Goal: Task Accomplishment & Management: Use online tool/utility

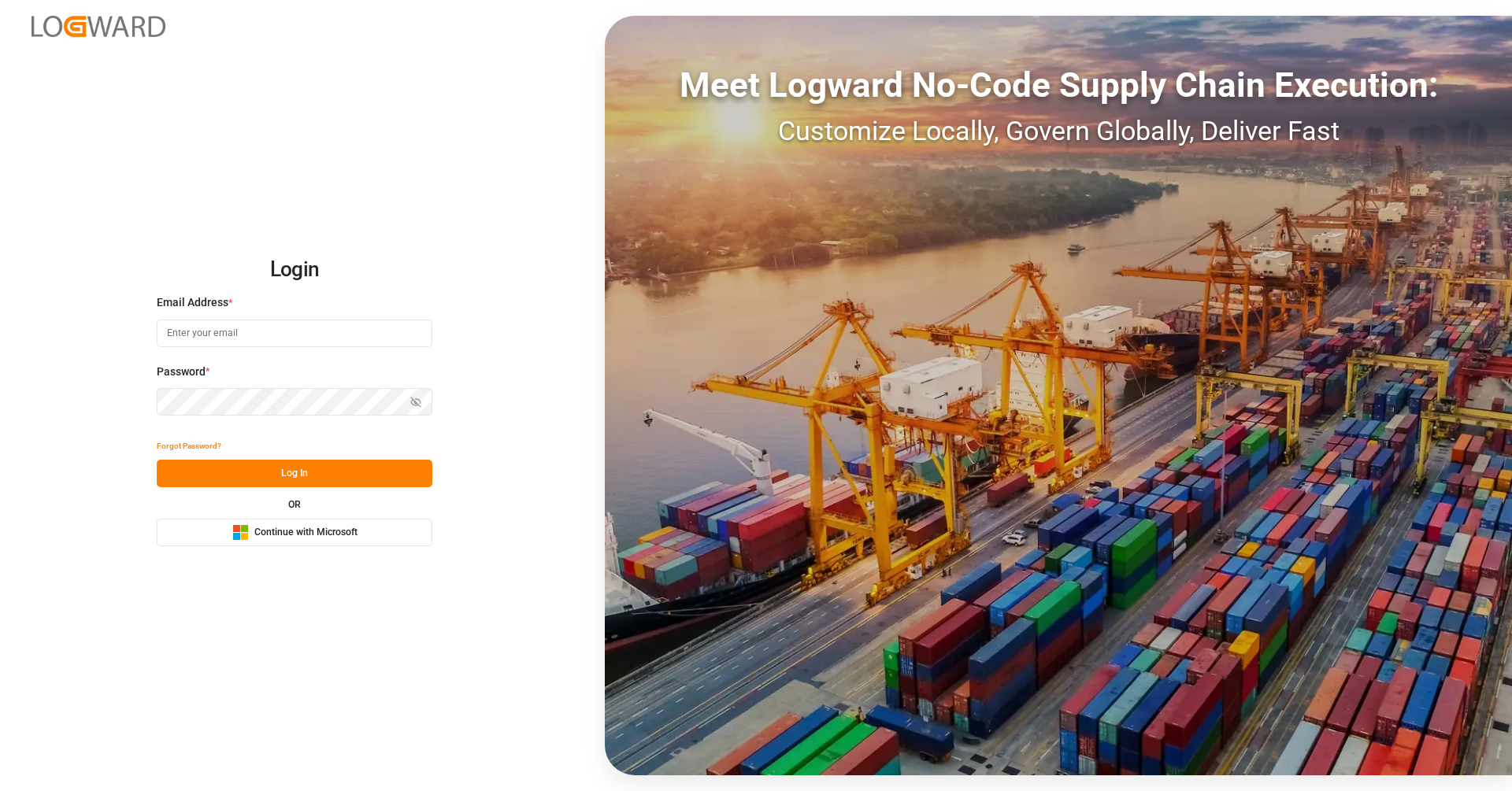
click at [408, 527] on button "Microsoft Logo Continue with Microsoft" at bounding box center [294, 533] width 276 height 28
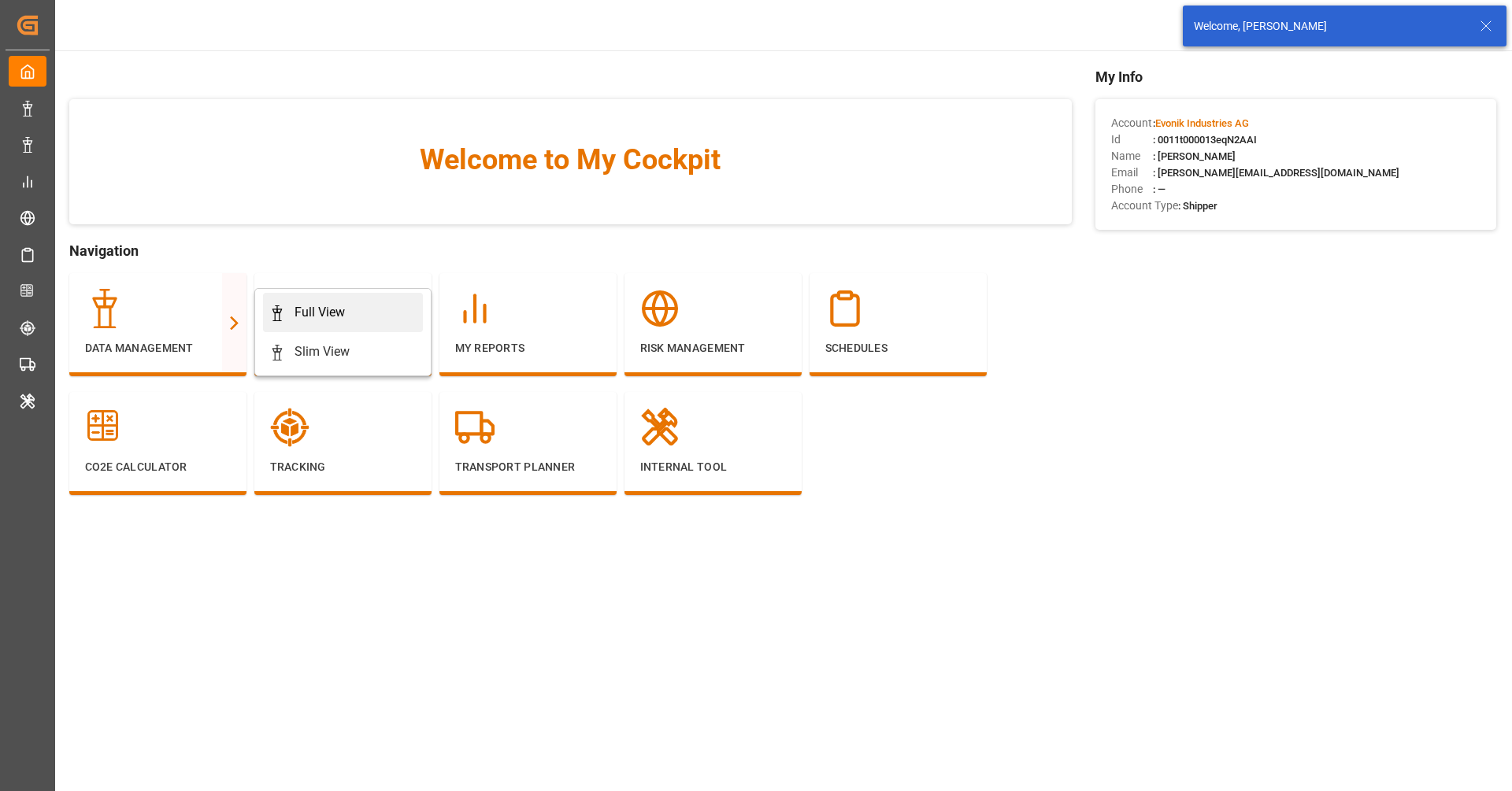
click at [311, 321] on div "Full View" at bounding box center [320, 312] width 50 height 19
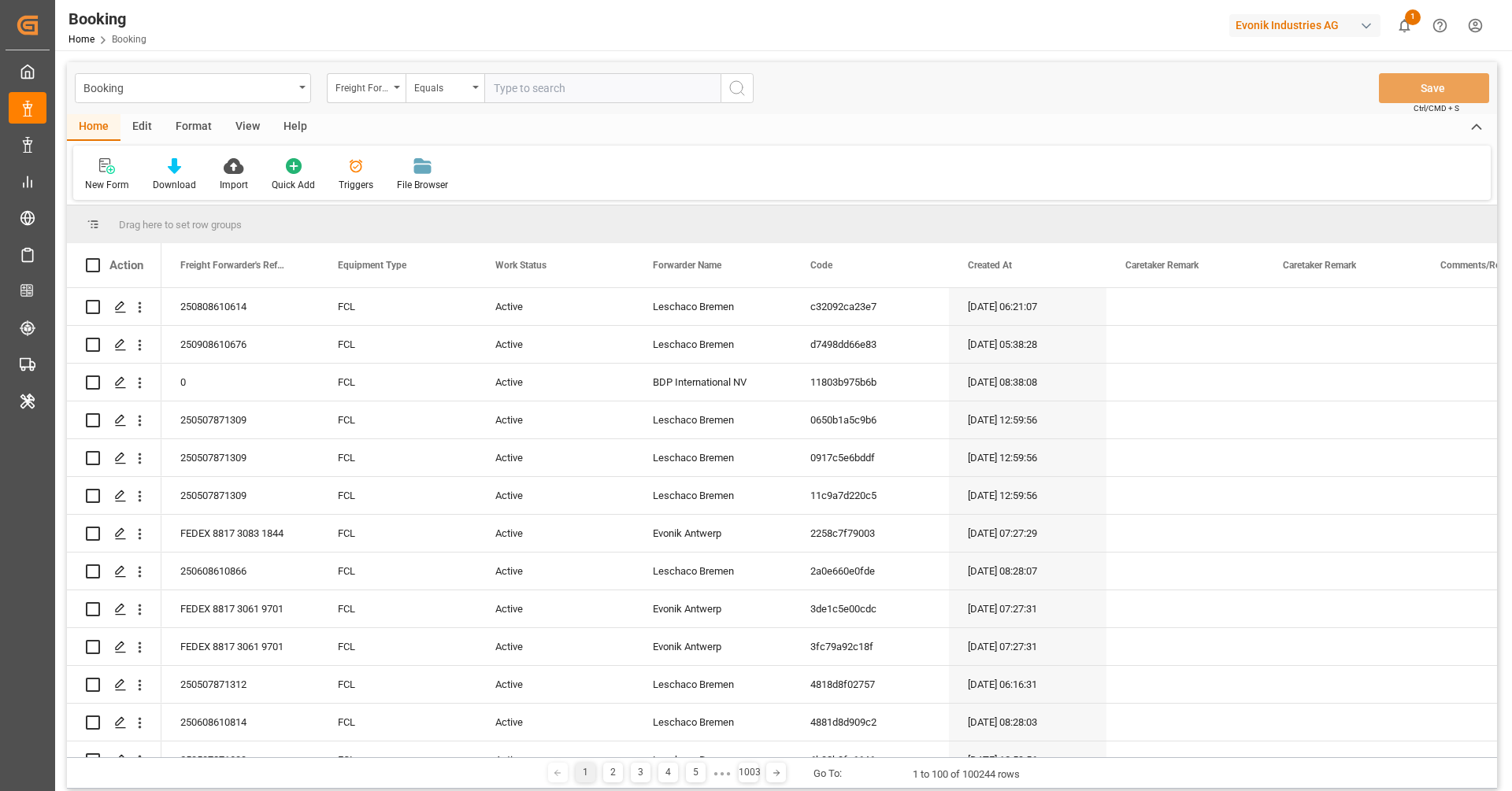
click at [210, 137] on div "Format" at bounding box center [194, 128] width 60 height 27
click at [130, 172] on div at bounding box center [108, 166] width 47 height 17
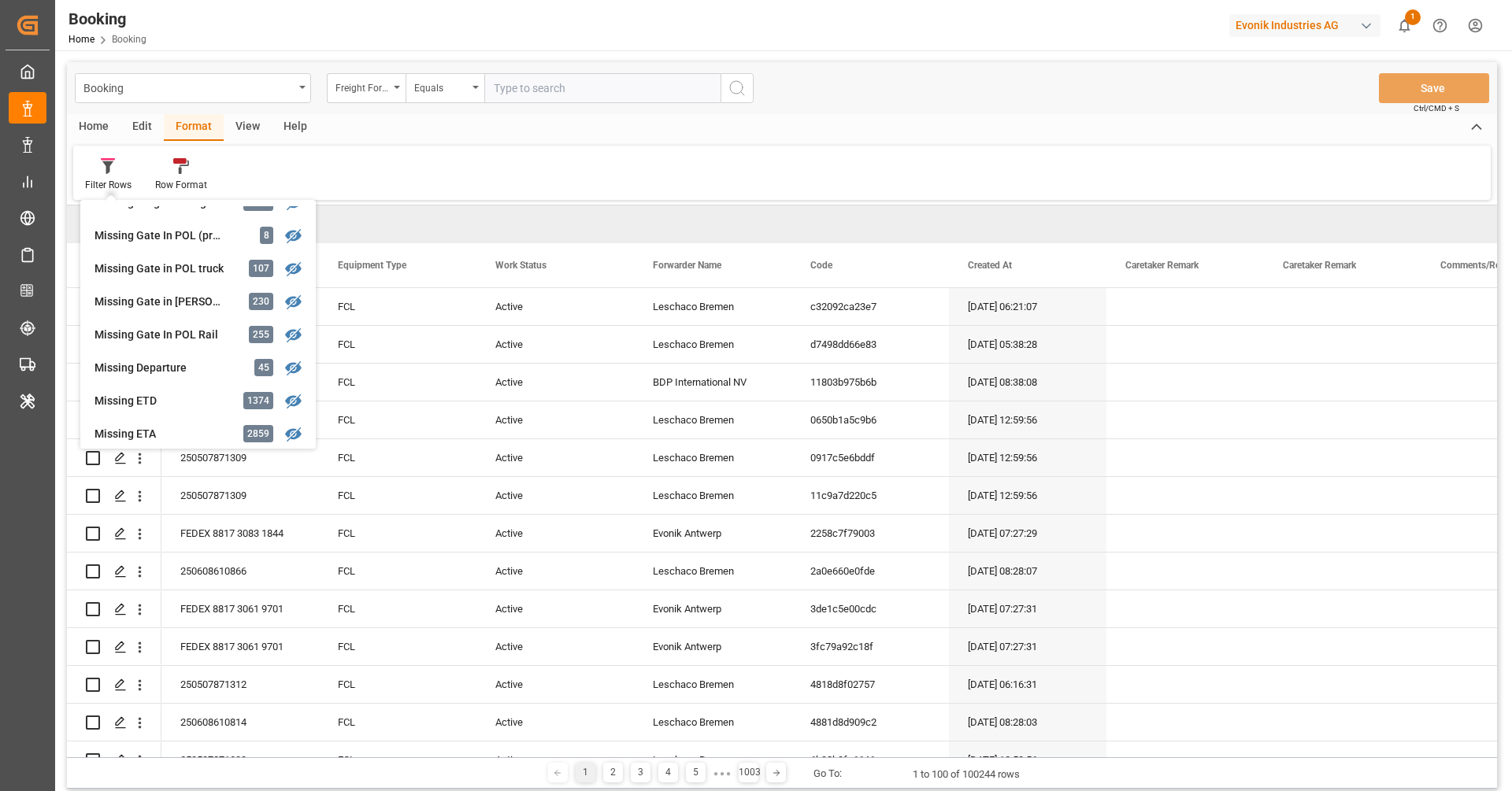
scroll to position [202, 0]
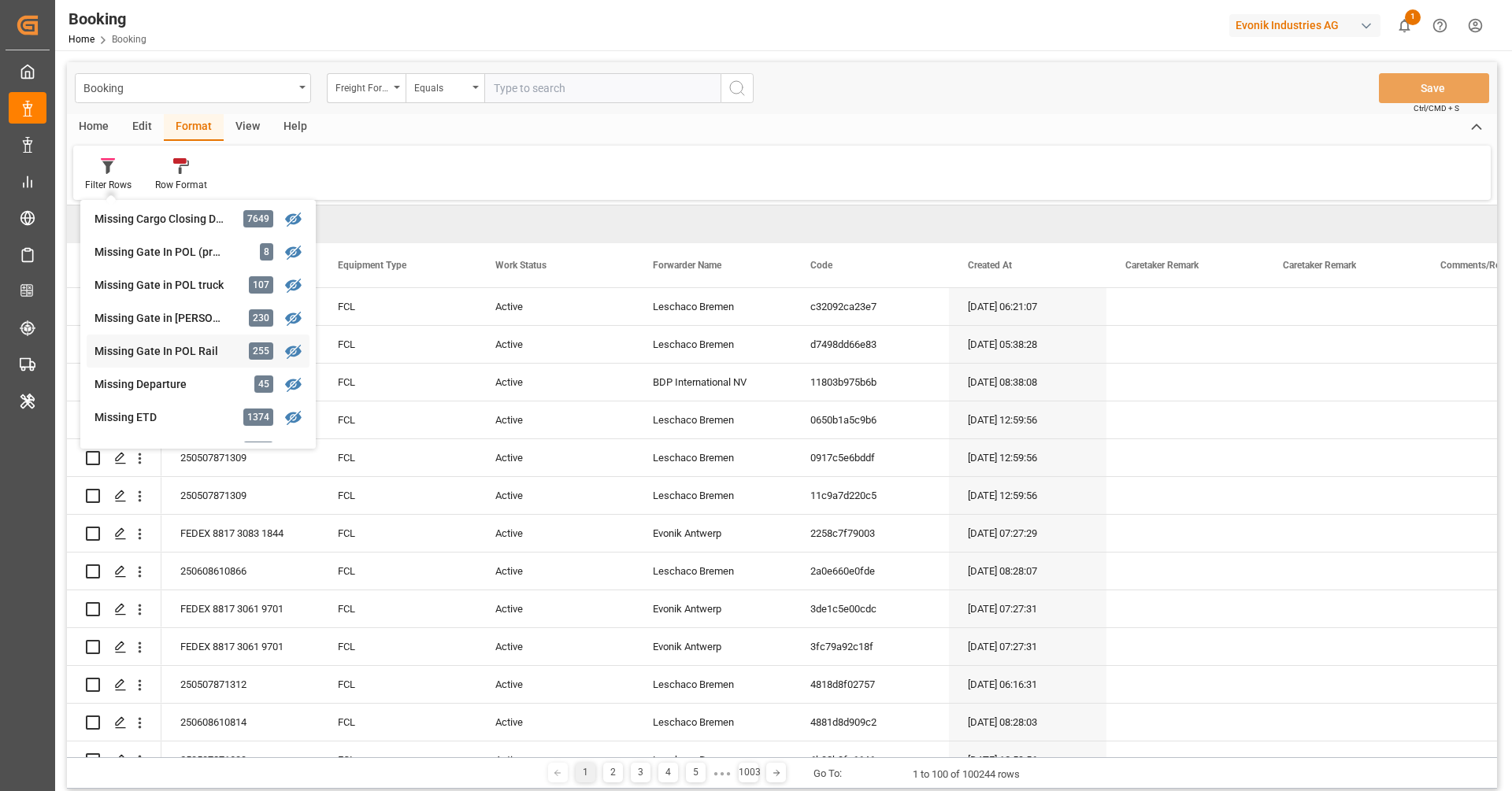
click at [170, 357] on div "Missing Gate In POL Rail" at bounding box center [163, 352] width 138 height 17
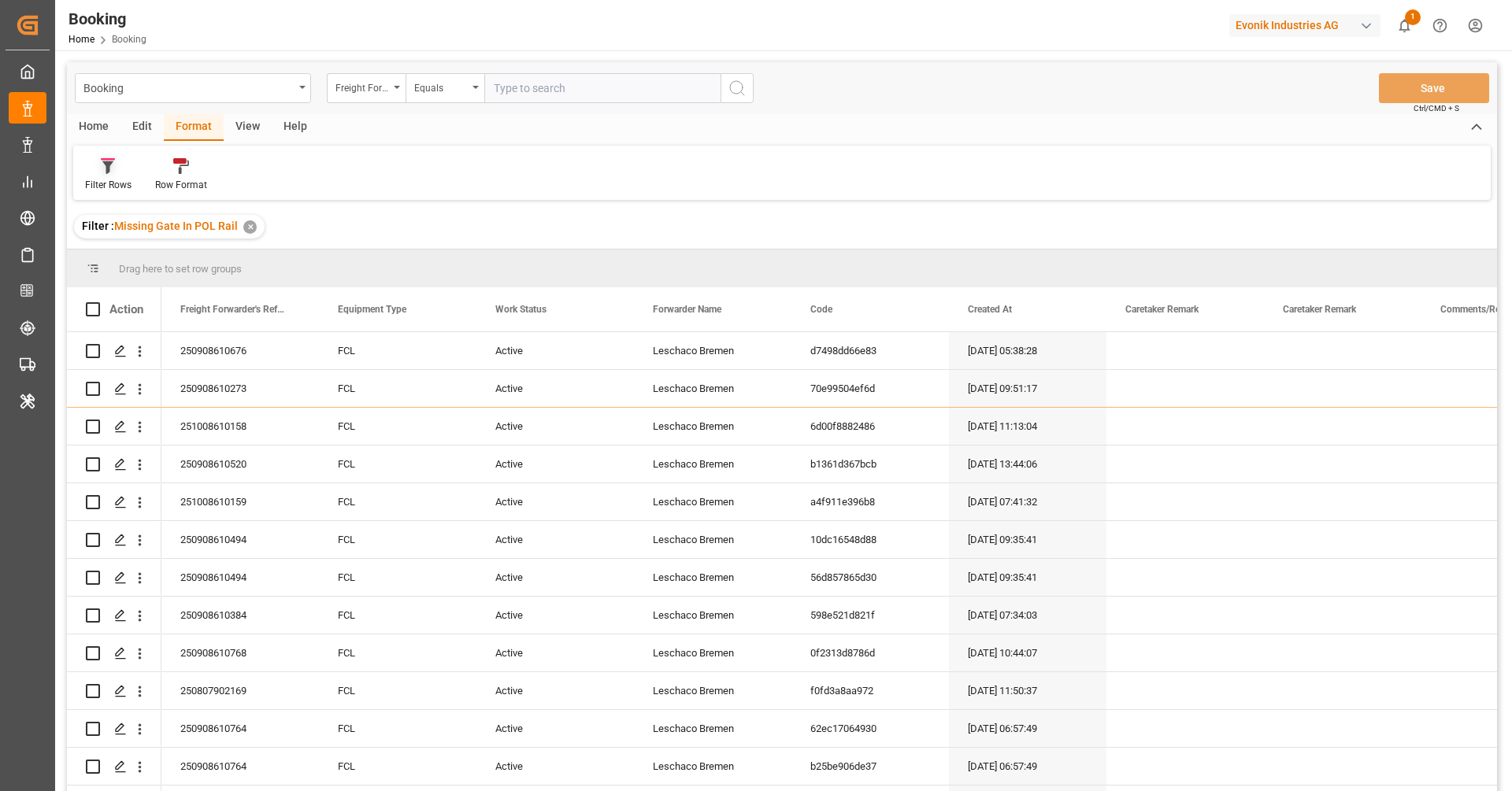
click at [104, 167] on icon at bounding box center [107, 166] width 14 height 16
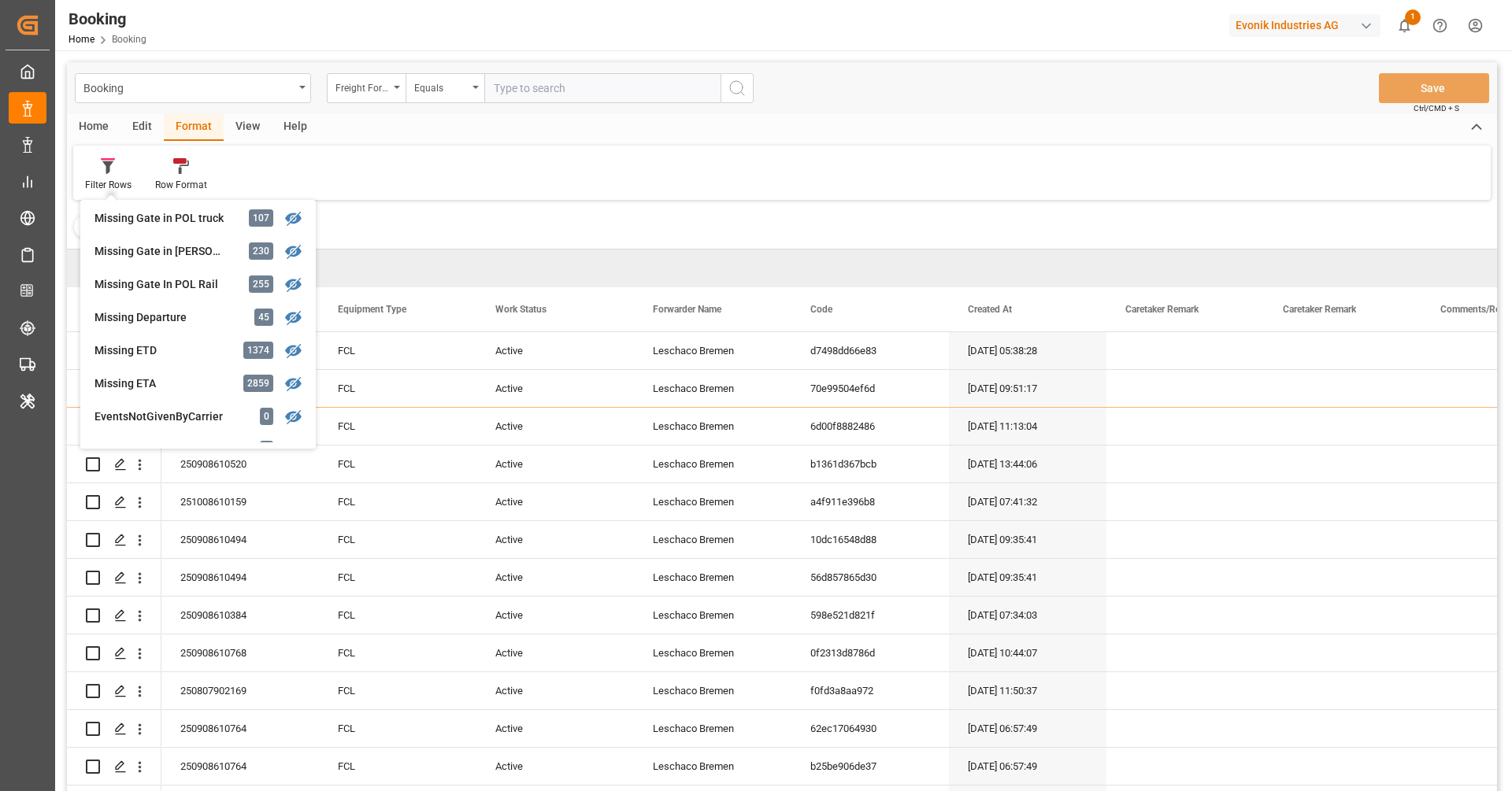
scroll to position [273, 0]
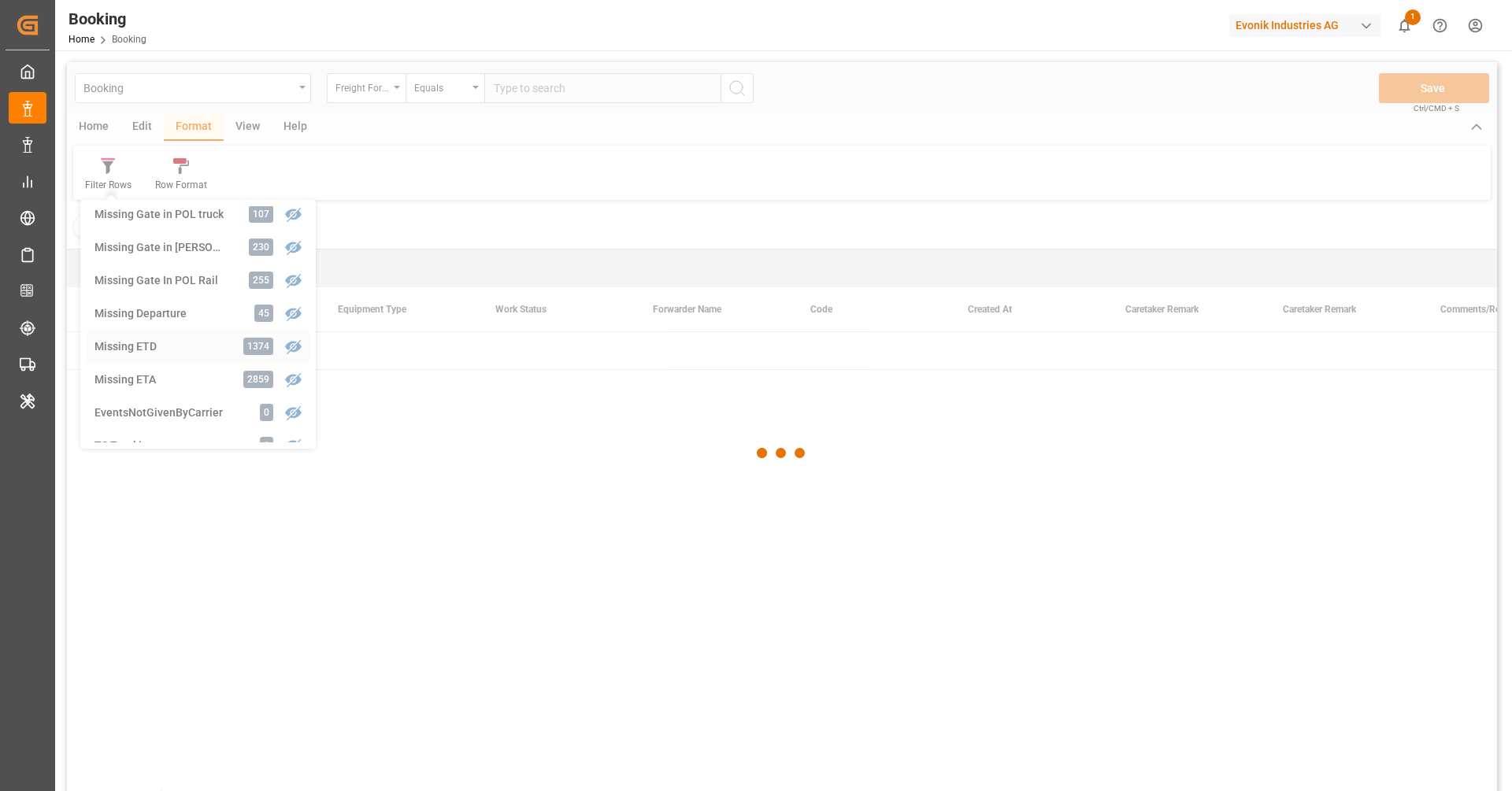
click at [175, 351] on div "Booking Freight Forwarder's Reference No. Equals Save Ctrl/CMD + S Home Edit Fo…" at bounding box center [782, 447] width 1430 height 771
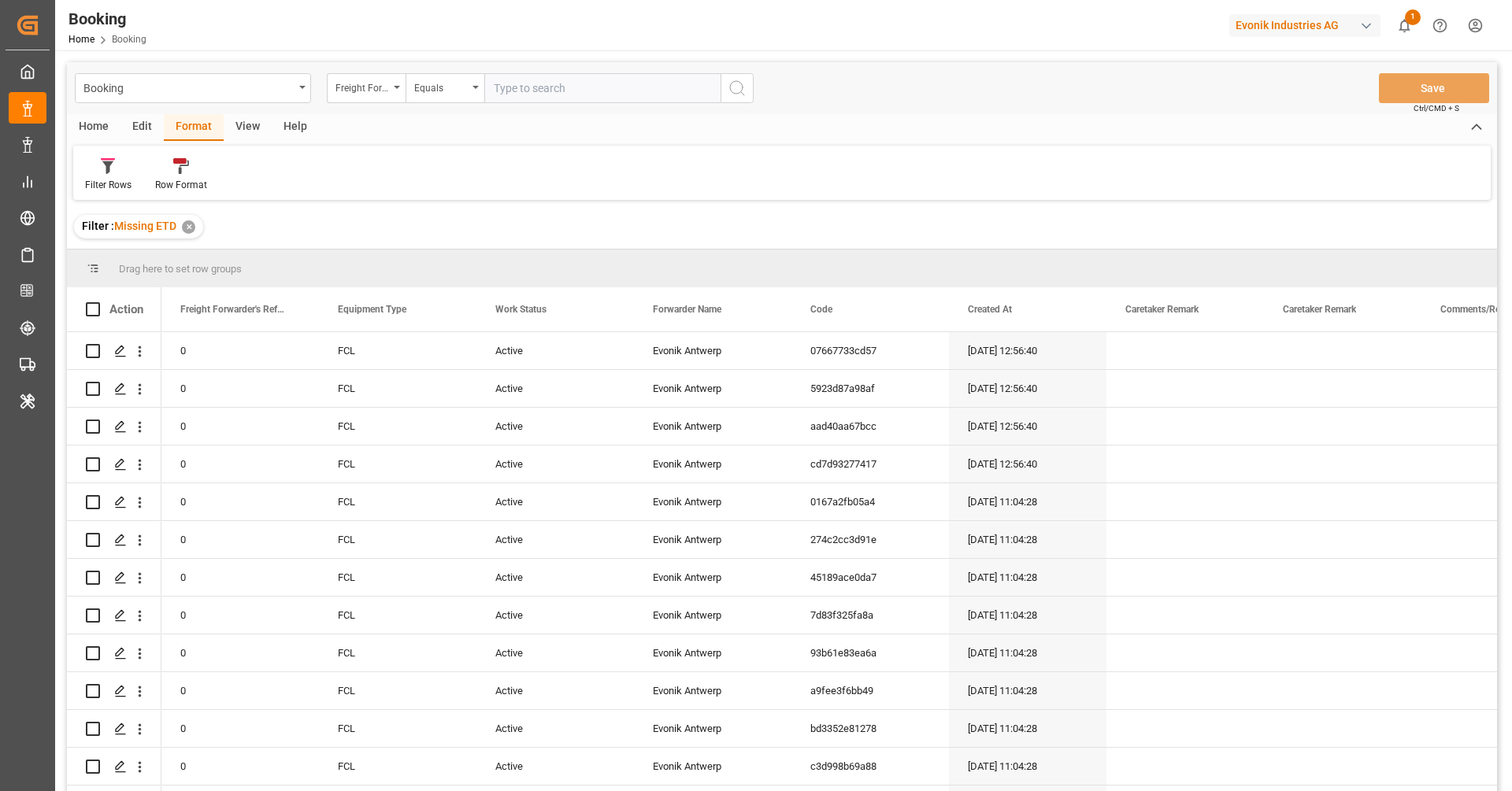
click at [250, 130] on div "View" at bounding box center [248, 128] width 48 height 27
click at [109, 170] on div at bounding box center [100, 166] width 31 height 17
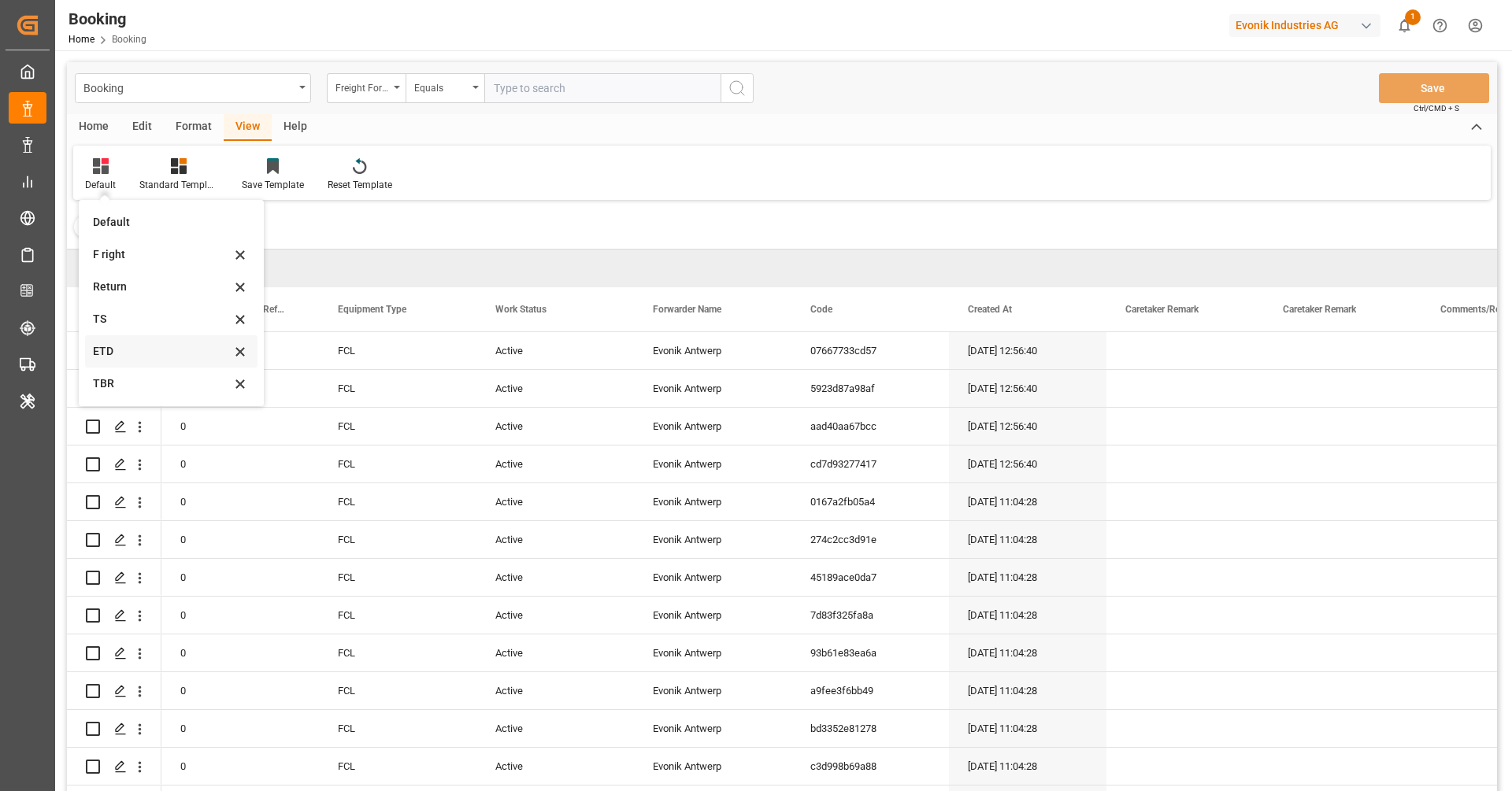
click at [136, 349] on div "ETD" at bounding box center [162, 352] width 138 height 17
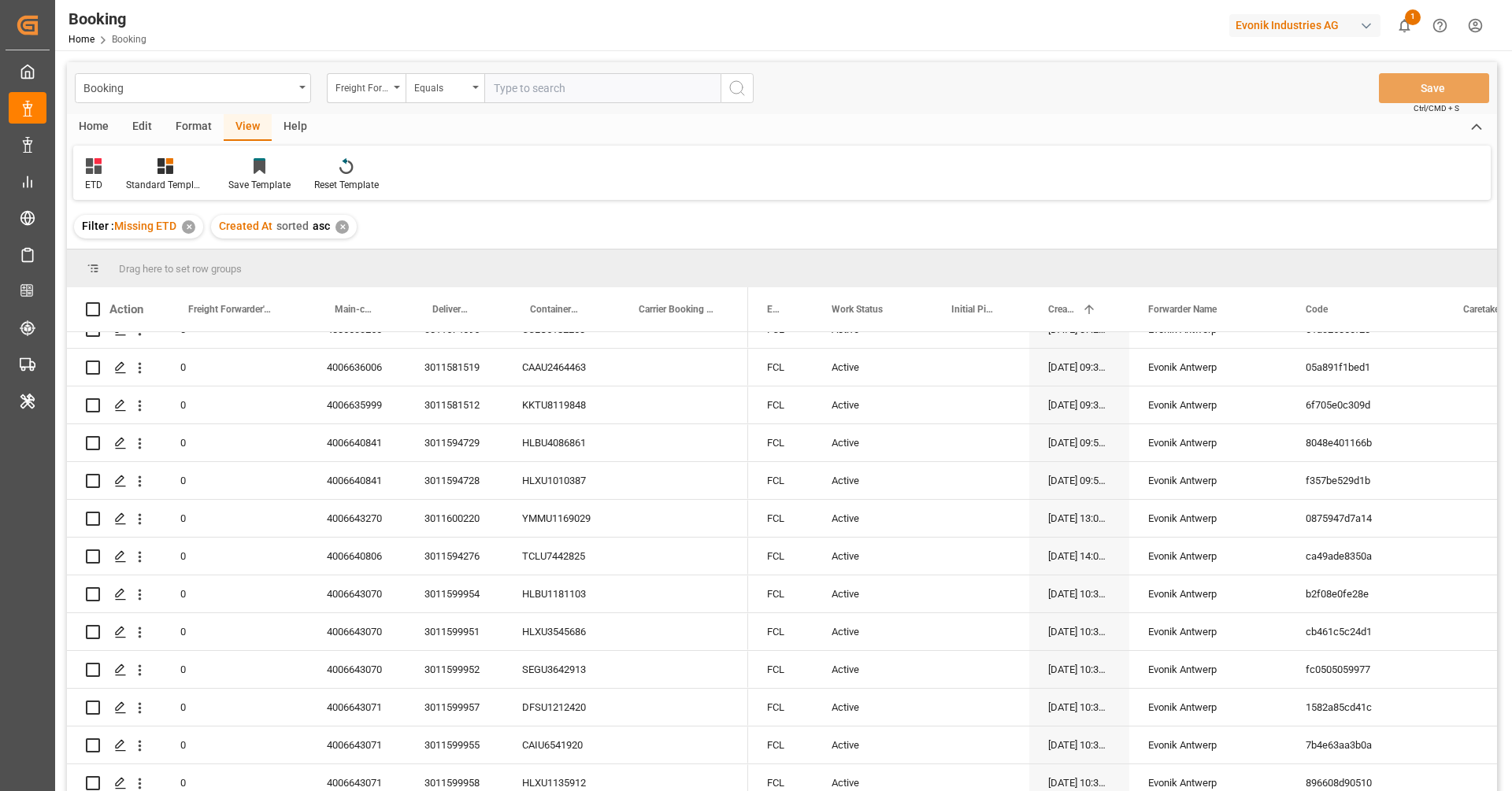
click at [175, 146] on div "ETD Standard Templates Save Template Reset Template" at bounding box center [782, 172] width 1417 height 54
click at [196, 130] on div "Format" at bounding box center [194, 128] width 60 height 27
click at [107, 166] on icon at bounding box center [108, 168] width 11 height 13
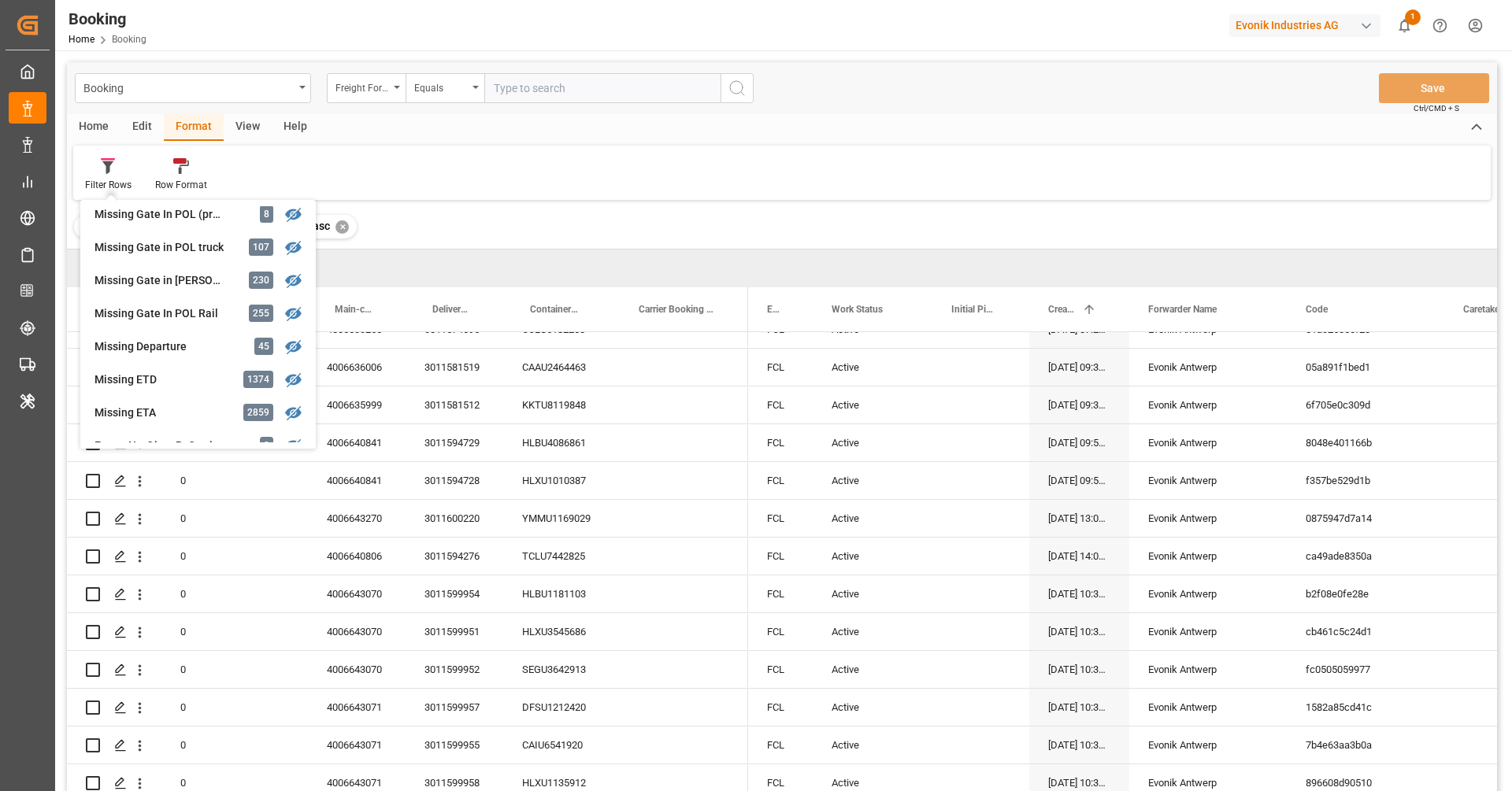
scroll to position [230, 0]
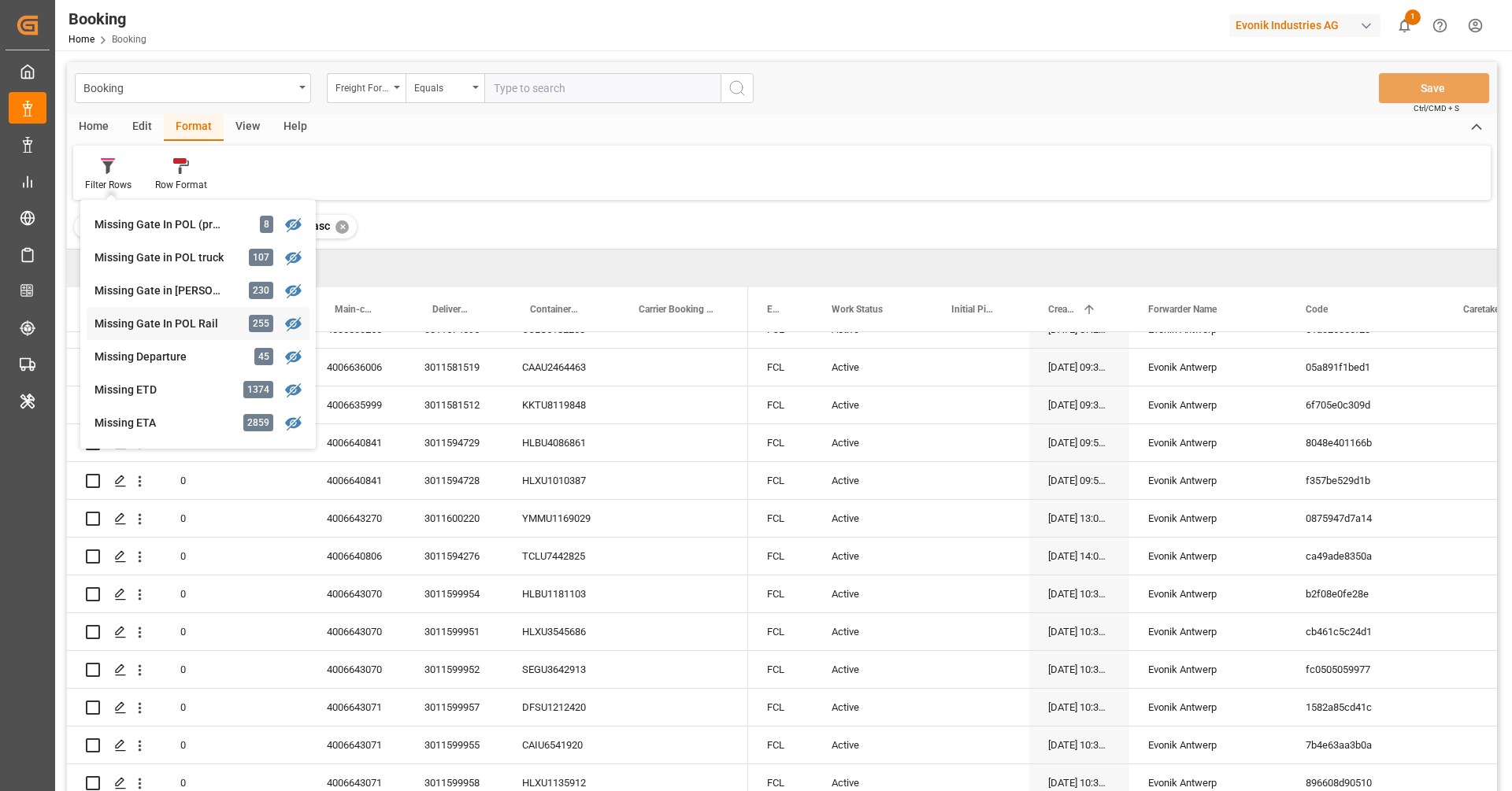
click at [162, 317] on div "Missing Gate In POL Rail" at bounding box center [163, 324] width 138 height 17
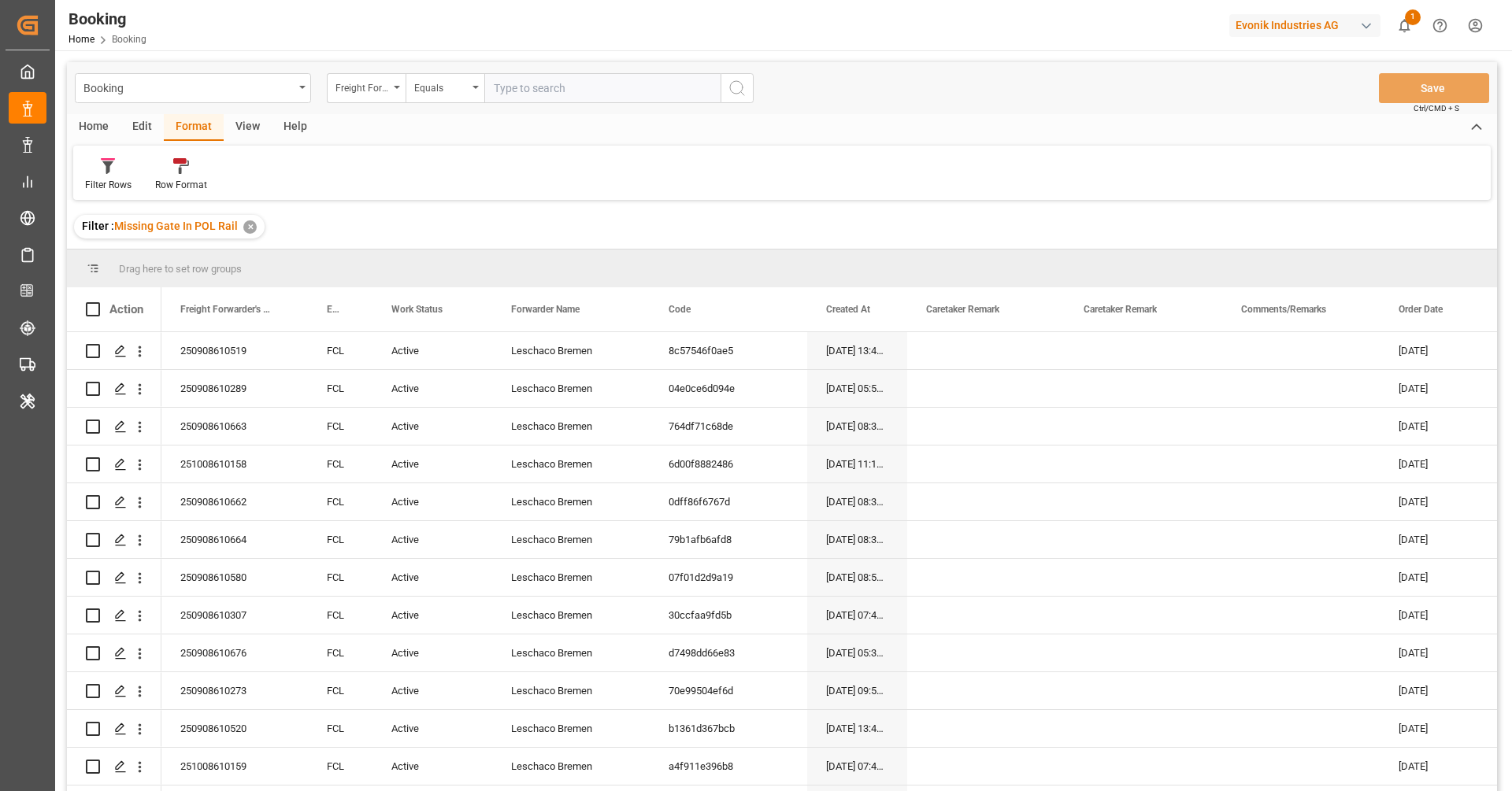
click at [255, 128] on div "View" at bounding box center [248, 128] width 48 height 27
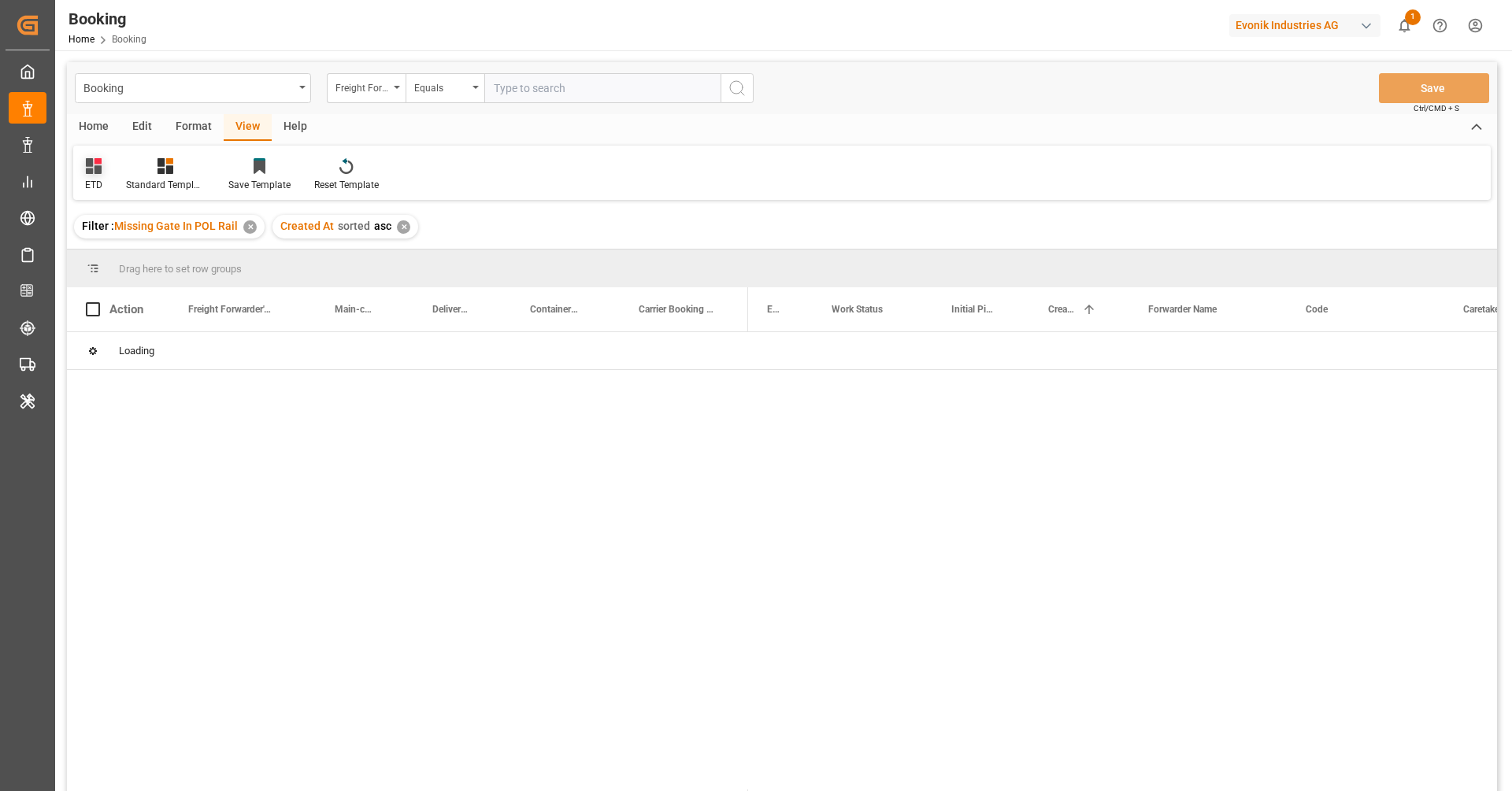
click at [100, 176] on div "ETD" at bounding box center [94, 174] width 41 height 34
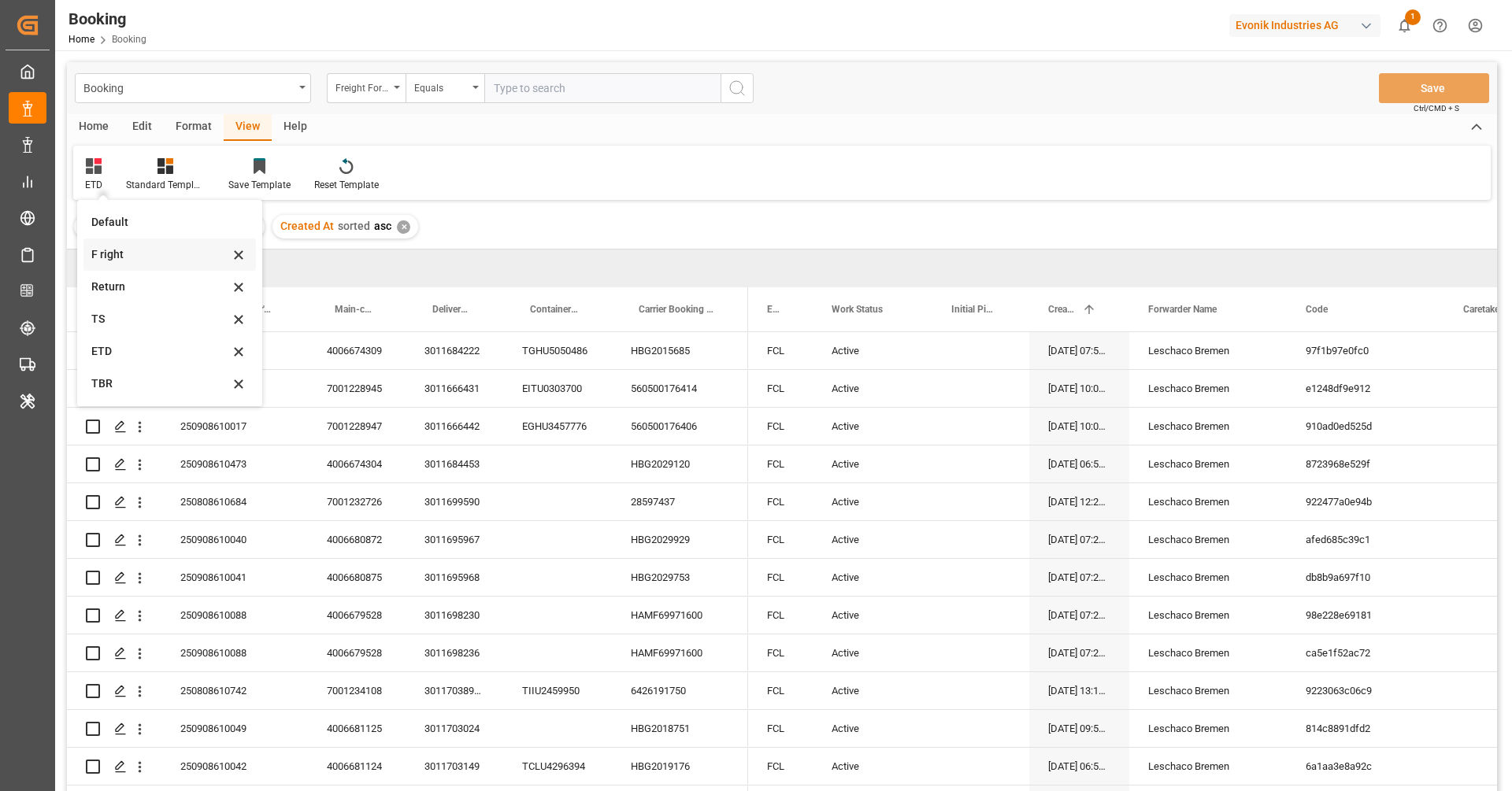
click at [134, 257] on div "F right" at bounding box center [160, 255] width 138 height 17
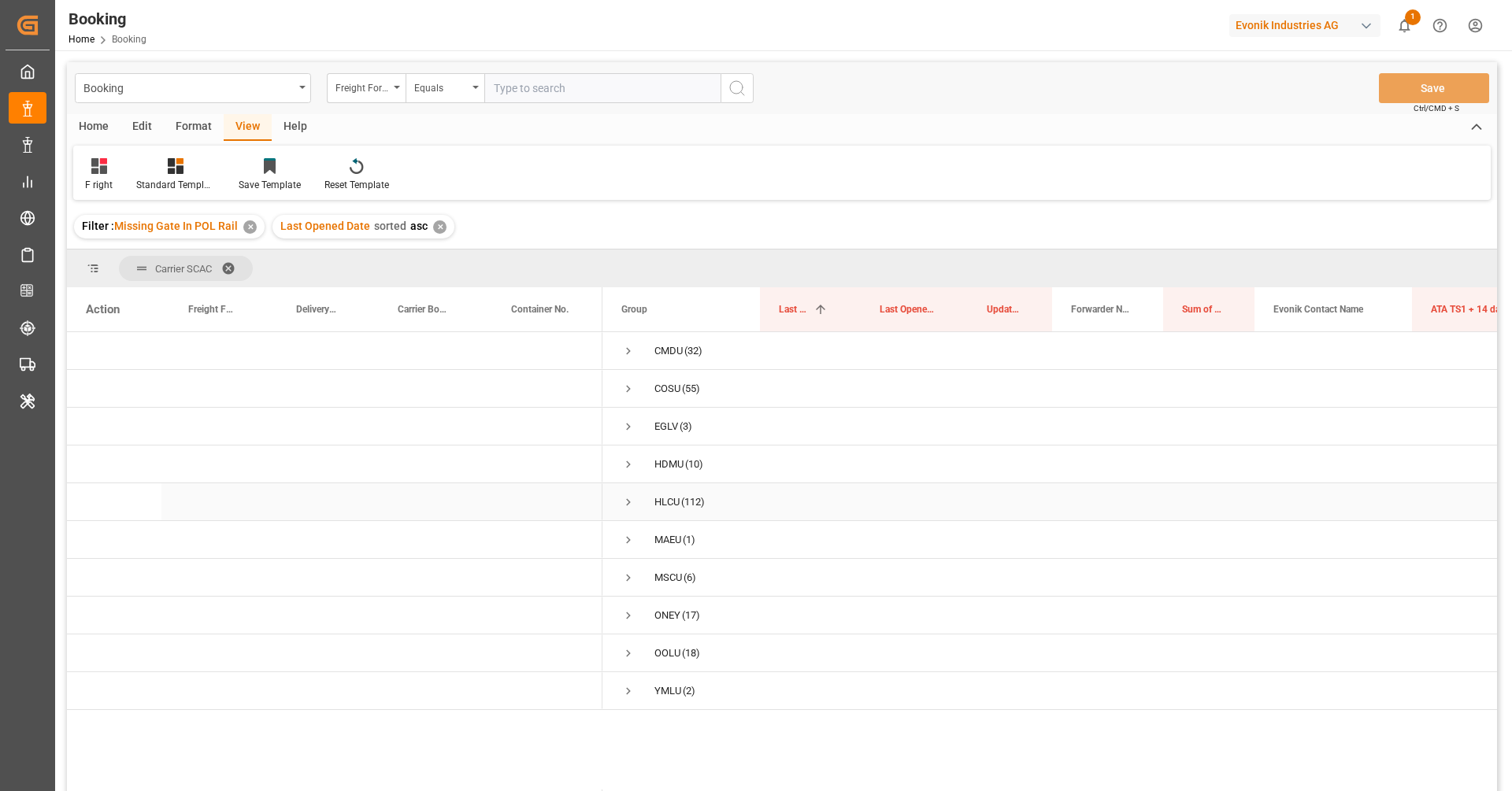
click at [674, 502] on div "HLCU" at bounding box center [666, 502] width 25 height 36
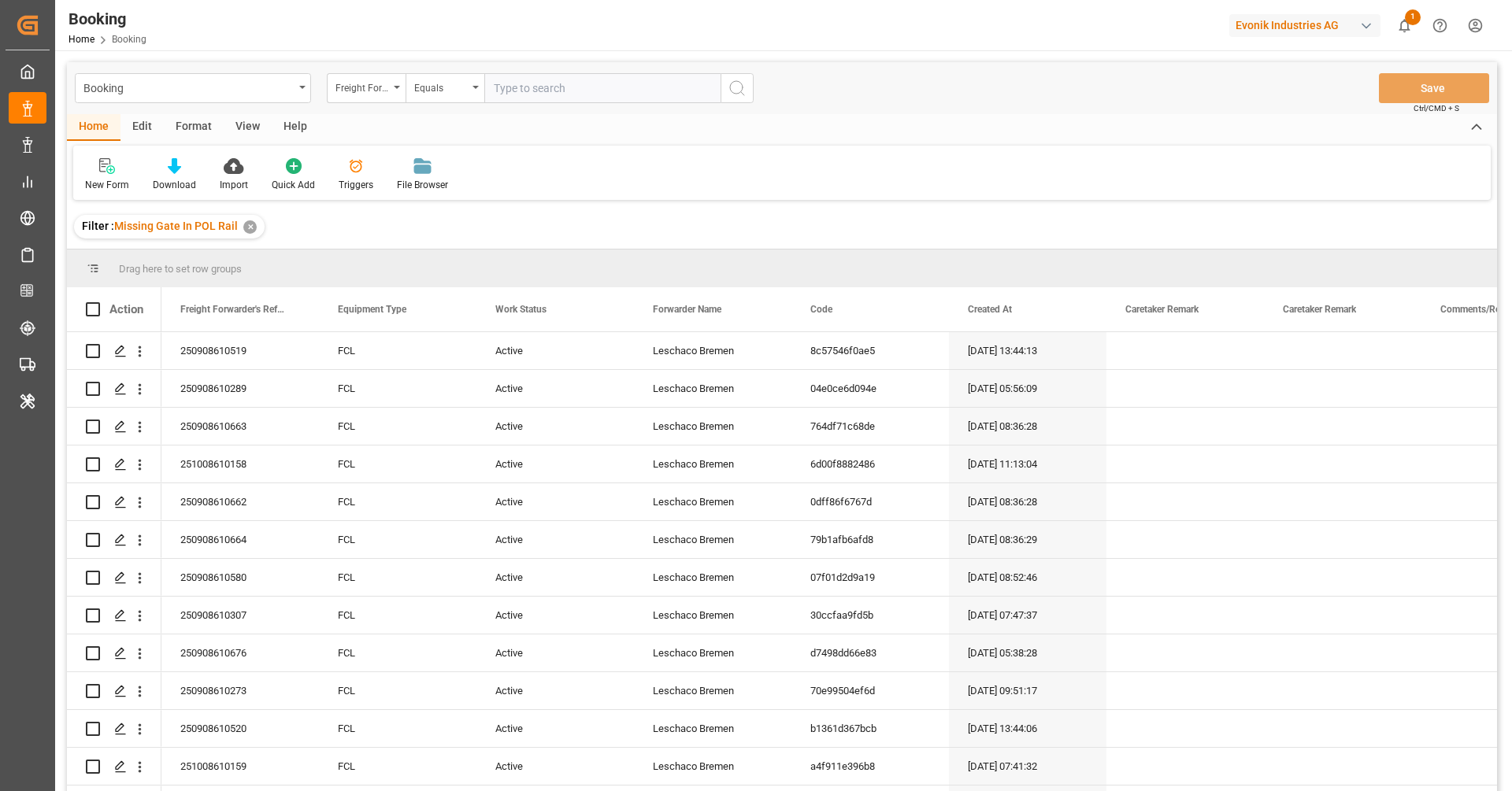
click at [200, 119] on div "Format" at bounding box center [194, 128] width 60 height 27
click at [242, 179] on div "Filter Rows Row Format" at bounding box center [782, 172] width 1417 height 54
click at [247, 134] on div "View" at bounding box center [248, 128] width 48 height 27
click at [115, 170] on div "Default" at bounding box center [101, 174] width 54 height 34
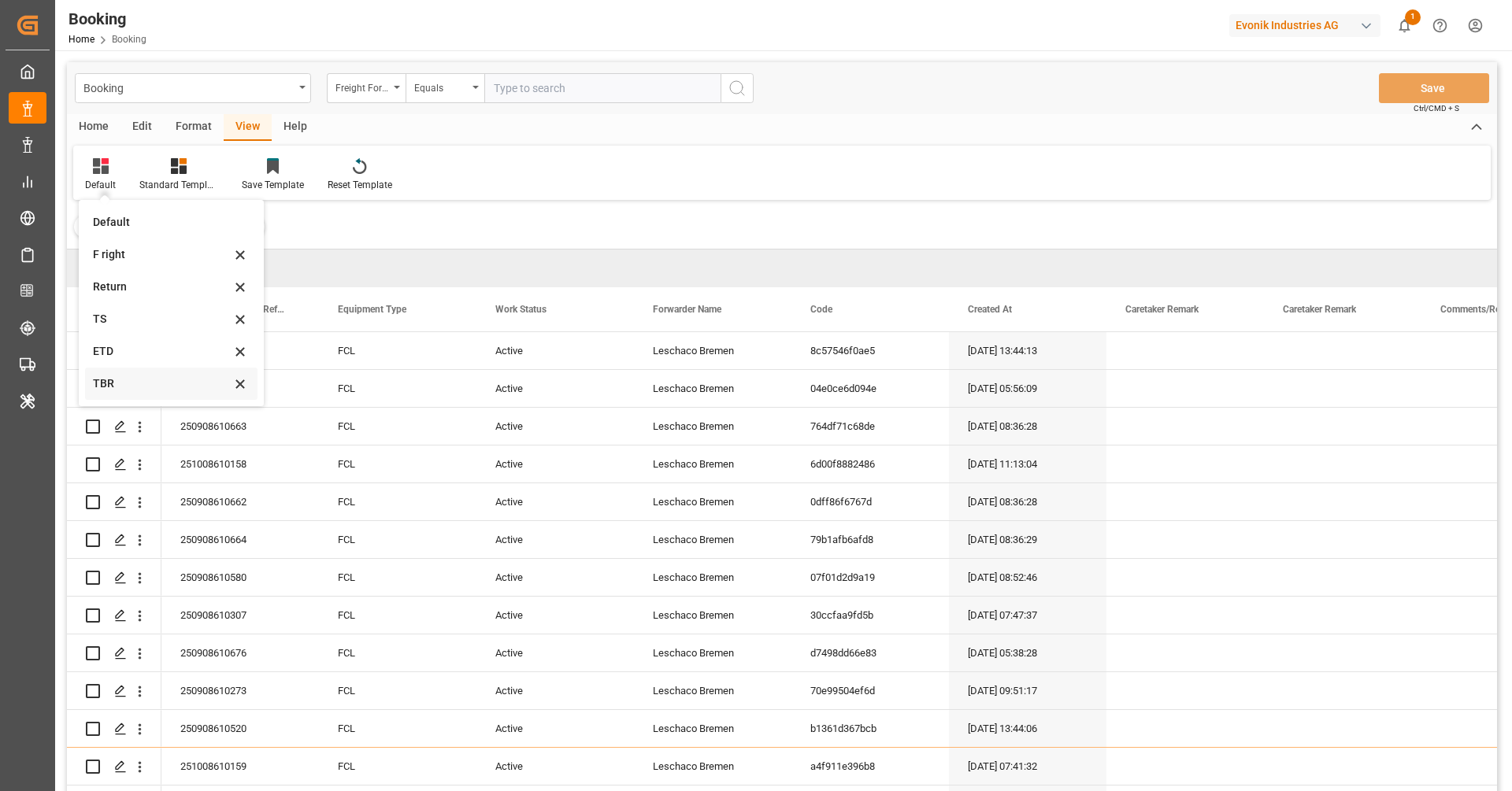
click at [139, 384] on div "TBR" at bounding box center [162, 384] width 138 height 17
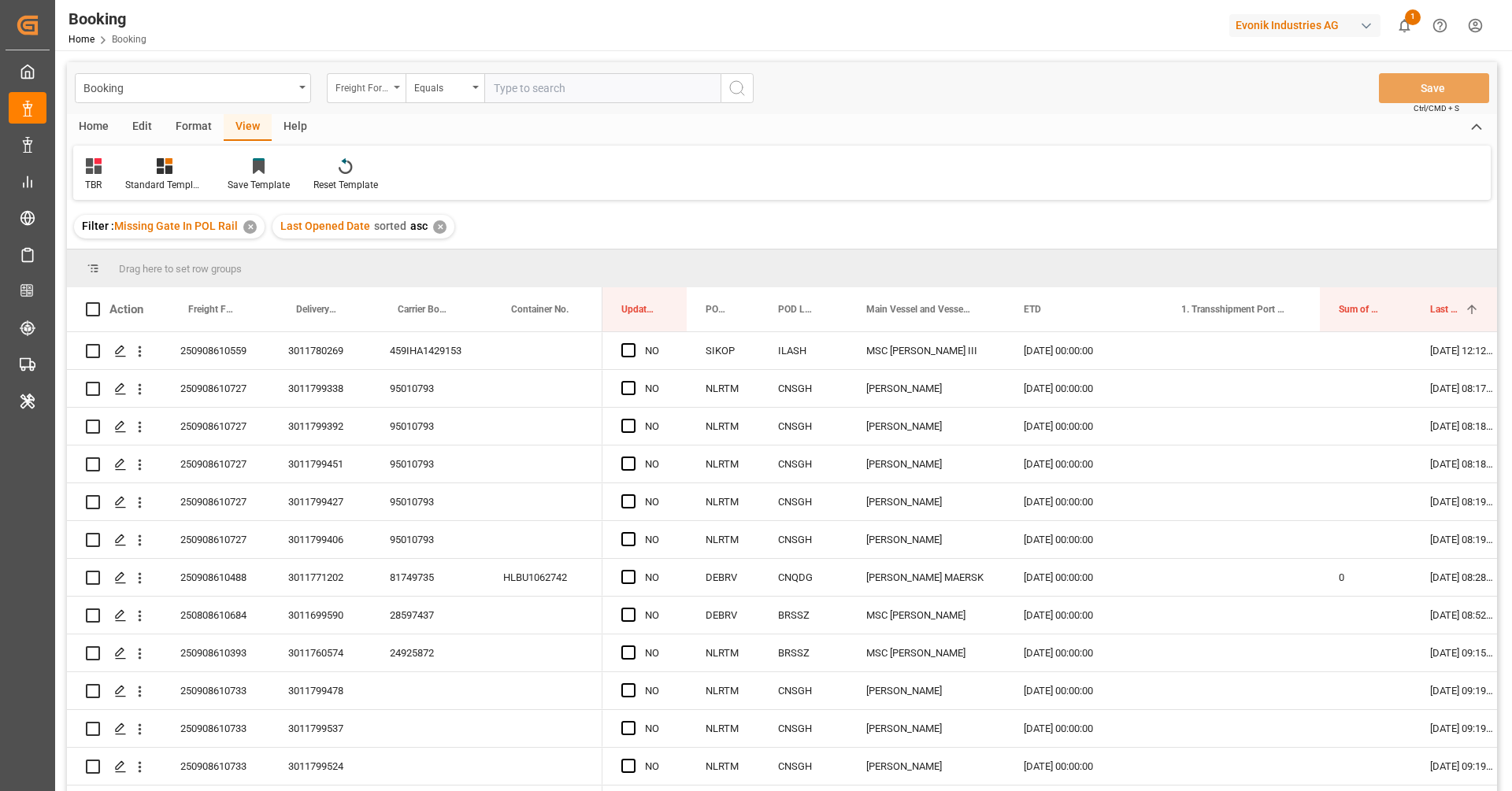
click at [363, 88] on div "Freight Forwarder's Reference No." at bounding box center [361, 86] width 53 height 18
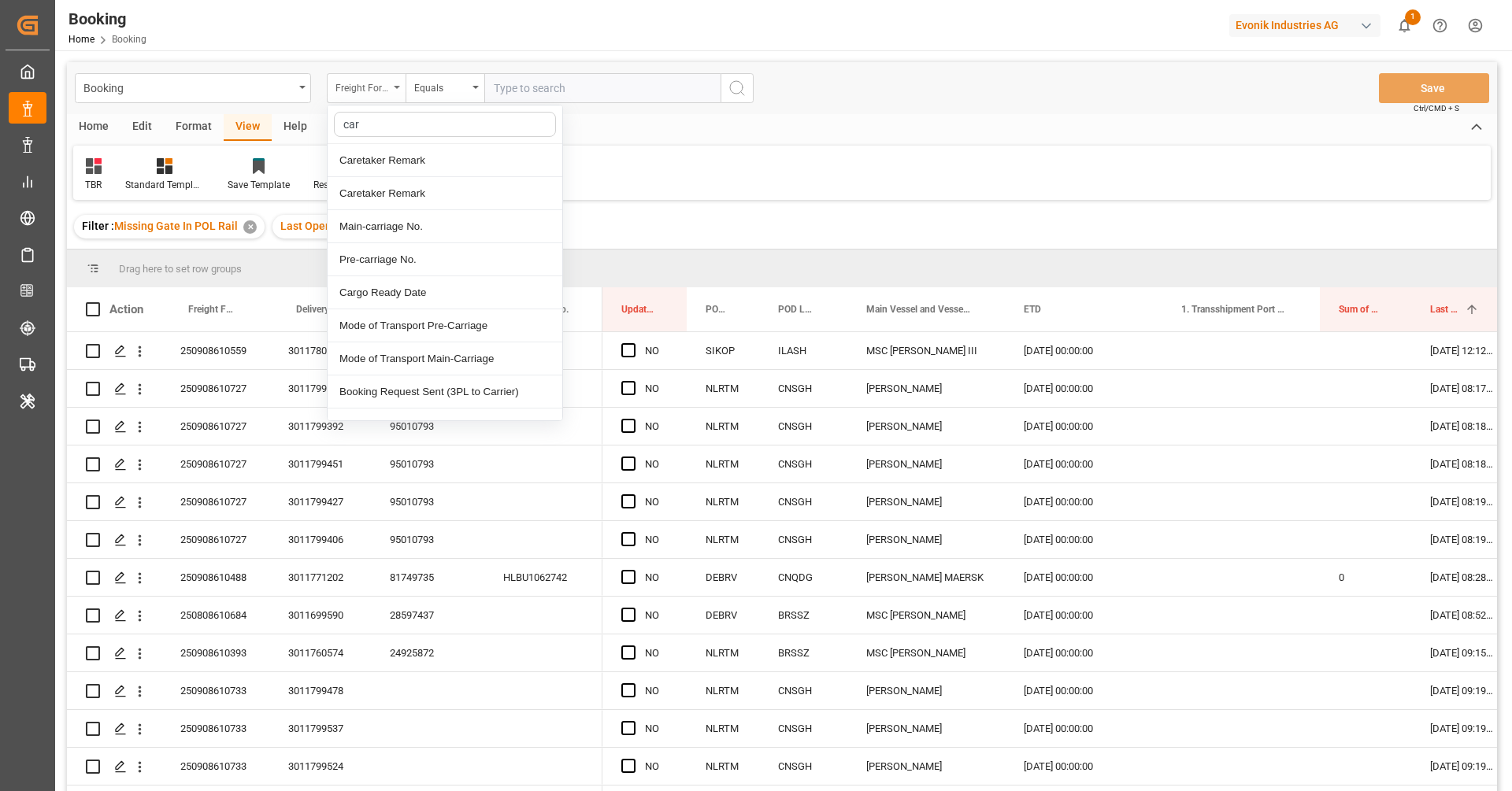
type input "carr"
click at [439, 318] on div "Carrier SCAC" at bounding box center [445, 325] width 235 height 33
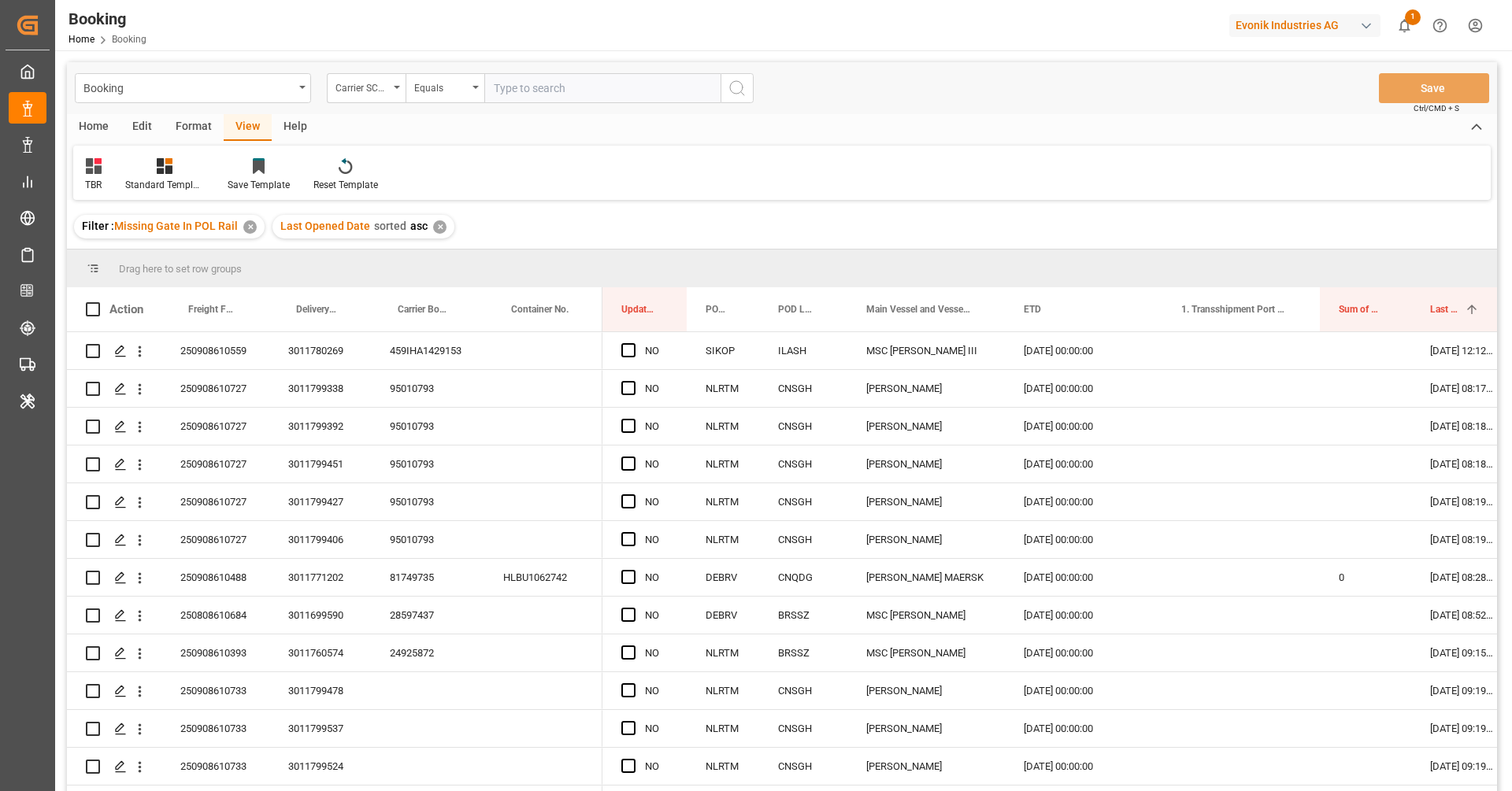
click at [547, 87] on input "text" at bounding box center [603, 89] width 237 height 30
paste input "HLCU"
type input "HLCU"
click at [735, 88] on icon "search button" at bounding box center [737, 89] width 19 height 19
click at [404, 361] on div "95010793" at bounding box center [428, 351] width 114 height 37
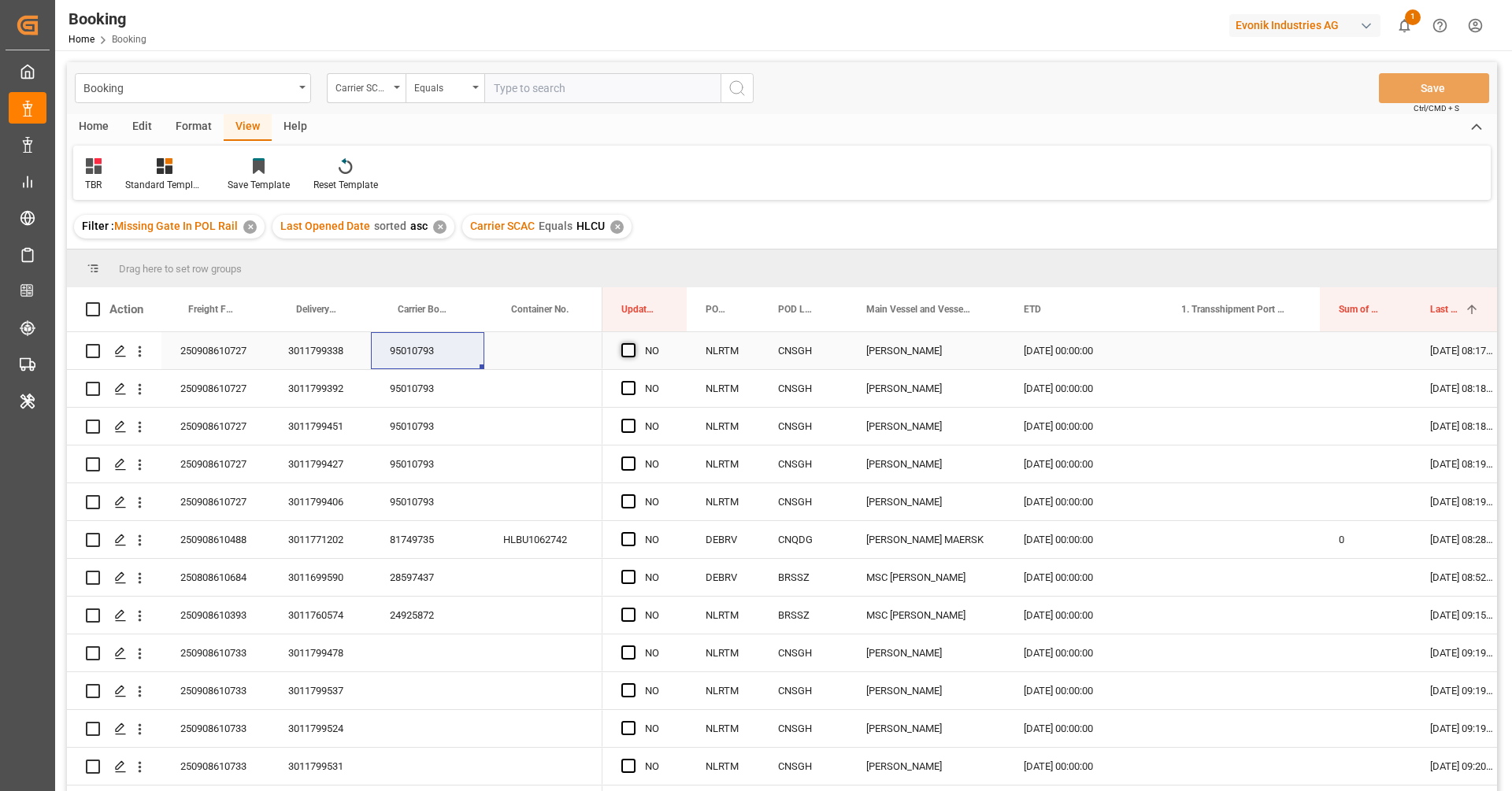
click at [628, 352] on span "Press SPACE to select this row." at bounding box center [628, 350] width 14 height 14
click at [633, 344] on input "Press SPACE to select this row." at bounding box center [633, 344] width 0 height 0
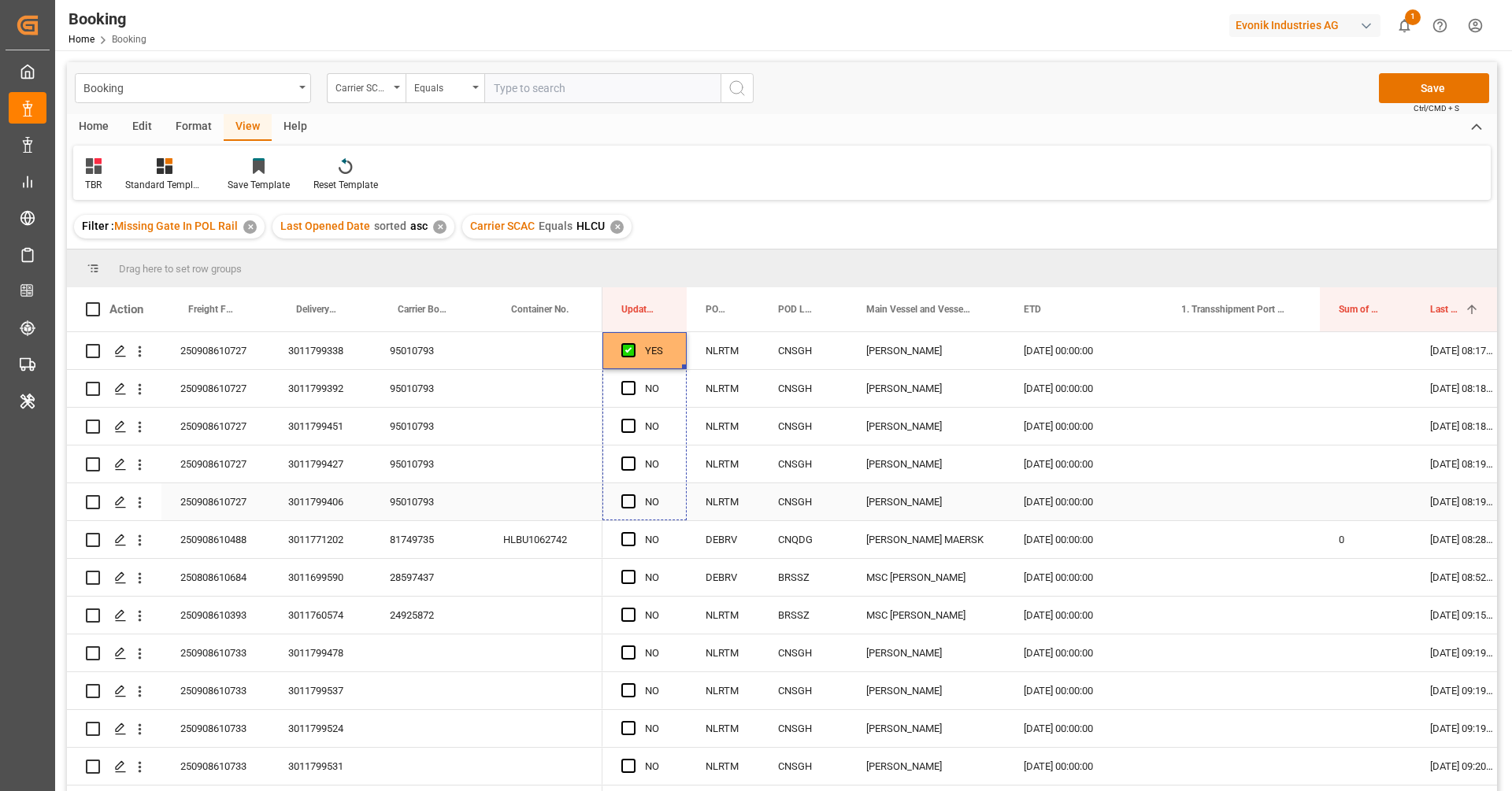
drag, startPoint x: 685, startPoint y: 365, endPoint x: 680, endPoint y: 491, distance: 126.1
click at [409, 554] on div "81749735" at bounding box center [428, 540] width 114 height 37
click at [628, 540] on span "Press SPACE to select this row." at bounding box center [628, 539] width 14 height 14
click at [633, 532] on input "Press SPACE to select this row." at bounding box center [633, 532] width 0 height 0
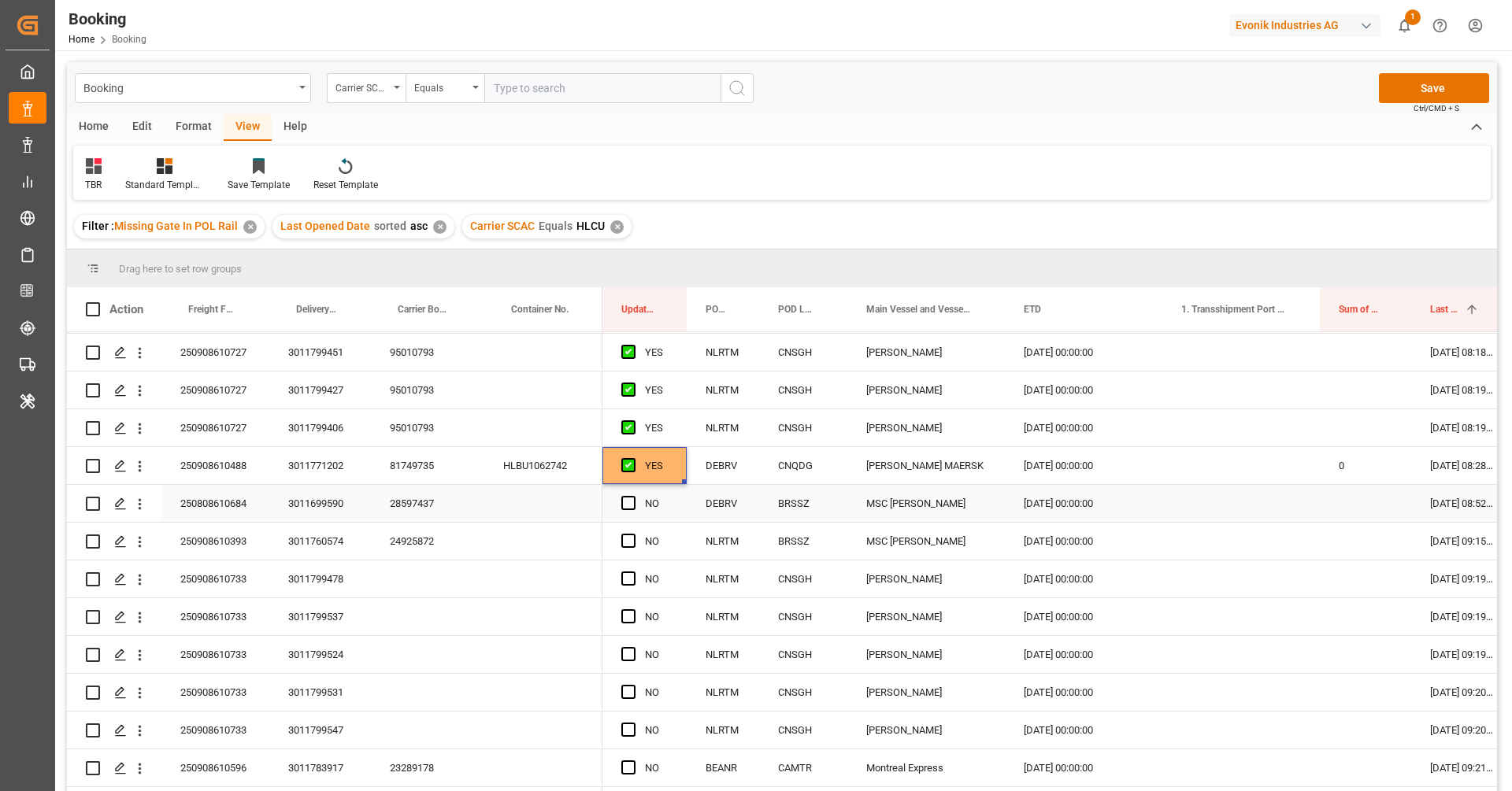
click at [432, 508] on div "28597437" at bounding box center [428, 504] width 114 height 37
click at [628, 507] on span "Press SPACE to select this row." at bounding box center [628, 502] width 14 height 14
click at [633, 496] on input "Press SPACE to select this row." at bounding box center [633, 496] width 0 height 0
click at [404, 537] on div "24925872" at bounding box center [428, 541] width 114 height 37
click at [626, 540] on span "Press SPACE to select this row." at bounding box center [628, 540] width 14 height 14
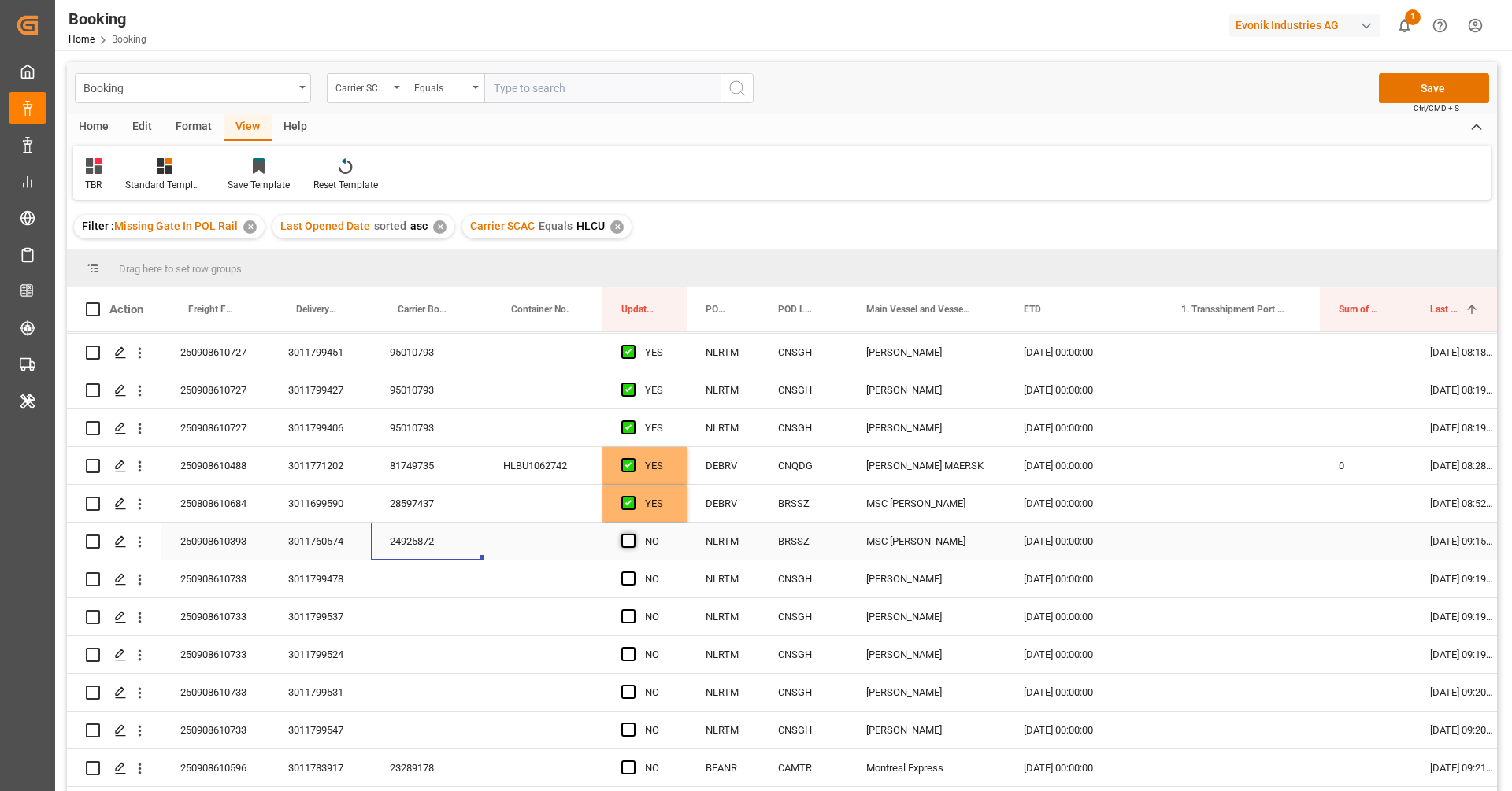
click at [633, 534] on input "Press SPACE to select this row." at bounding box center [633, 534] width 0 height 0
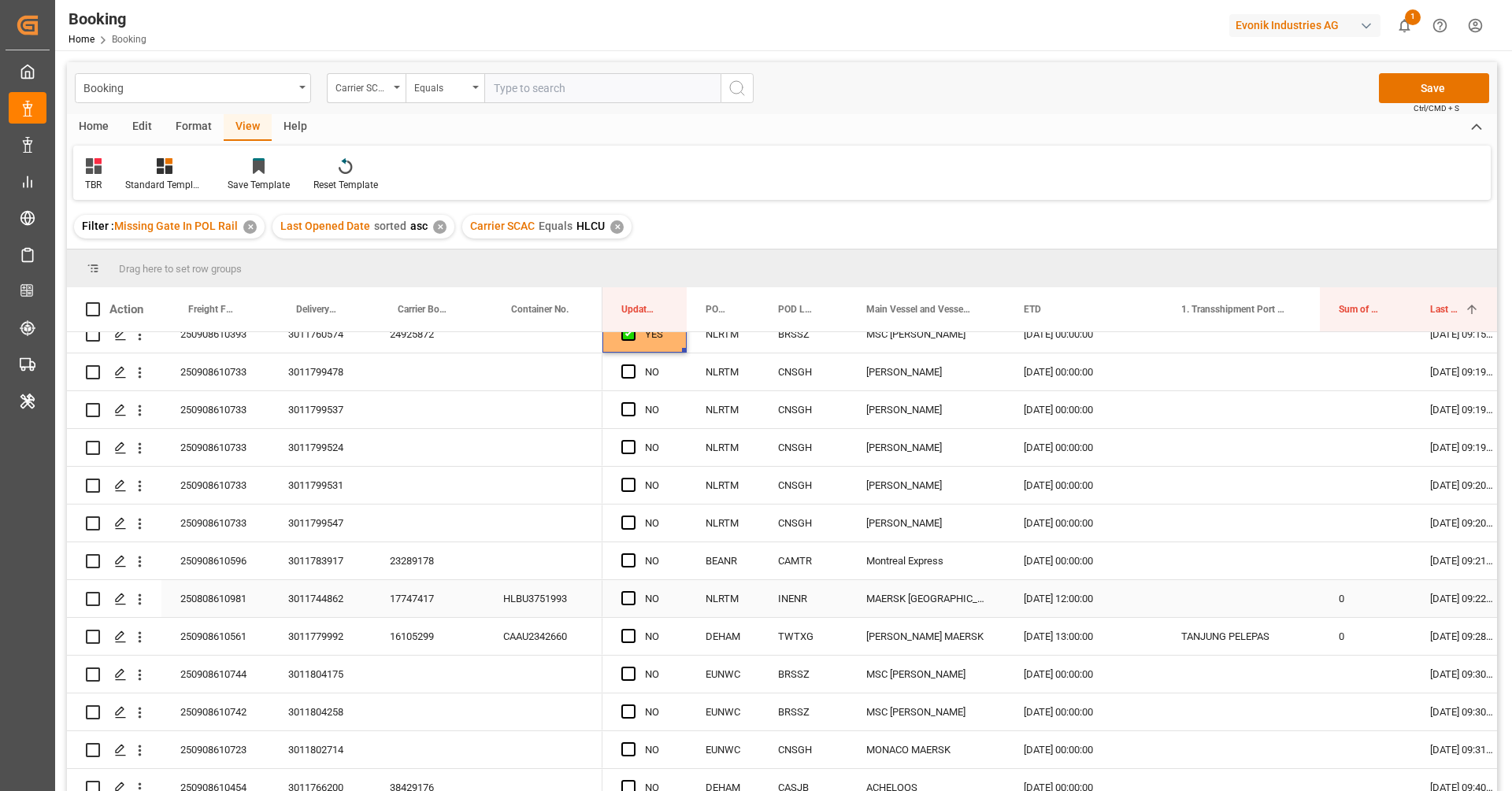
scroll to position [255, 0]
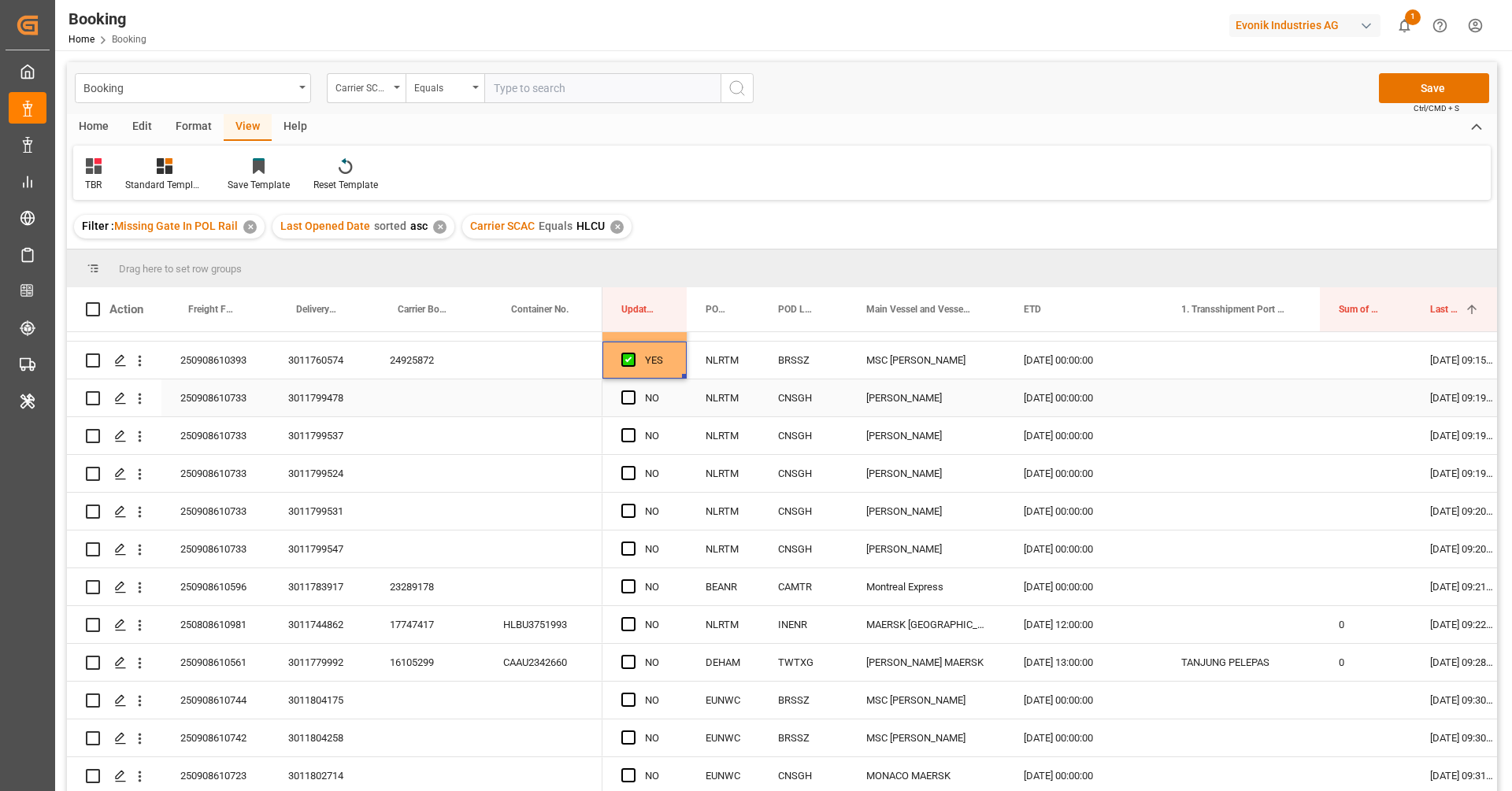
click at [231, 395] on div "250908610733" at bounding box center [215, 398] width 108 height 37
click at [233, 410] on div "250908610733" at bounding box center [215, 398] width 108 height 37
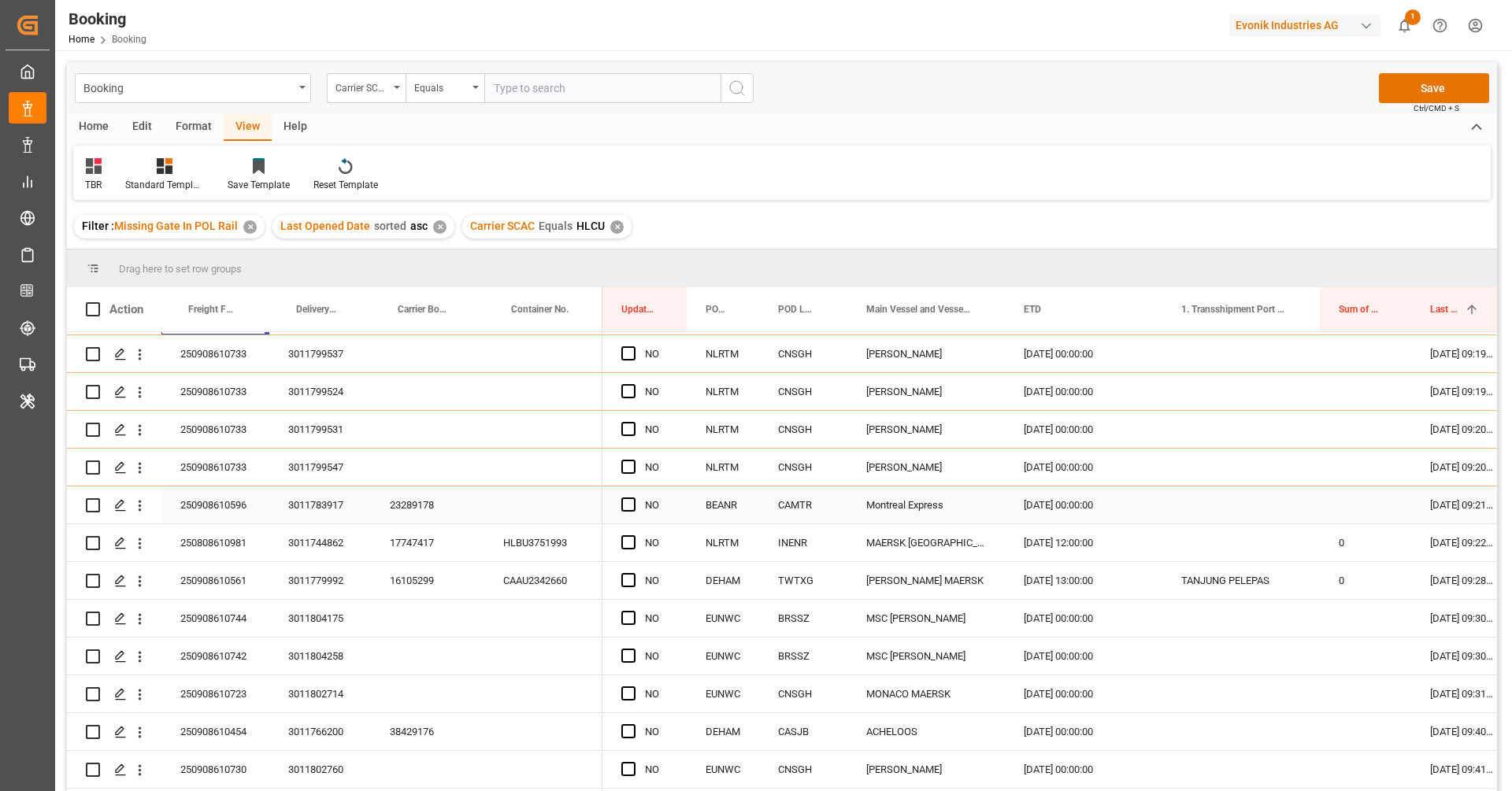
click at [413, 491] on div "23289178" at bounding box center [428, 505] width 114 height 37
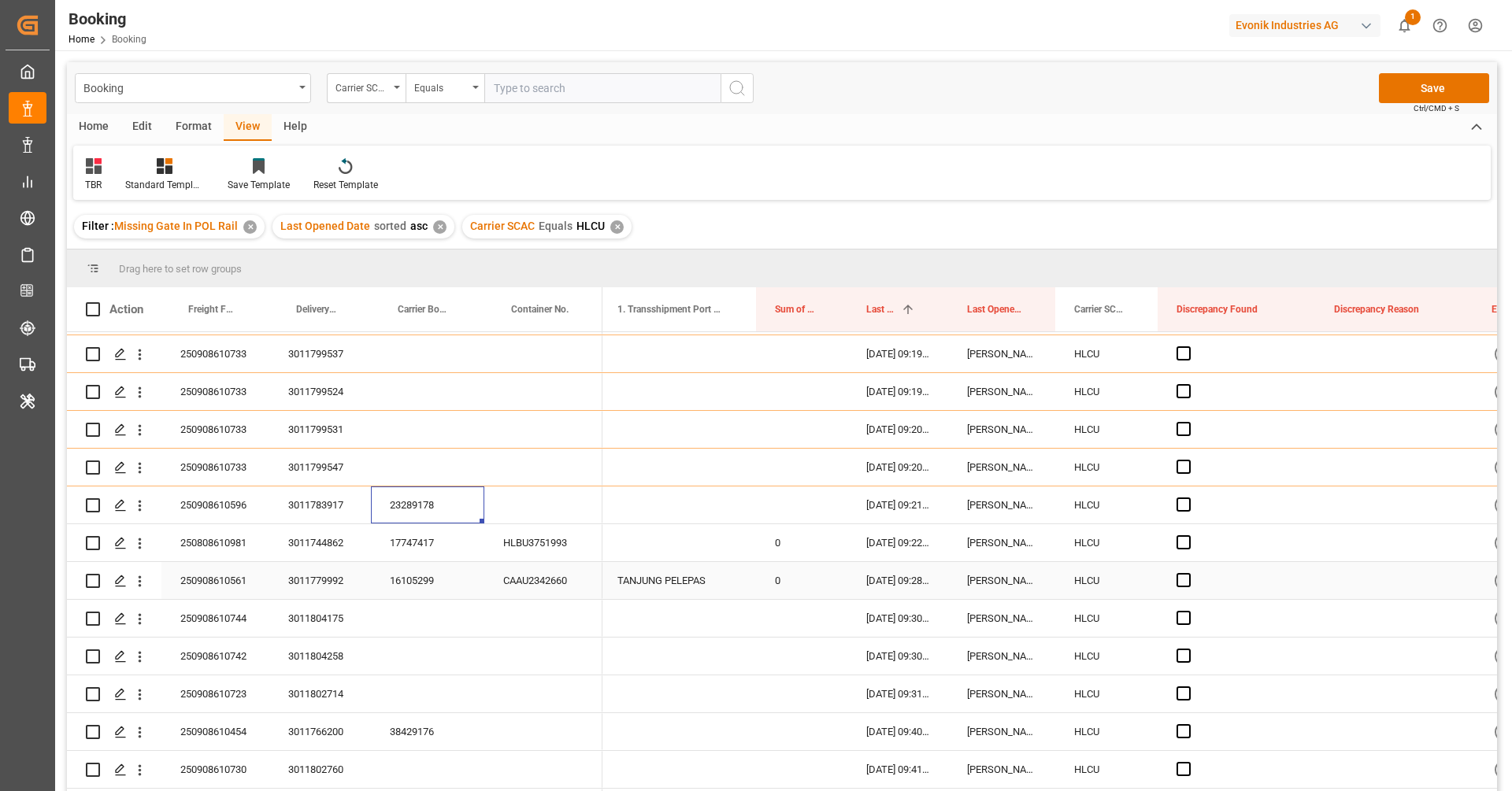
scroll to position [0, 697]
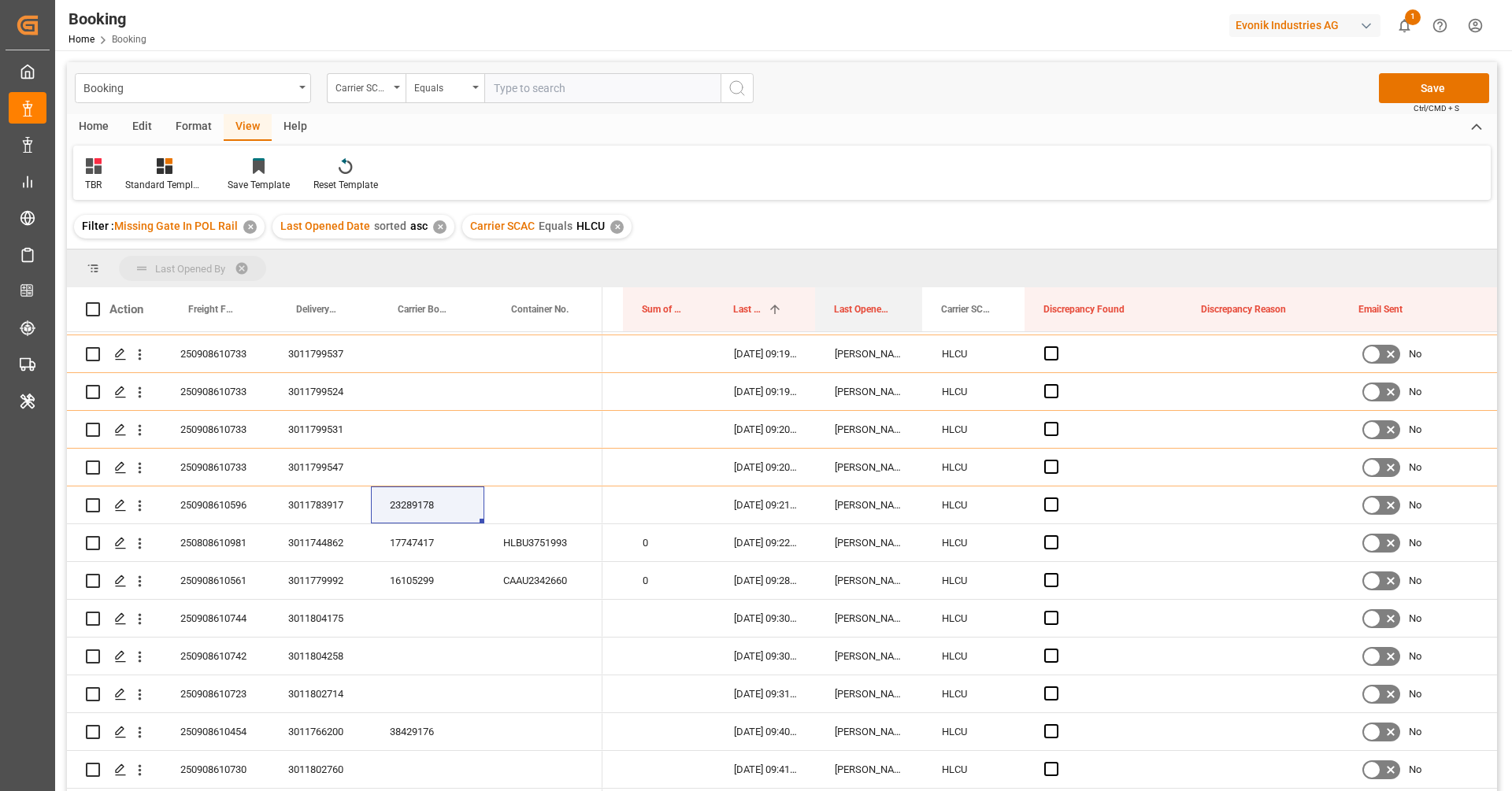
drag, startPoint x: 854, startPoint y: 311, endPoint x: 840, endPoint y: 277, distance: 36.8
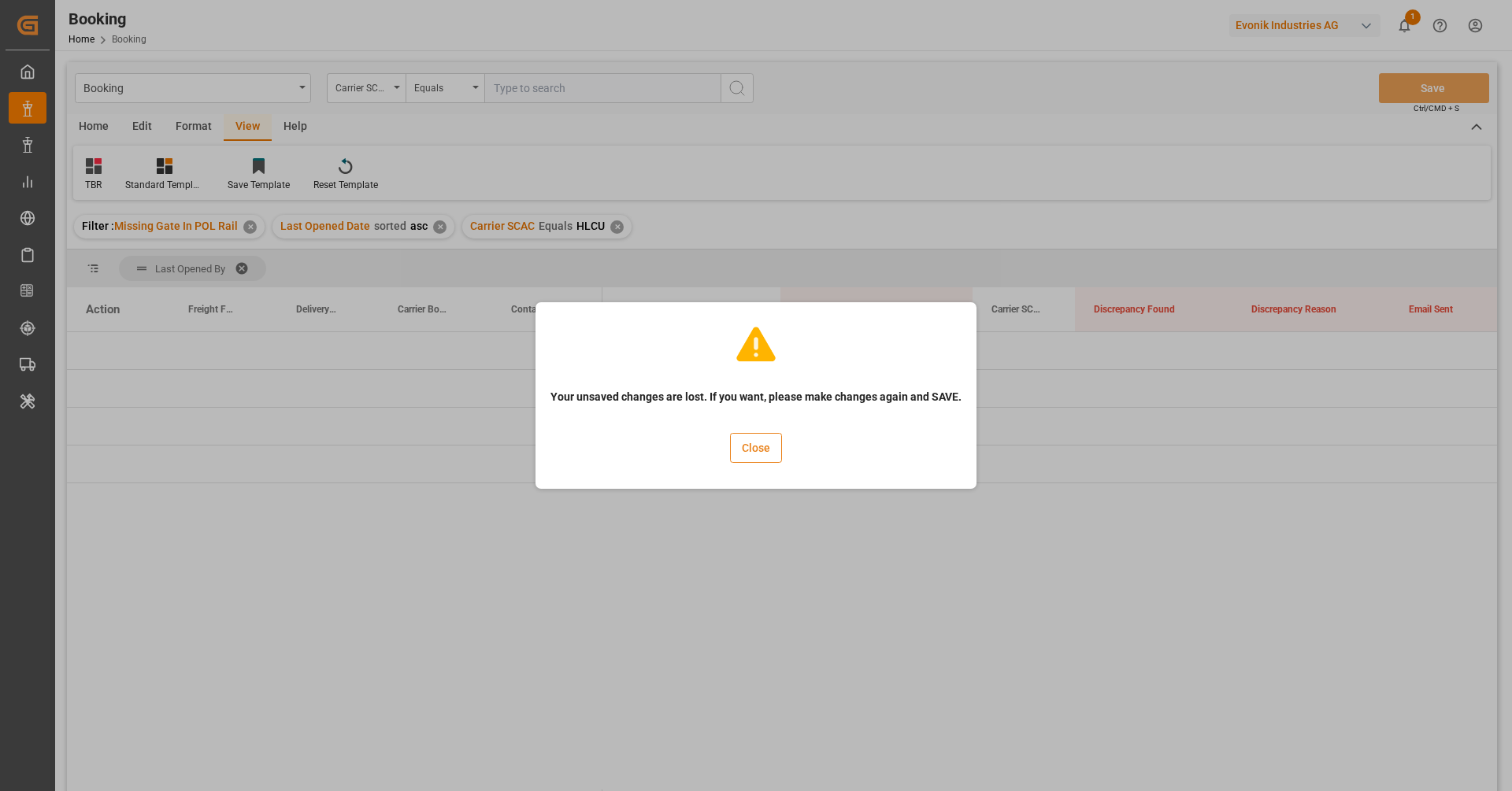
click at [772, 449] on button "Close" at bounding box center [756, 448] width 52 height 30
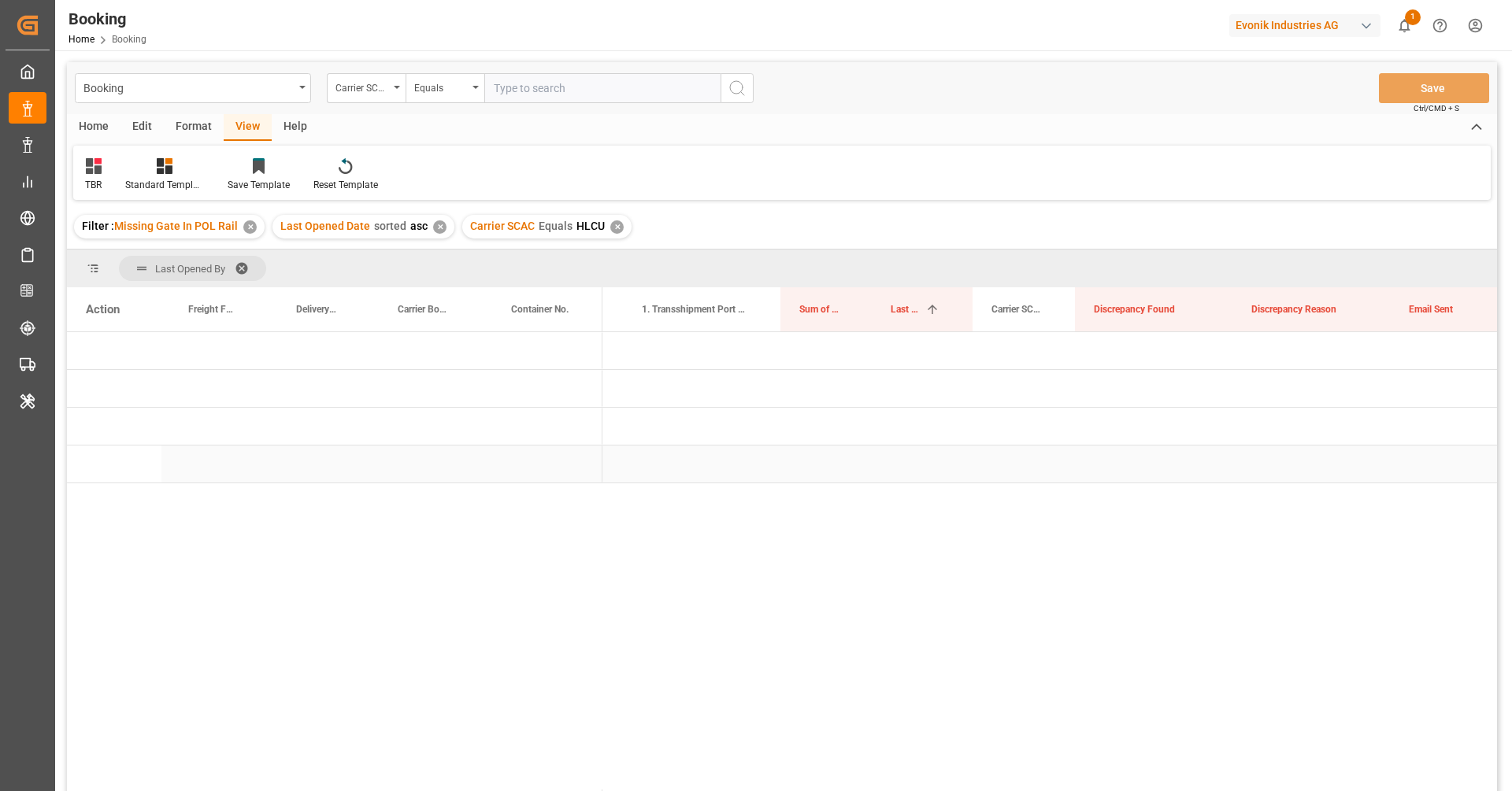
click at [772, 449] on div "Press SPACE to select this row." at bounding box center [702, 464] width 157 height 37
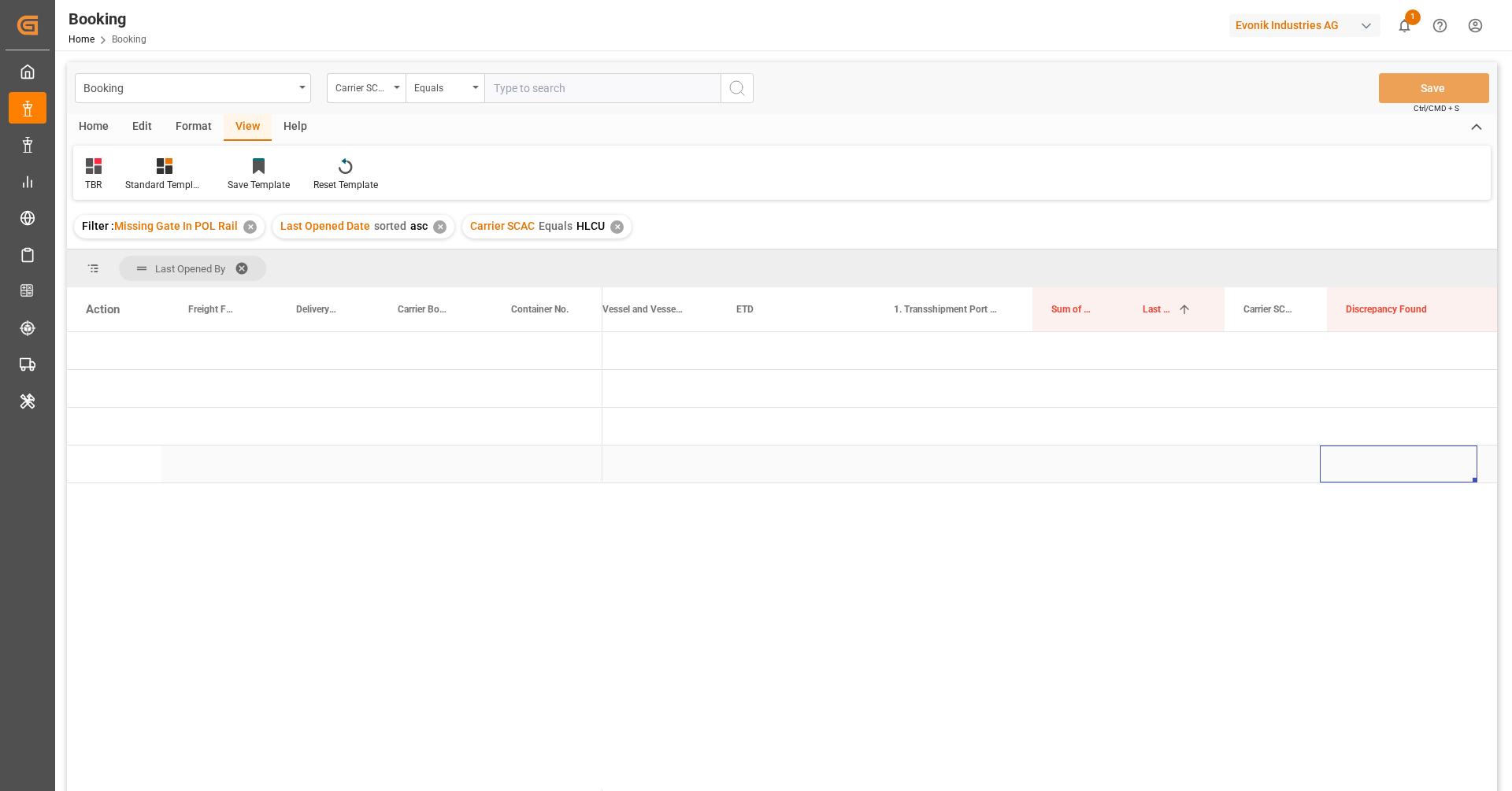
scroll to position [0, 0]
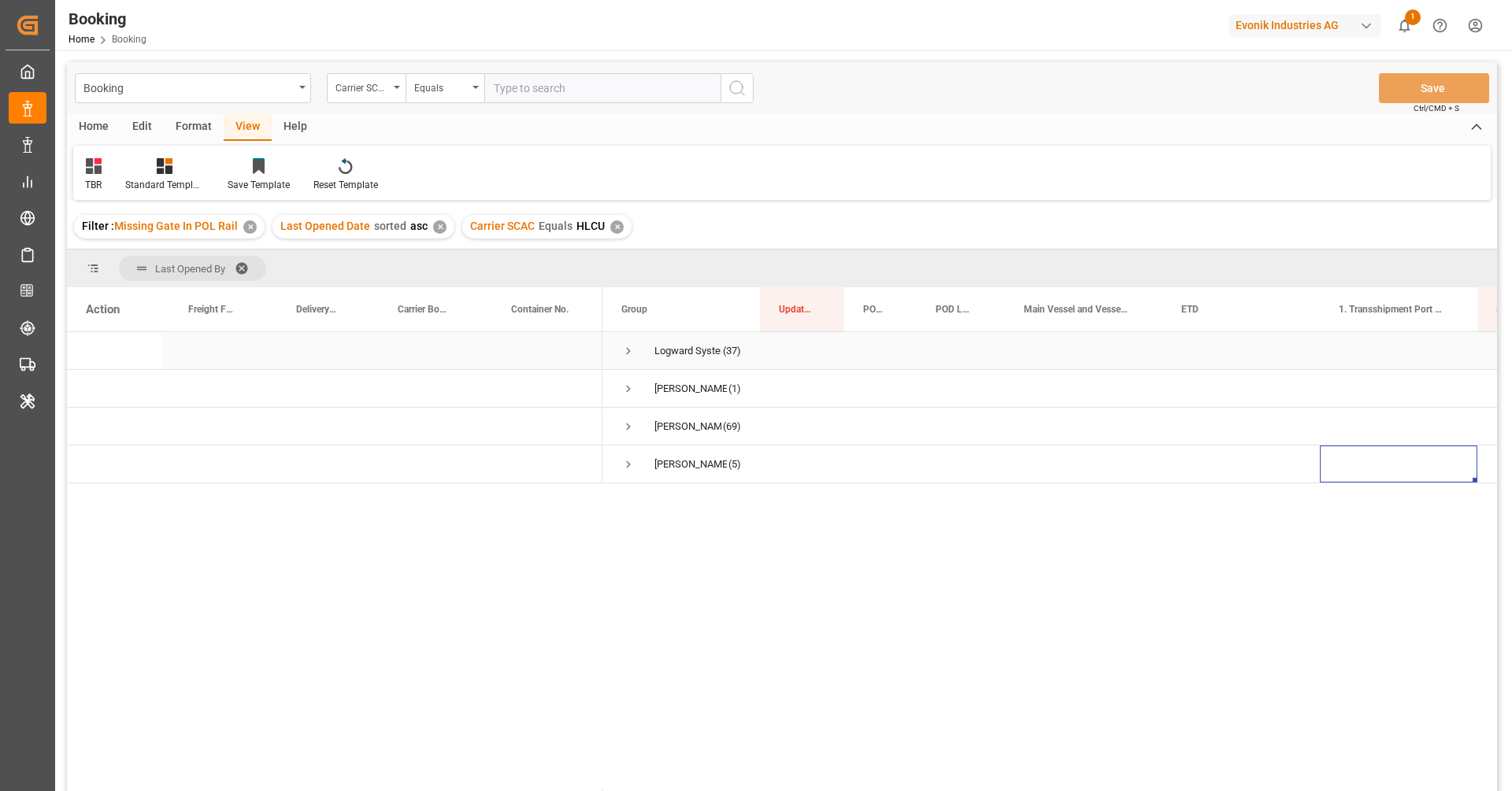
click at [627, 353] on span "Press SPACE to select this row." at bounding box center [628, 350] width 14 height 14
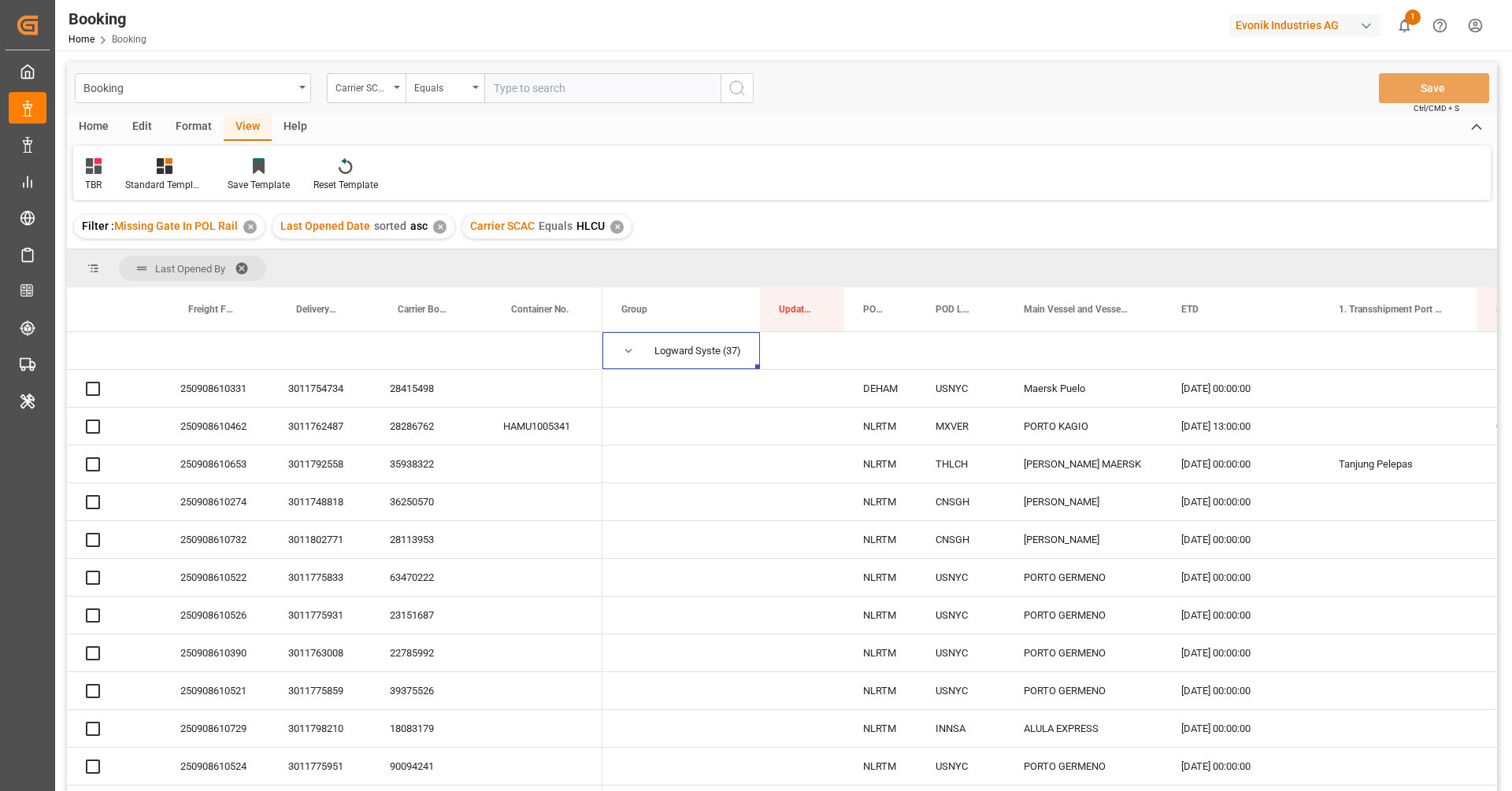
click at [627, 353] on span "Press SPACE to select this row." at bounding box center [628, 350] width 14 height 14
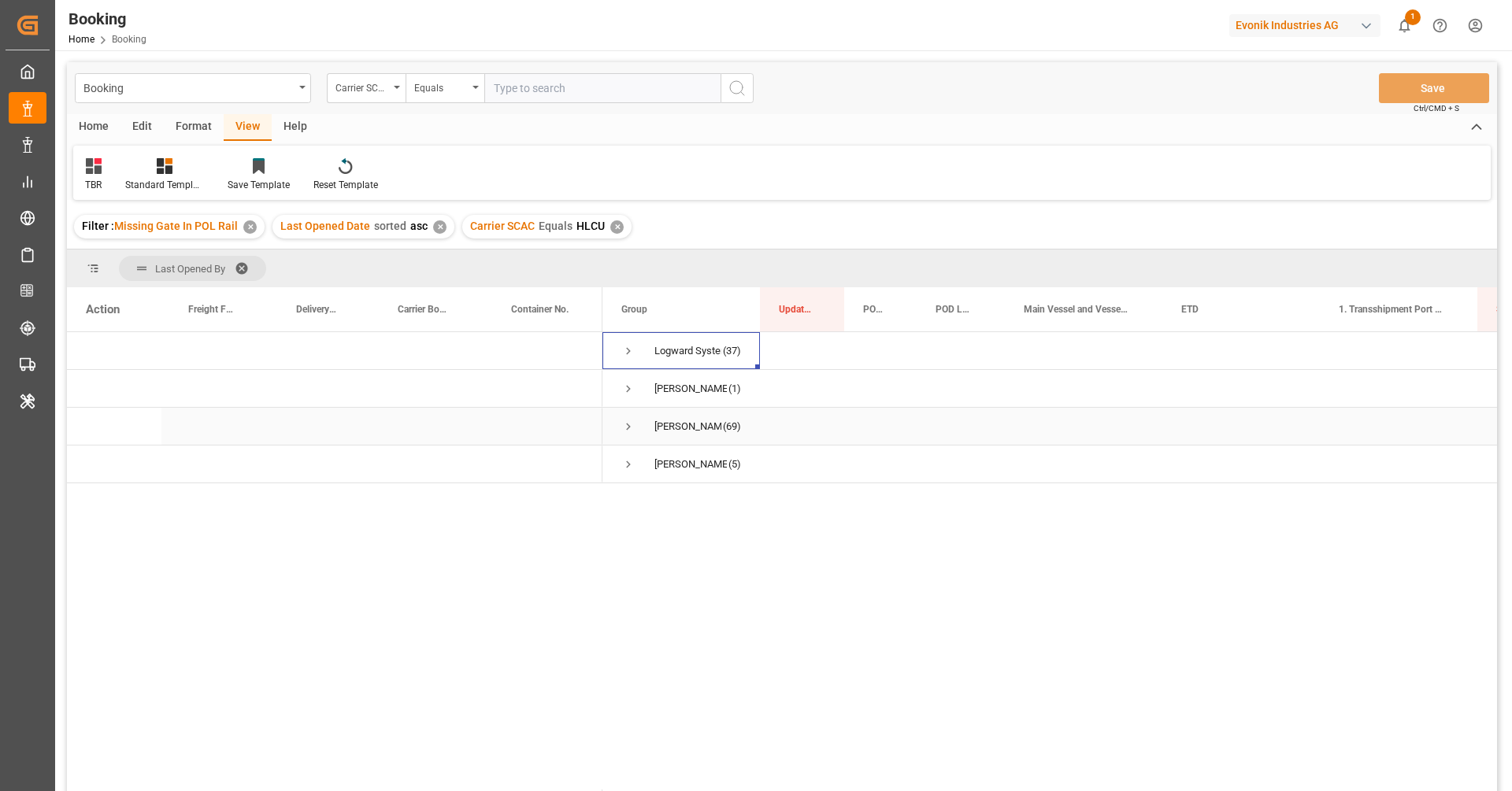
click at [624, 430] on span "Press SPACE to select this row." at bounding box center [628, 426] width 14 height 14
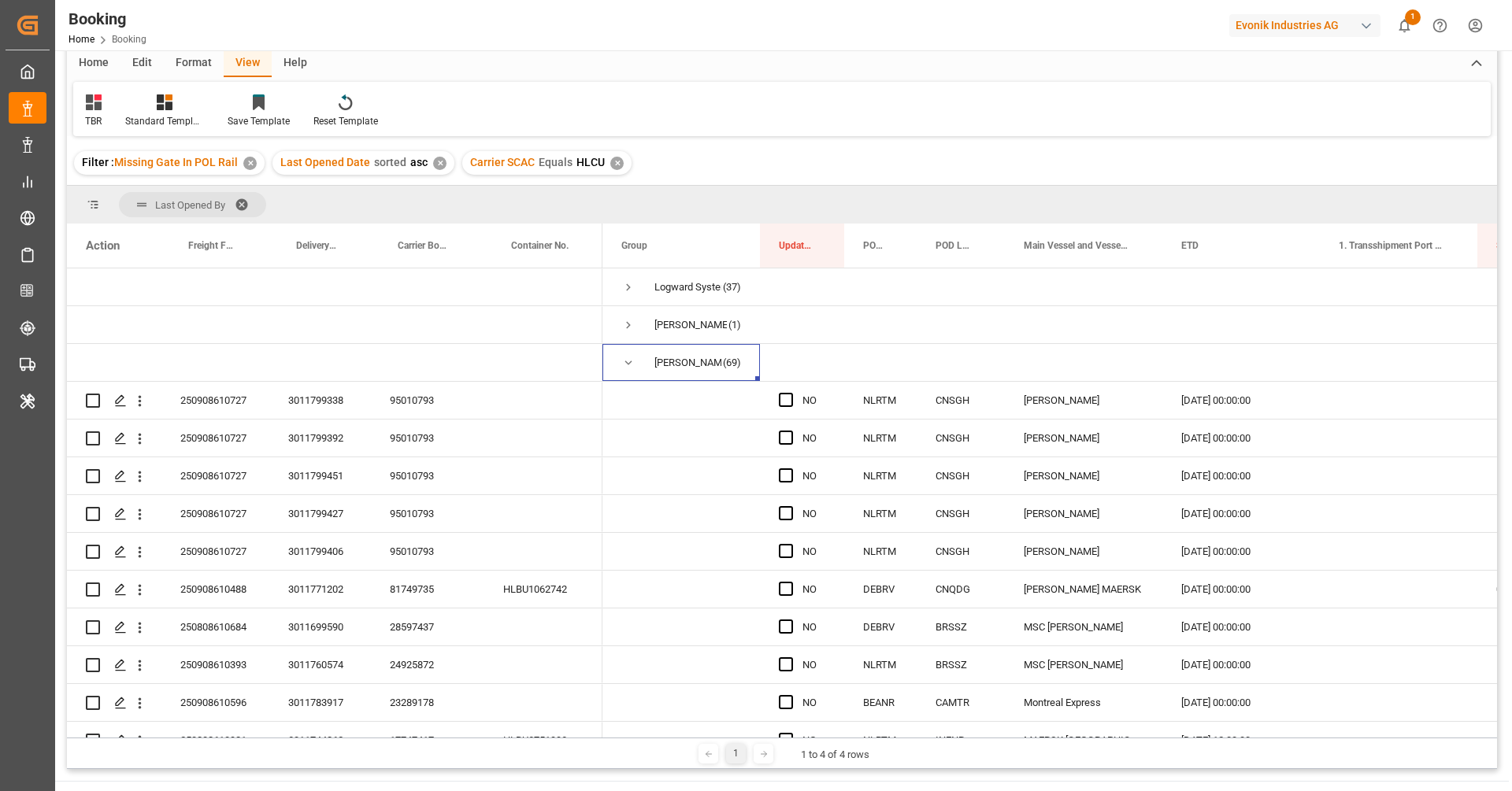
scroll to position [73, 0]
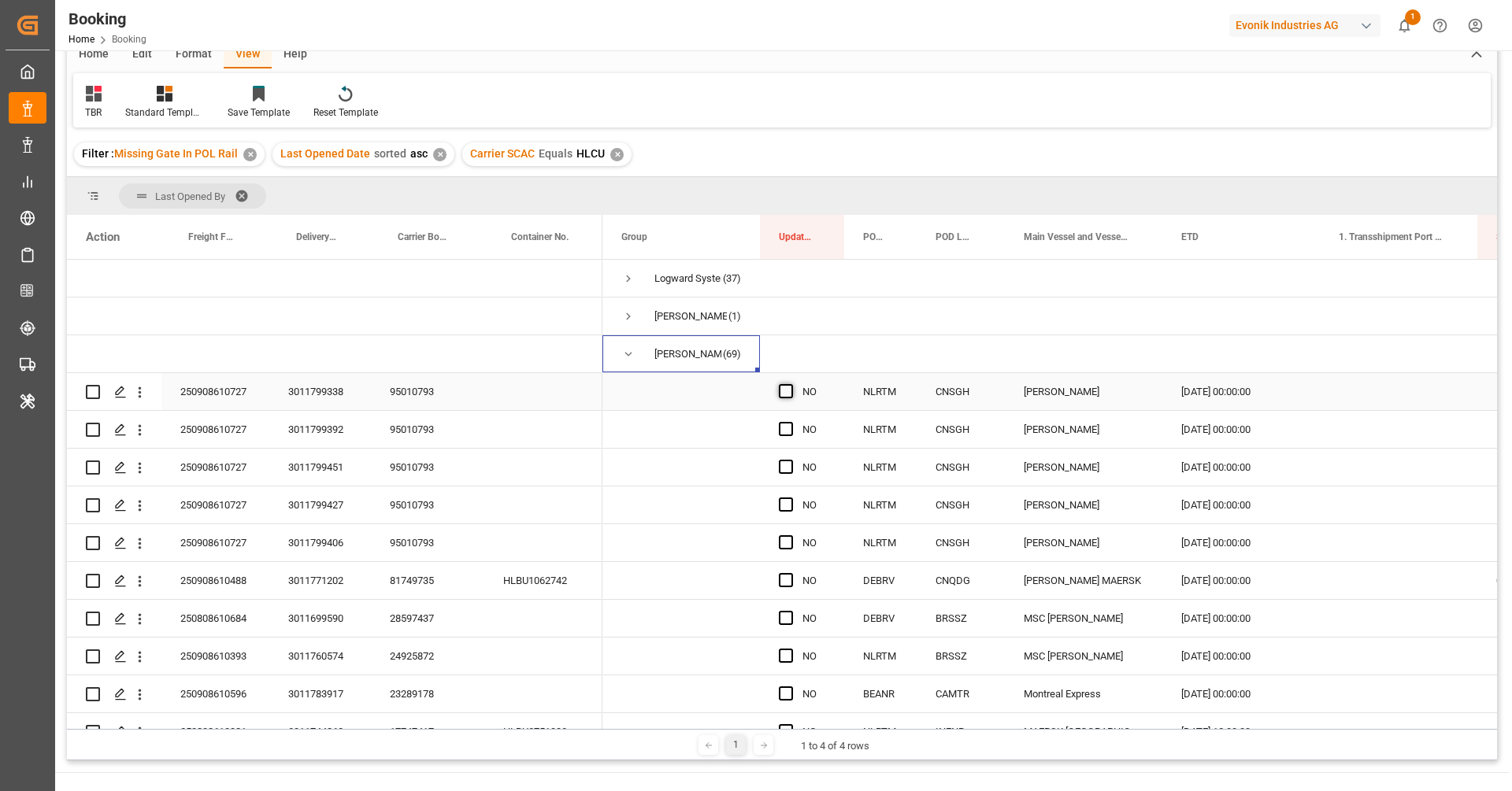
click at [783, 392] on span "Press SPACE to select this row." at bounding box center [785, 390] width 14 height 14
click at [791, 384] on input "Press SPACE to select this row." at bounding box center [791, 384] width 0 height 0
drag, startPoint x: 842, startPoint y: 409, endPoint x: 841, endPoint y: 528, distance: 119.0
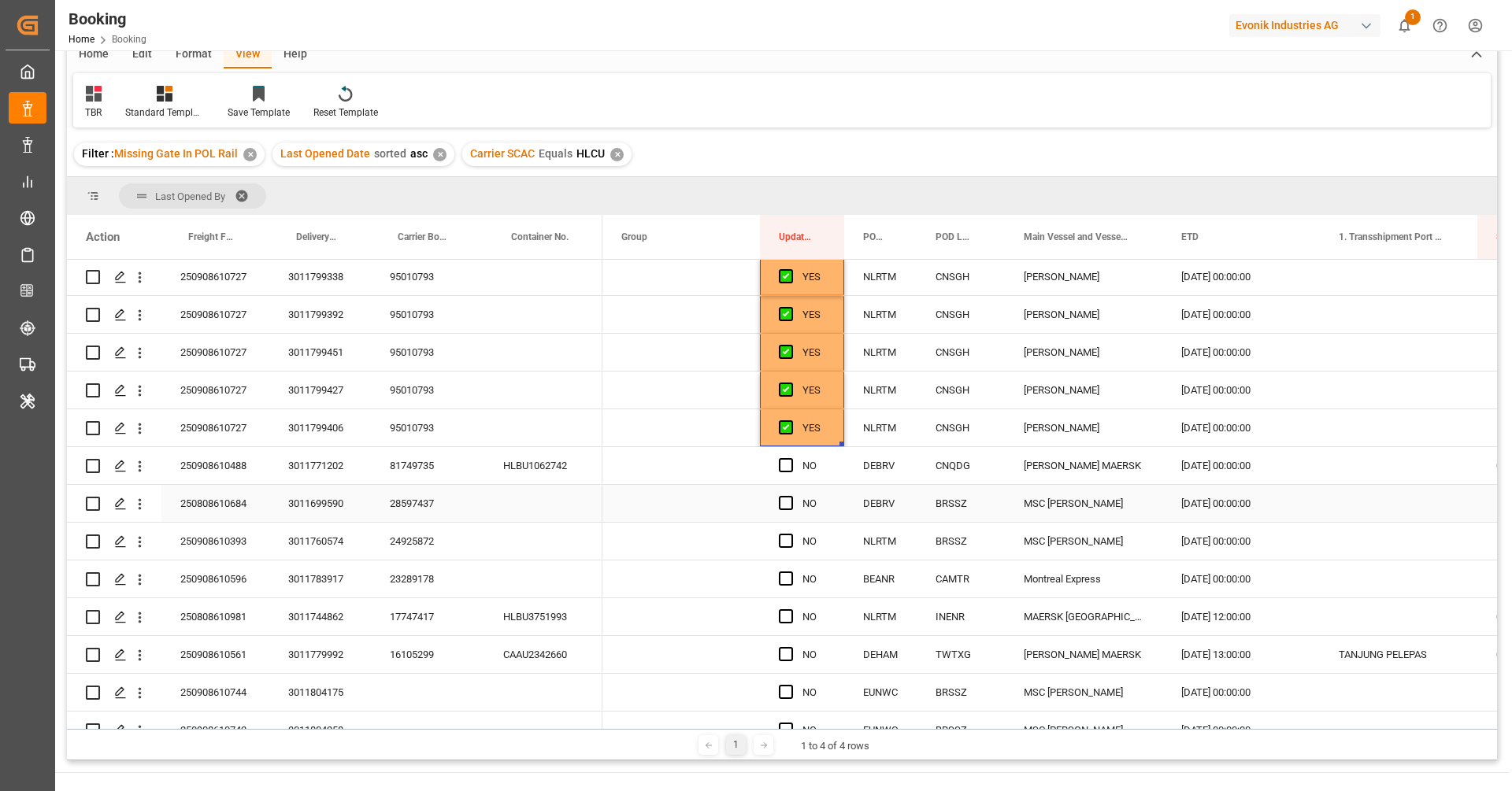
scroll to position [116, 0]
click at [429, 464] on div "81749735" at bounding box center [428, 464] width 114 height 37
click at [786, 468] on span "Press SPACE to select this row." at bounding box center [785, 463] width 14 height 14
click at [791, 457] on input "Press SPACE to select this row." at bounding box center [791, 457] width 0 height 0
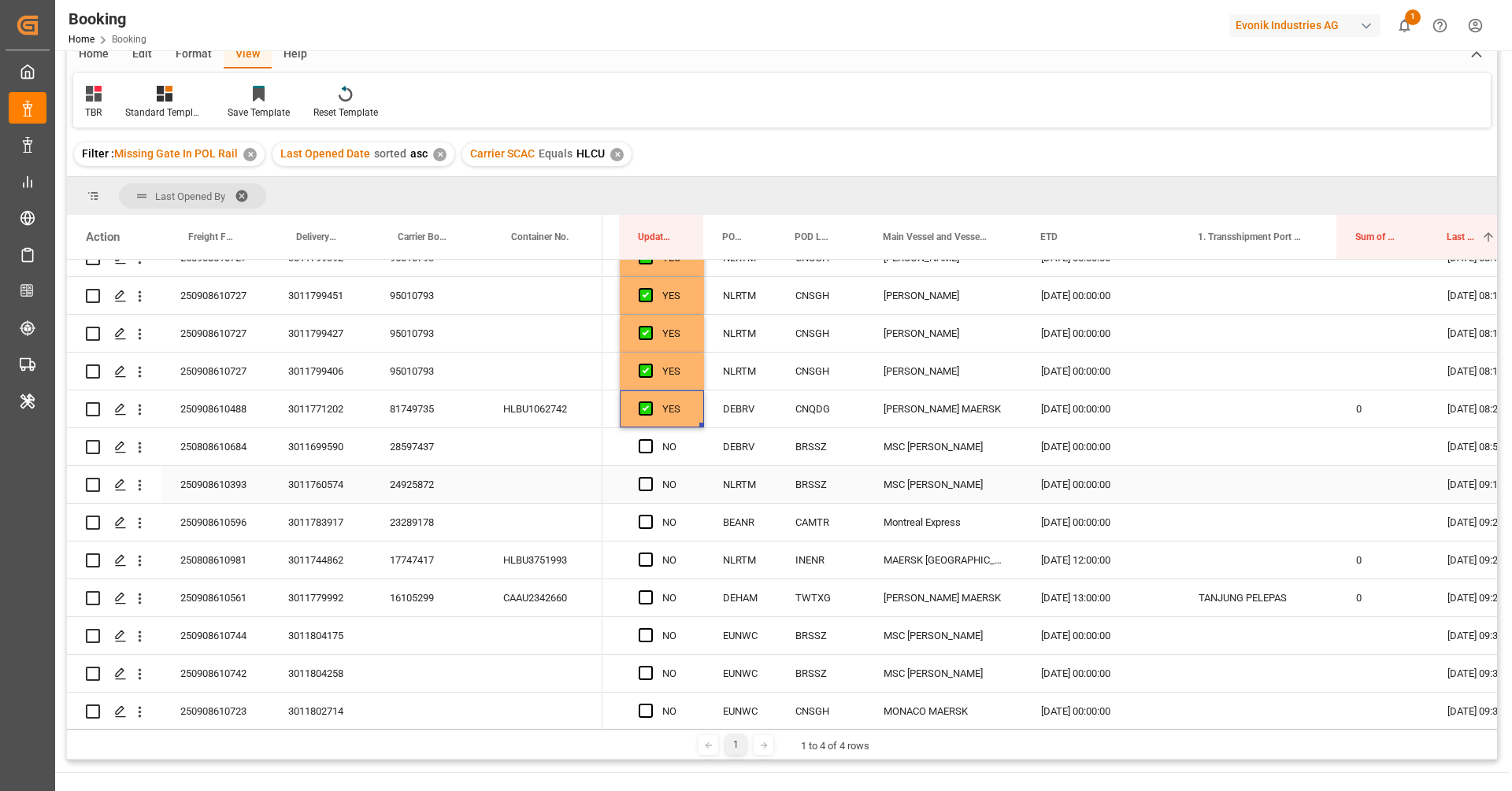
scroll to position [196, 0]
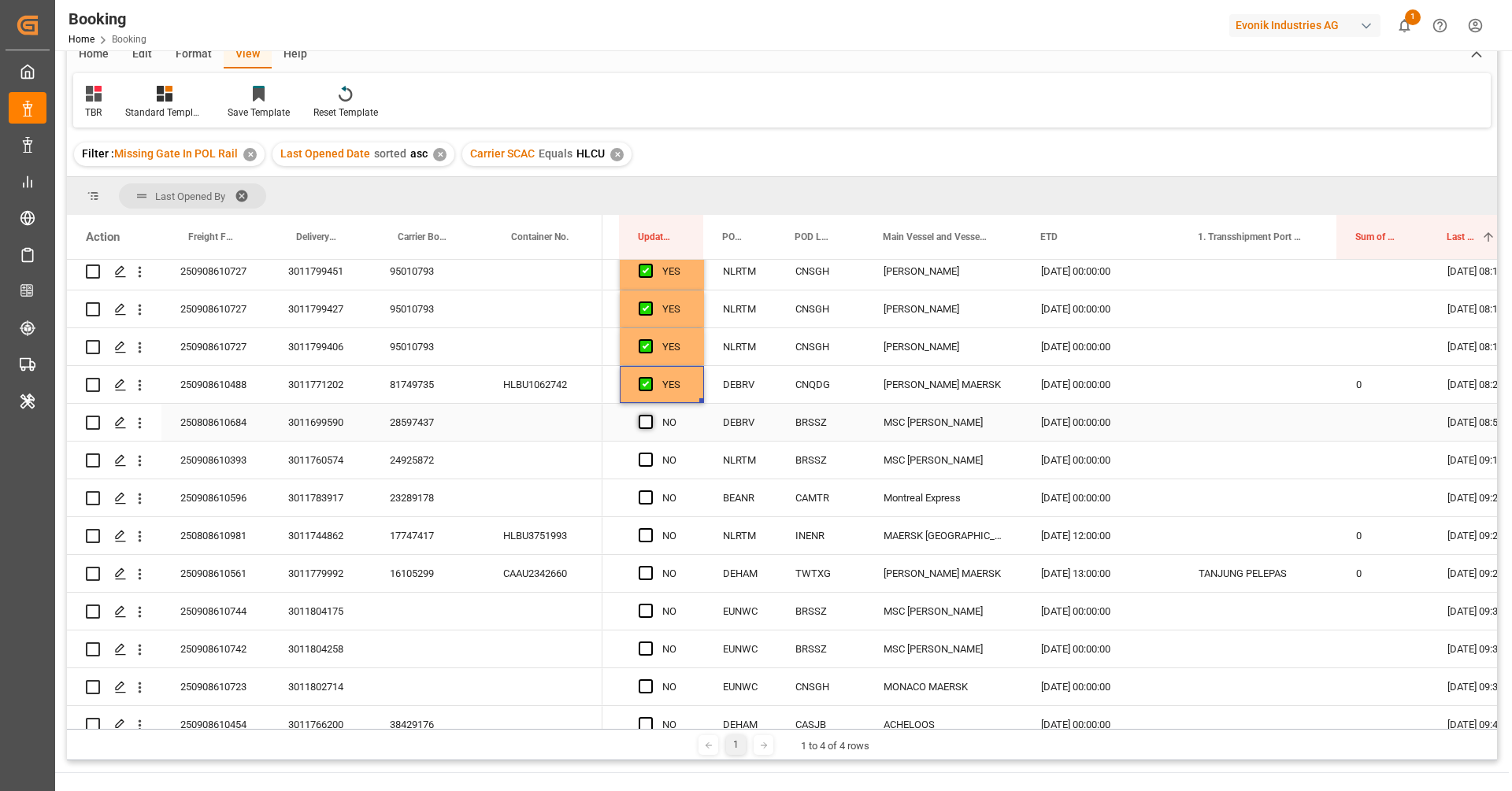
click at [640, 422] on span "Press SPACE to select this row." at bounding box center [645, 421] width 14 height 14
click at [650, 415] on input "Press SPACE to select this row." at bounding box center [650, 415] width 0 height 0
click at [648, 455] on span "Press SPACE to select this row." at bounding box center [645, 459] width 14 height 14
click at [650, 453] on input "Press SPACE to select this row." at bounding box center [650, 453] width 0 height 0
click at [643, 498] on span "Press SPACE to select this row." at bounding box center [645, 498] width 14 height 14
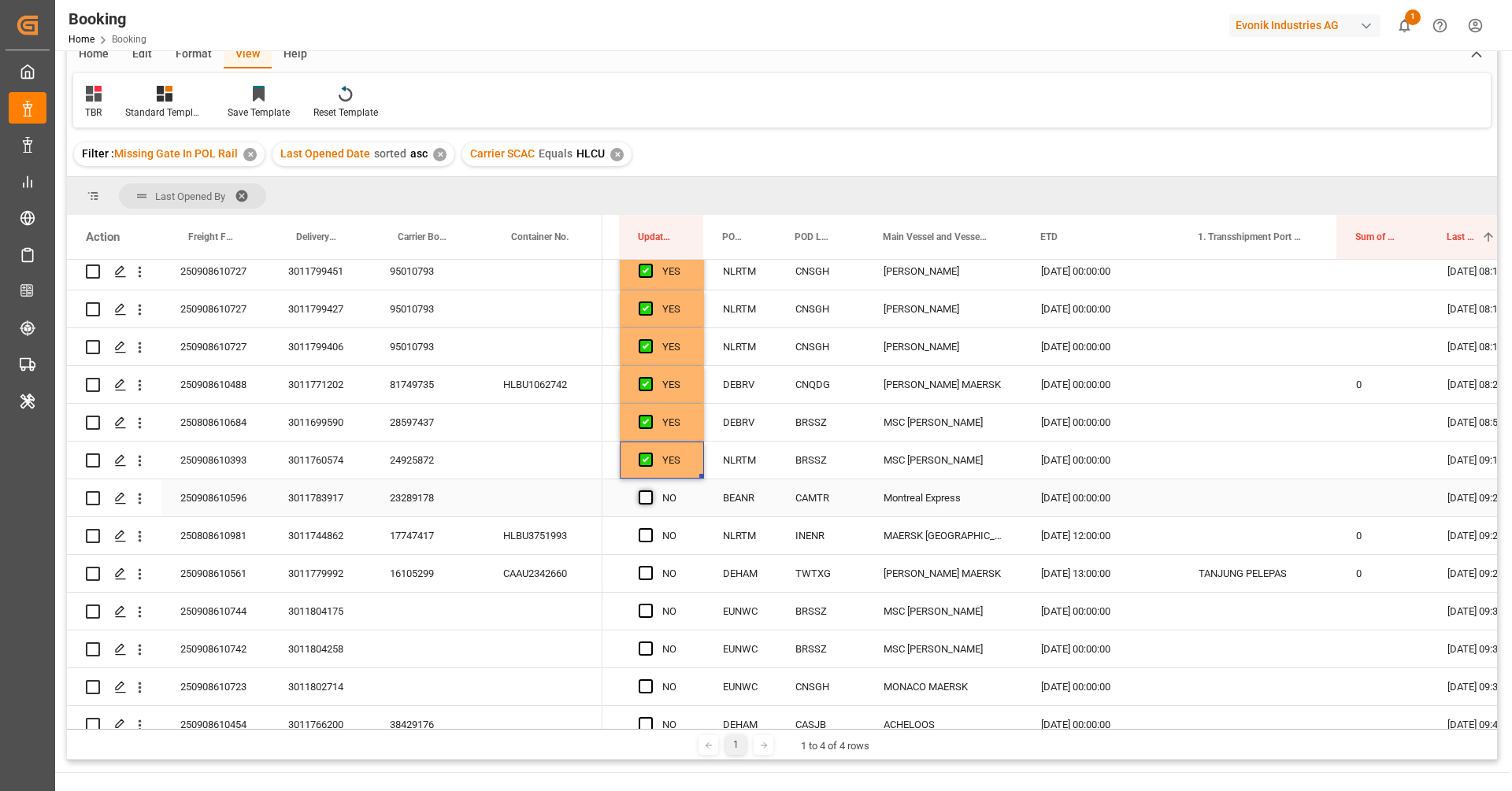
click at [650, 491] on input "Press SPACE to select this row." at bounding box center [650, 491] width 0 height 0
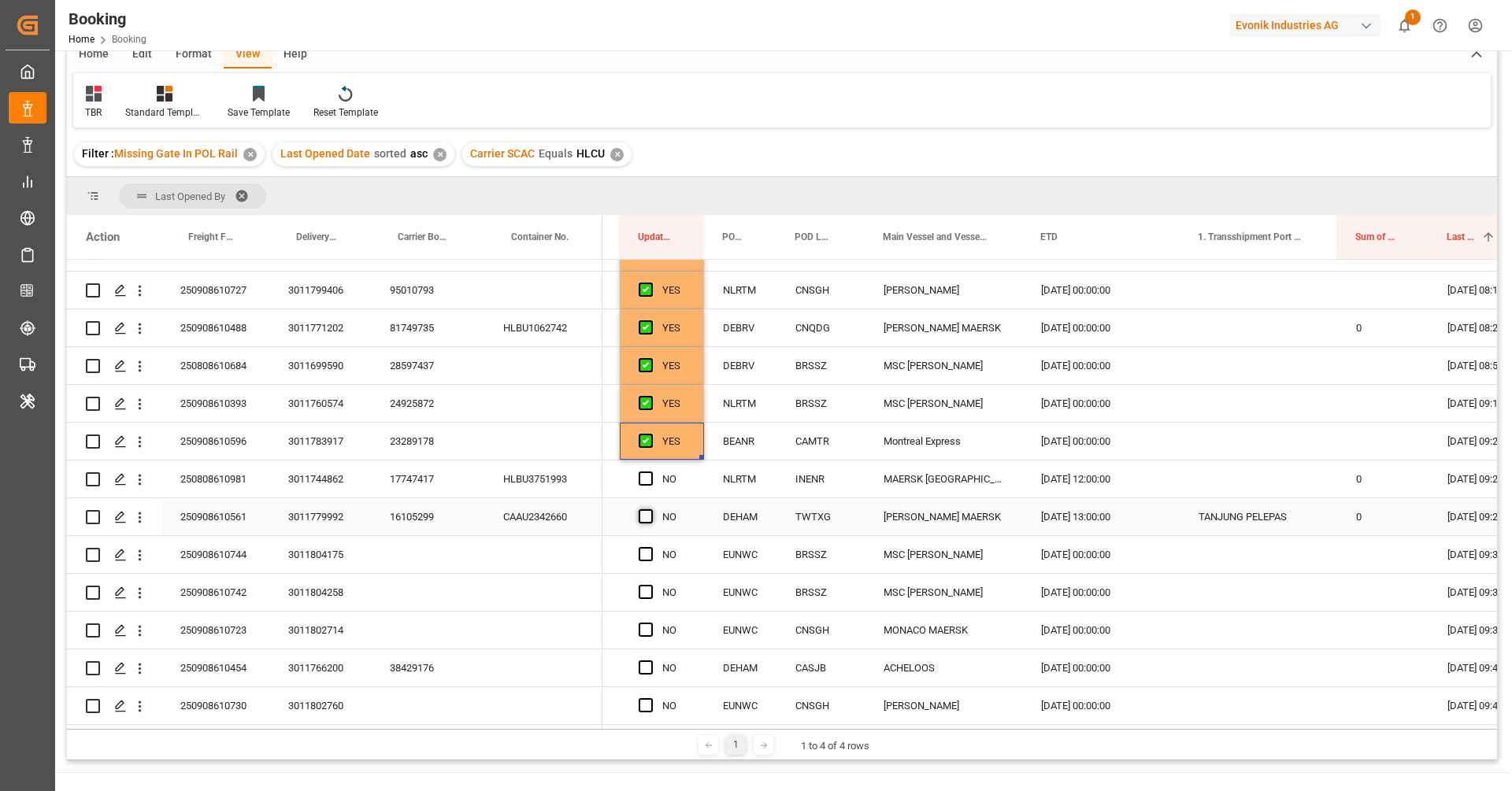
scroll to position [258, 0]
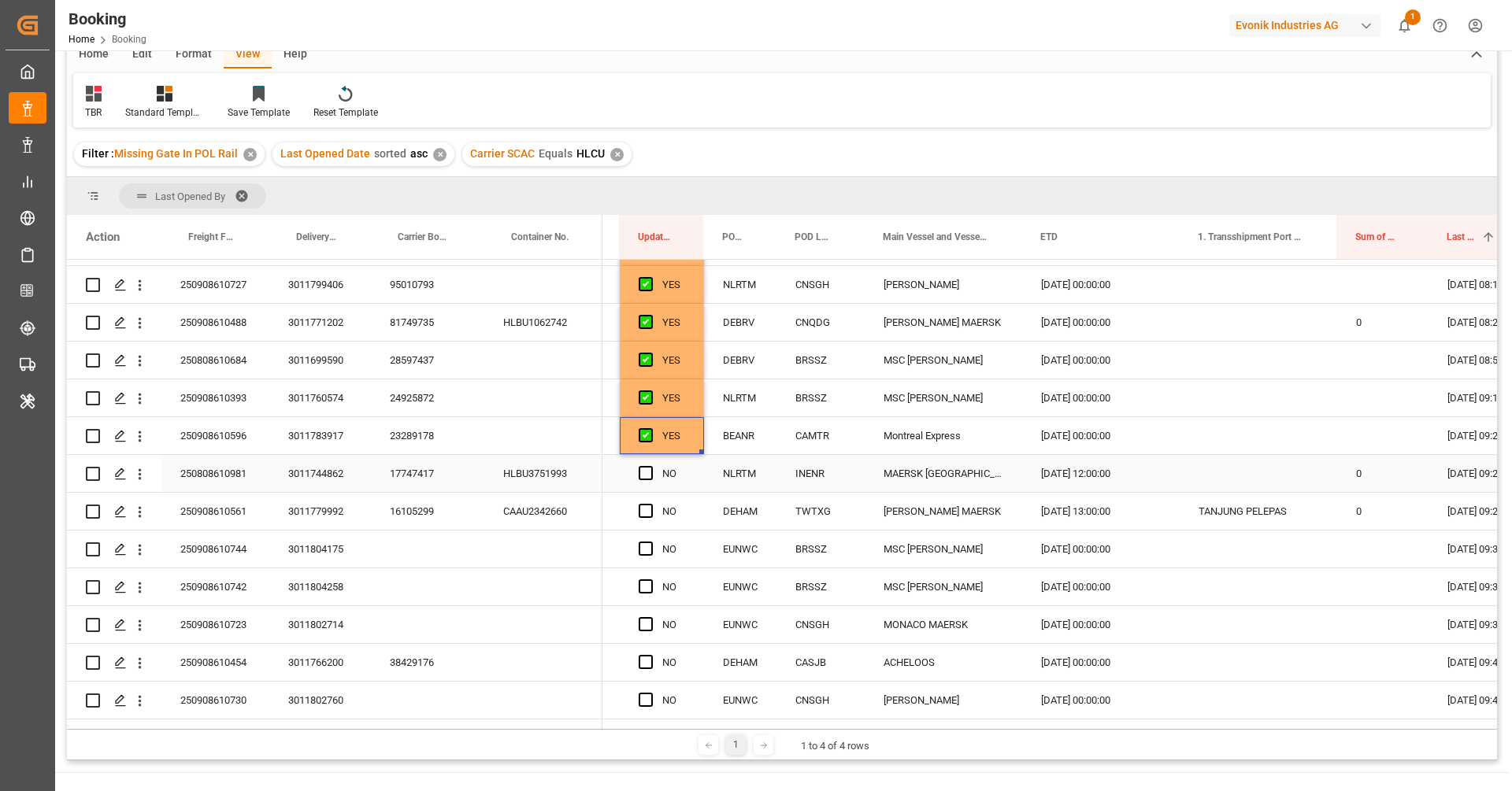
click at [444, 480] on div "17747417" at bounding box center [428, 474] width 114 height 37
click at [648, 475] on span "Press SPACE to select this row." at bounding box center [645, 472] width 14 height 14
click at [650, 466] on input "Press SPACE to select this row." at bounding box center [650, 466] width 0 height 0
click at [424, 513] on div "16105299" at bounding box center [428, 511] width 114 height 37
click at [142, 524] on button "open menu" at bounding box center [140, 511] width 17 height 30
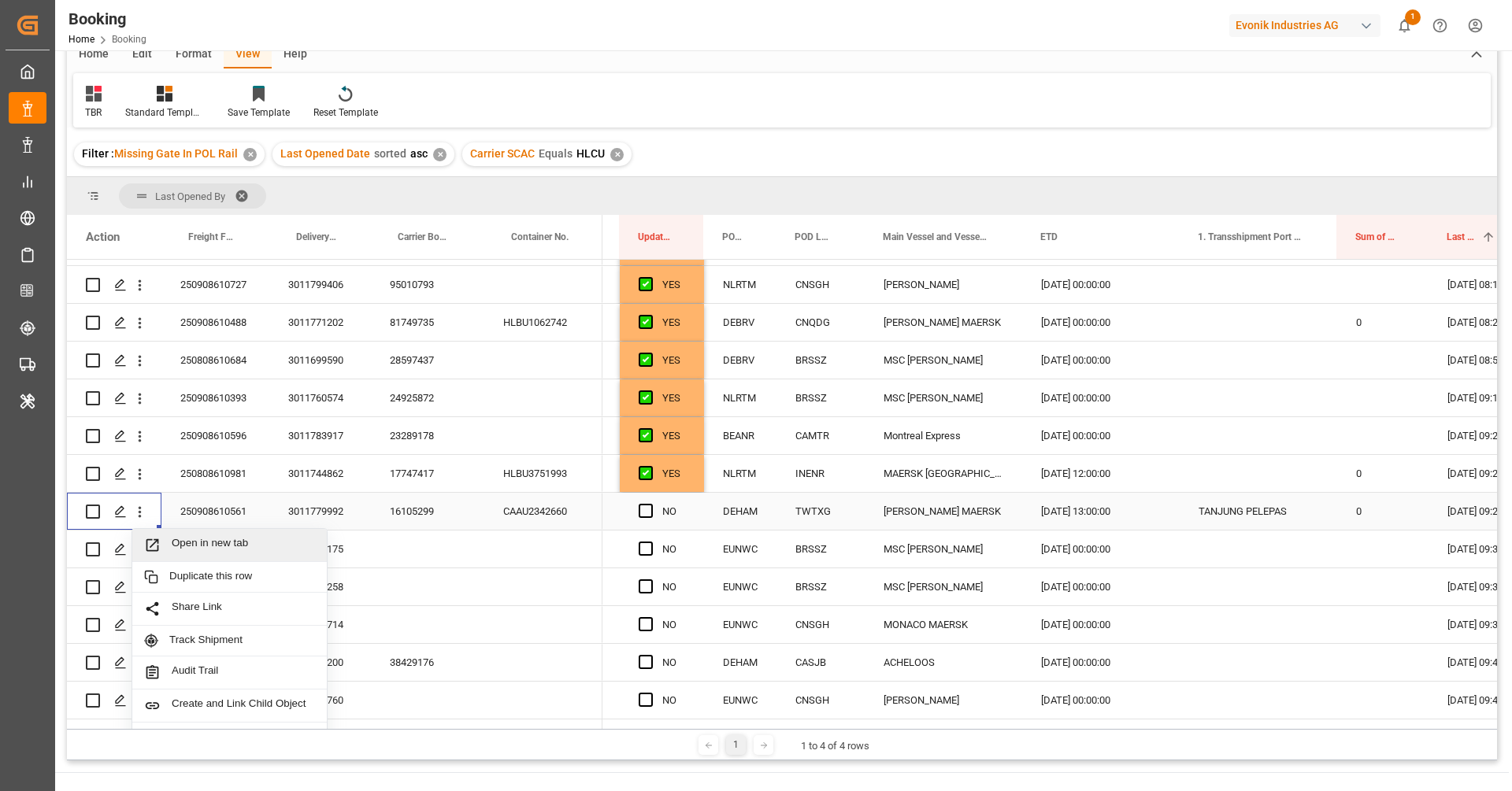
click at [195, 550] on span "Open in new tab" at bounding box center [243, 545] width 143 height 17
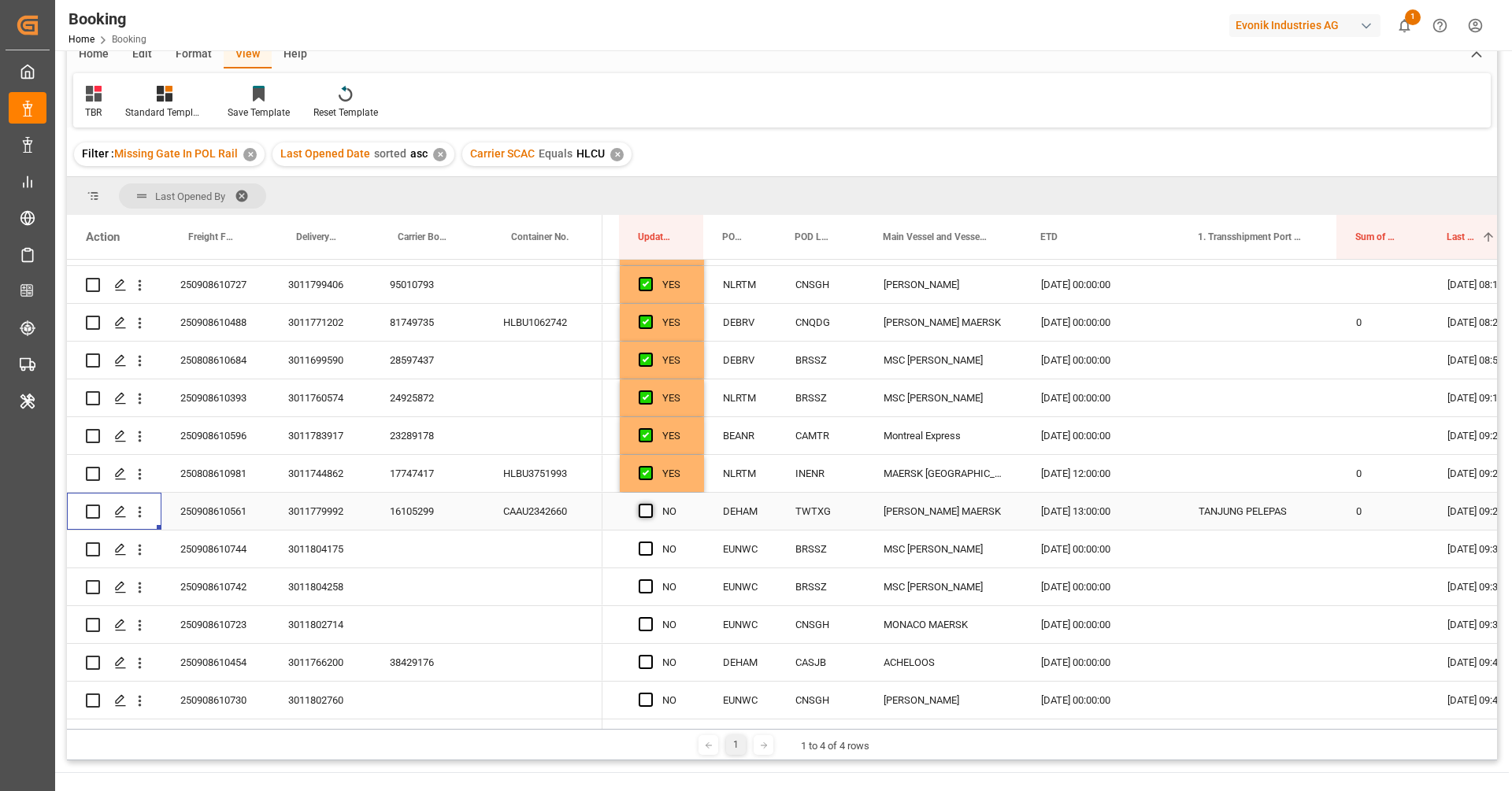
click at [641, 514] on span "Press SPACE to select this row." at bounding box center [645, 511] width 14 height 14
click at [650, 504] on input "Press SPACE to select this row." at bounding box center [650, 504] width 0 height 0
click at [267, 548] on div "250908610744" at bounding box center [215, 550] width 108 height 37
click at [145, 557] on icon "open menu" at bounding box center [140, 551] width 17 height 17
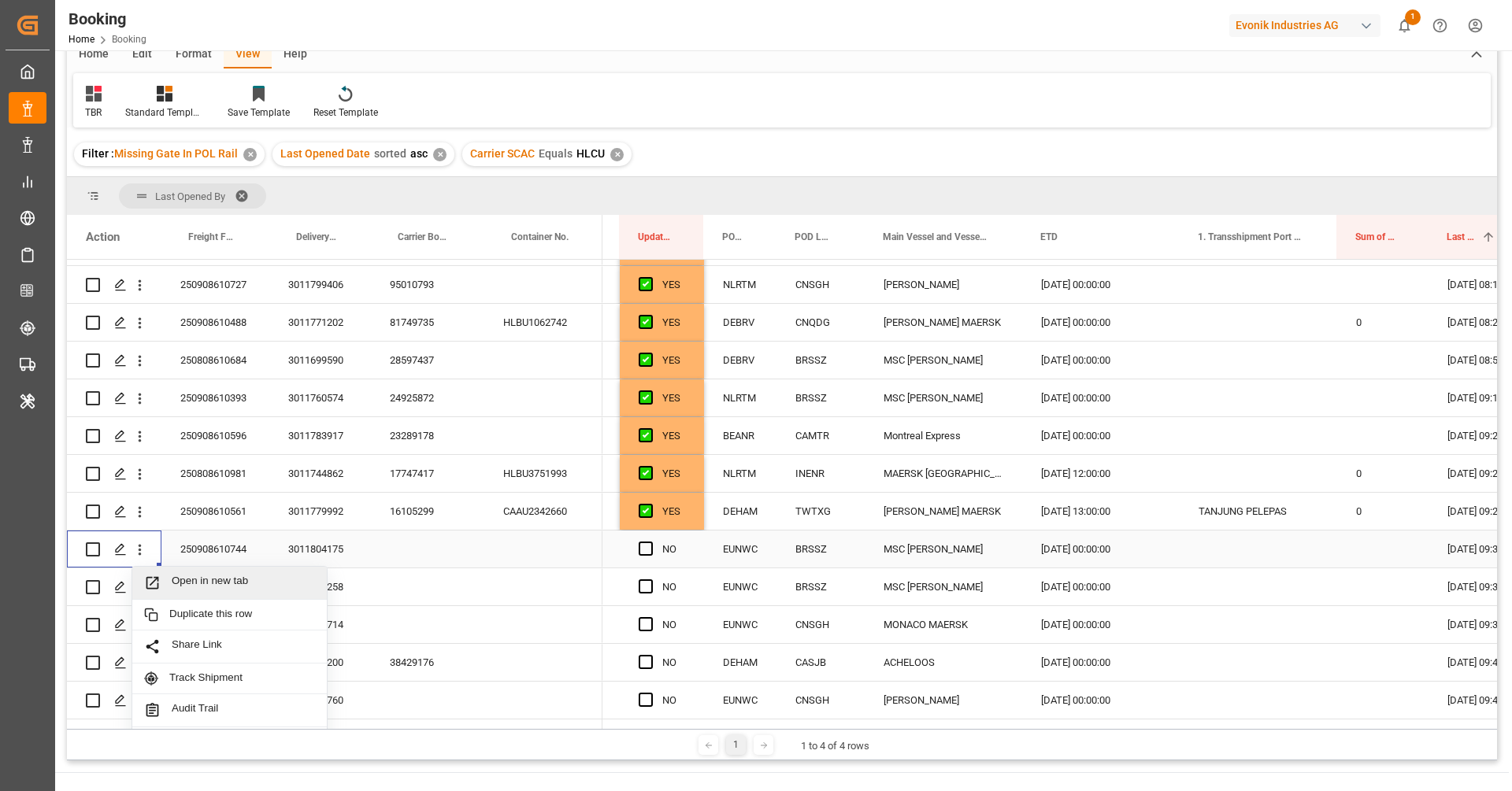
click at [211, 583] on span "Open in new tab" at bounding box center [243, 583] width 143 height 17
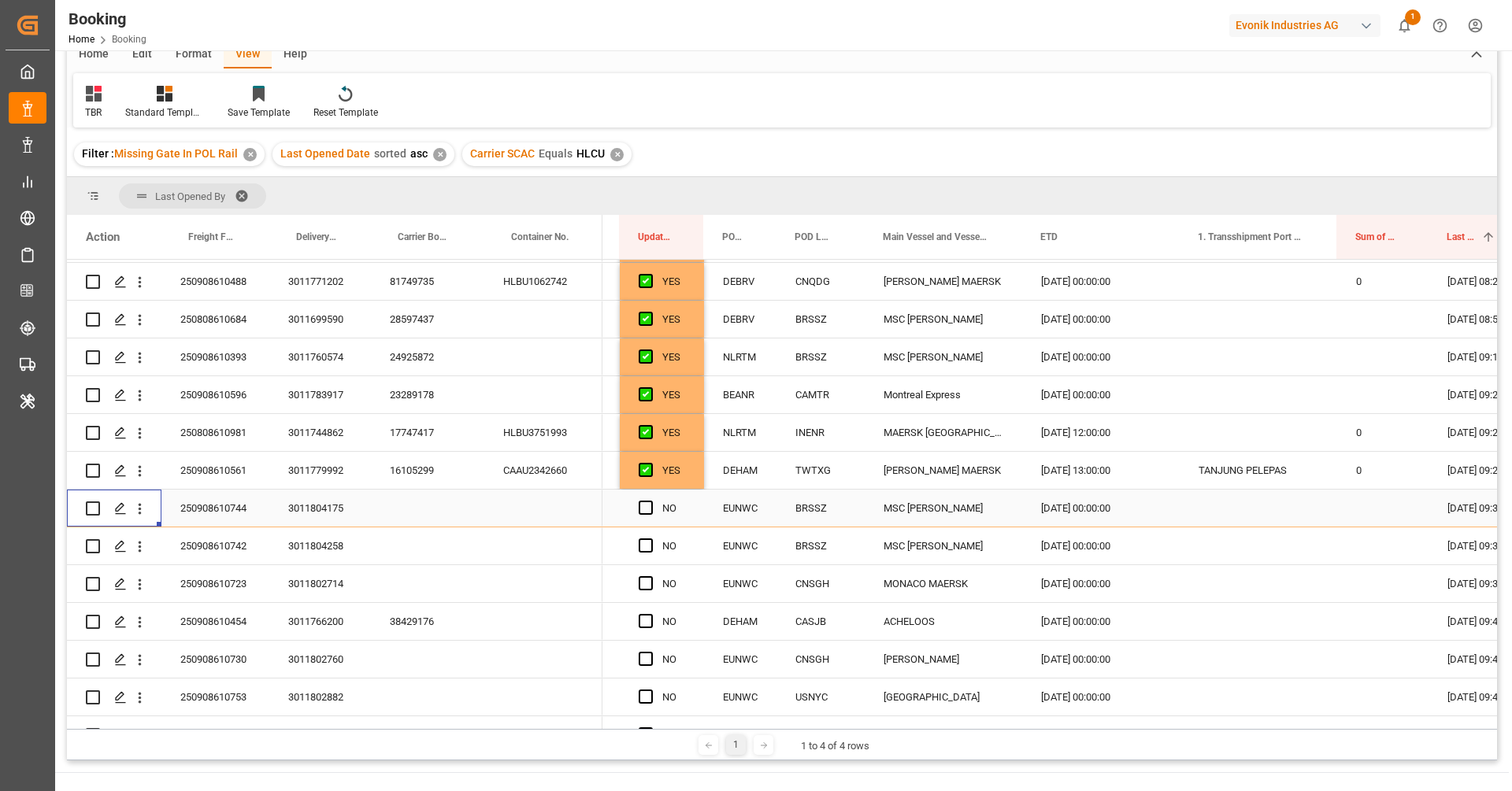
scroll to position [312, 0]
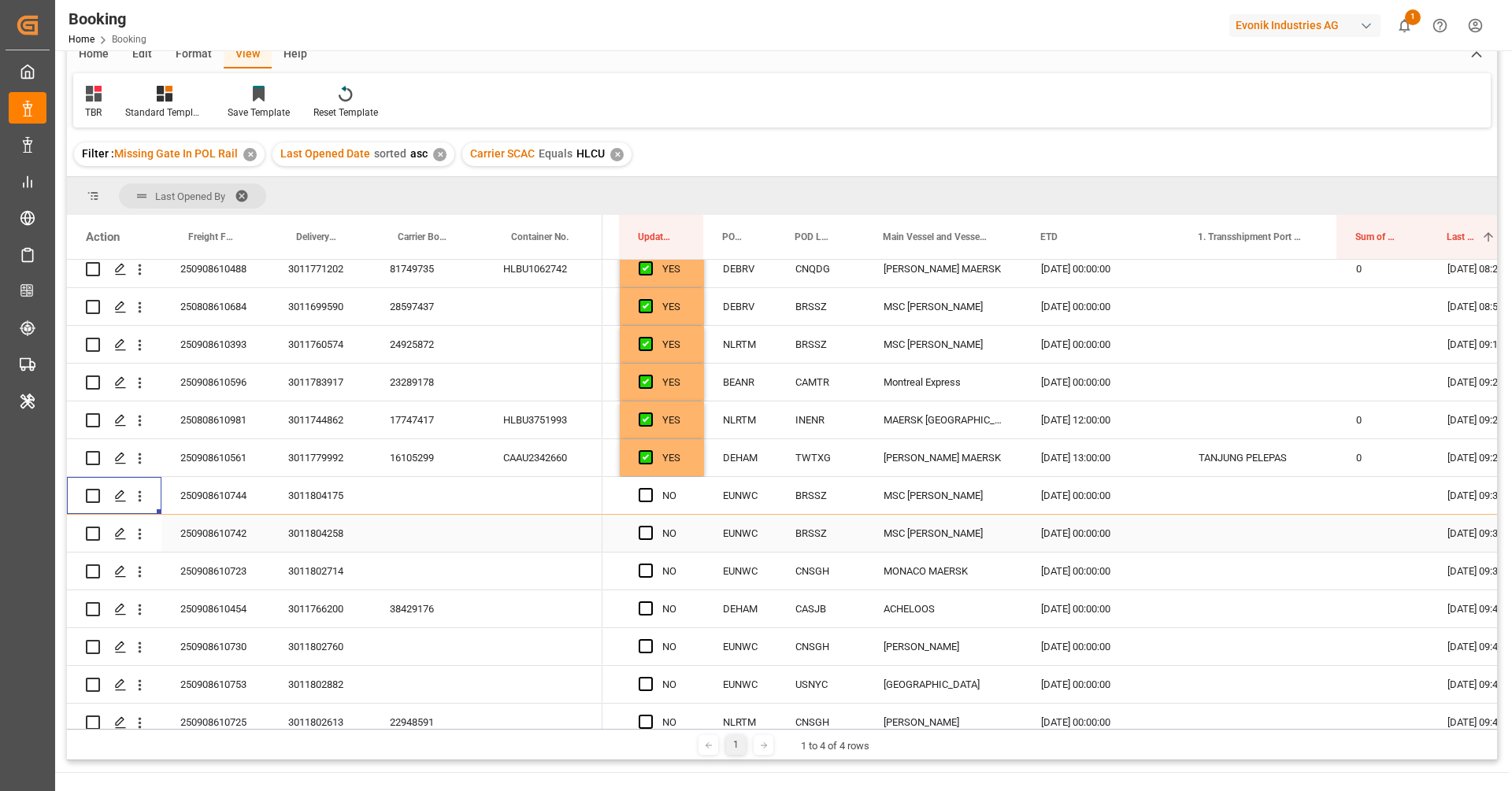
click at [249, 543] on div "250908610742" at bounding box center [215, 534] width 108 height 37
click at [141, 536] on icon "open menu" at bounding box center [140, 535] width 17 height 17
click at [201, 560] on span "Open in new tab" at bounding box center [243, 567] width 143 height 17
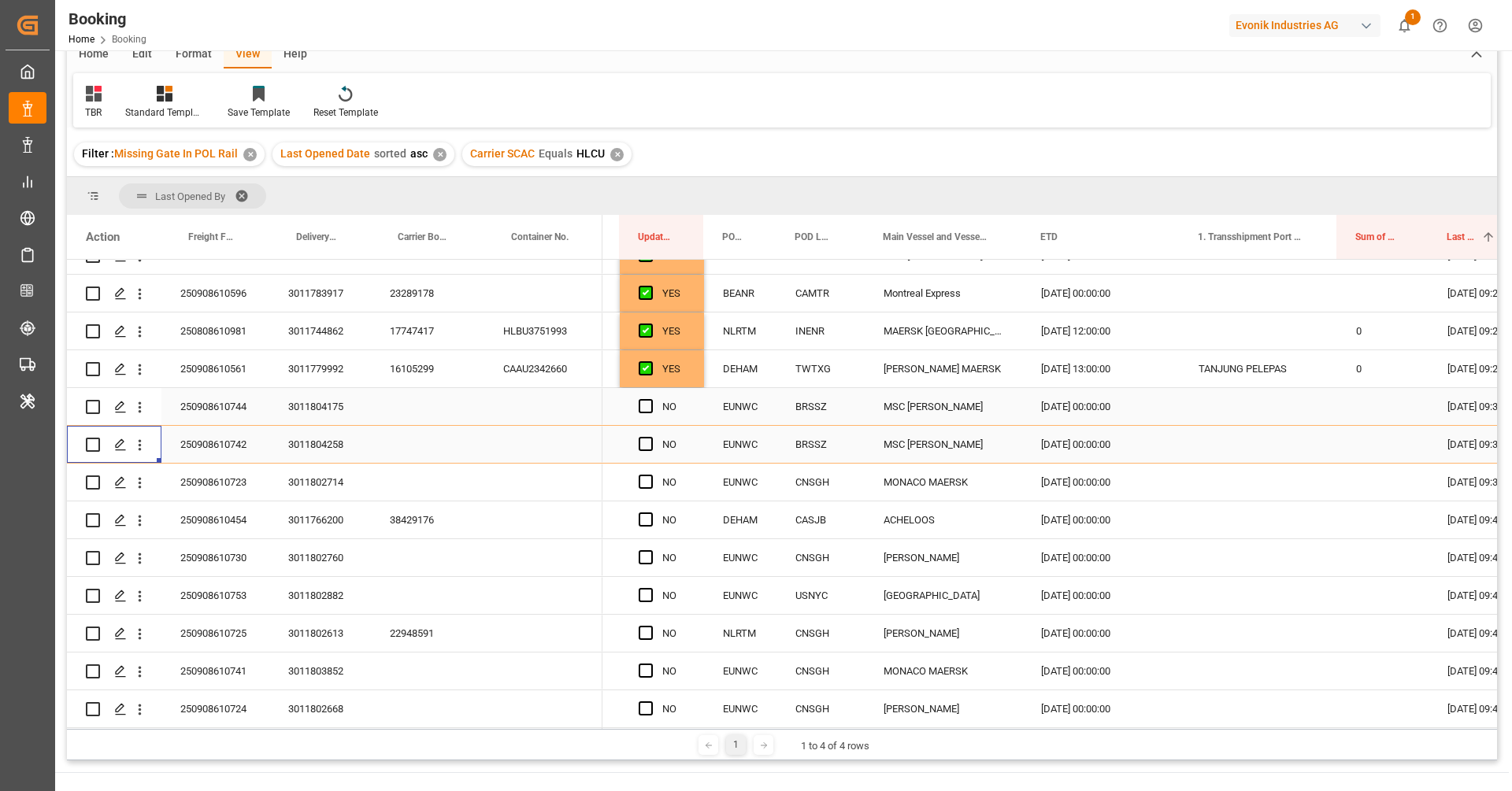
scroll to position [408, 0]
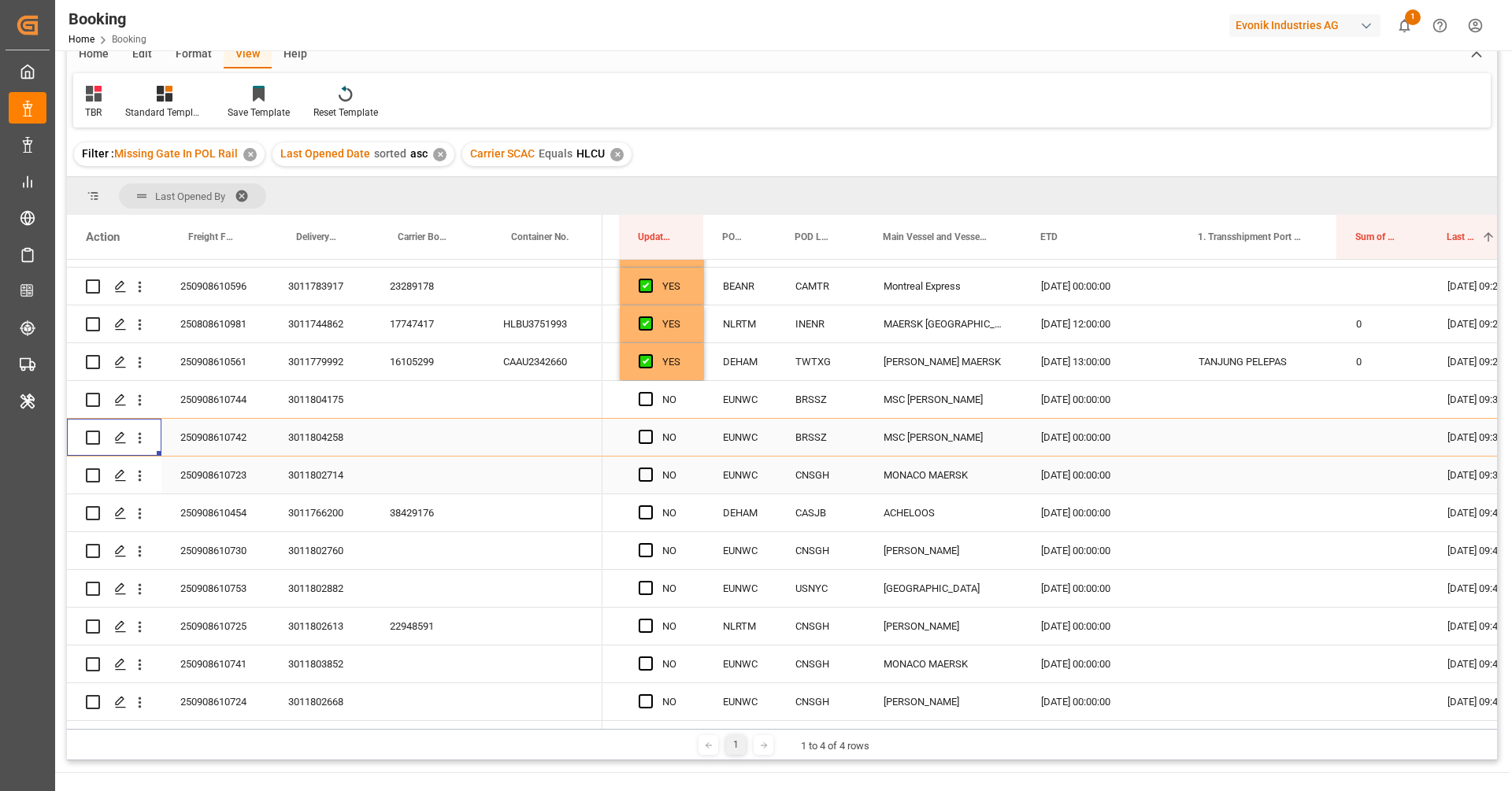
click at [249, 475] on div "250908610723" at bounding box center [215, 475] width 108 height 37
click at [150, 480] on div "Press SPACE to select this row." at bounding box center [139, 475] width 40 height 30
click at [143, 478] on icon "open menu" at bounding box center [140, 476] width 17 height 17
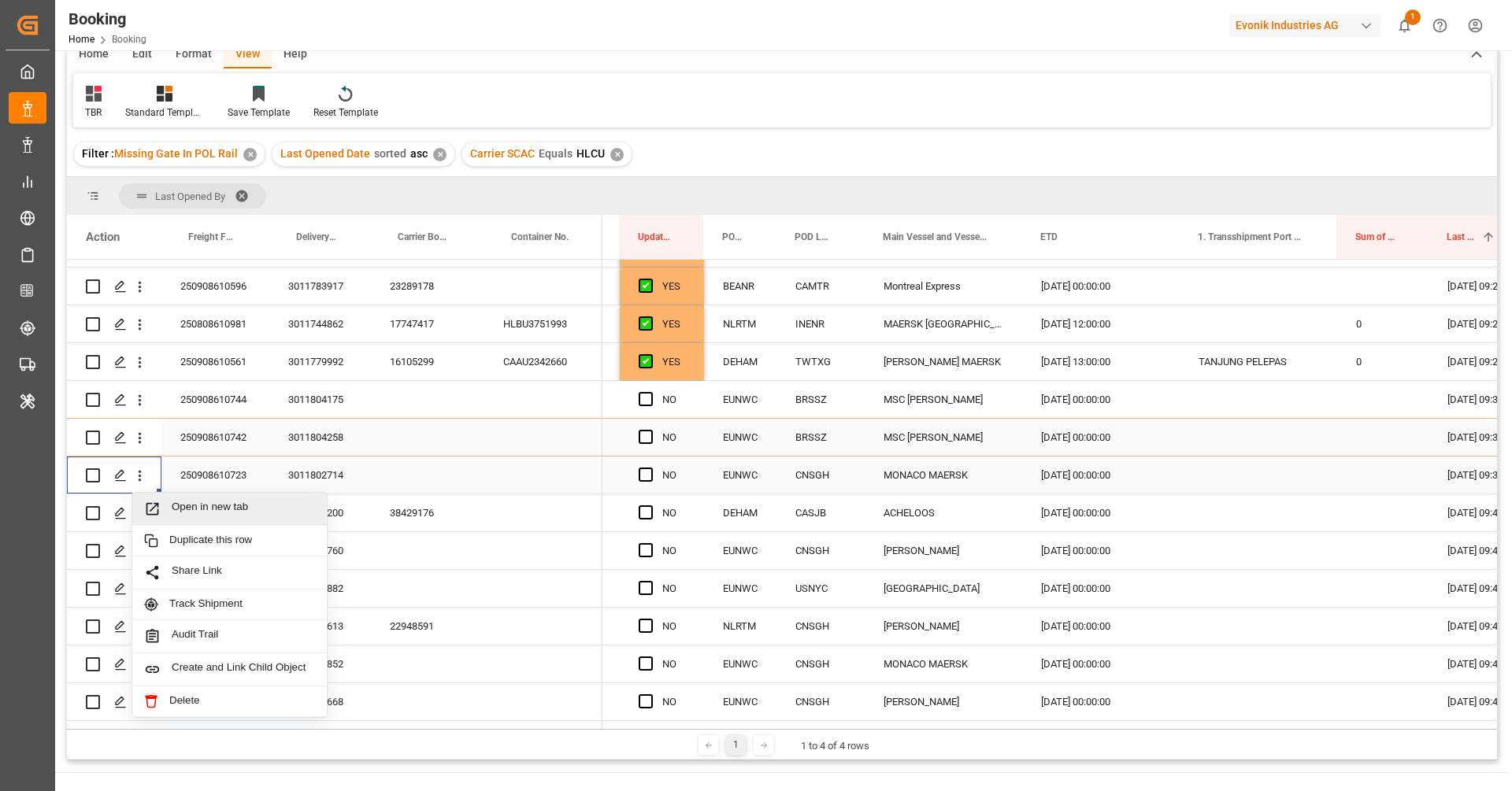
click at [180, 502] on span "Open in new tab" at bounding box center [243, 510] width 143 height 17
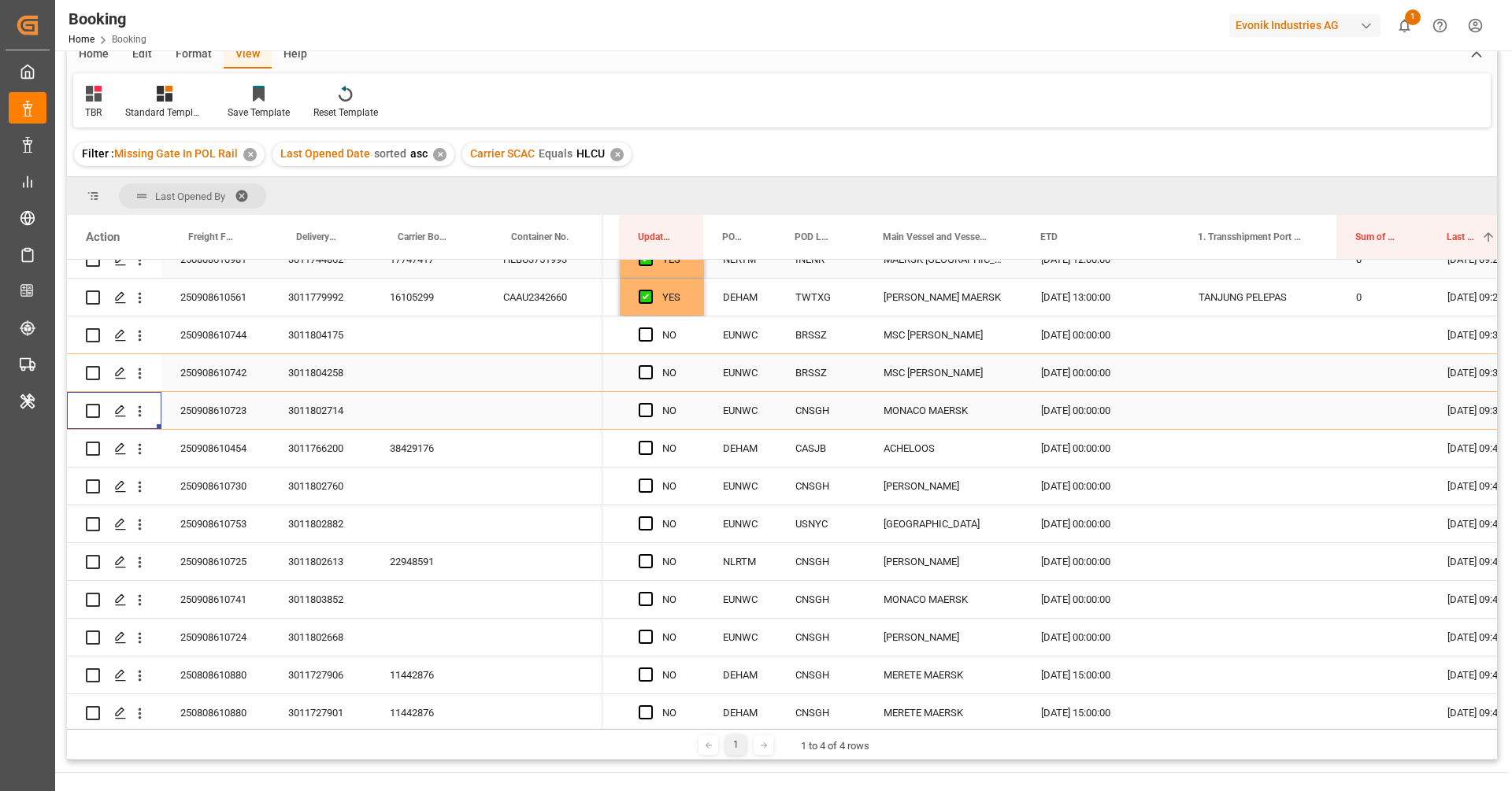
scroll to position [474, 0]
click at [424, 440] on div "38429176" at bounding box center [428, 447] width 114 height 37
click at [141, 448] on icon "open menu" at bounding box center [140, 448] width 17 height 17
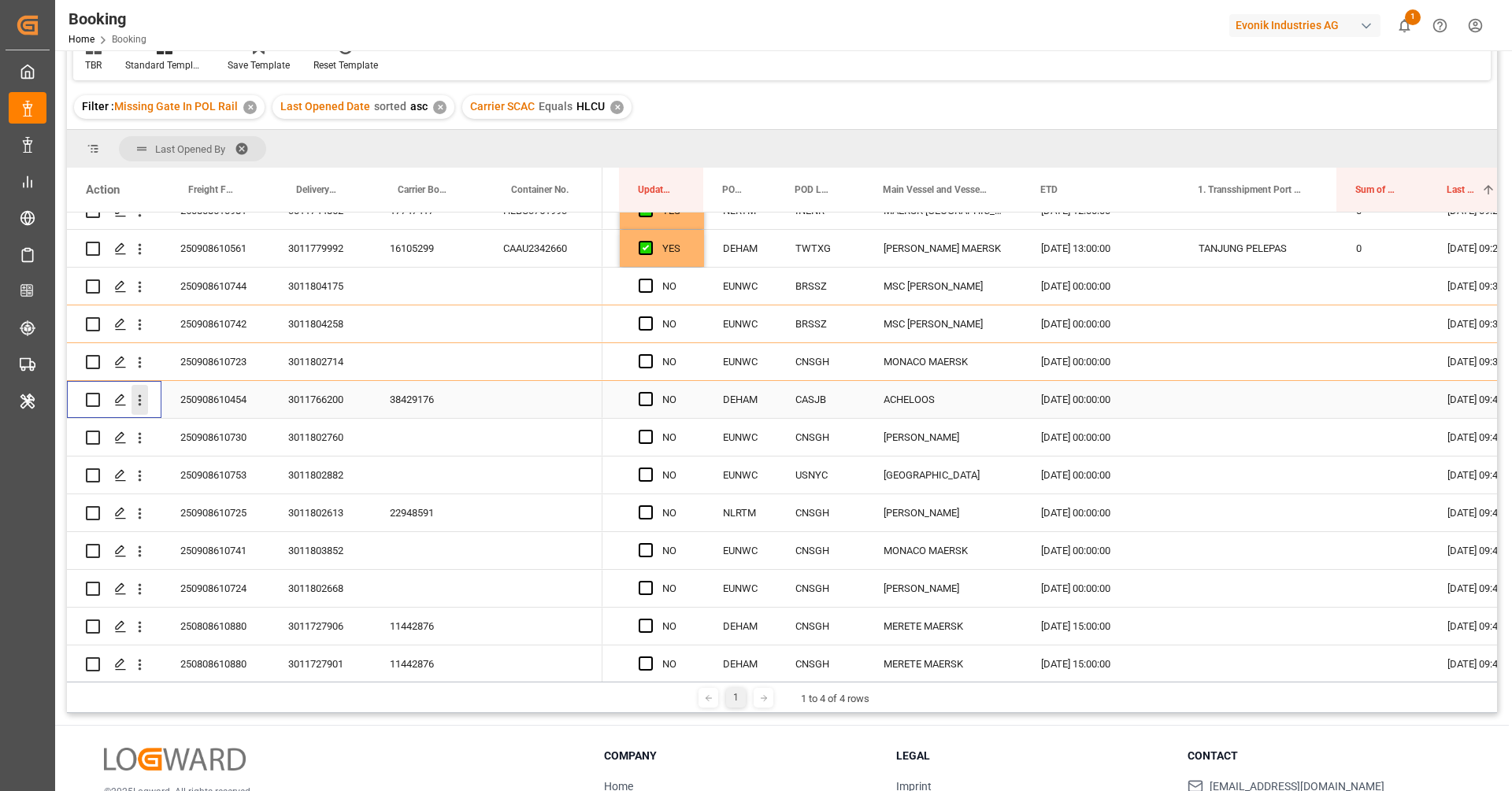
scroll to position [73, 0]
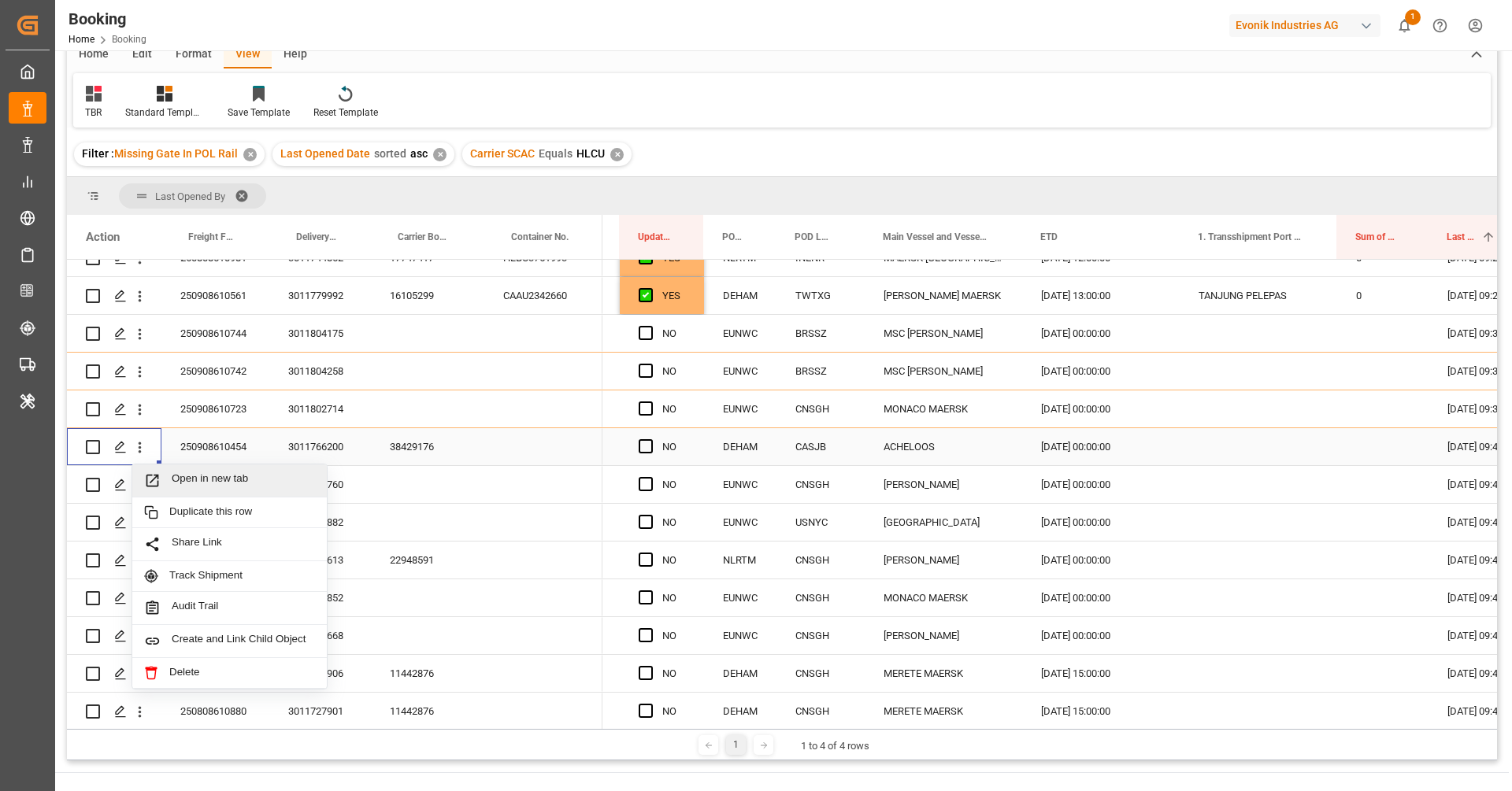
click at [201, 472] on span "Open in new tab" at bounding box center [243, 481] width 143 height 17
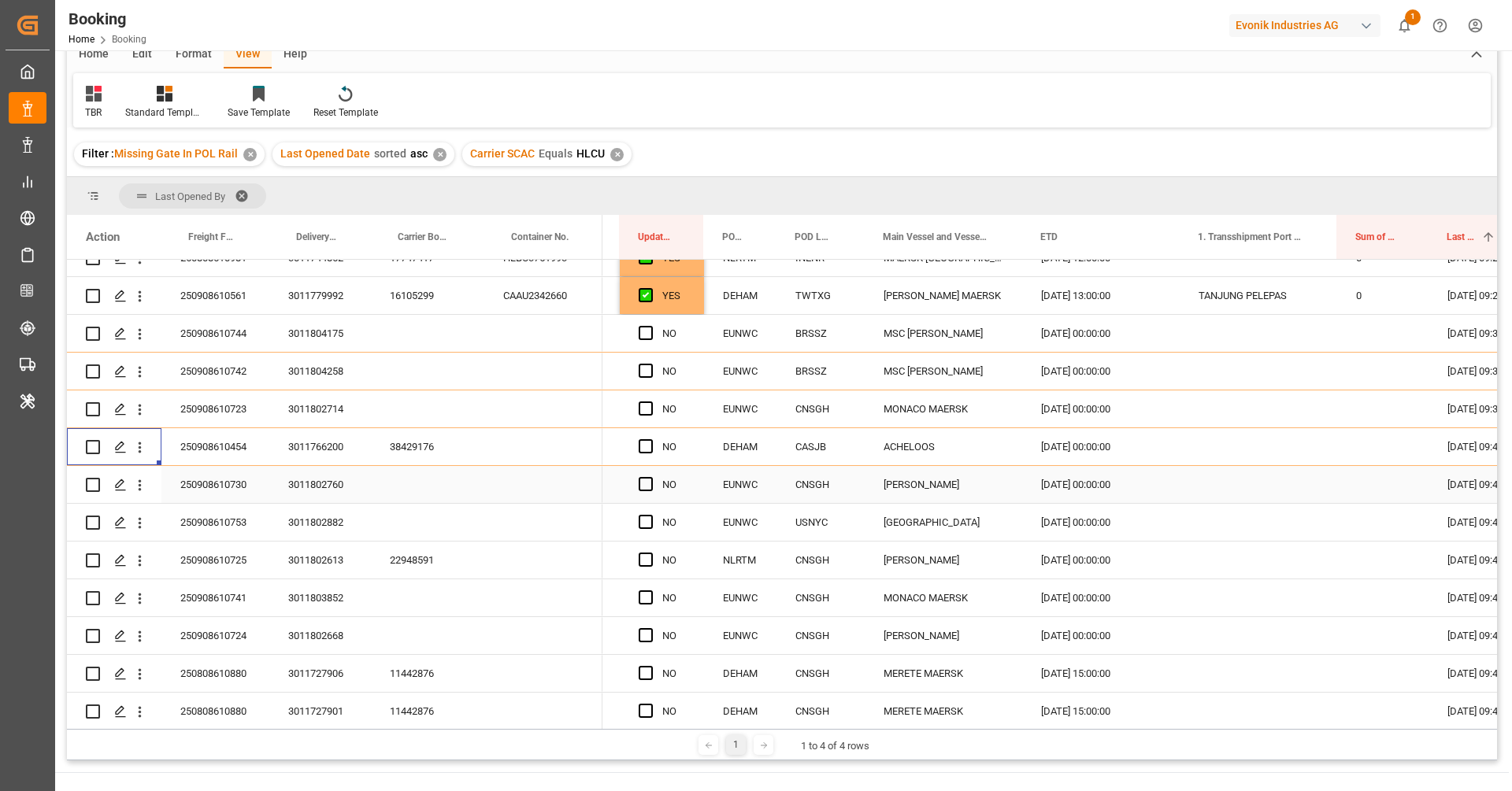
click at [241, 482] on div "250908610730" at bounding box center [215, 484] width 108 height 37
click at [145, 491] on icon "open menu" at bounding box center [140, 485] width 17 height 17
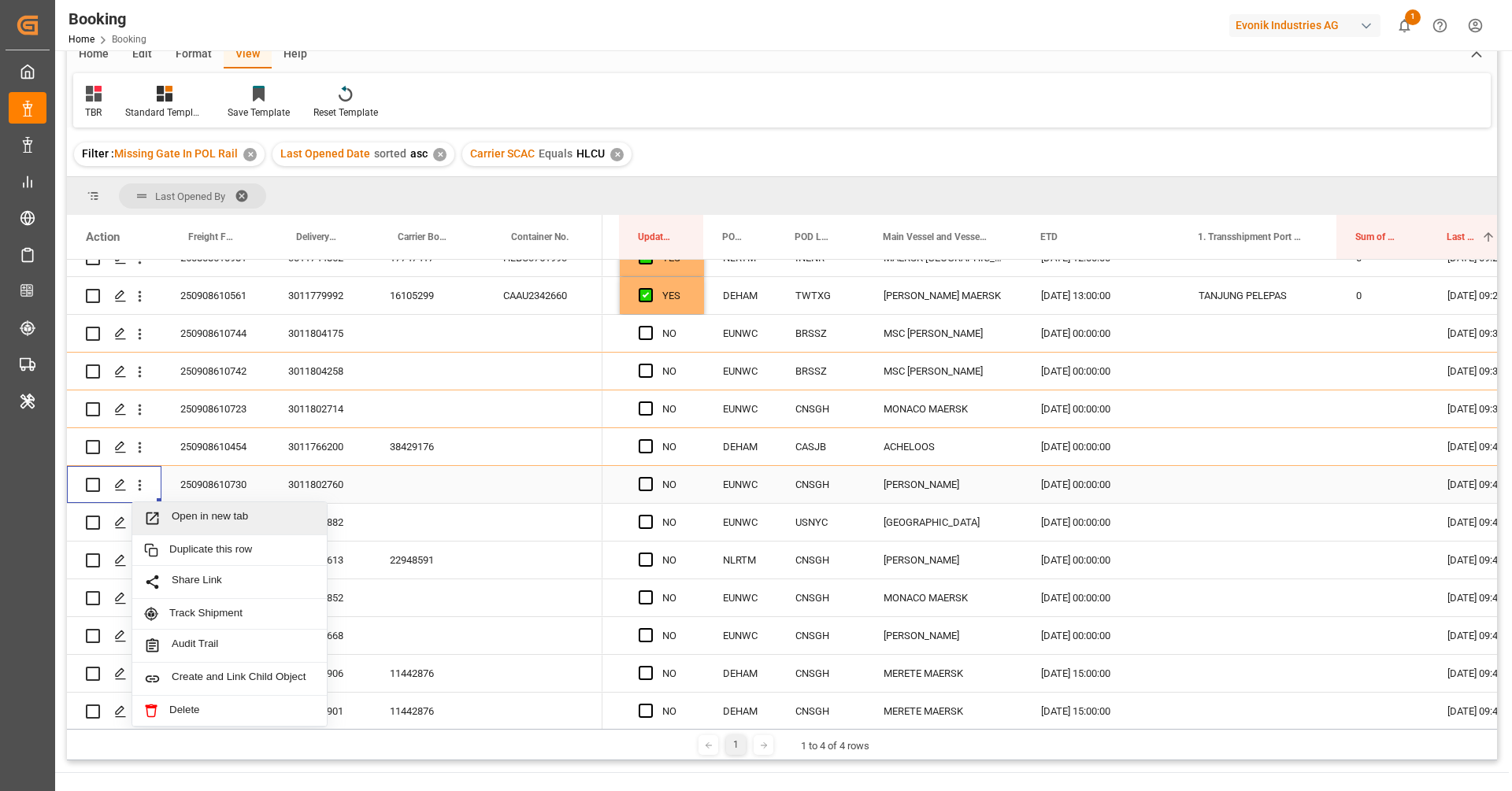
click at [181, 513] on span "Open in new tab" at bounding box center [243, 519] width 143 height 17
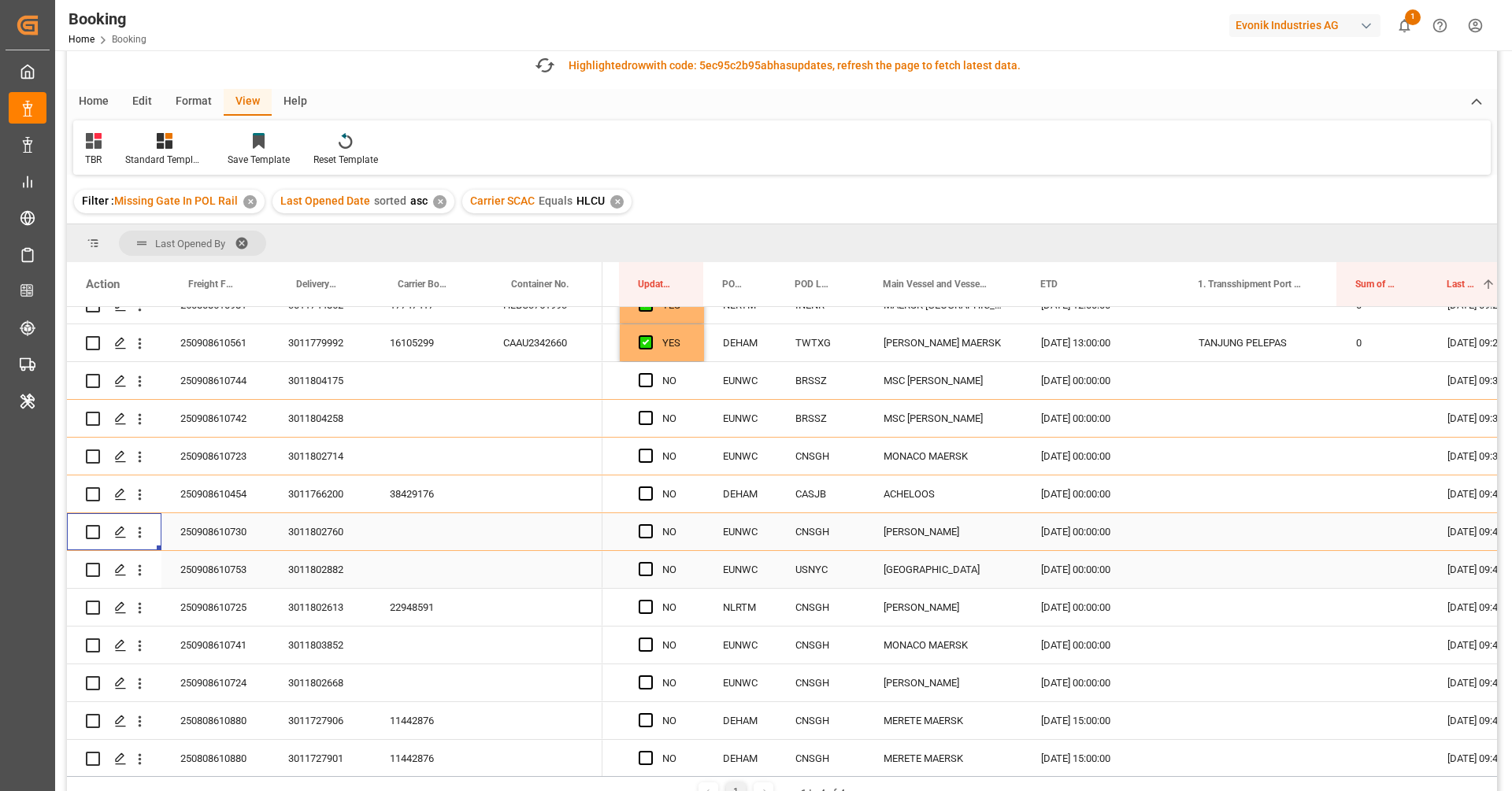
scroll to position [119, 0]
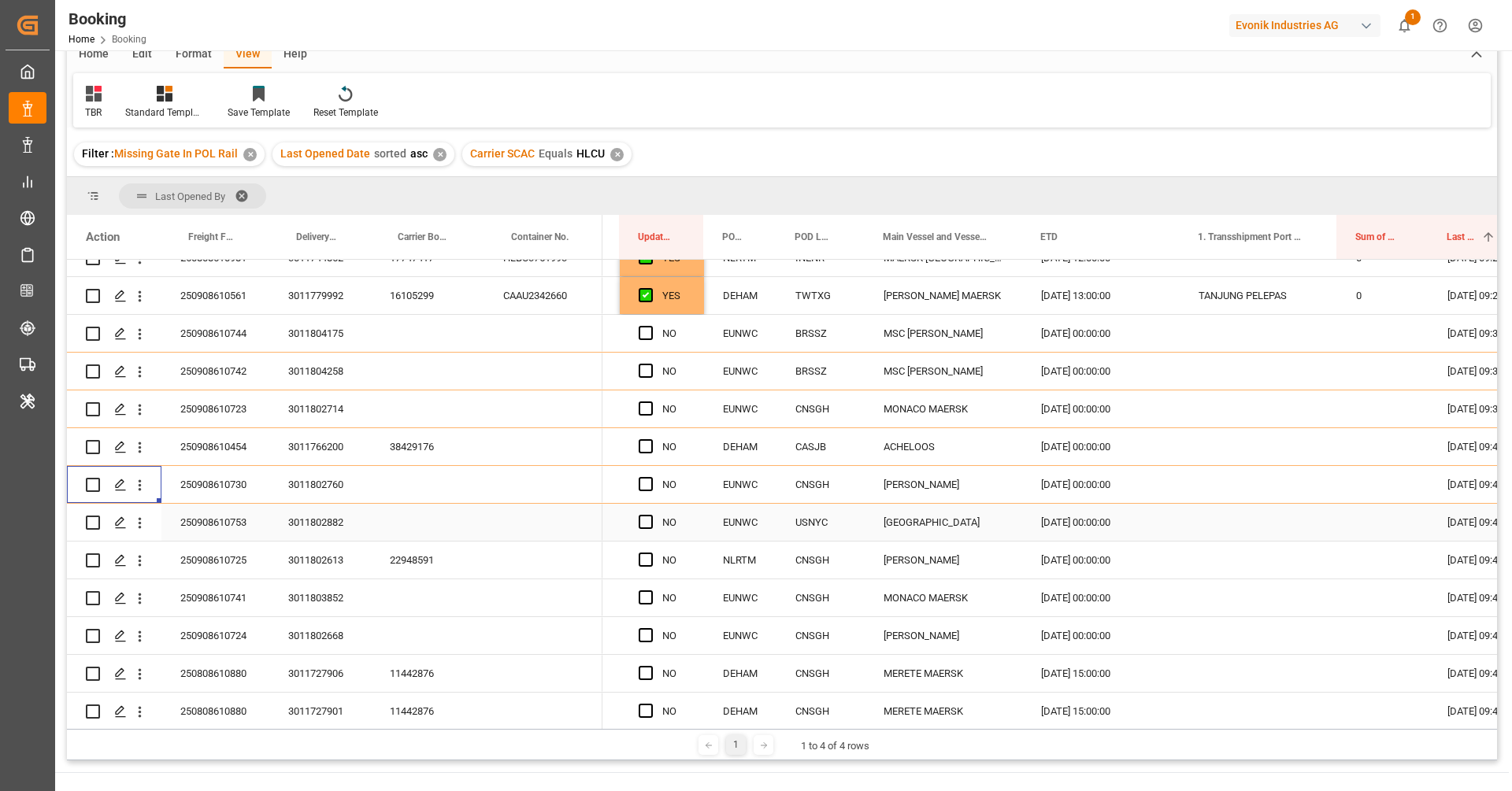
click at [232, 525] on div "250908610753" at bounding box center [215, 523] width 108 height 37
click at [143, 525] on icon "open menu" at bounding box center [140, 524] width 17 height 17
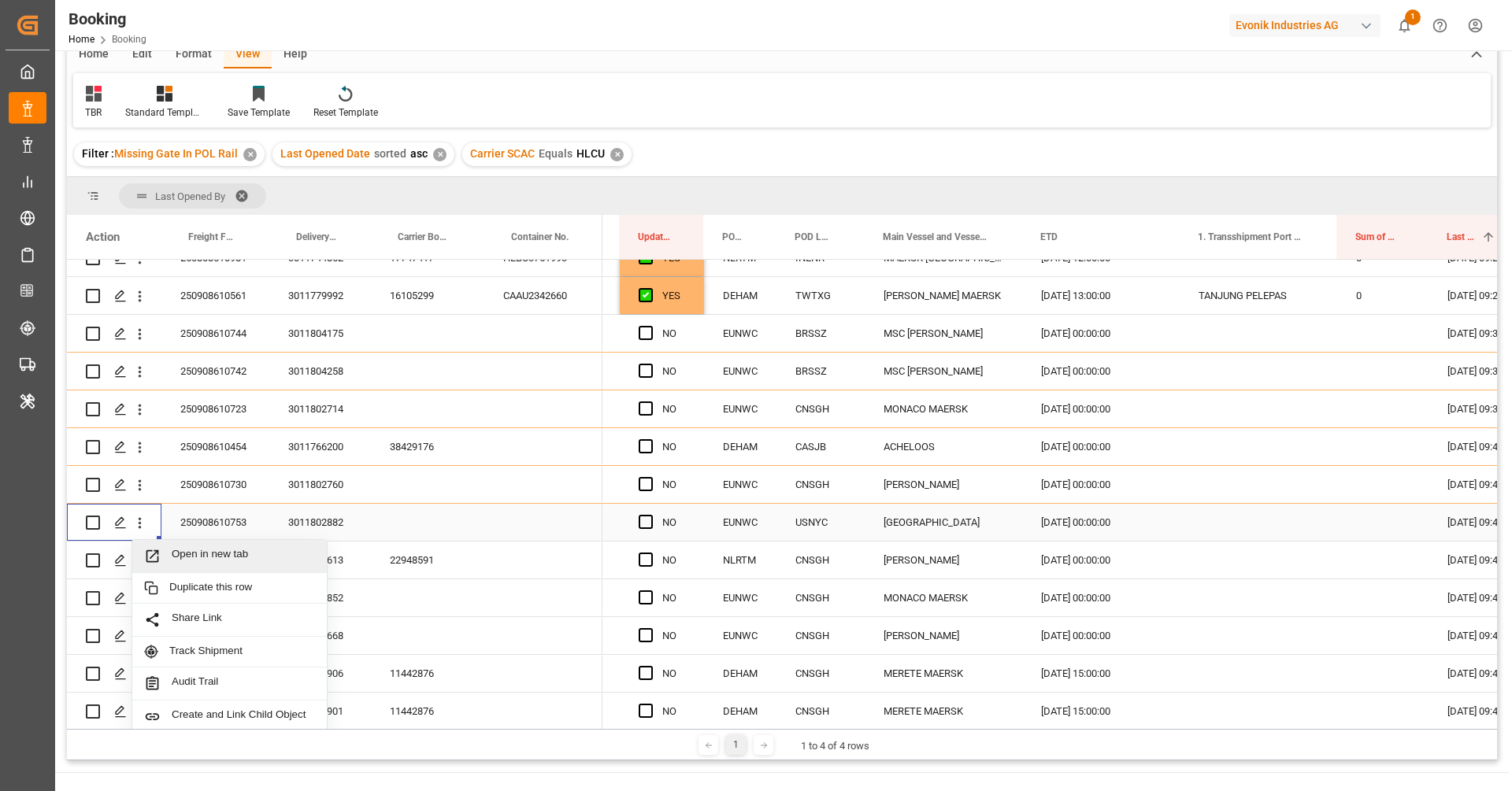
click at [198, 550] on span "Open in new tab" at bounding box center [243, 556] width 143 height 17
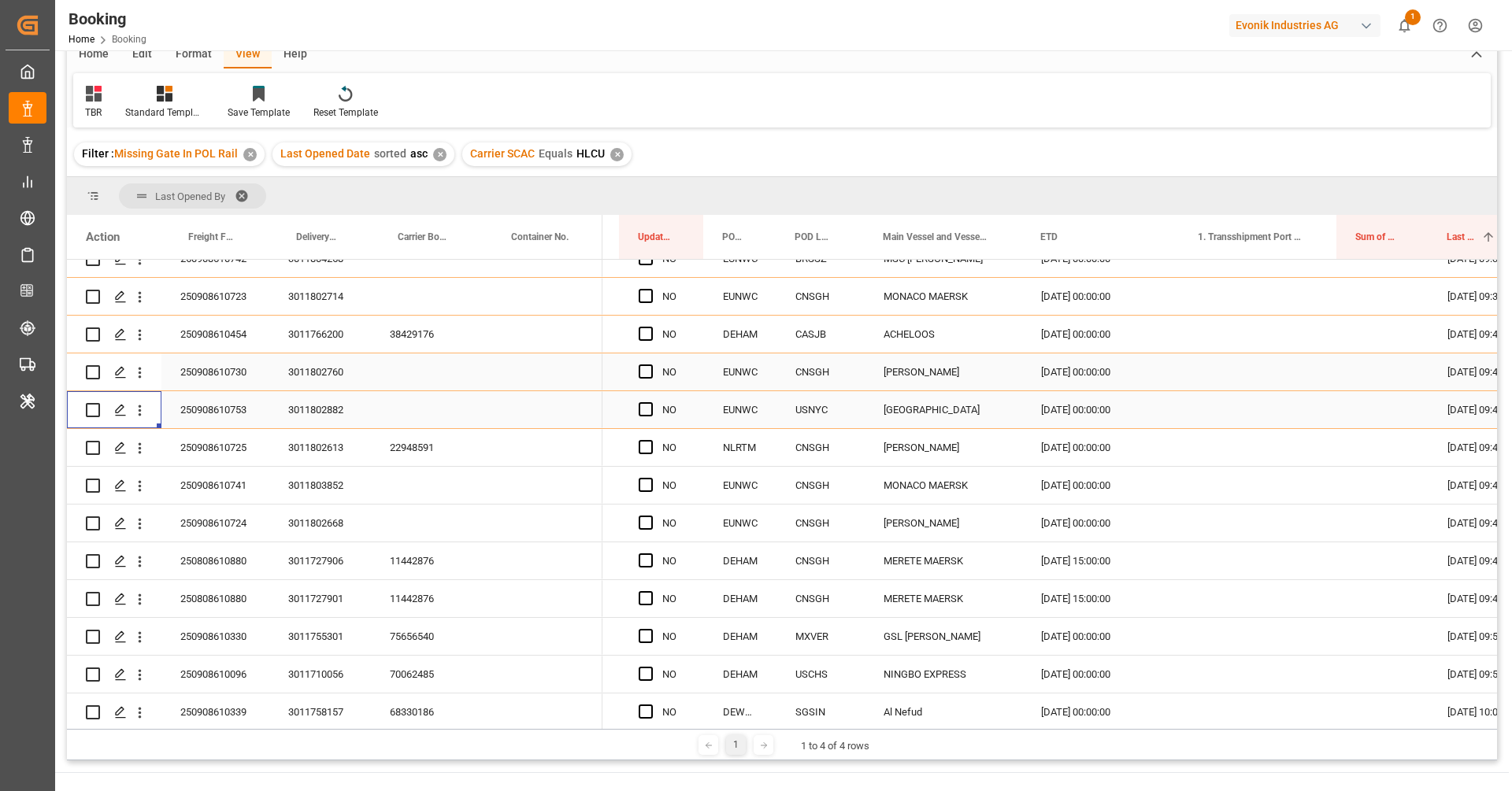
scroll to position [599, 0]
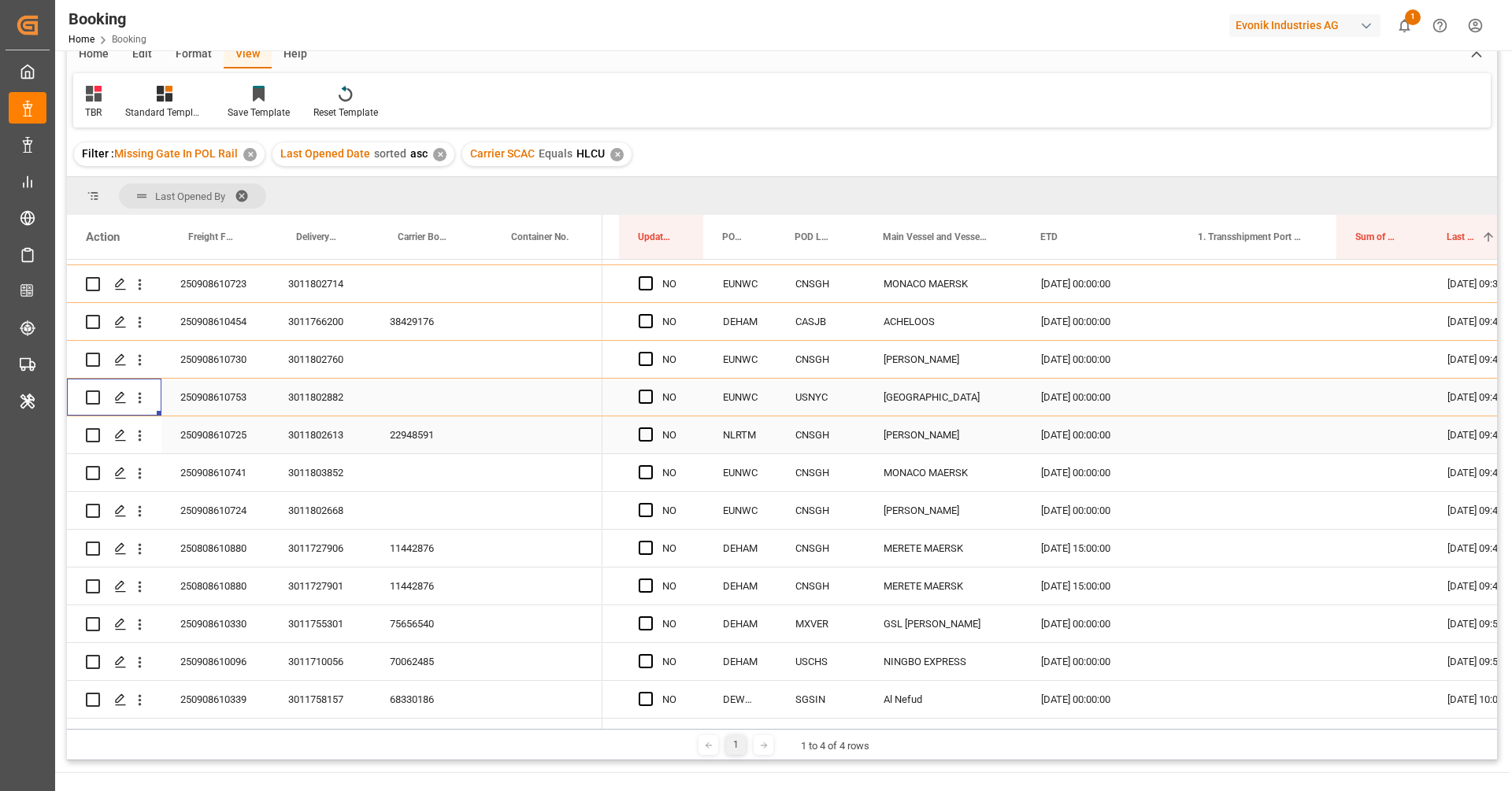
click at [419, 427] on div "22948591" at bounding box center [428, 435] width 114 height 37
click at [251, 479] on div "250908610741" at bounding box center [215, 473] width 108 height 37
click at [389, 435] on div "22948591" at bounding box center [428, 435] width 114 height 37
click at [141, 440] on icon "open menu" at bounding box center [140, 436] width 17 height 17
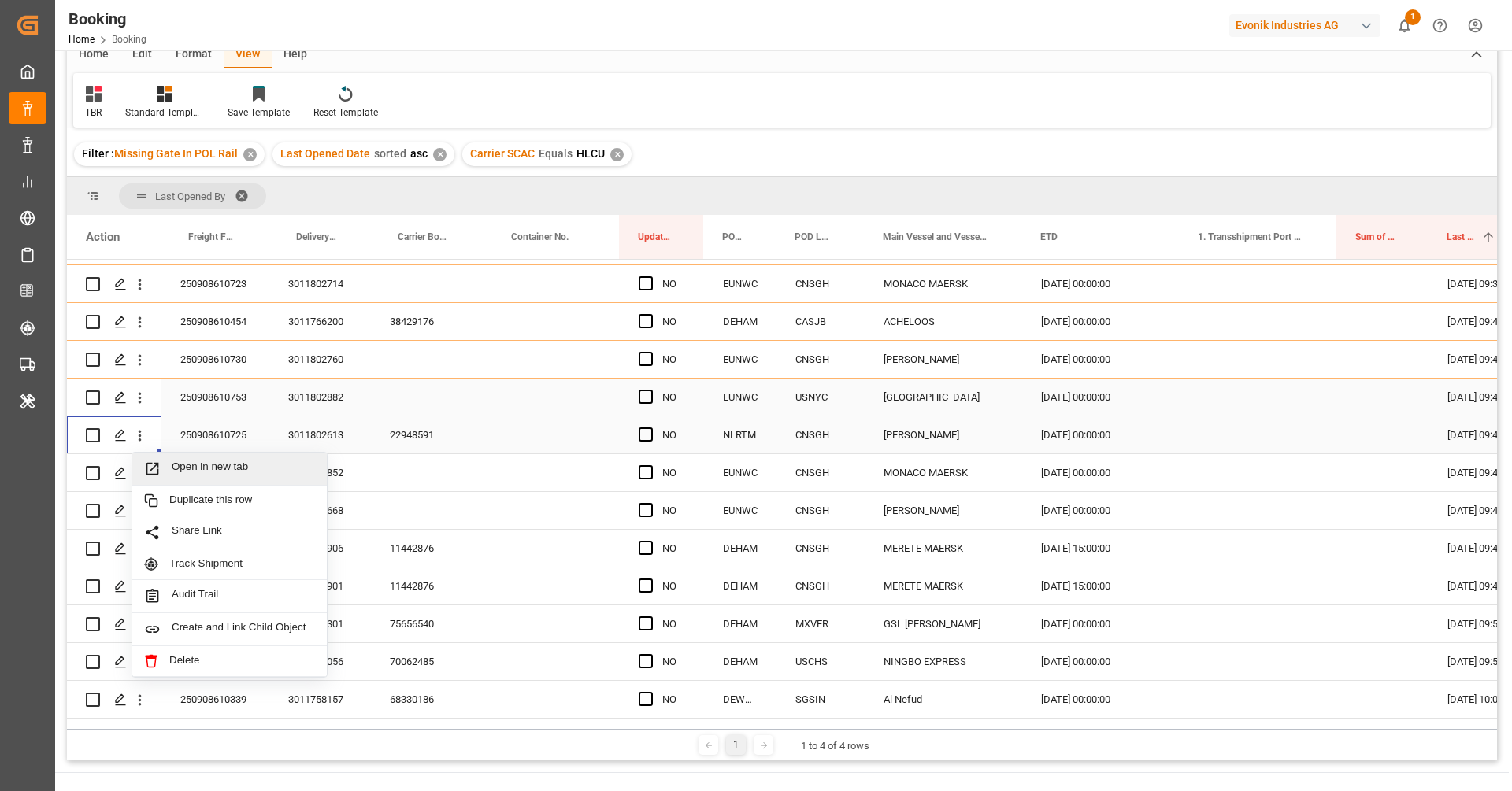
click at [208, 466] on span "Open in new tab" at bounding box center [243, 469] width 143 height 17
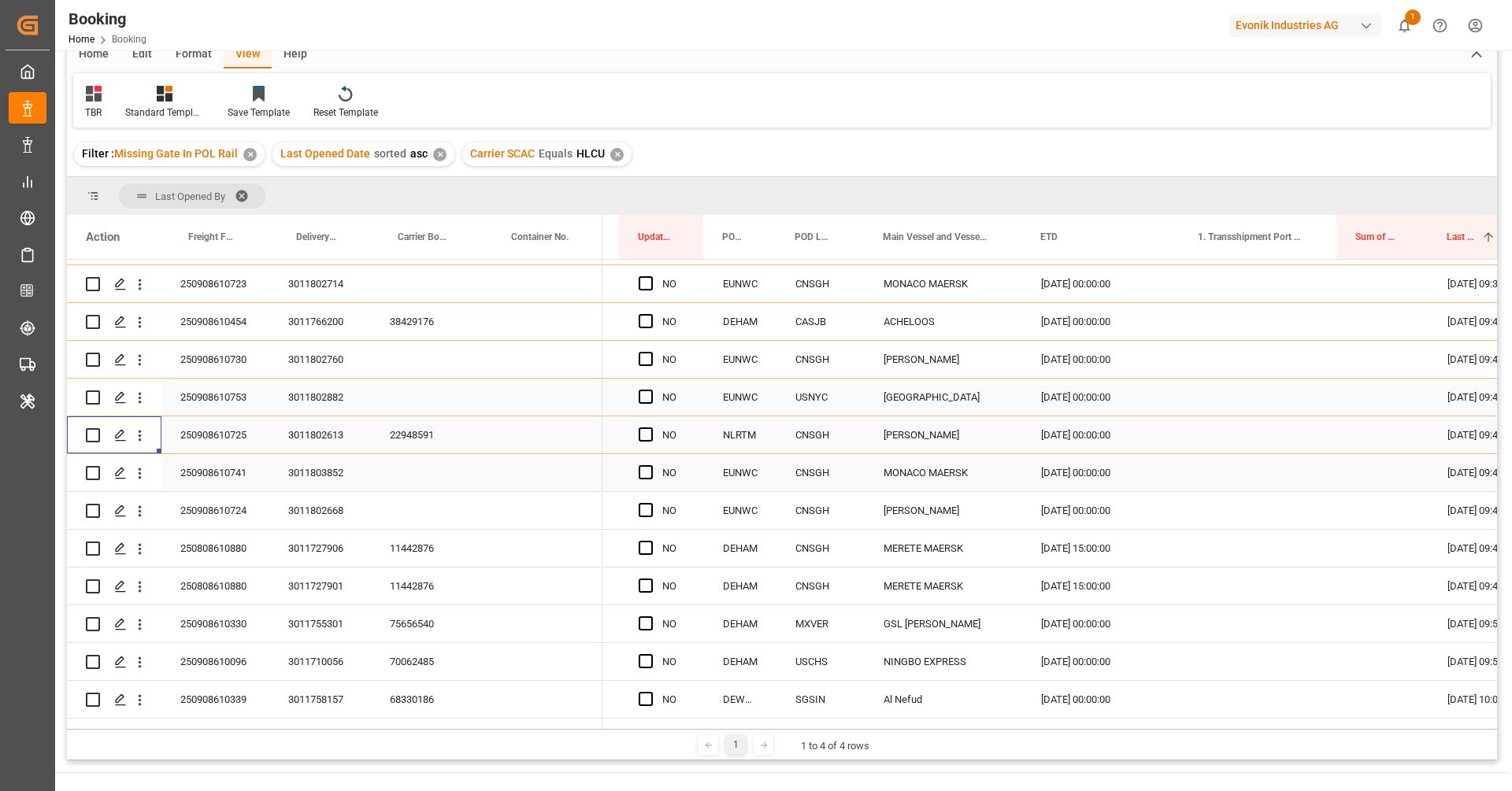
click at [237, 489] on div "250908610741" at bounding box center [215, 473] width 108 height 37
click at [140, 480] on icon "open menu" at bounding box center [140, 474] width 17 height 17
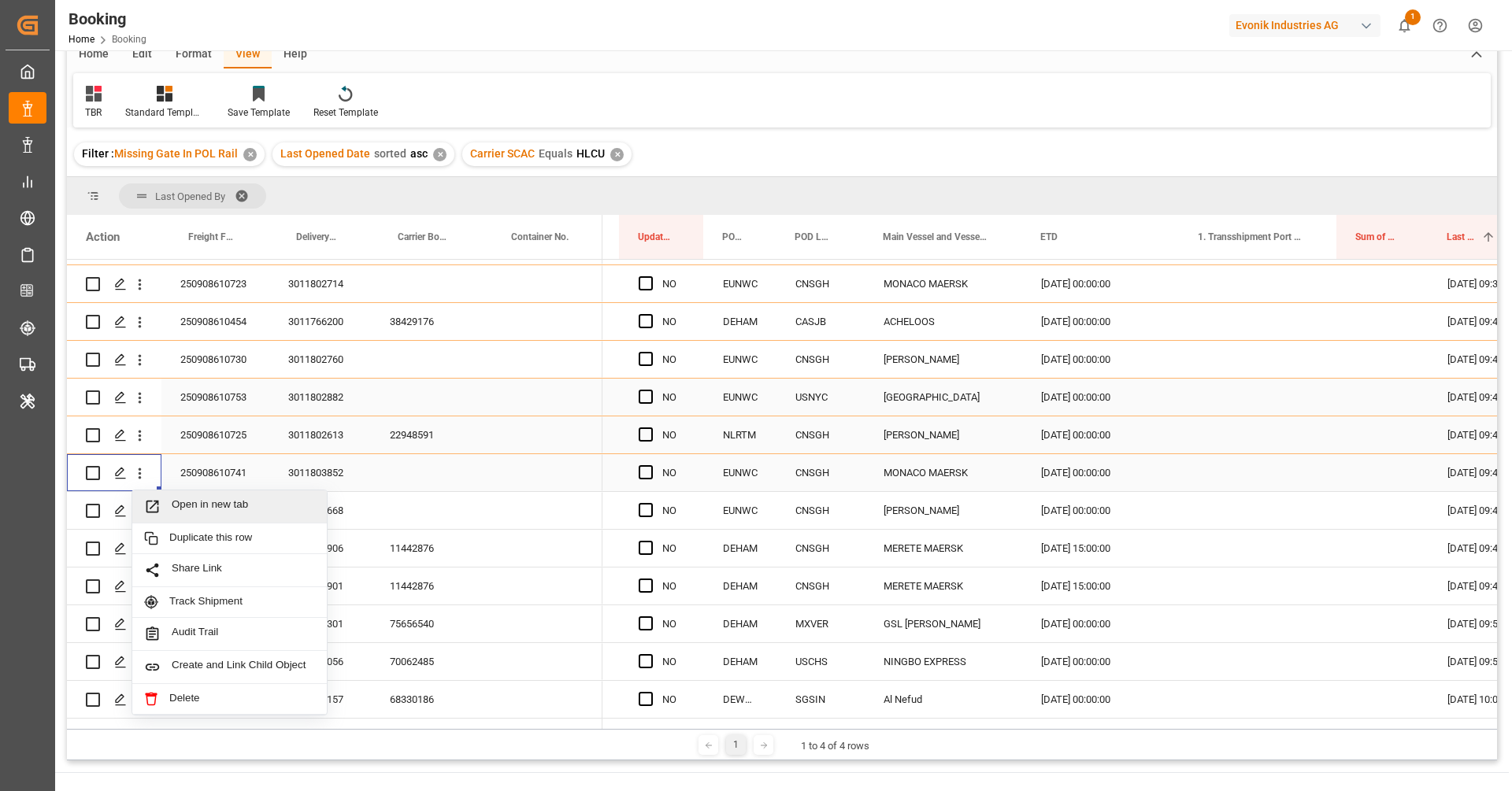
click at [186, 505] on span "Open in new tab" at bounding box center [243, 507] width 143 height 17
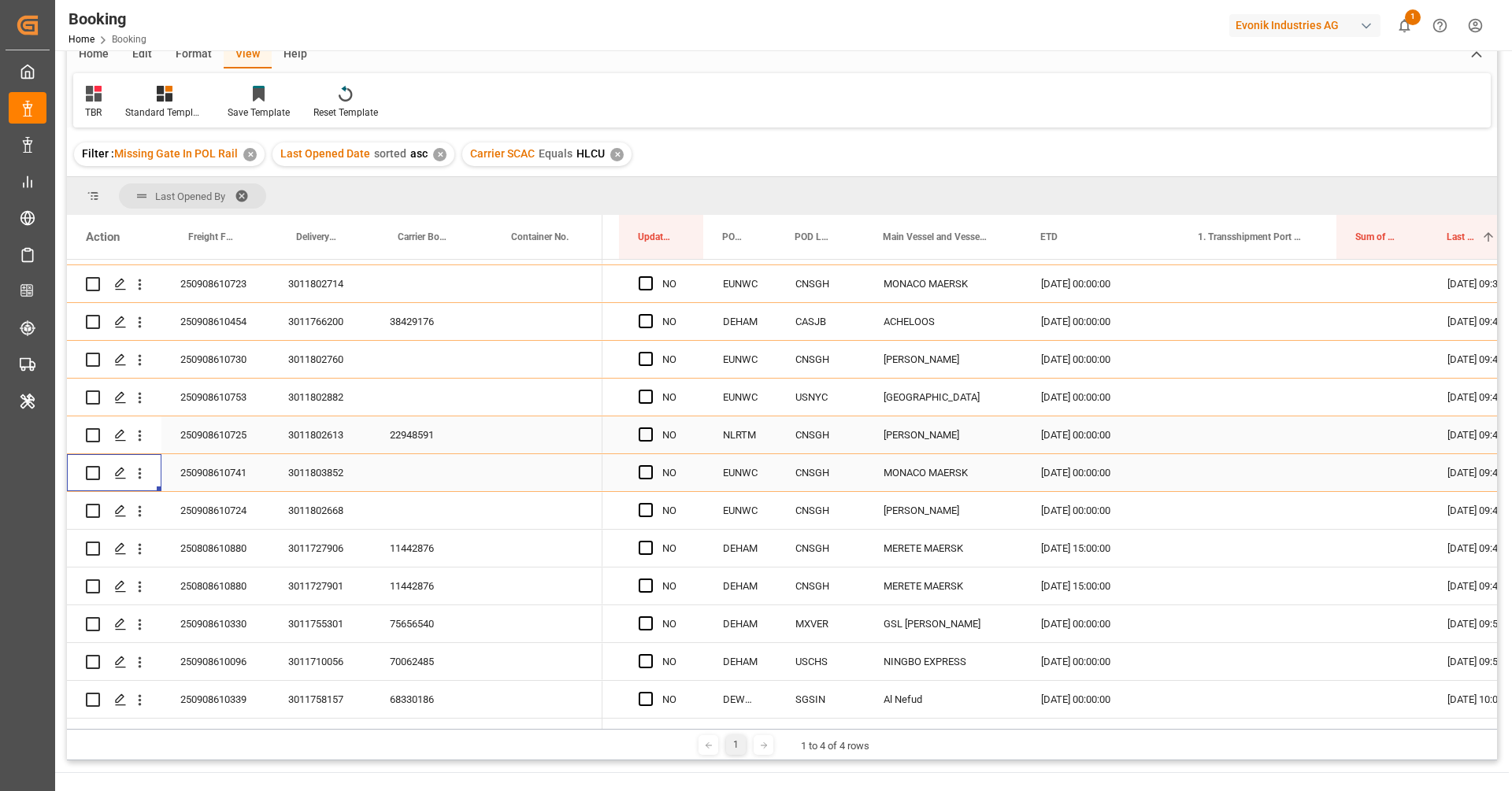
scroll to position [666, 0]
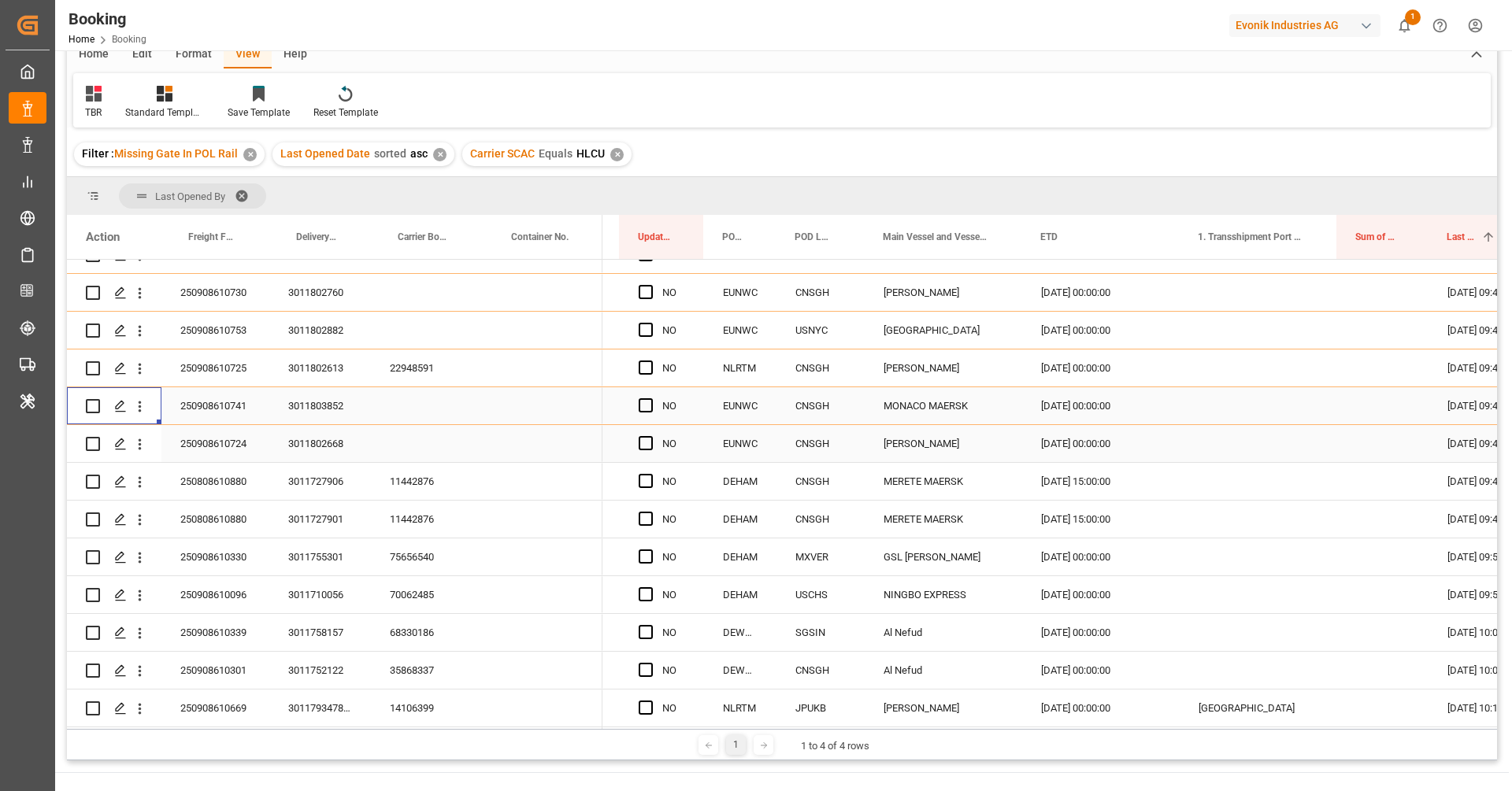
click at [278, 441] on div "3011802668" at bounding box center [320, 443] width 102 height 37
click at [230, 442] on div "250908610724" at bounding box center [215, 443] width 108 height 37
click at [141, 447] on icon "open menu" at bounding box center [140, 444] width 17 height 17
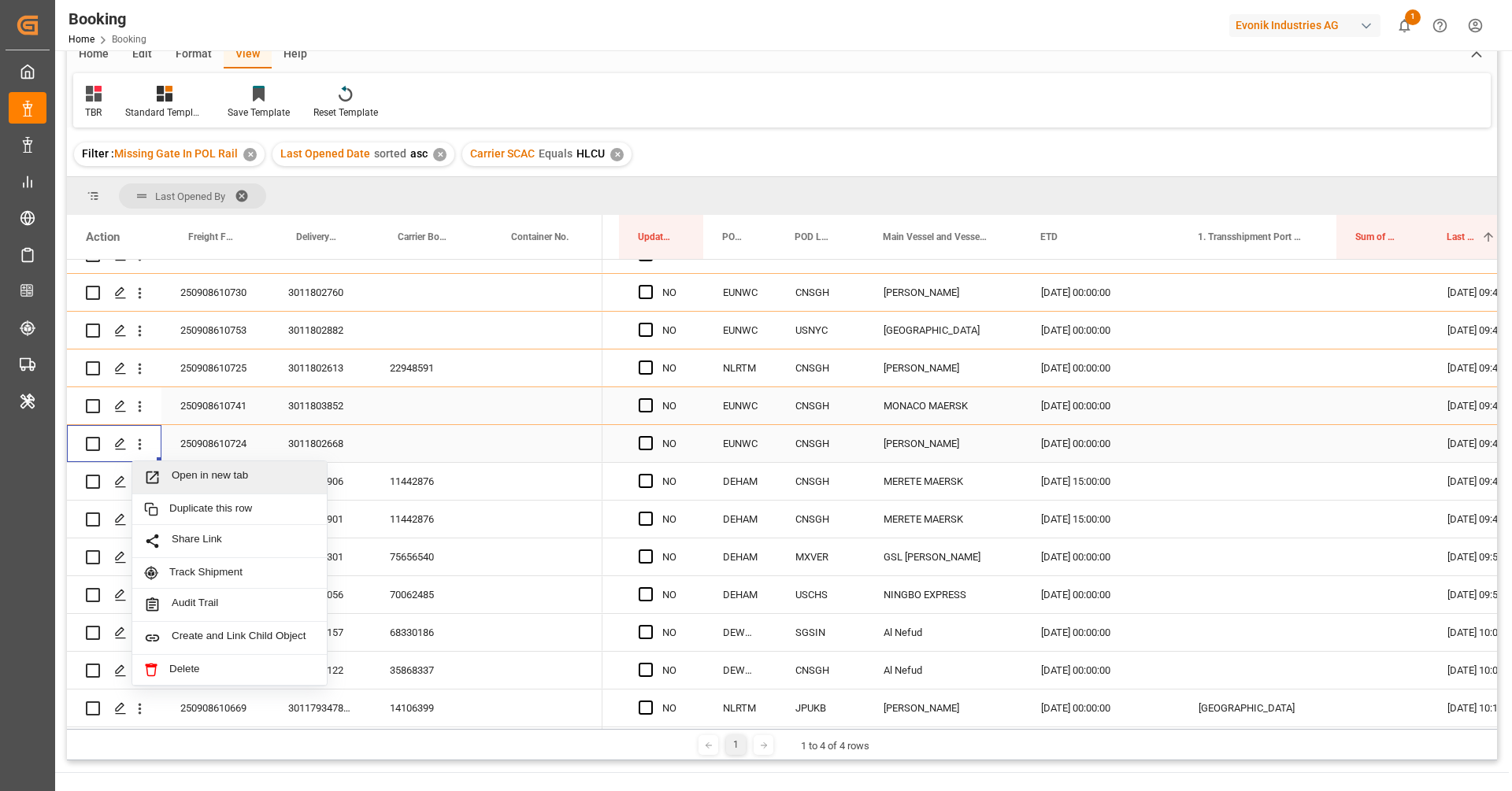
click at [196, 473] on span "Open in new tab" at bounding box center [243, 478] width 143 height 17
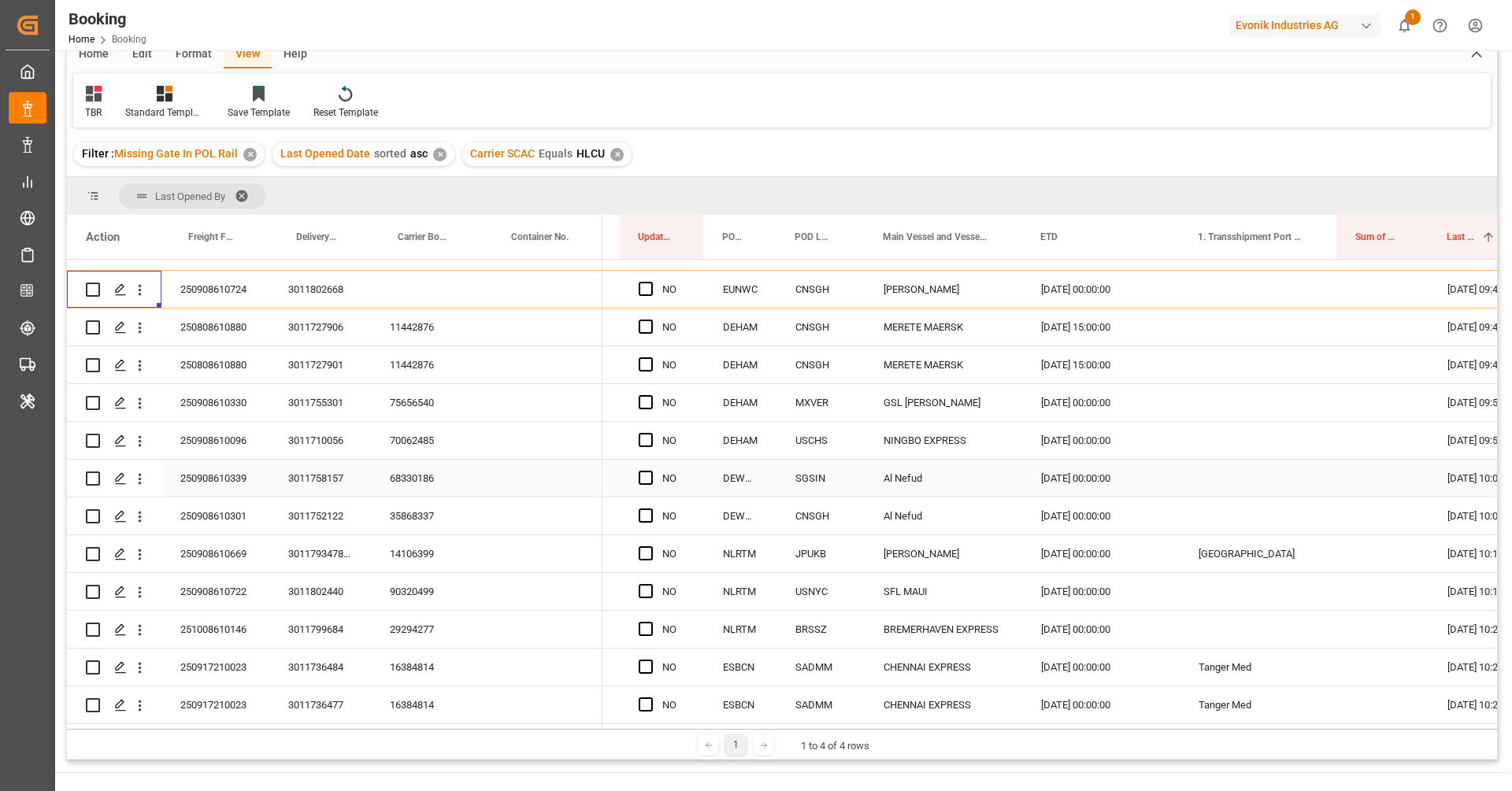
scroll to position [832, 0]
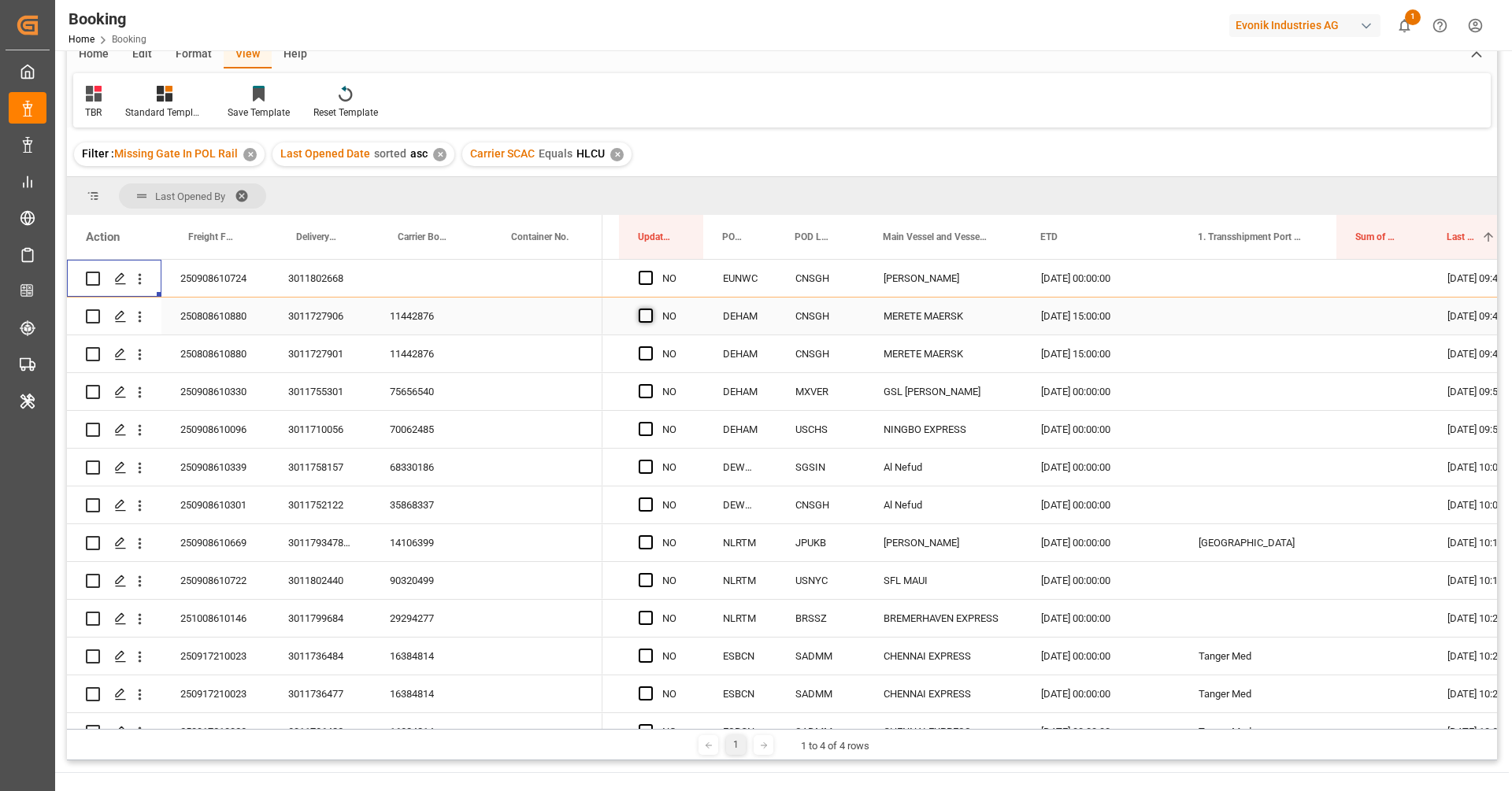
click at [645, 314] on span "Press SPACE to select this row." at bounding box center [645, 315] width 14 height 14
click at [650, 308] on input "Press SPACE to select this row." at bounding box center [650, 308] width 0 height 0
drag, startPoint x: 701, startPoint y: 334, endPoint x: 688, endPoint y: 574, distance: 240.4
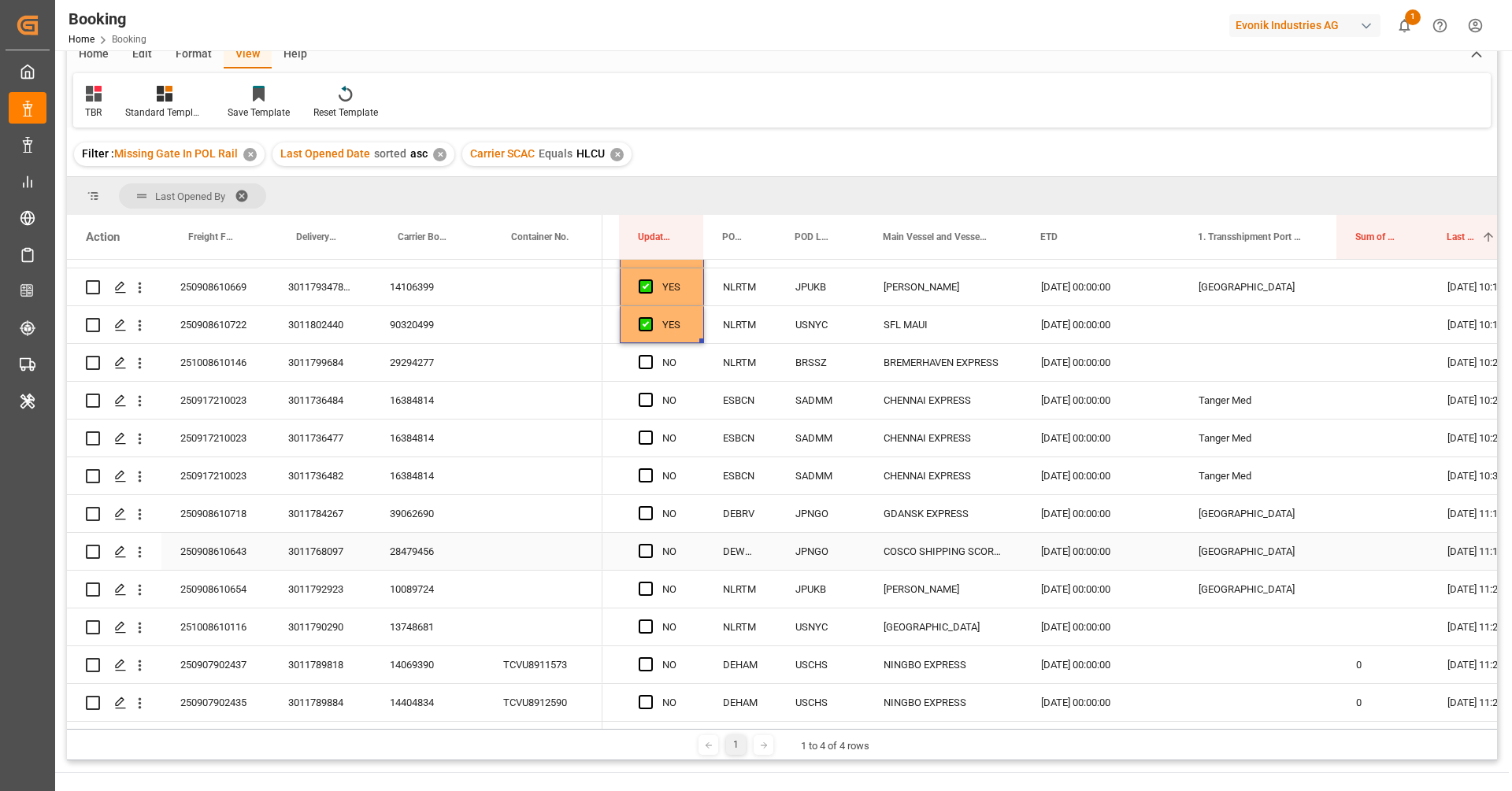
scroll to position [1097, 0]
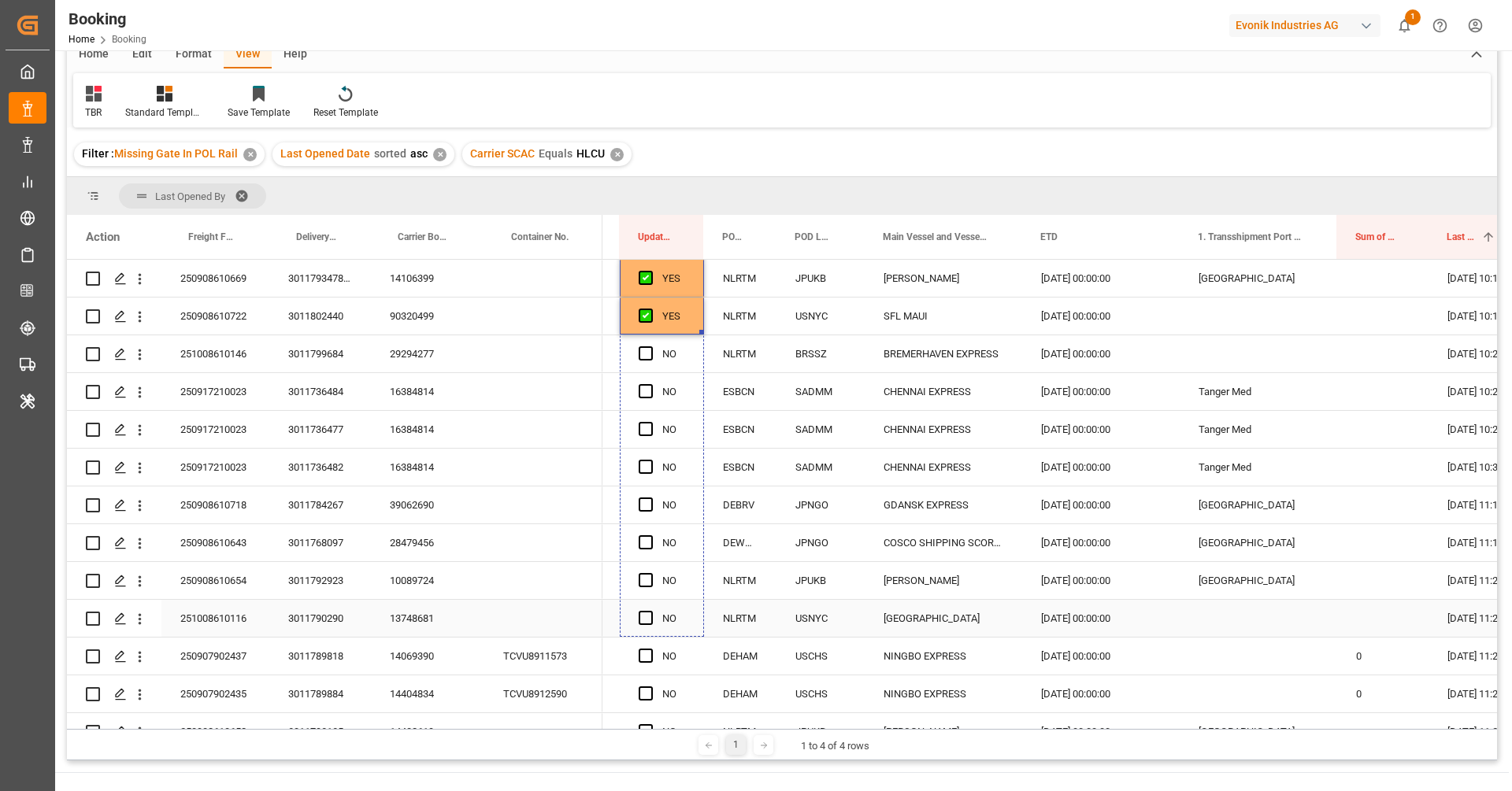
drag, startPoint x: 701, startPoint y: 333, endPoint x: 694, endPoint y: 615, distance: 282.1
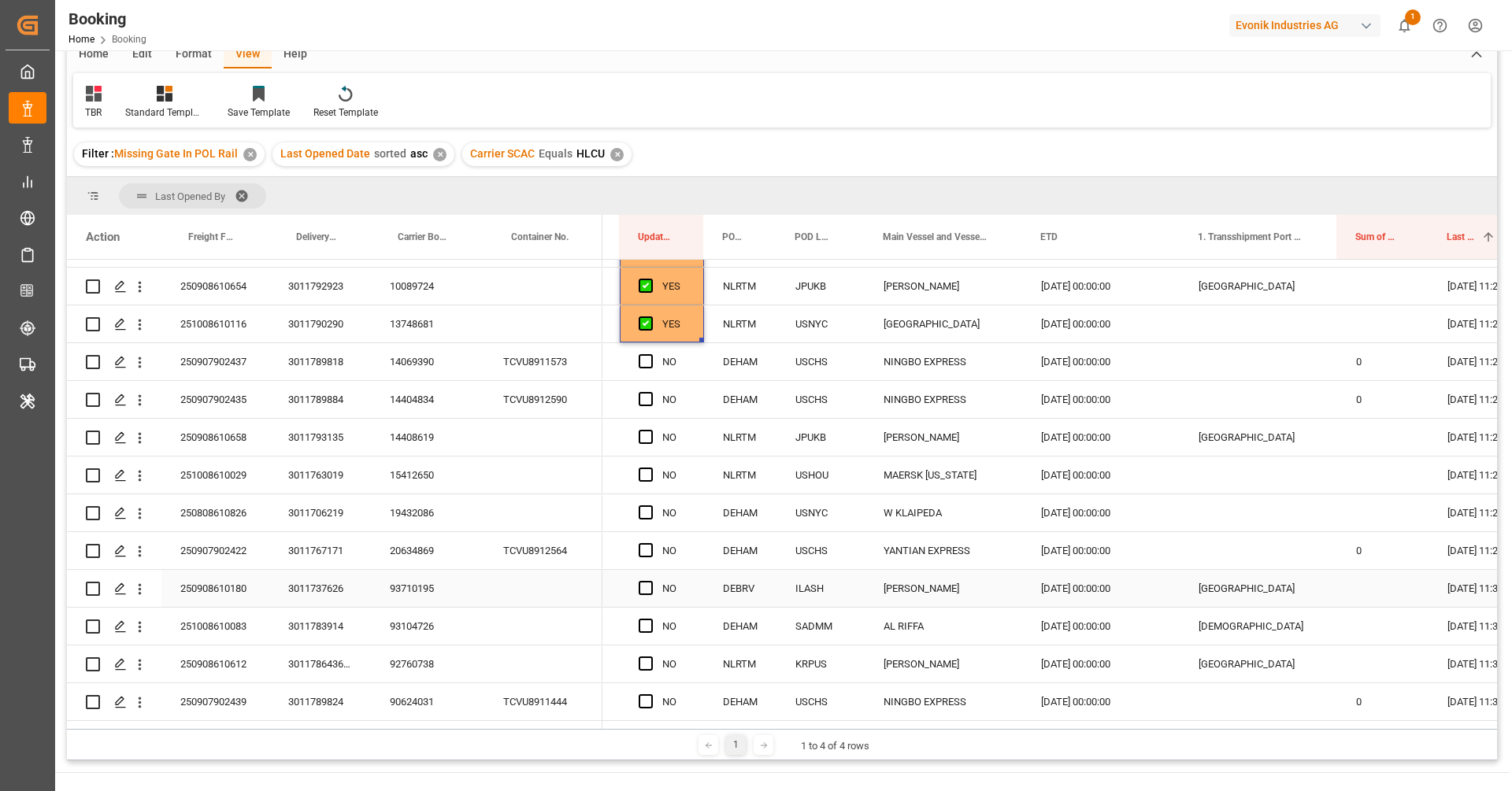
scroll to position [1392, 0]
click at [646, 436] on span "Press SPACE to select this row." at bounding box center [645, 435] width 14 height 14
click at [650, 429] on input "Press SPACE to select this row." at bounding box center [650, 429] width 0 height 0
drag, startPoint x: 700, startPoint y: 451, endPoint x: 698, endPoint y: 502, distance: 51.0
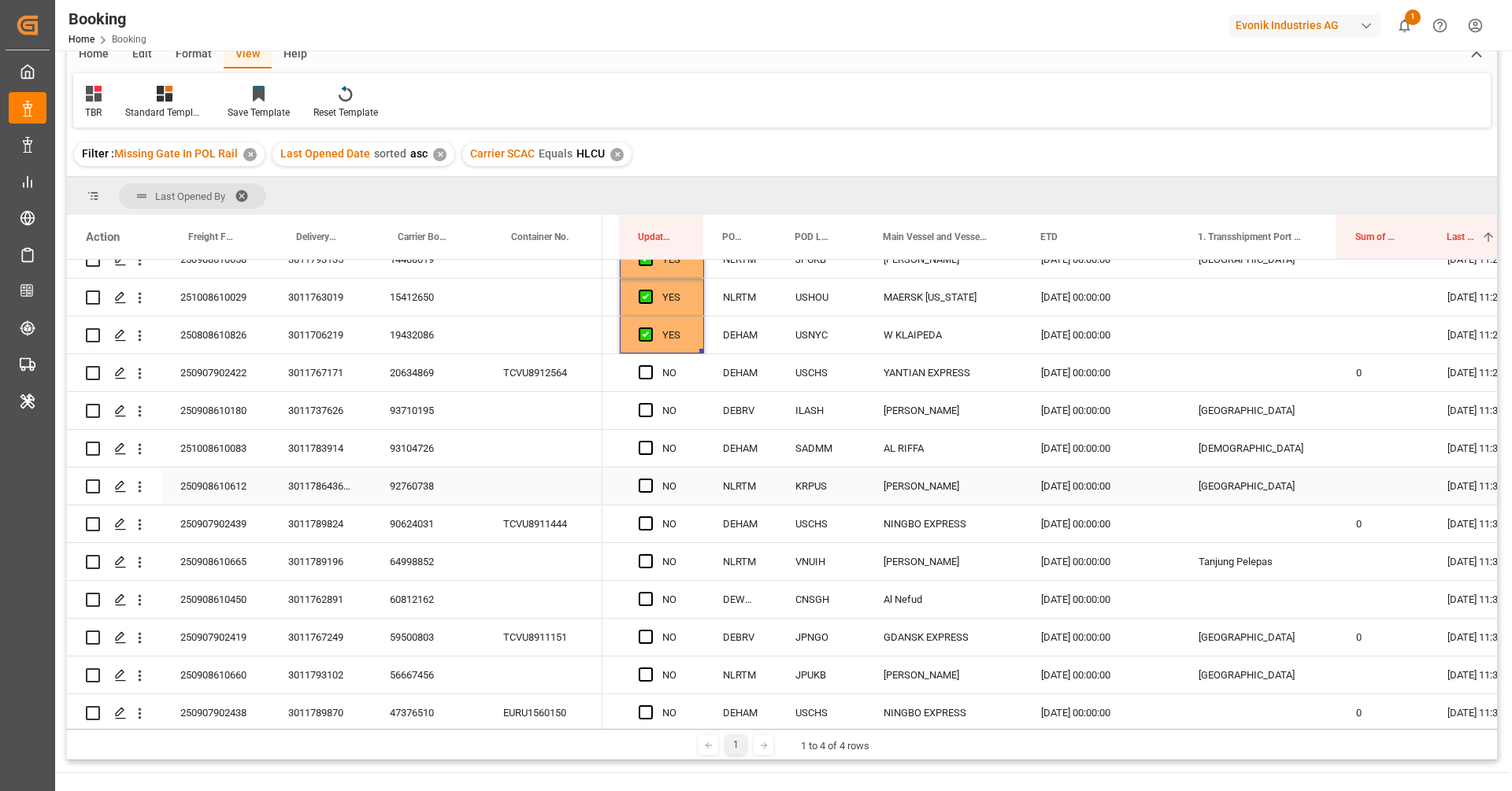
scroll to position [1585, 0]
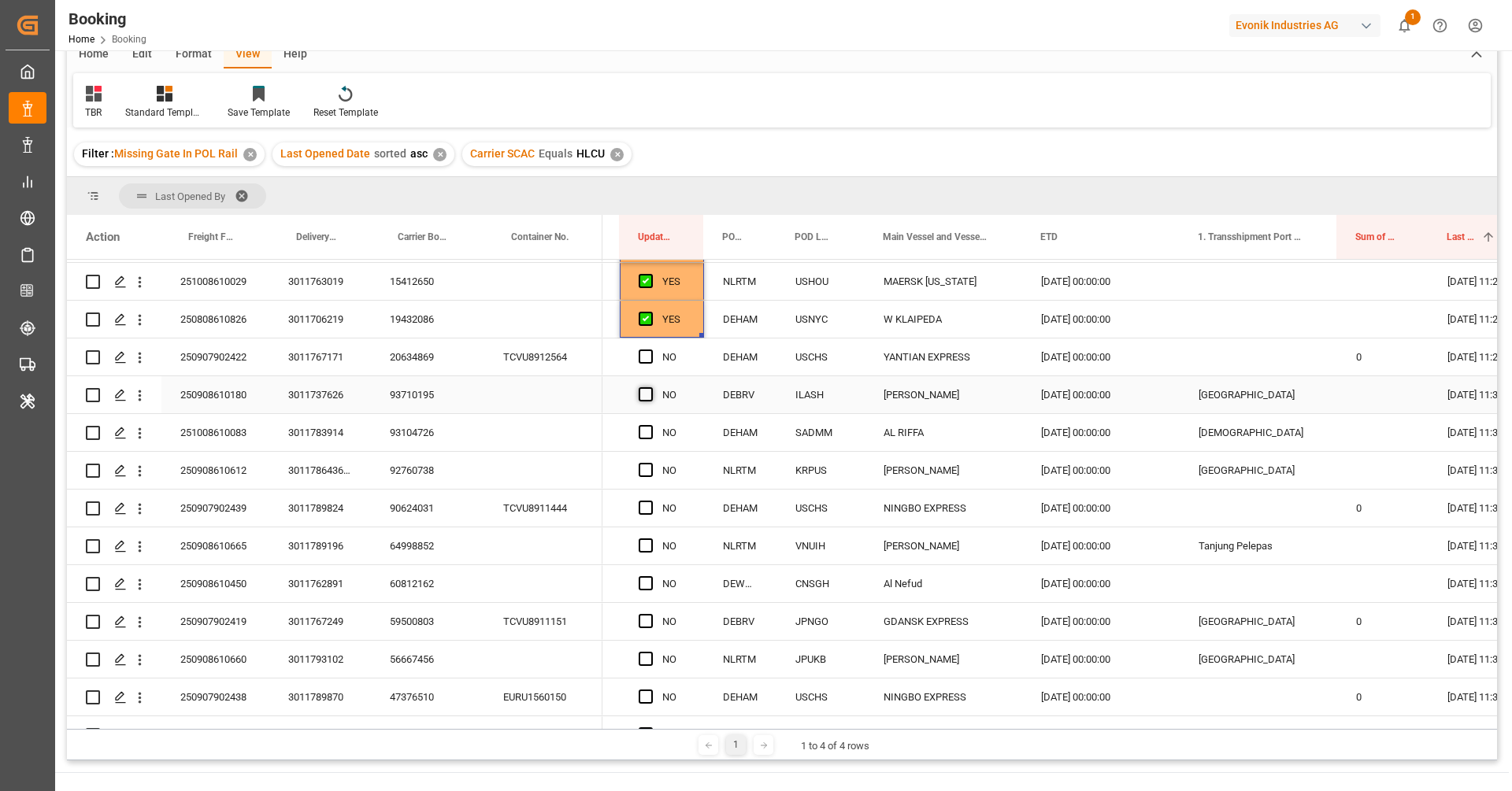
click at [649, 392] on span "Press SPACE to select this row." at bounding box center [645, 394] width 14 height 14
click at [650, 388] on input "Press SPACE to select this row." at bounding box center [650, 388] width 0 height 0
drag, startPoint x: 701, startPoint y: 410, endPoint x: 694, endPoint y: 478, distance: 68.4
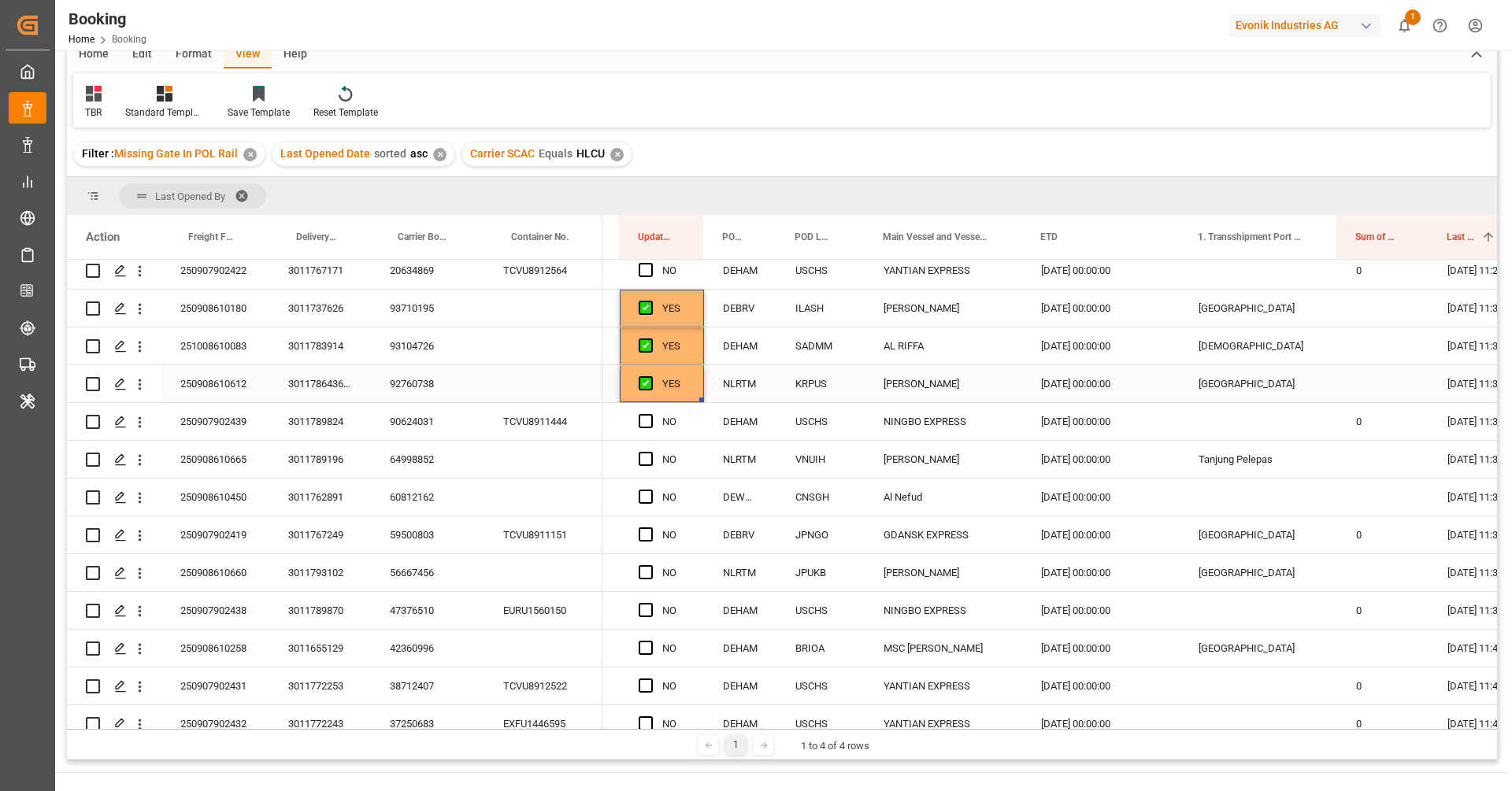
scroll to position [1673, 0]
click at [648, 450] on span "Press SPACE to select this row." at bounding box center [645, 457] width 14 height 14
click at [650, 450] on input "Press SPACE to select this row." at bounding box center [650, 450] width 0 height 0
click at [645, 492] on span "Press SPACE to select this row." at bounding box center [645, 494] width 14 height 14
click at [650, 487] on input "Press SPACE to select this row." at bounding box center [650, 487] width 0 height 0
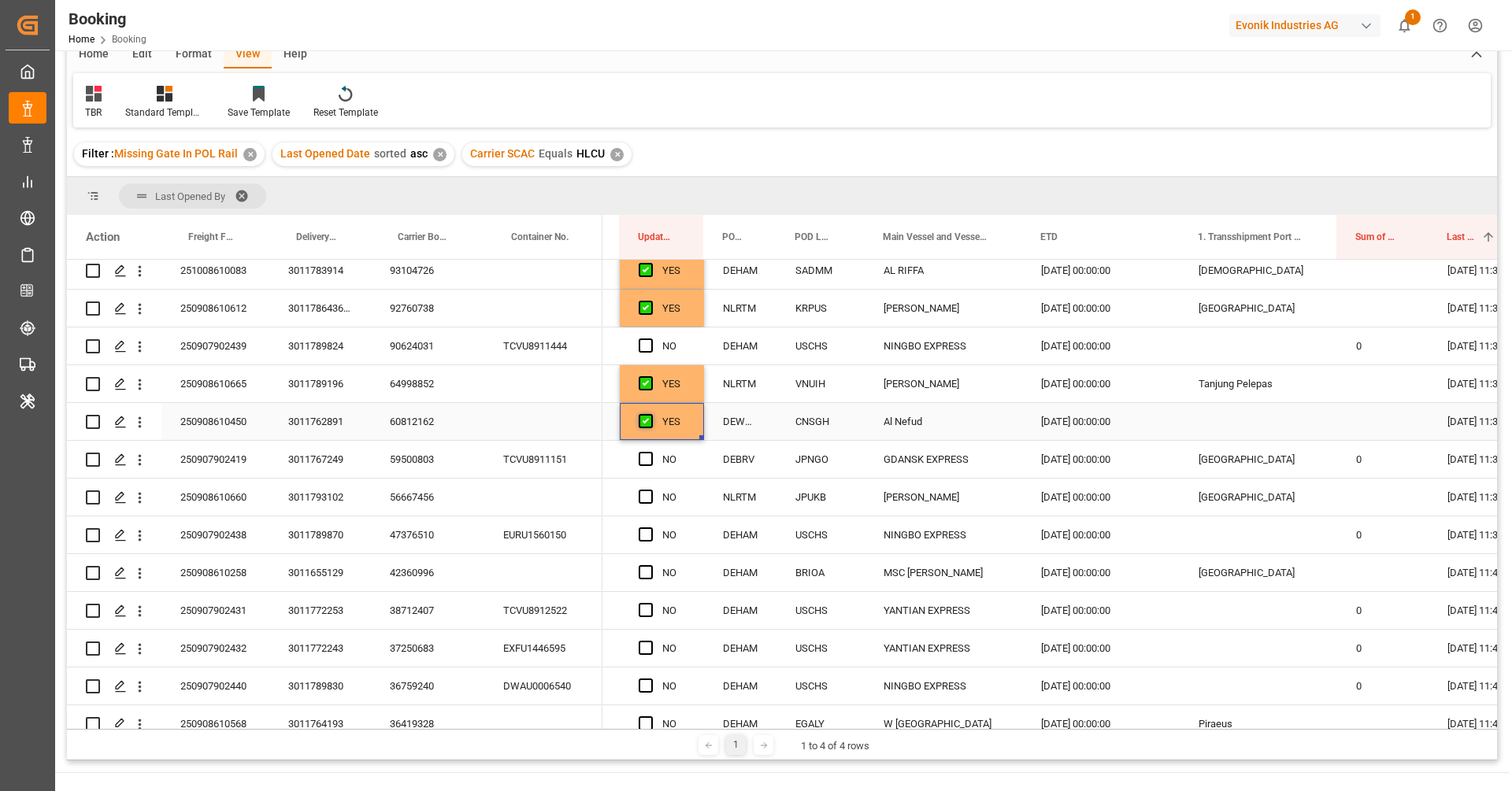
scroll to position [1750, 0]
click at [646, 493] on span "Press SPACE to select this row." at bounding box center [645, 493] width 14 height 14
click at [650, 486] on input "Press SPACE to select this row." at bounding box center [650, 486] width 0 height 0
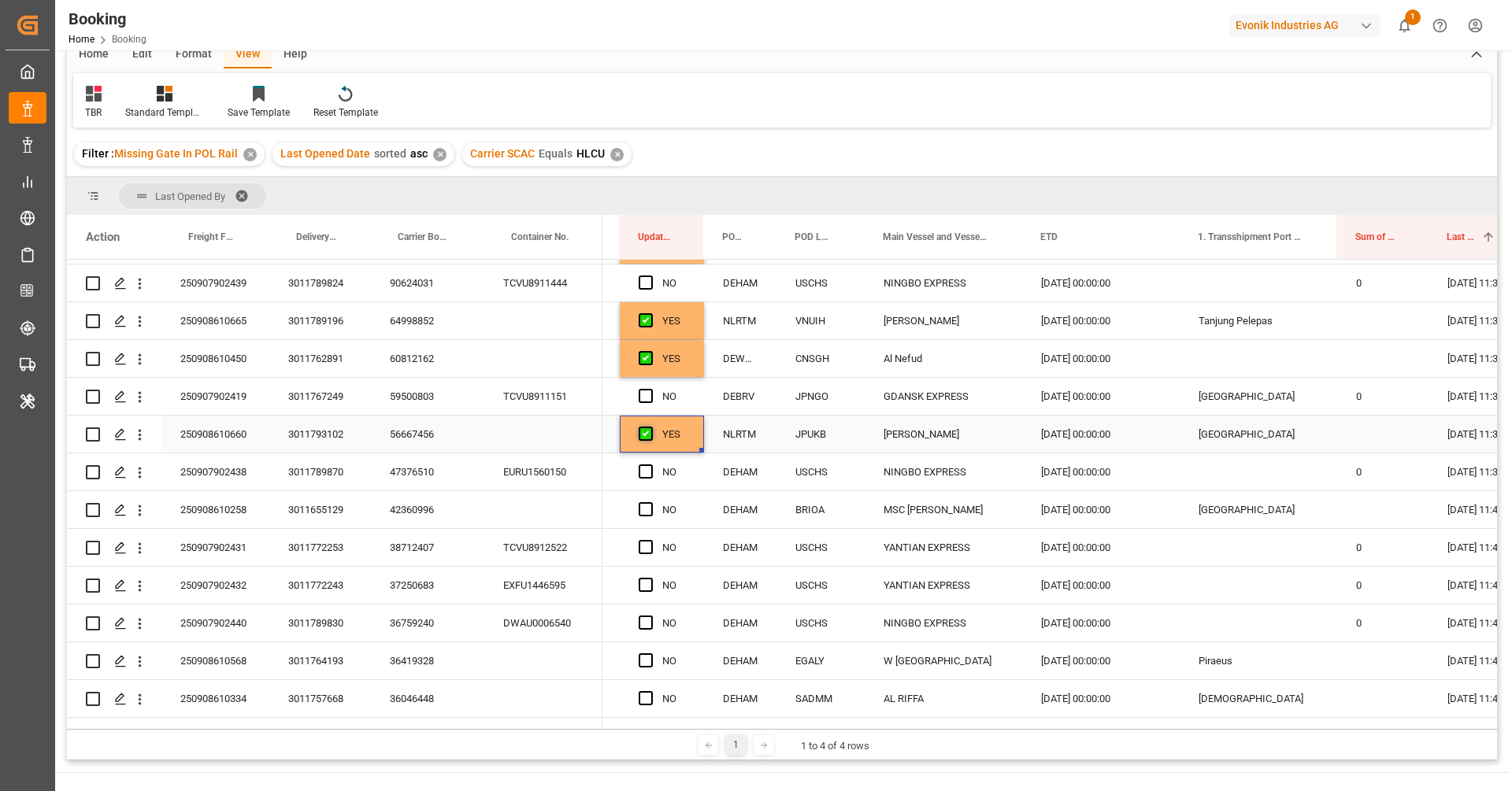
scroll to position [1812, 0]
click at [646, 503] on span "Press SPACE to select this row." at bounding box center [645, 507] width 14 height 14
click at [650, 500] on input "Press SPACE to select this row." at bounding box center [650, 500] width 0 height 0
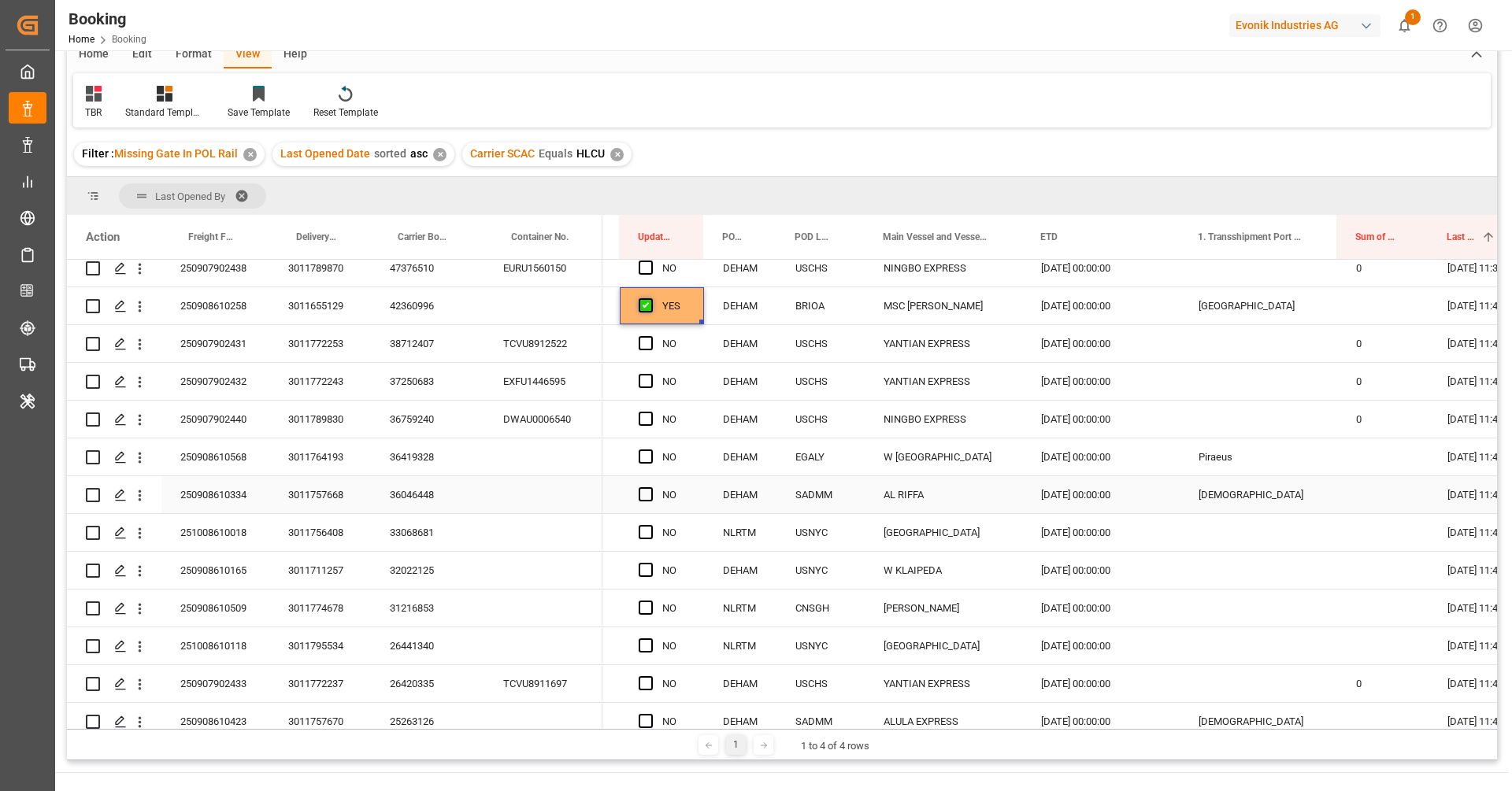
scroll to position [2019, 0]
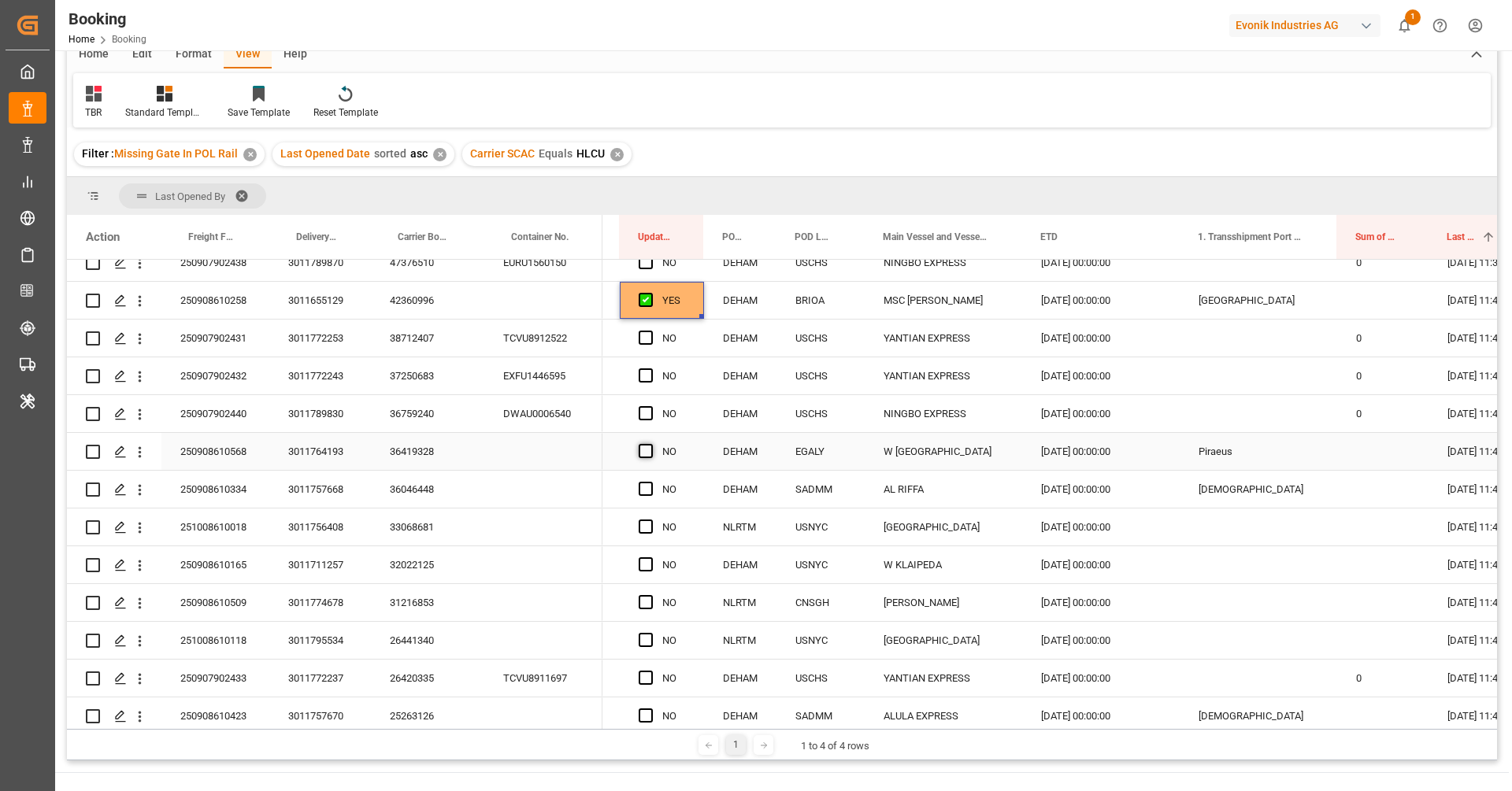
click at [648, 450] on span "Press SPACE to select this row." at bounding box center [645, 451] width 14 height 14
click at [650, 444] on input "Press SPACE to select this row." at bounding box center [650, 444] width 0 height 0
drag, startPoint x: 700, startPoint y: 468, endPoint x: 690, endPoint y: 639, distance: 171.3
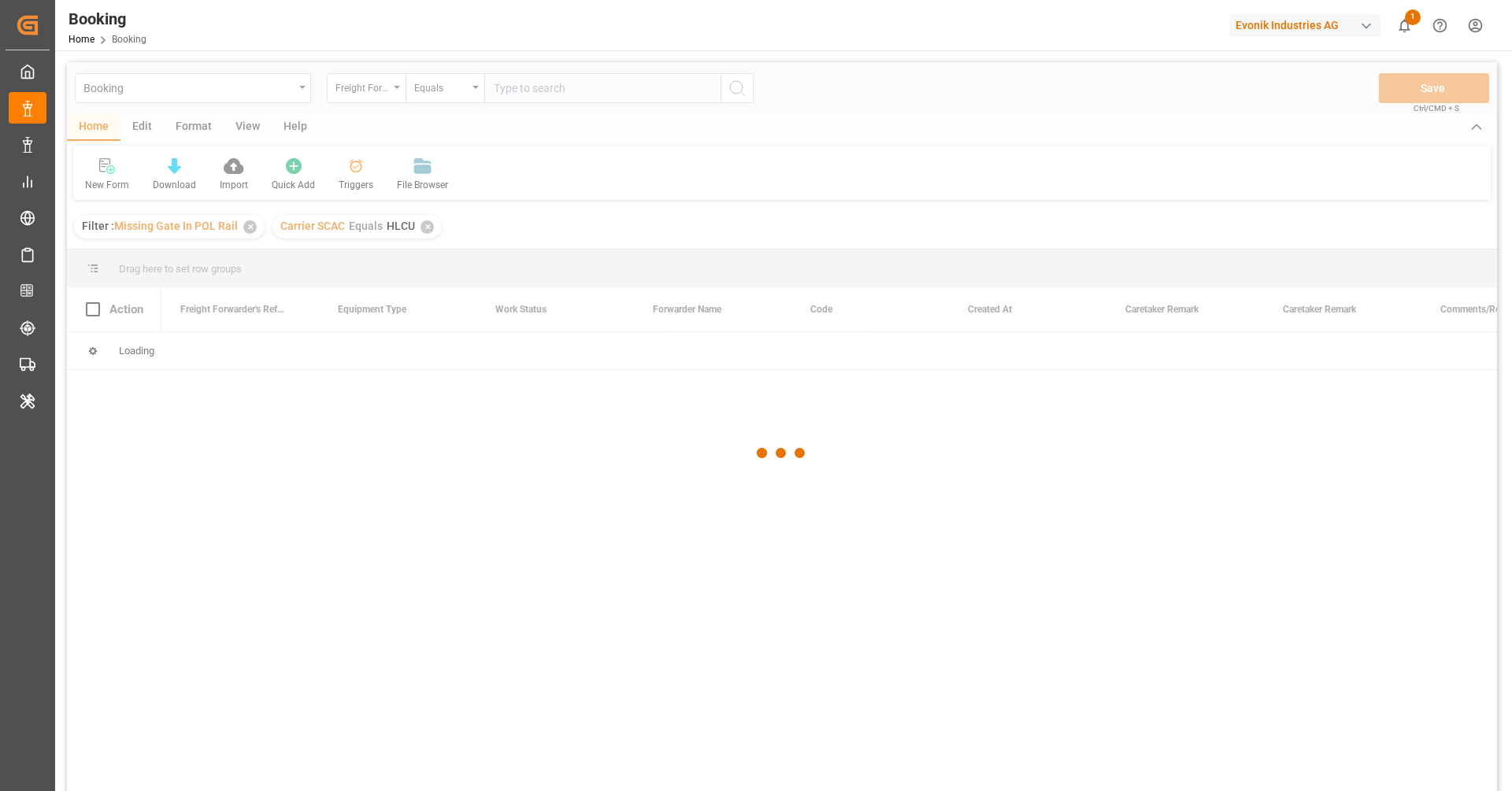
click at [252, 231] on div at bounding box center [782, 453] width 1430 height 782
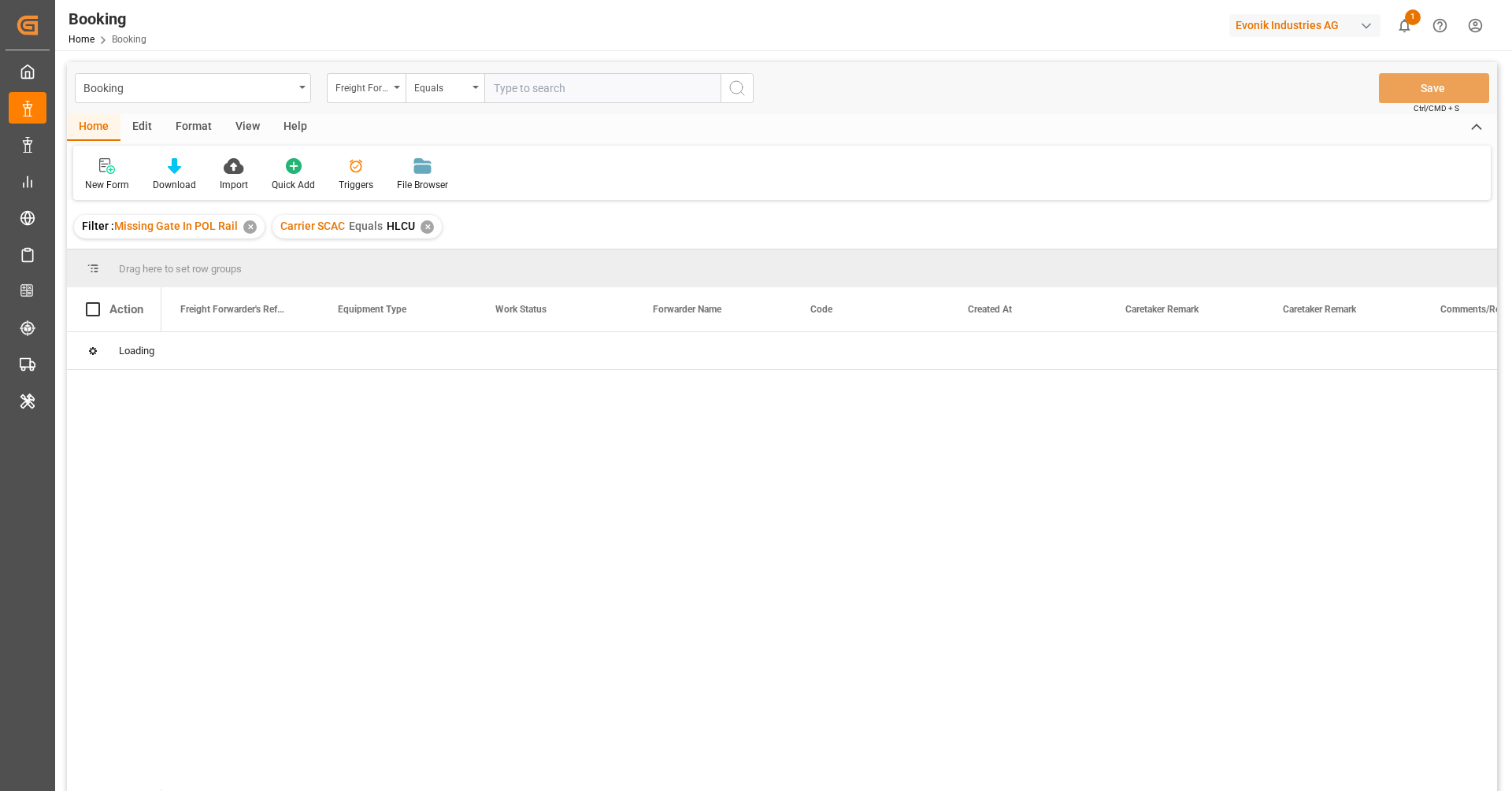
click at [252, 231] on div "✕" at bounding box center [250, 227] width 13 height 13
click at [226, 227] on div "✕" at bounding box center [228, 227] width 13 height 13
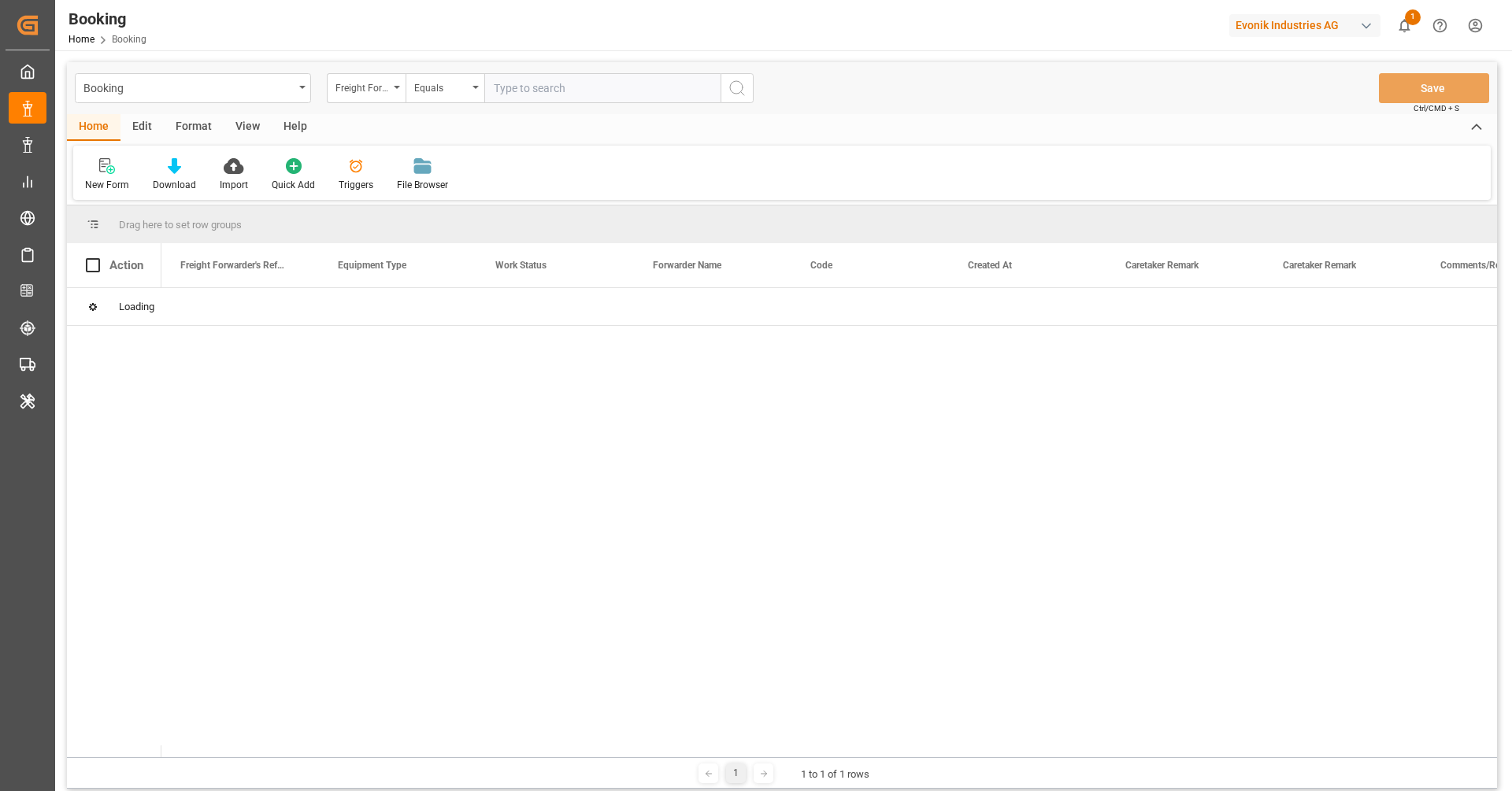
click at [575, 94] on input "text" at bounding box center [603, 89] width 237 height 30
paste input "250908610733"
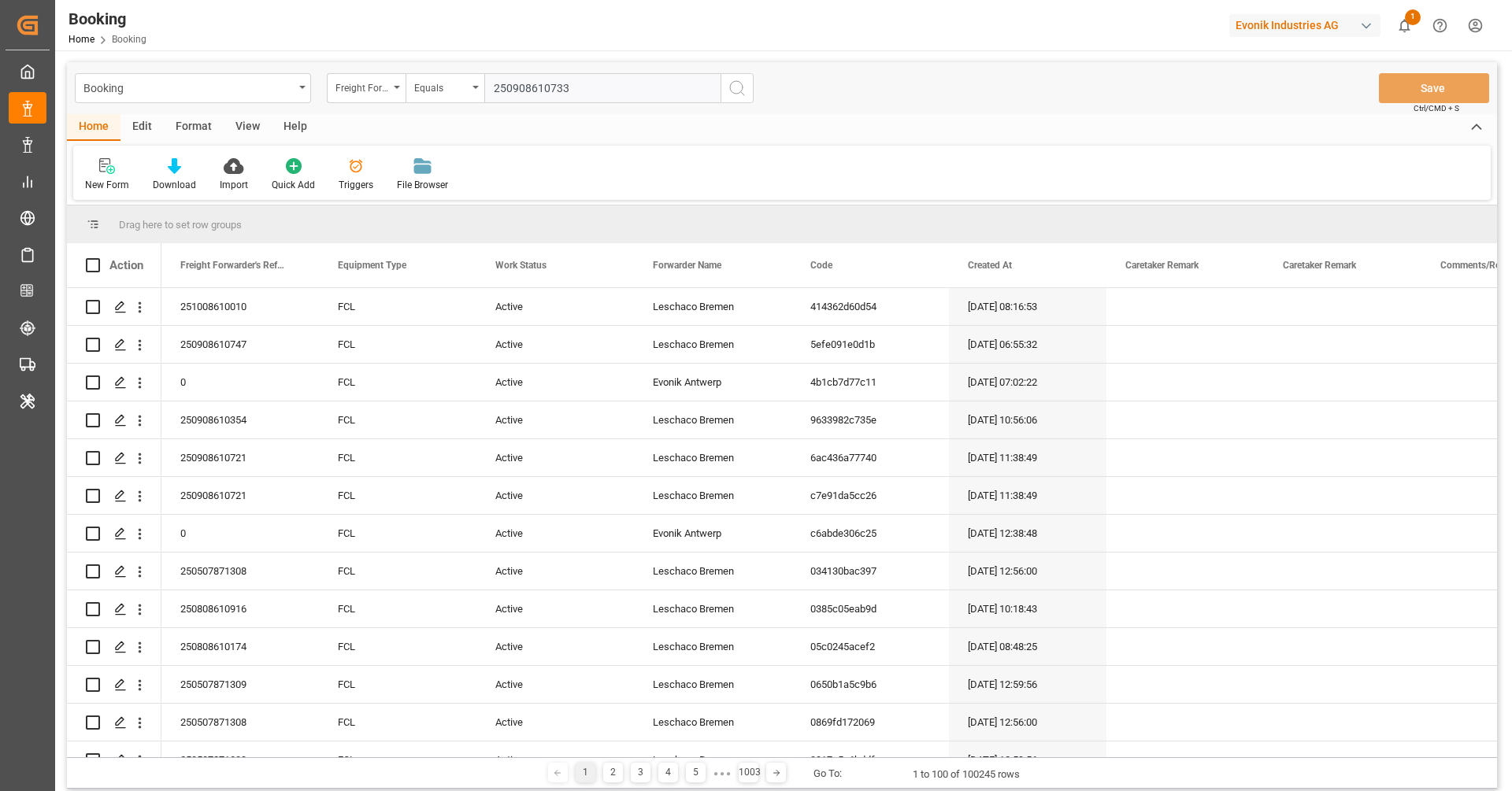
type input "250908610733"
click at [737, 89] on icon "search button" at bounding box center [737, 89] width 19 height 19
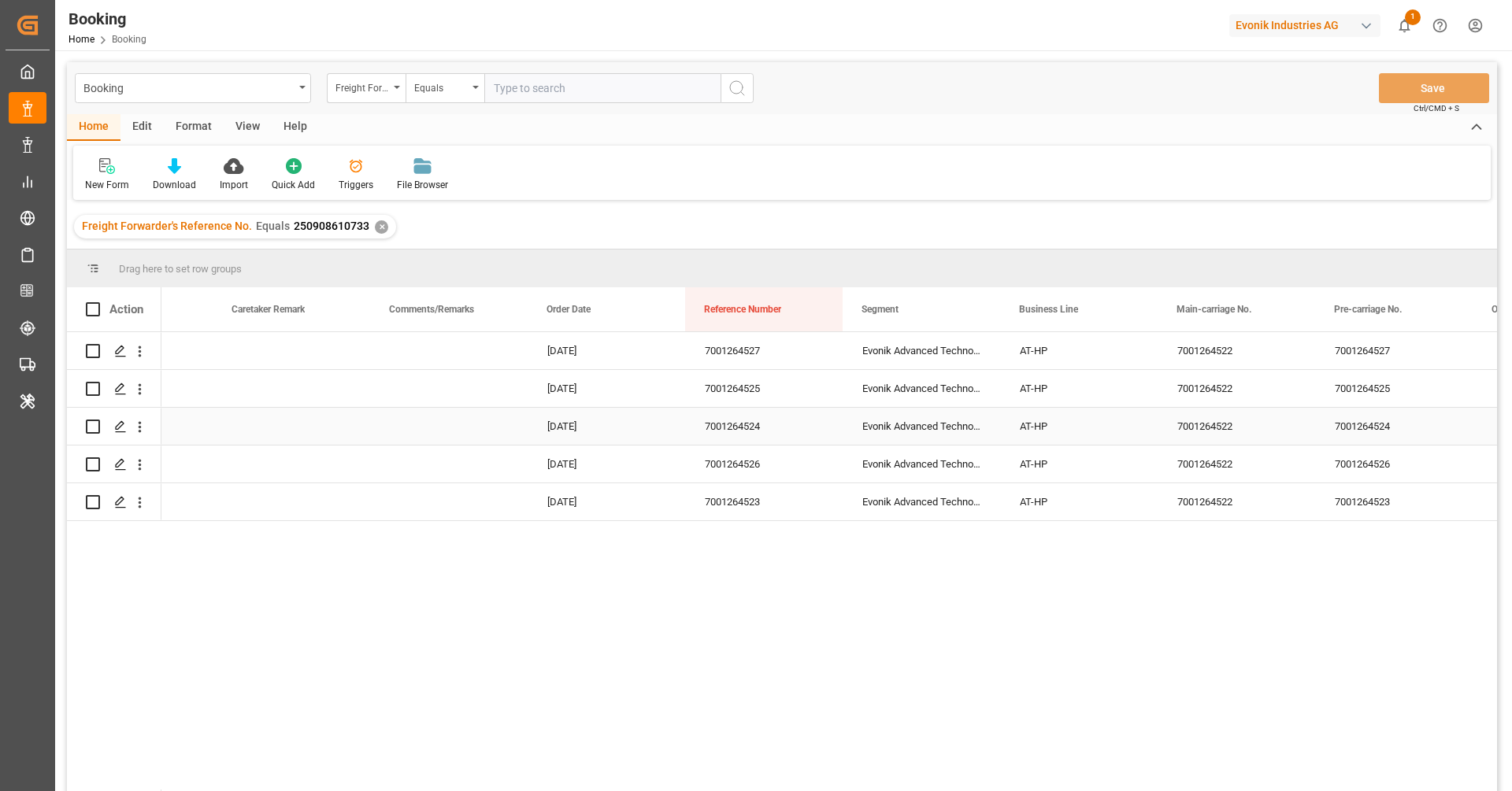
scroll to position [0, 1082]
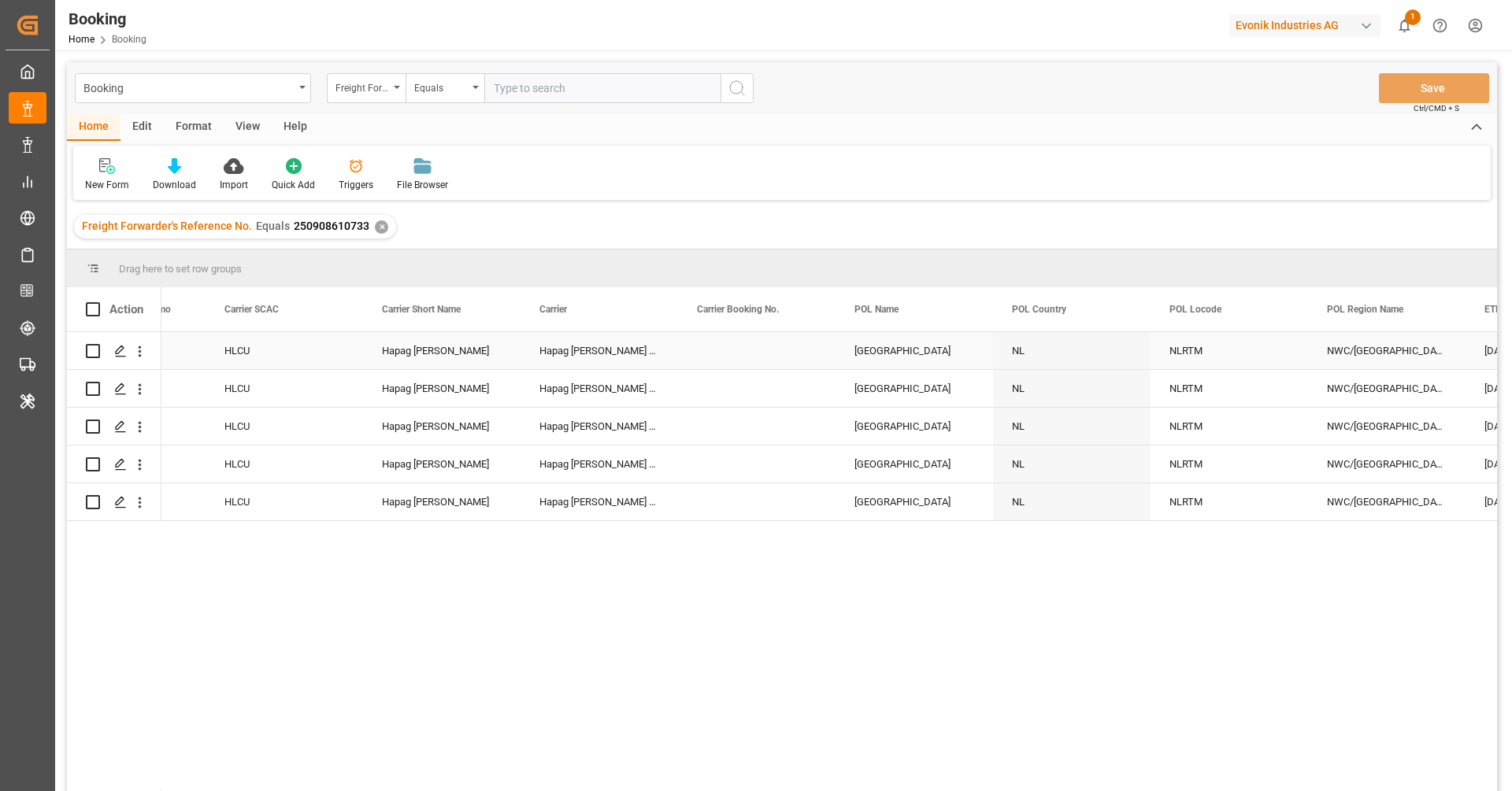
click at [720, 348] on div "Press SPACE to select this row." at bounding box center [756, 351] width 157 height 37
click at [727, 352] on input "Press SPACE to select this row." at bounding box center [756, 360] width 132 height 30
paste input "25305654"
type input "25305654"
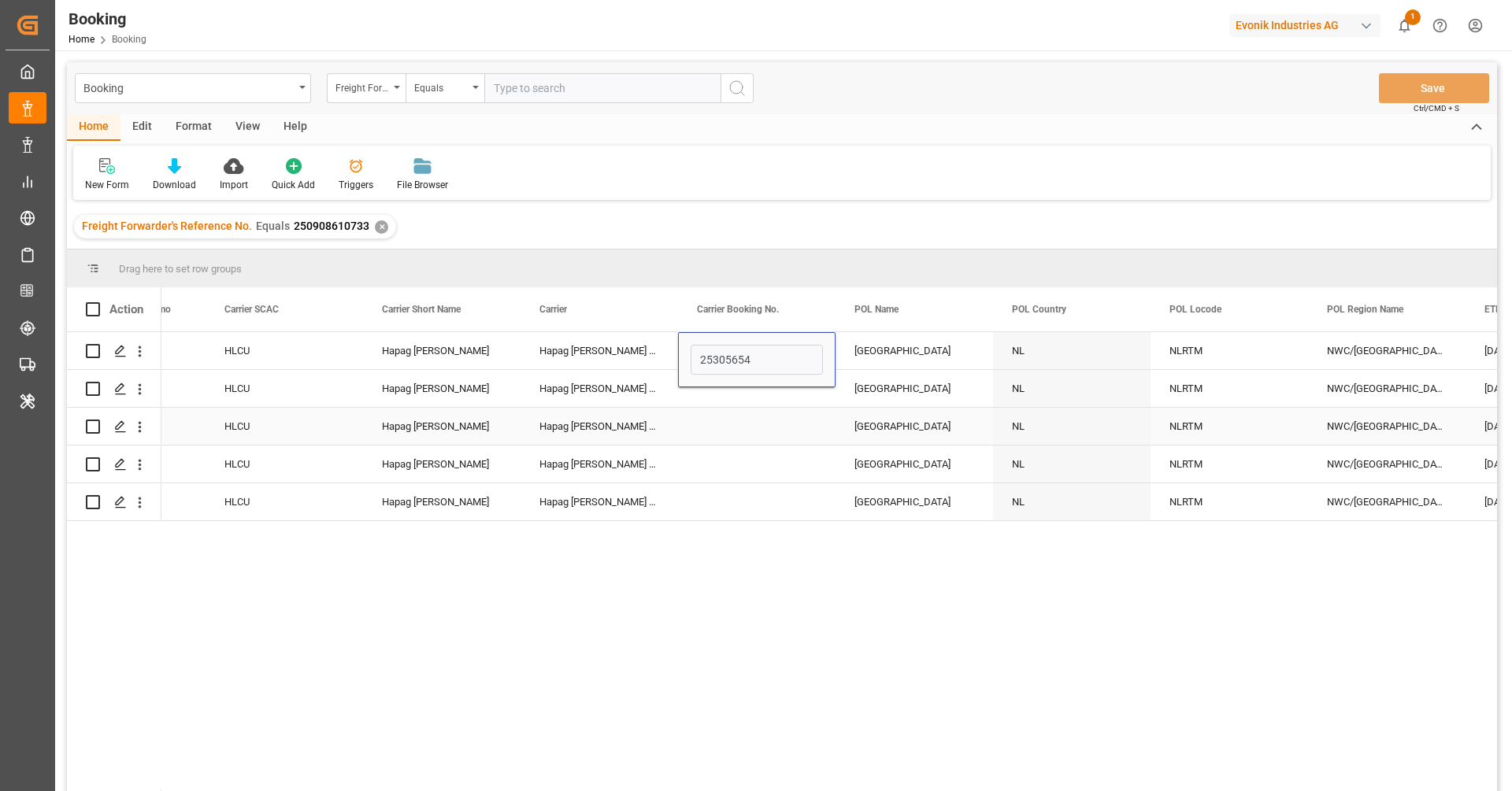
click at [758, 429] on div "Press SPACE to select this row." at bounding box center [756, 427] width 157 height 37
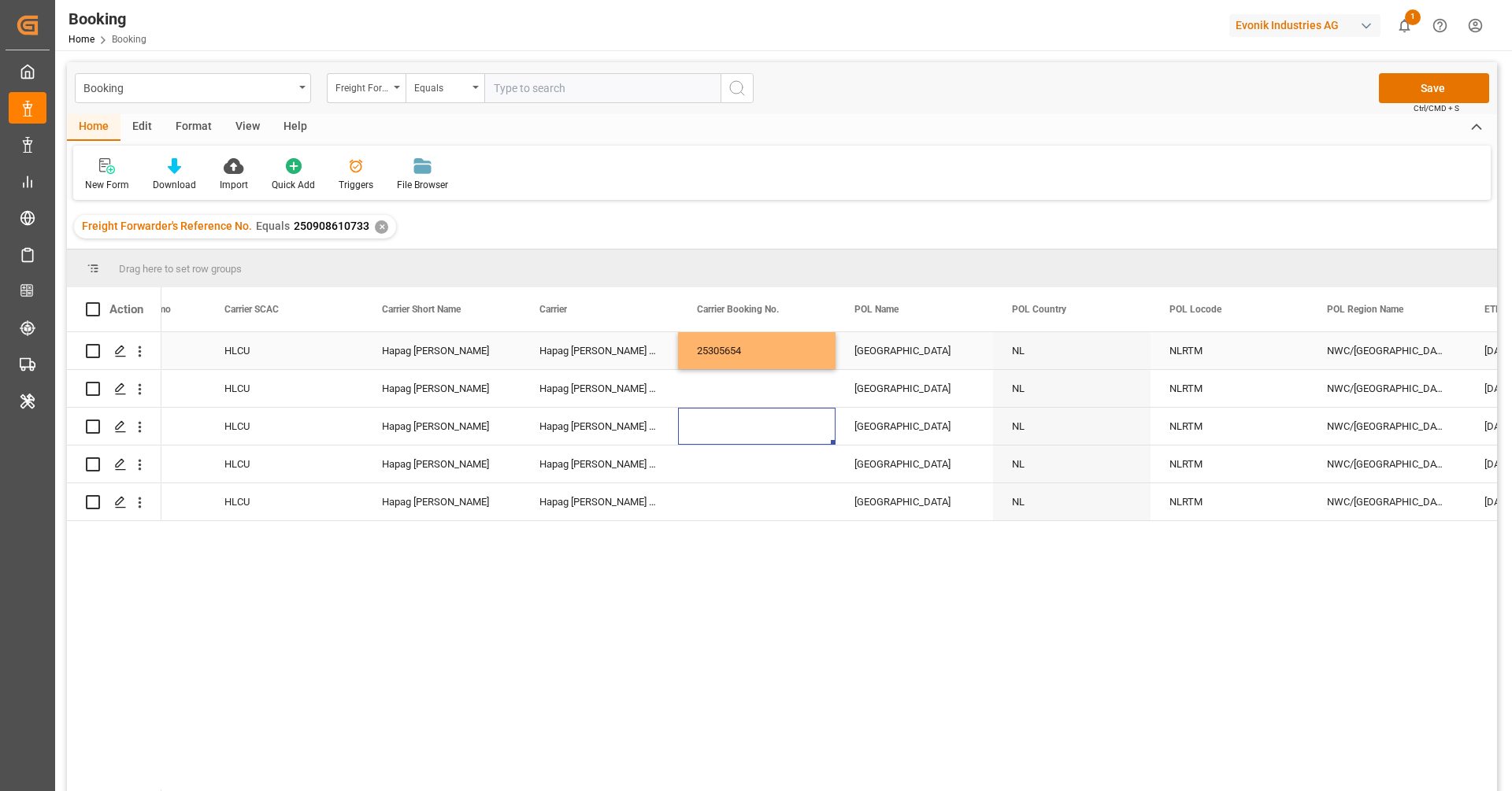
click at [790, 357] on div "25305654" at bounding box center [756, 351] width 157 height 37
drag, startPoint x: 835, startPoint y: 367, endPoint x: 834, endPoint y: 504, distance: 137.0
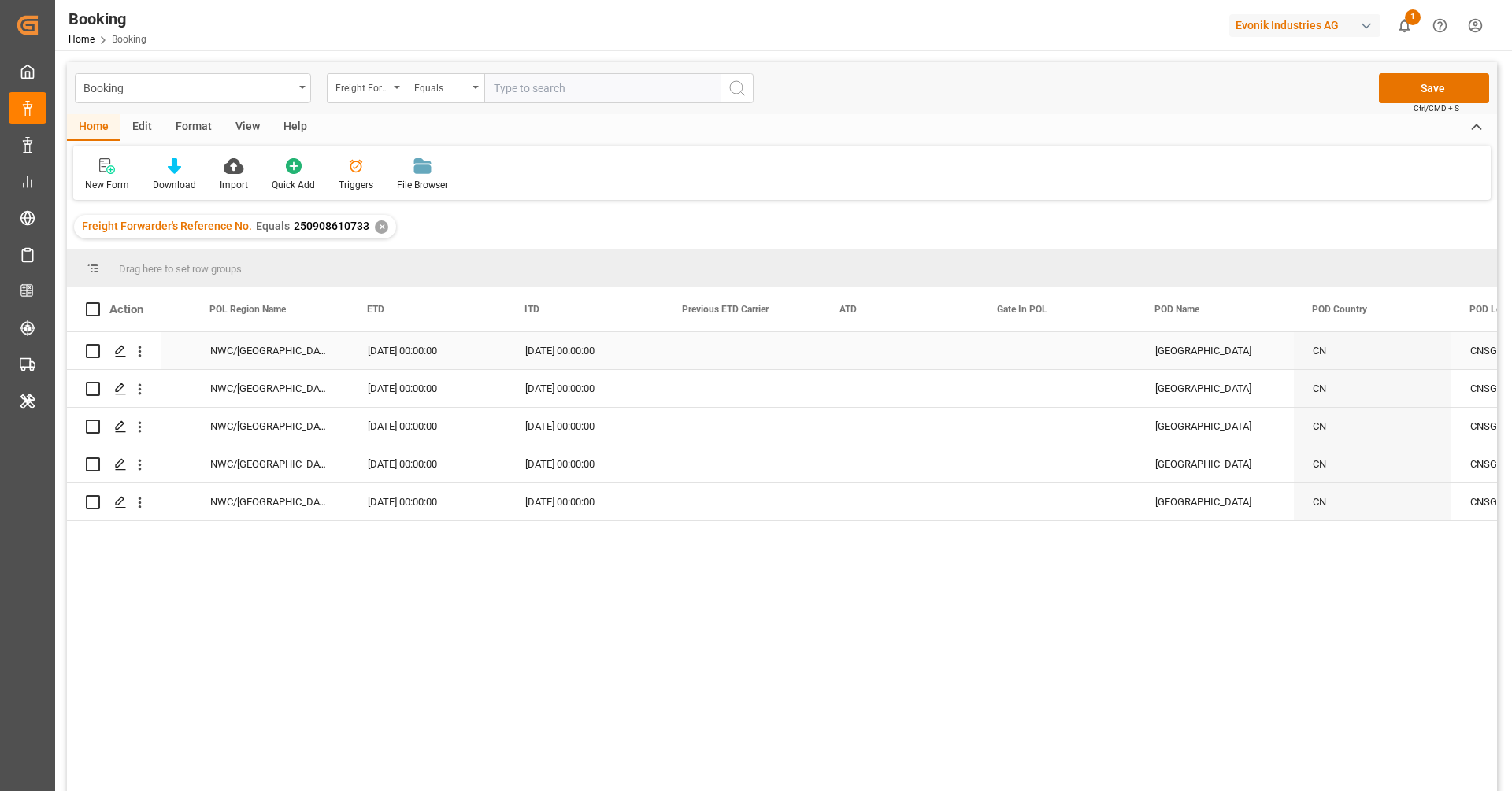
click at [414, 356] on div "15.09.2025 00:00:00" at bounding box center [427, 351] width 157 height 37
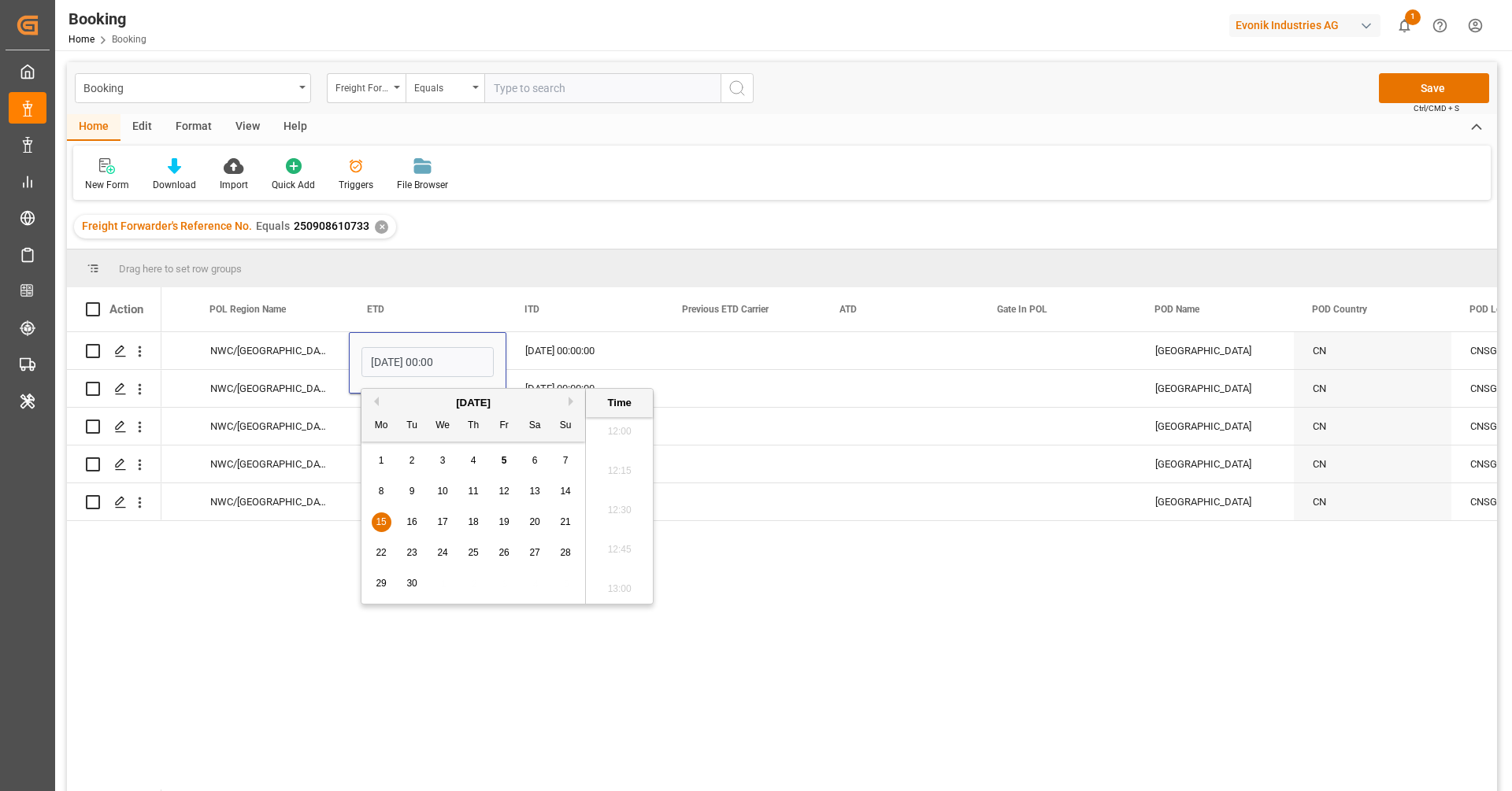
click at [480, 547] on div "25" at bounding box center [473, 553] width 20 height 19
type input "25.09.2025 00:00"
click at [752, 410] on div "Press SPACE to select this row." at bounding box center [742, 427] width 157 height 37
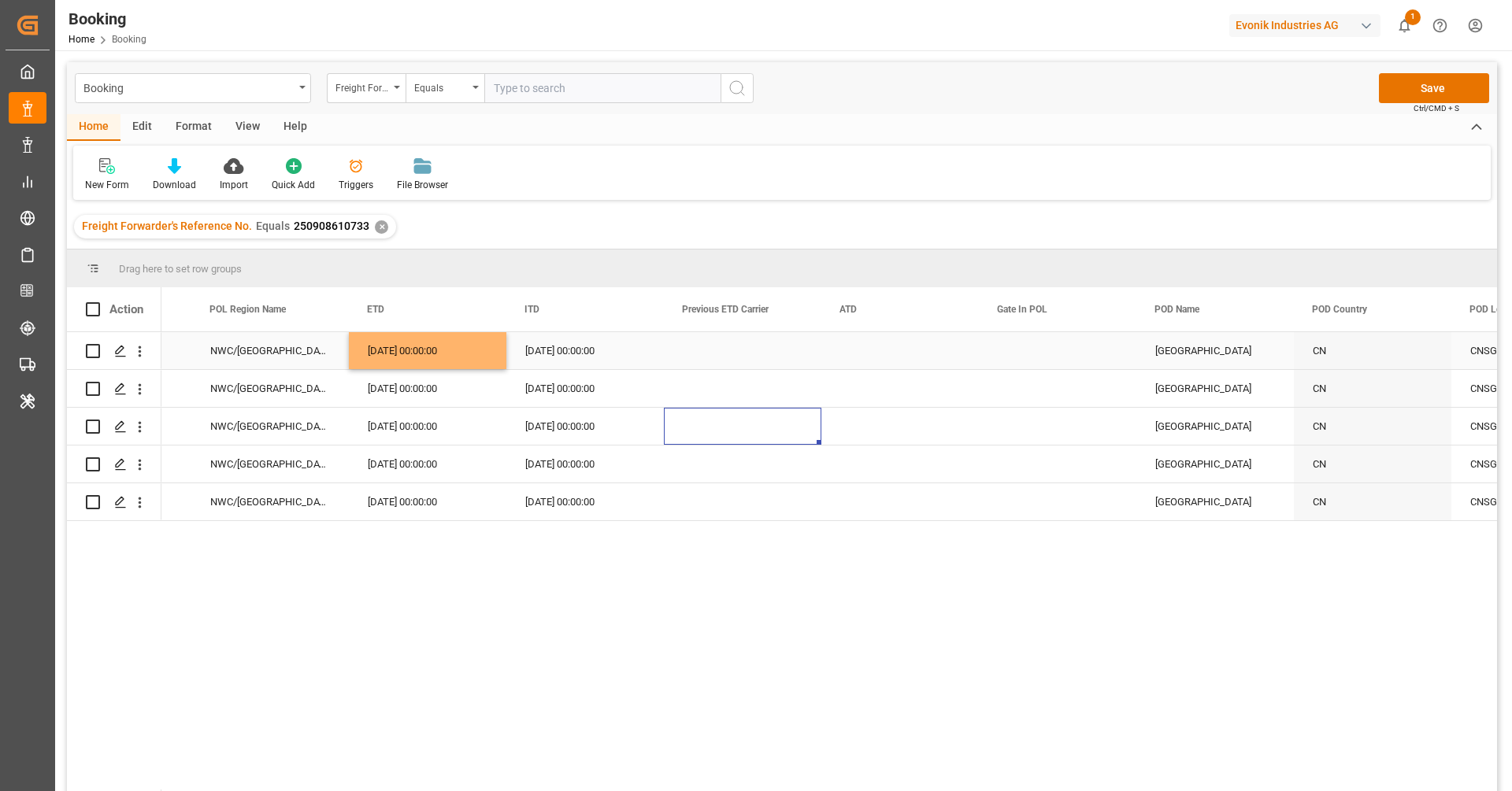
click at [464, 350] on div "25.09.2025 00:00:00" at bounding box center [427, 351] width 157 height 37
drag, startPoint x: 504, startPoint y: 367, endPoint x: 497, endPoint y: 488, distance: 121.2
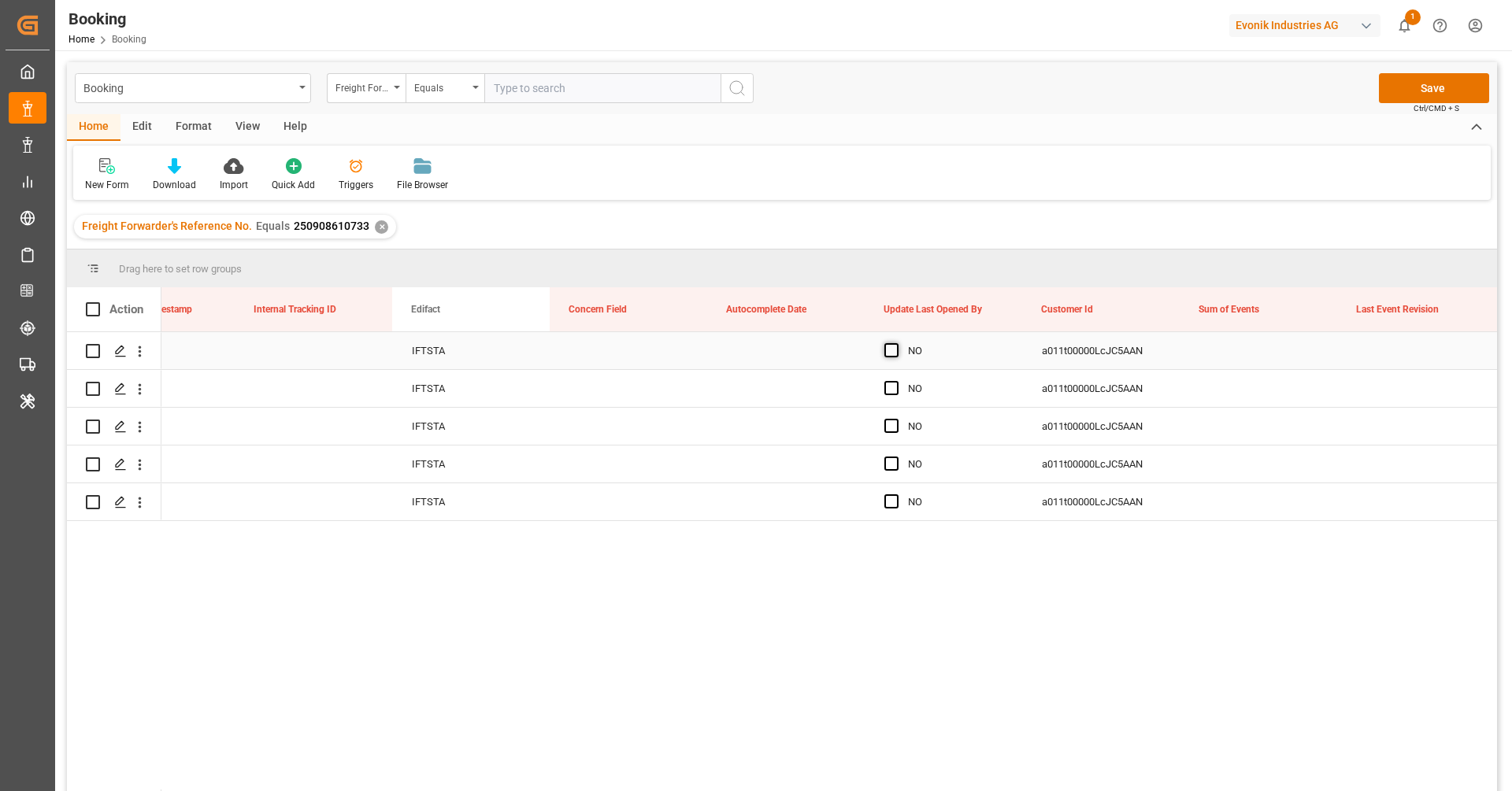
click at [890, 346] on span "Press SPACE to select this row." at bounding box center [891, 350] width 14 height 14
click at [896, 344] on input "Press SPACE to select this row." at bounding box center [896, 344] width 0 height 0
drag, startPoint x: 1018, startPoint y: 366, endPoint x: 1016, endPoint y: 505, distance: 139.0
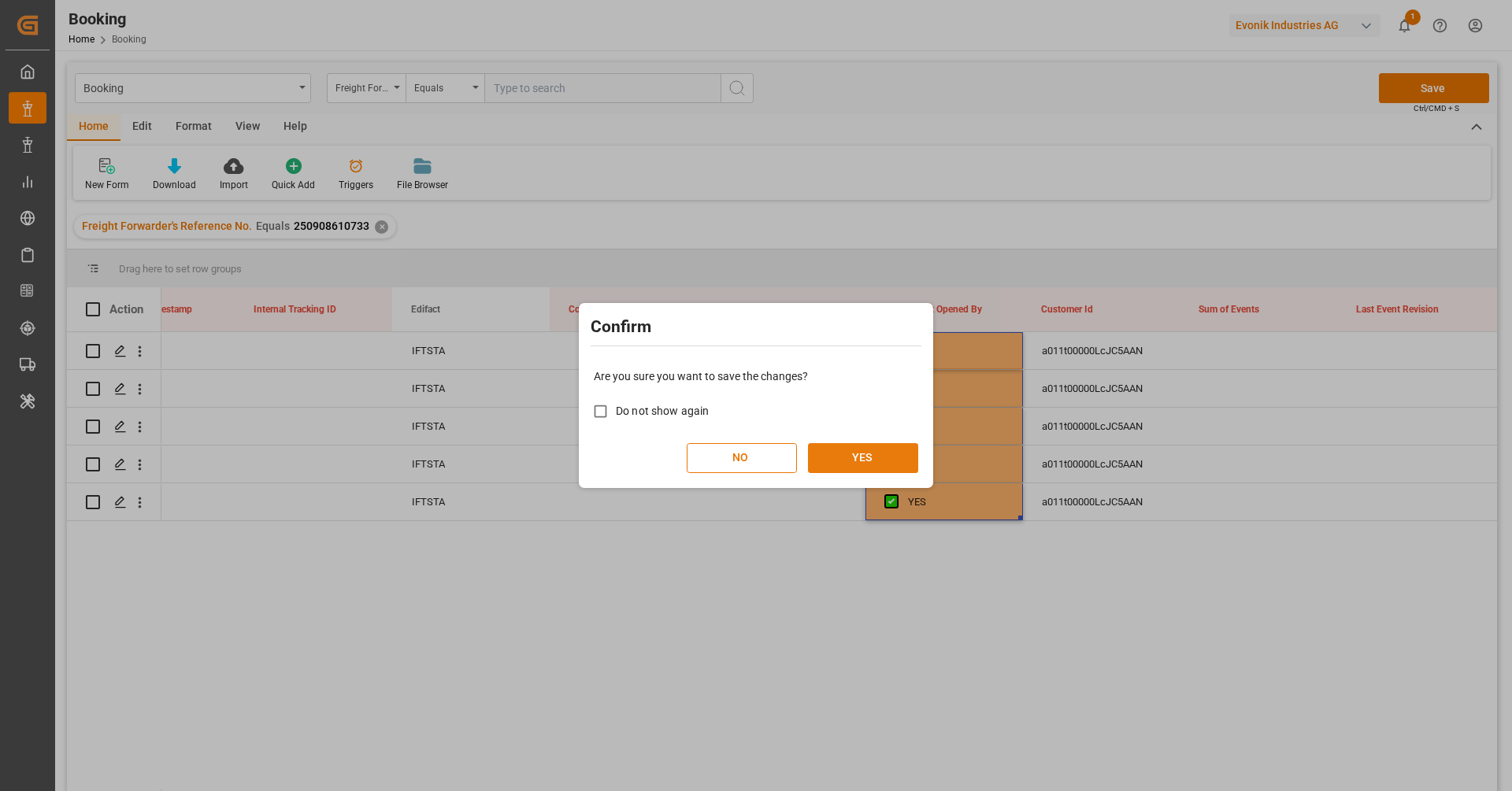
click at [891, 460] on button "YES" at bounding box center [863, 458] width 110 height 30
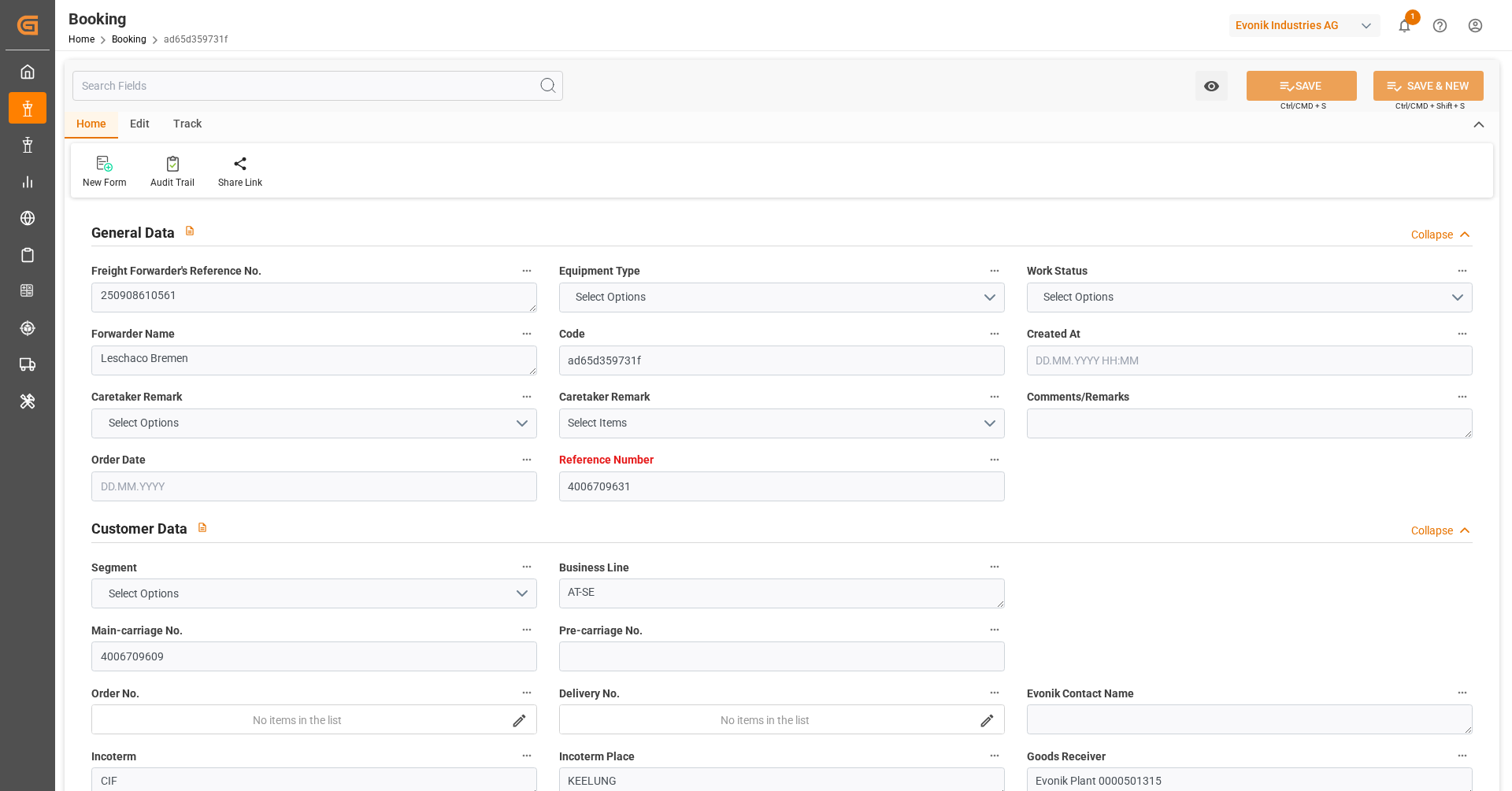
type input "4006709631"
type input "9619957"
type input "Hapag [PERSON_NAME]"
type input "Hapag [PERSON_NAME] Aktiengesellschaft"
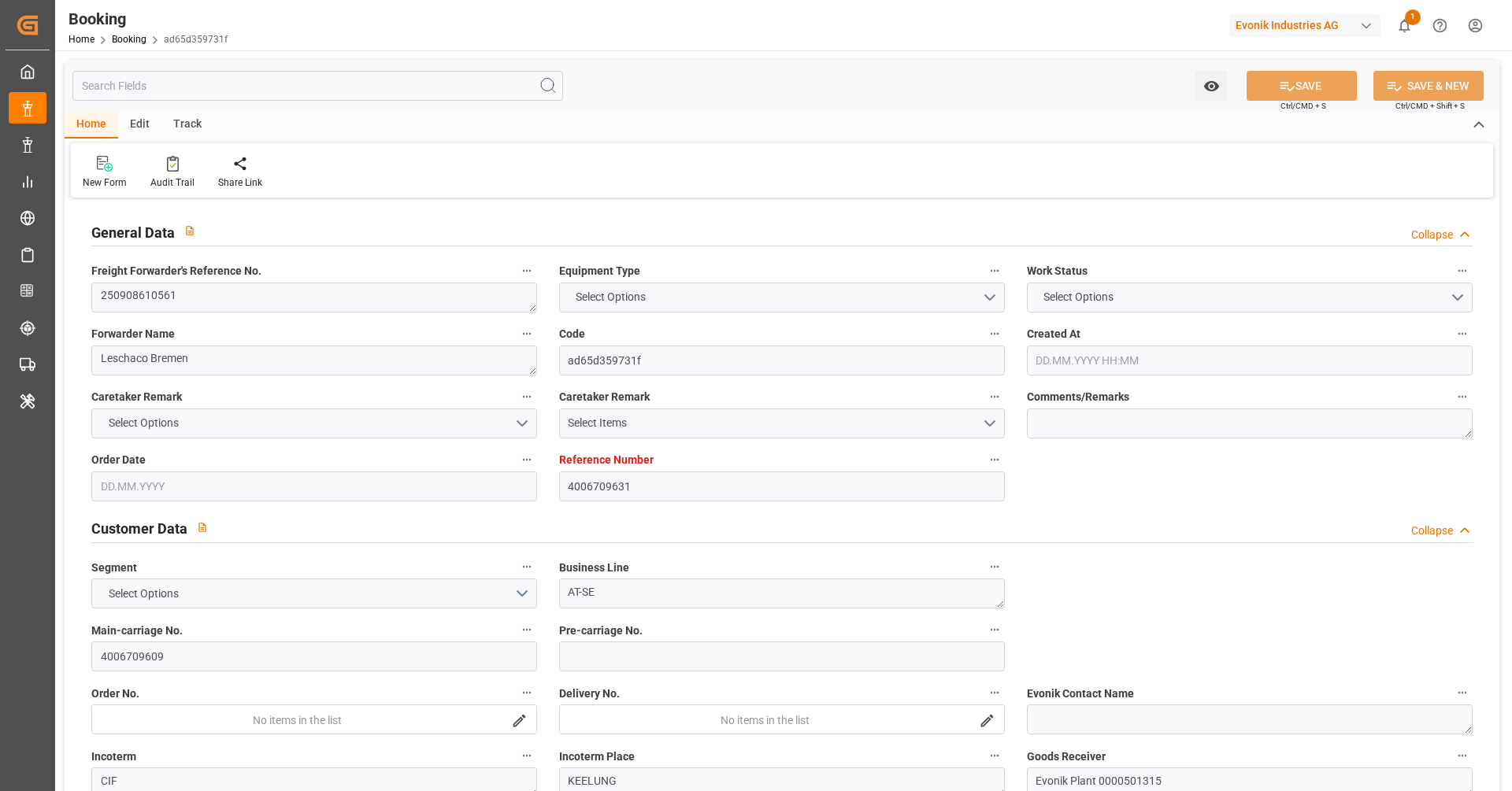
type input "DEHAM"
type input "TWTXG"
type input "MYTPP"
type input "0"
type input "DEHAM"
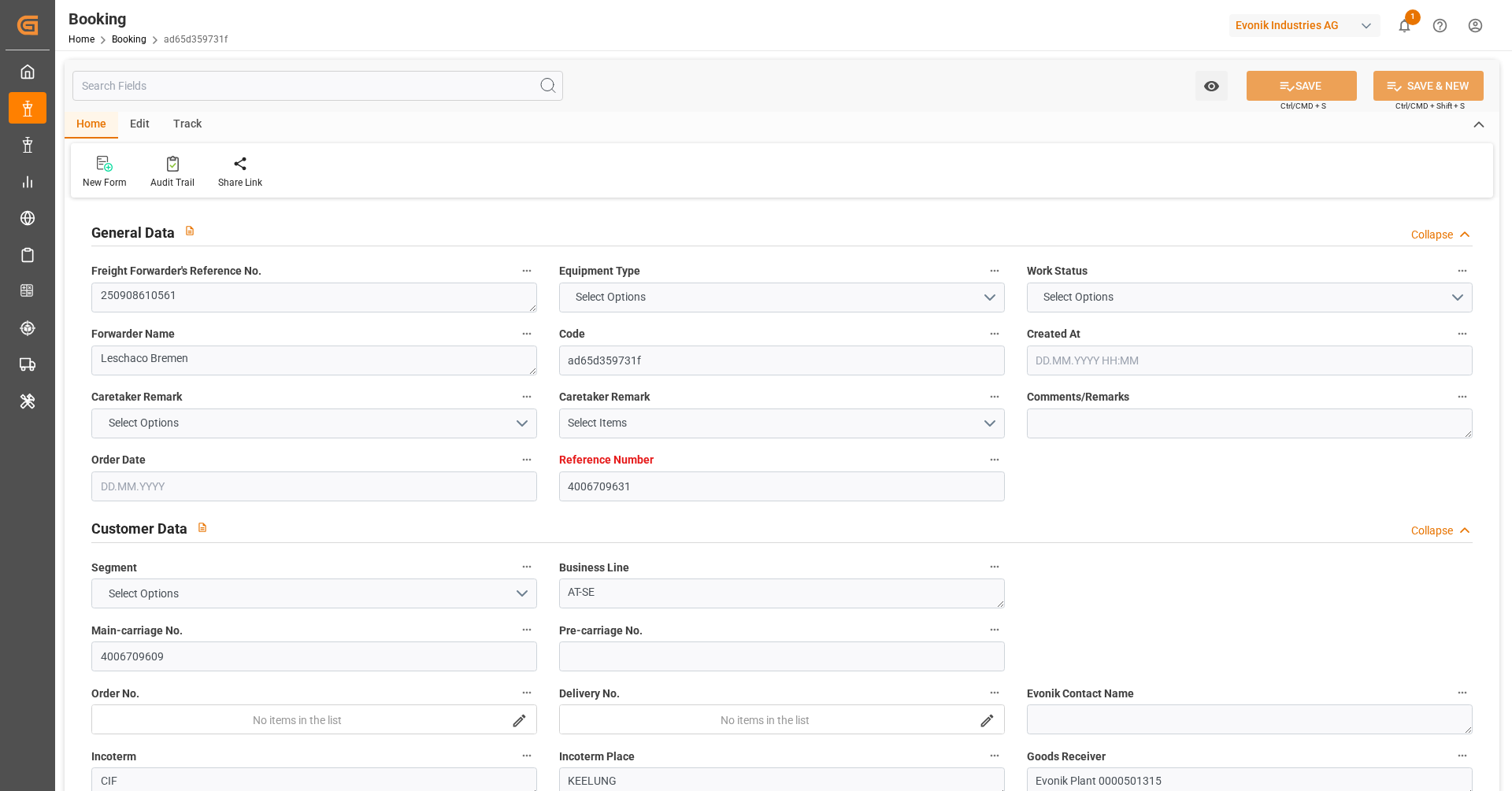
type input "TWTXG"
type input "9964168"
type input "27.08.2025 07:42"
type input "27.08.2025"
type input "15.11.2025"
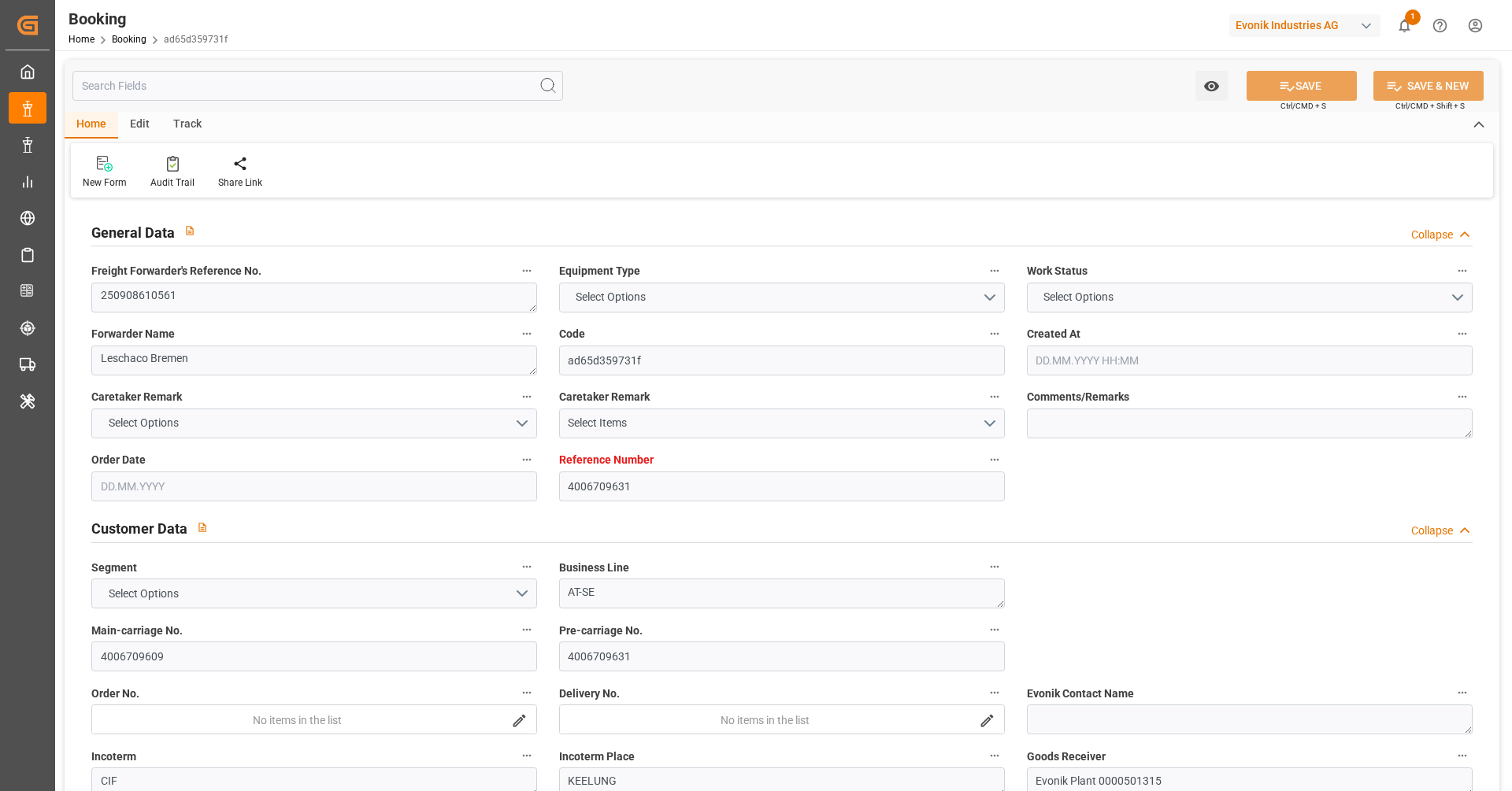
type input "[DATE]"
type input "03.09.2025 00:00"
type input "01.09.2025"
type input "11.09.2025 13:00"
type input "11.09.2025 00:00"
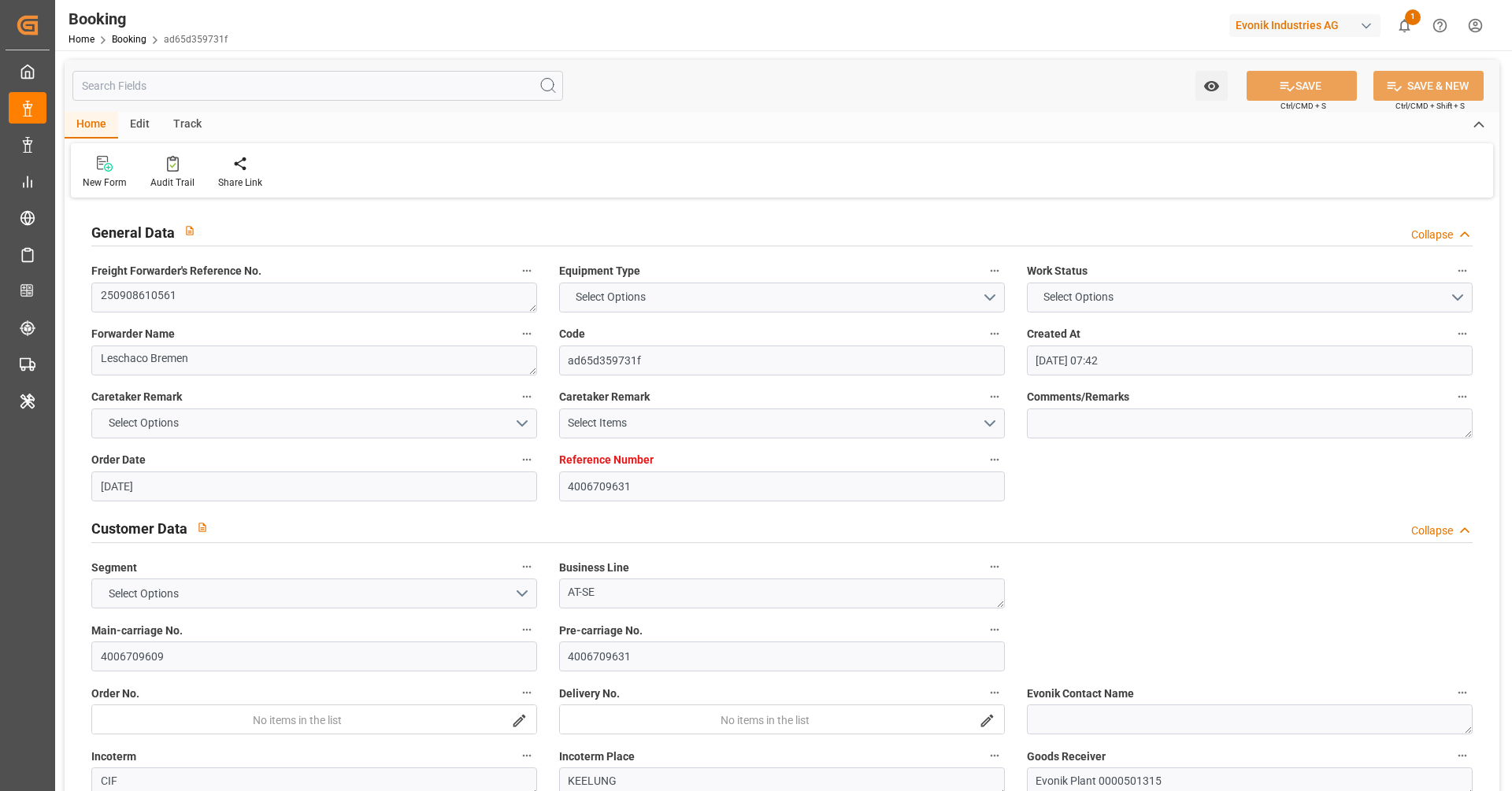
type input "02.11.2025 08:00"
type input "03.11.2025 00:00"
type input "22.10.2025 01:00"
type input "22.10.2025 00:00"
type input "27.10.2025 05:00"
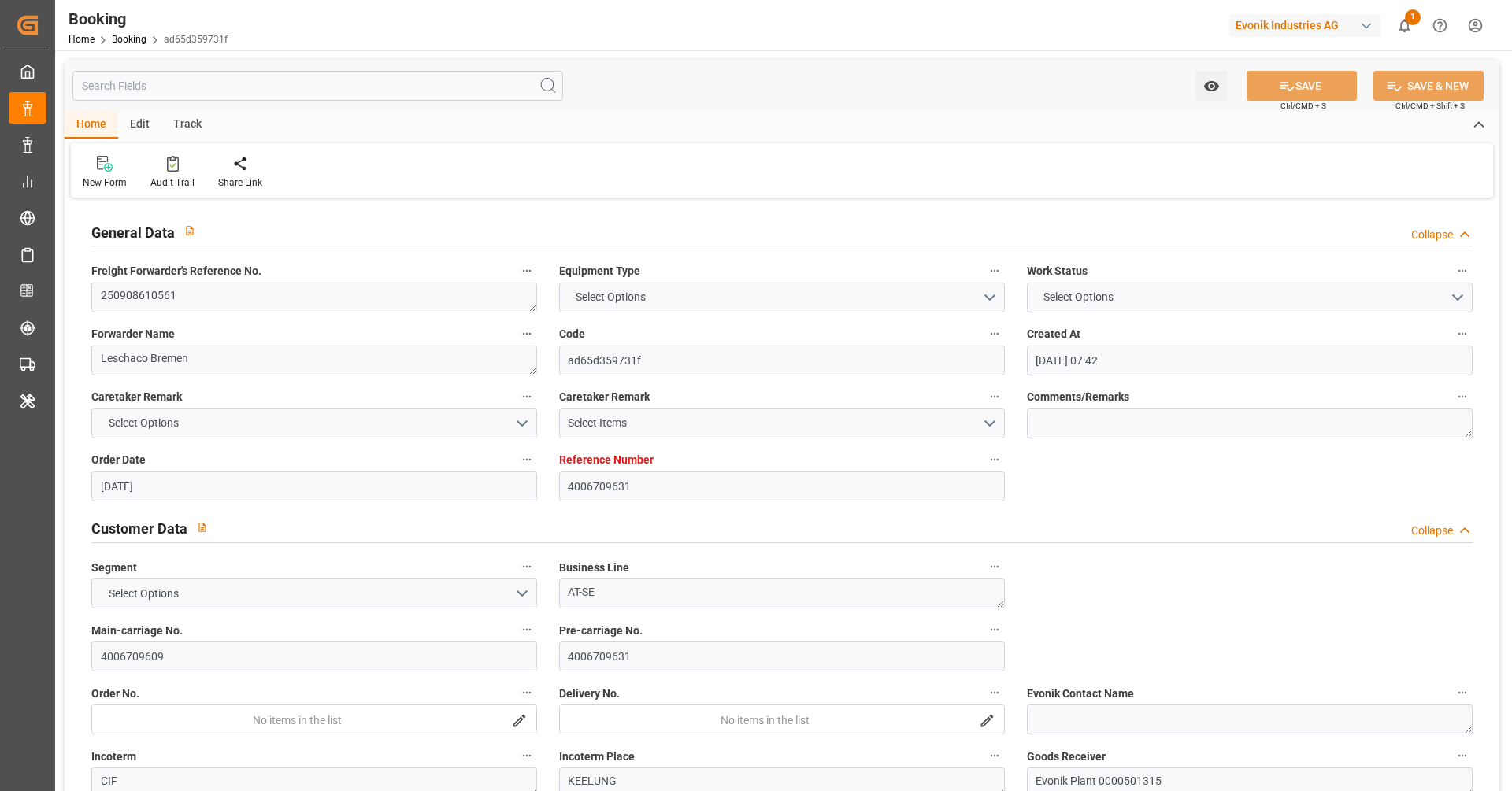
type input "27.10.2025 00:00"
type input "04.09.2025 09:28"
type input "04.09.2025"
type input "11.09.2025 13:00"
type input "22.10.2025 01:00"
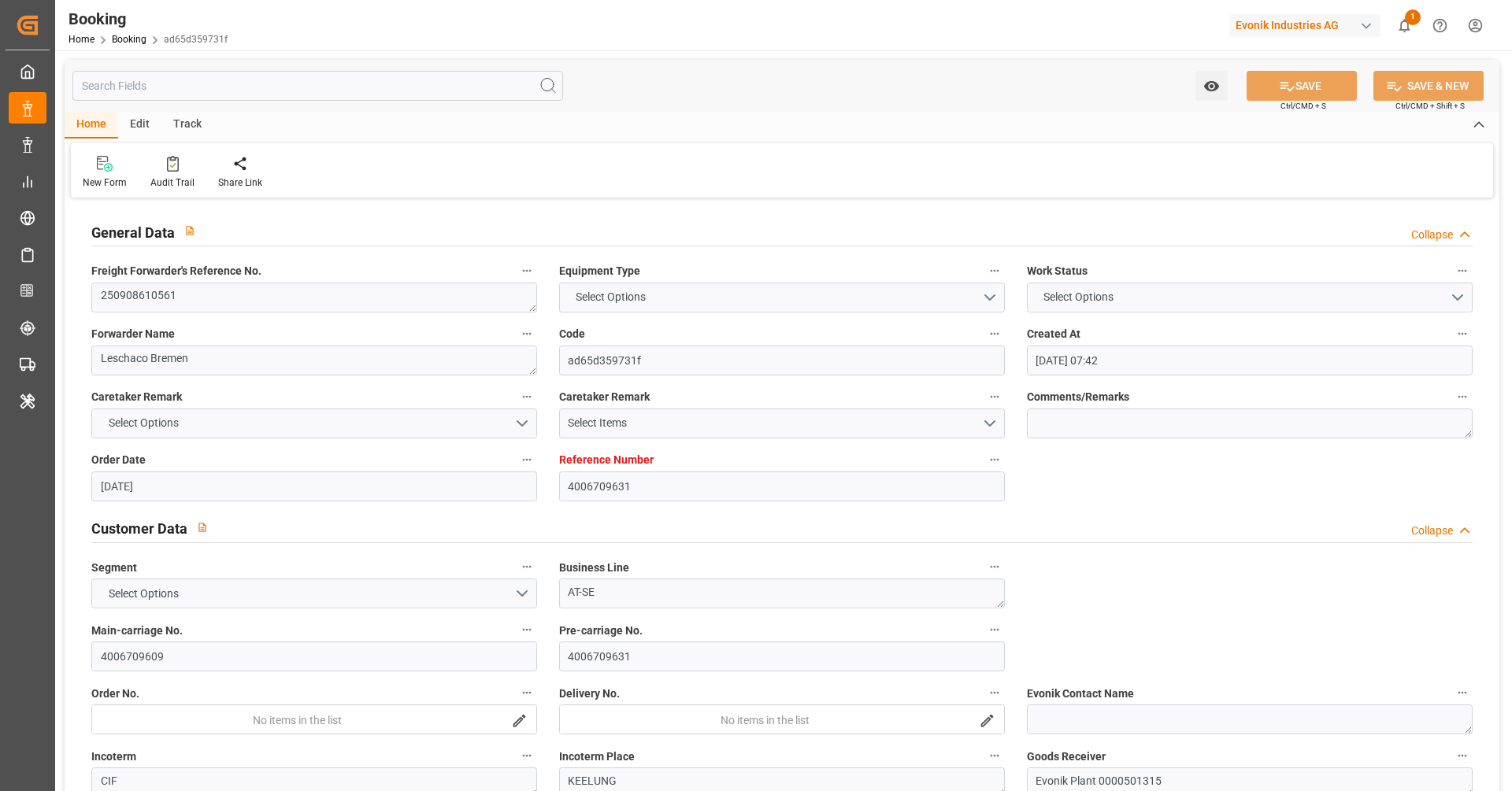
type input "22.10.2025 18:11"
type input "27.10.2025 05:00"
type input "02.11.2025 08:00"
type input "02.11.2025 16:14"
type input "02.11.2025 08:01"
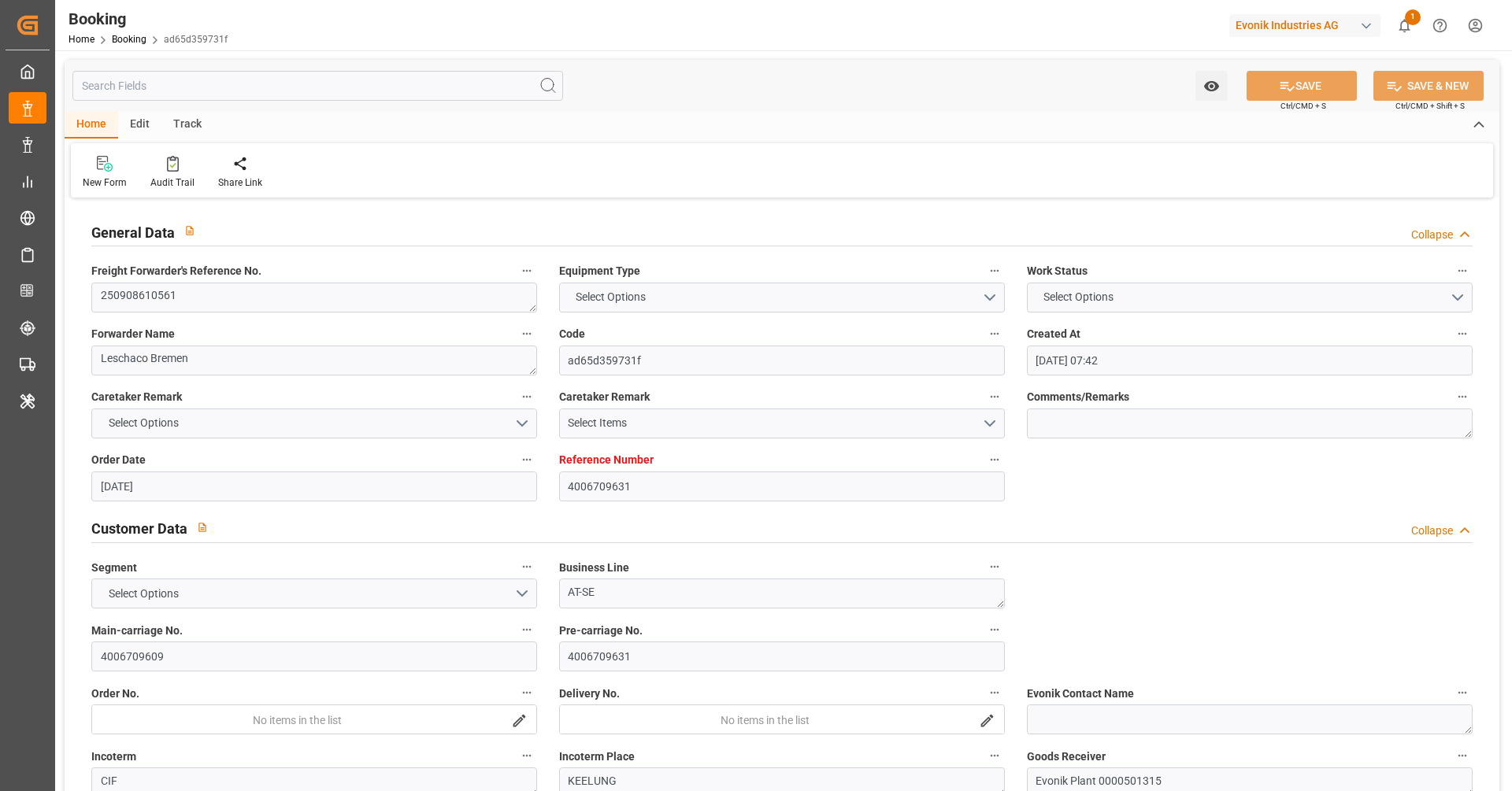
type input "02.11.2025 08:01"
type input "06.11.2025 16:14"
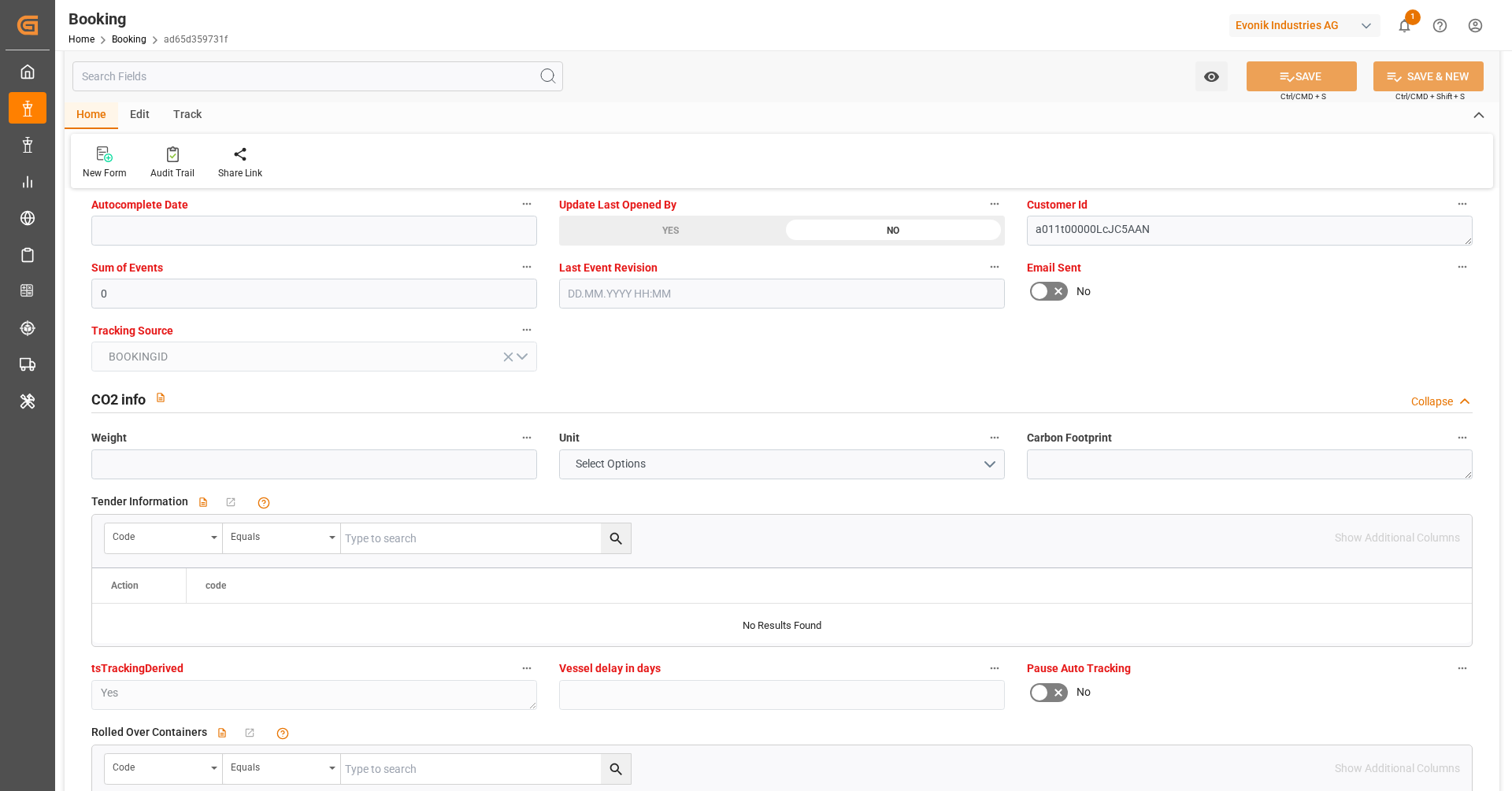
scroll to position [3330, 0]
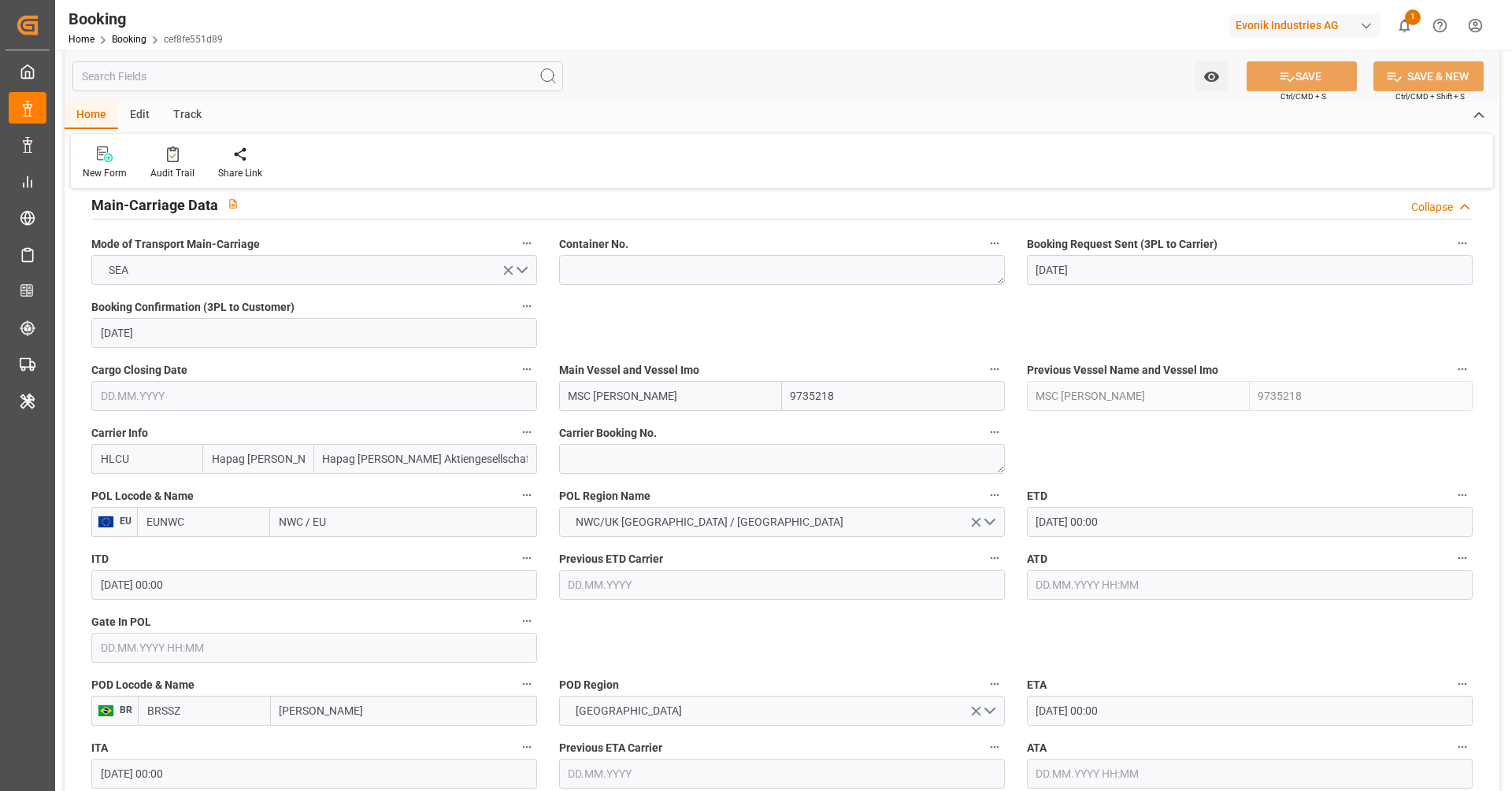
scroll to position [1030, 0]
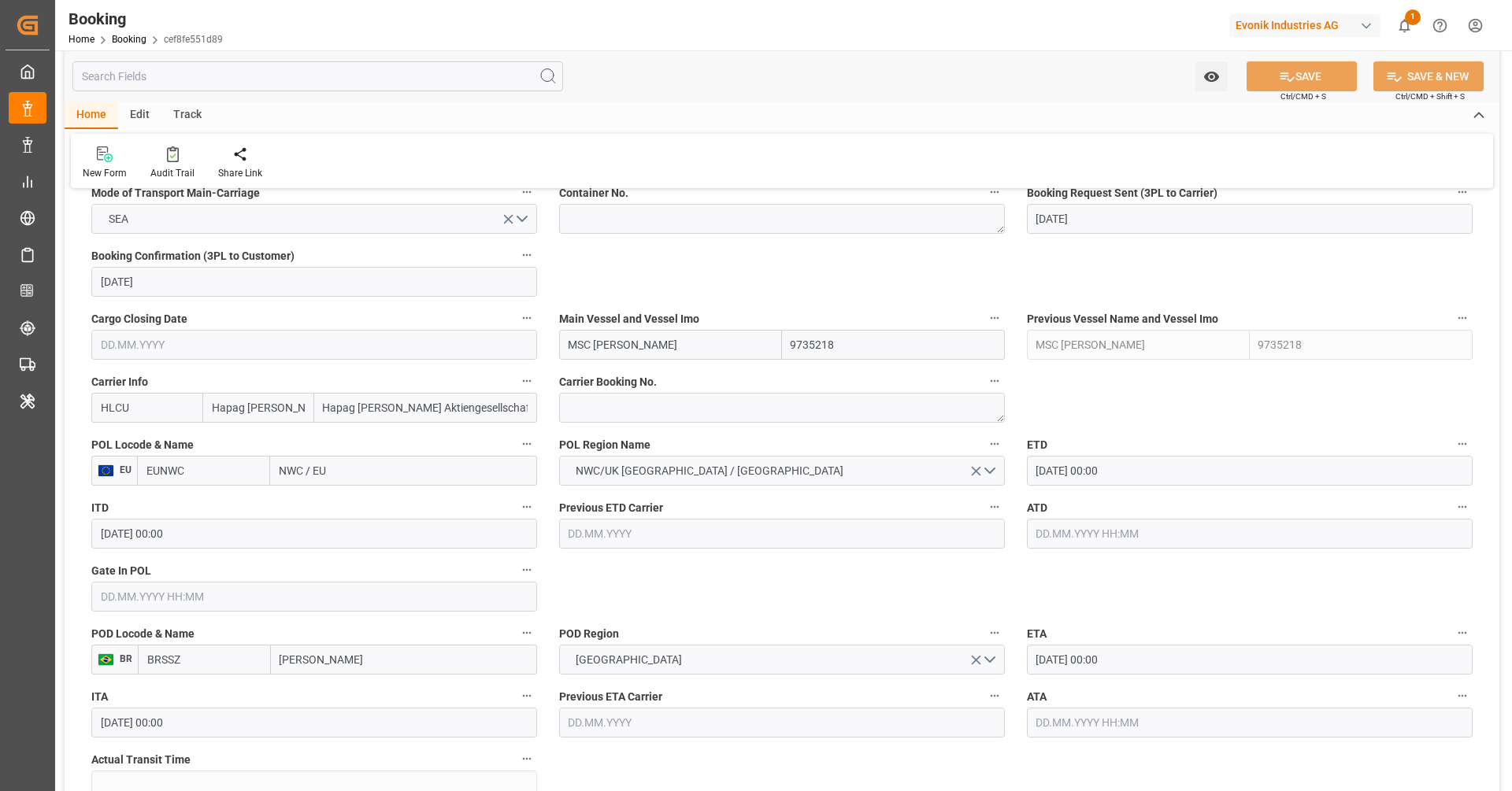
click at [220, 478] on input "EUNWC" at bounding box center [203, 471] width 133 height 30
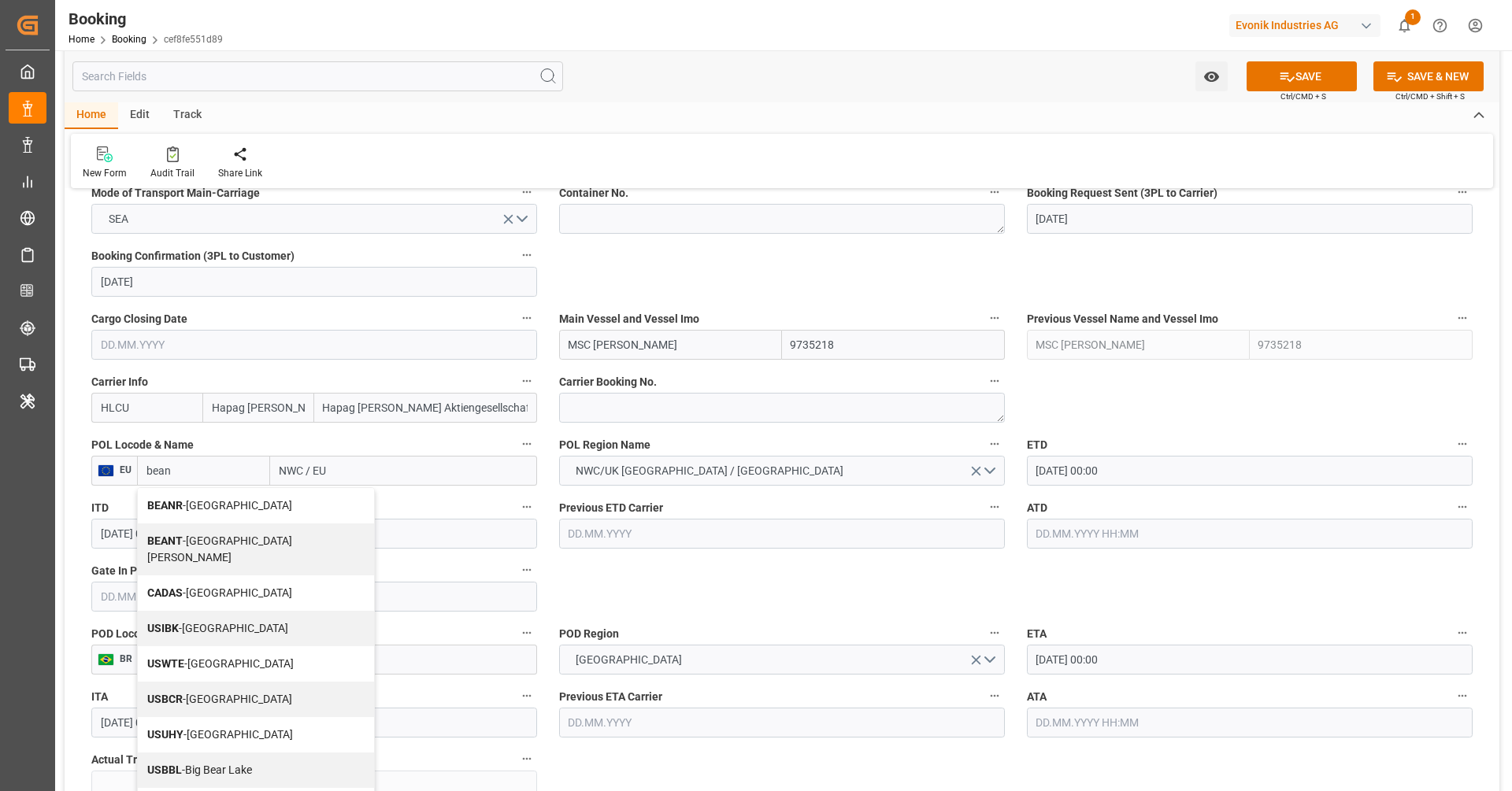
click at [189, 505] on span "BEANR - [GEOGRAPHIC_DATA]" at bounding box center [220, 506] width 145 height 13
type input "BEANR"
type input "[GEOGRAPHIC_DATA]"
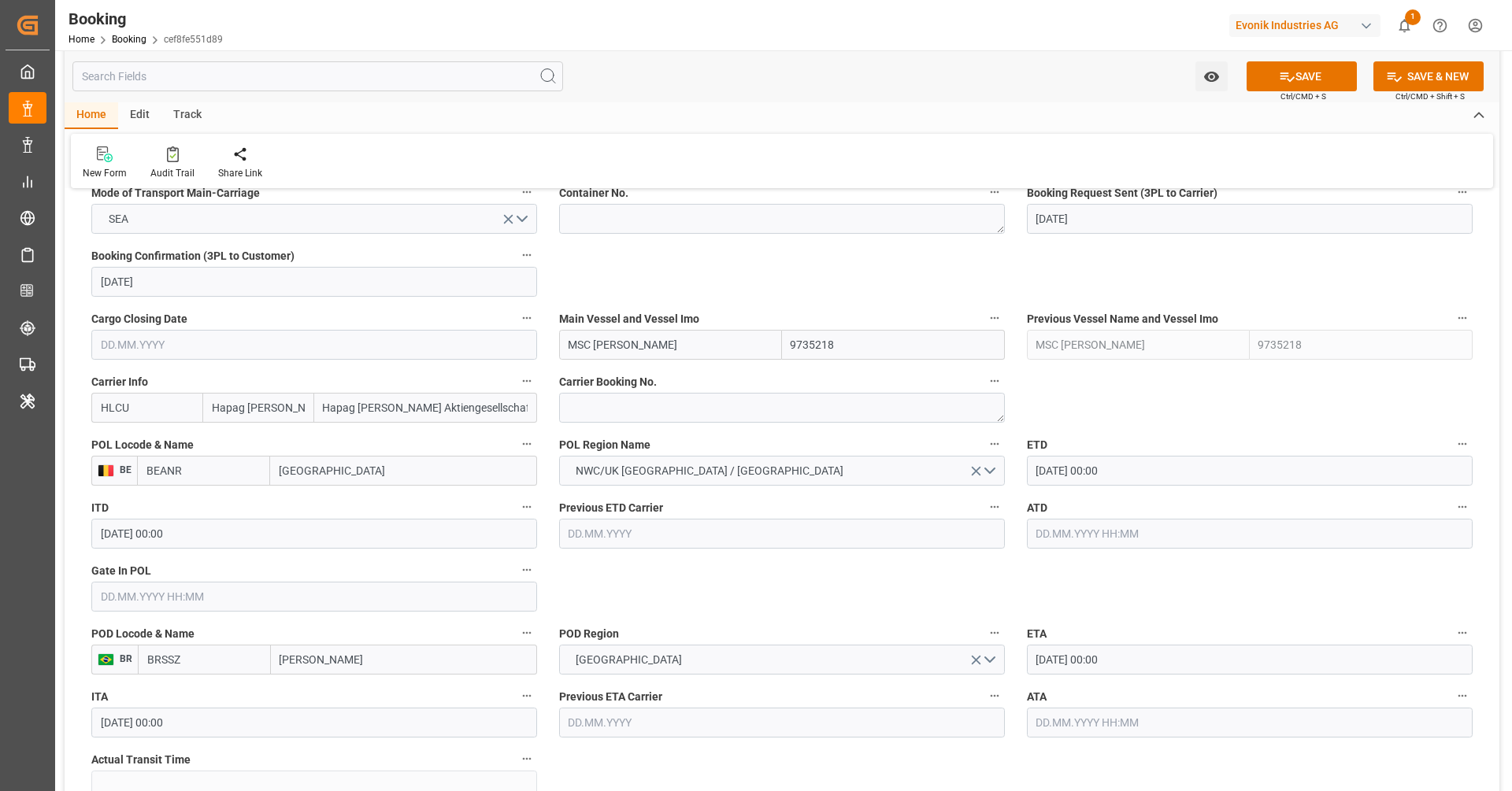
type input "BEANR"
click at [638, 340] on input "MSC [PERSON_NAME]" at bounding box center [670, 345] width 223 height 30
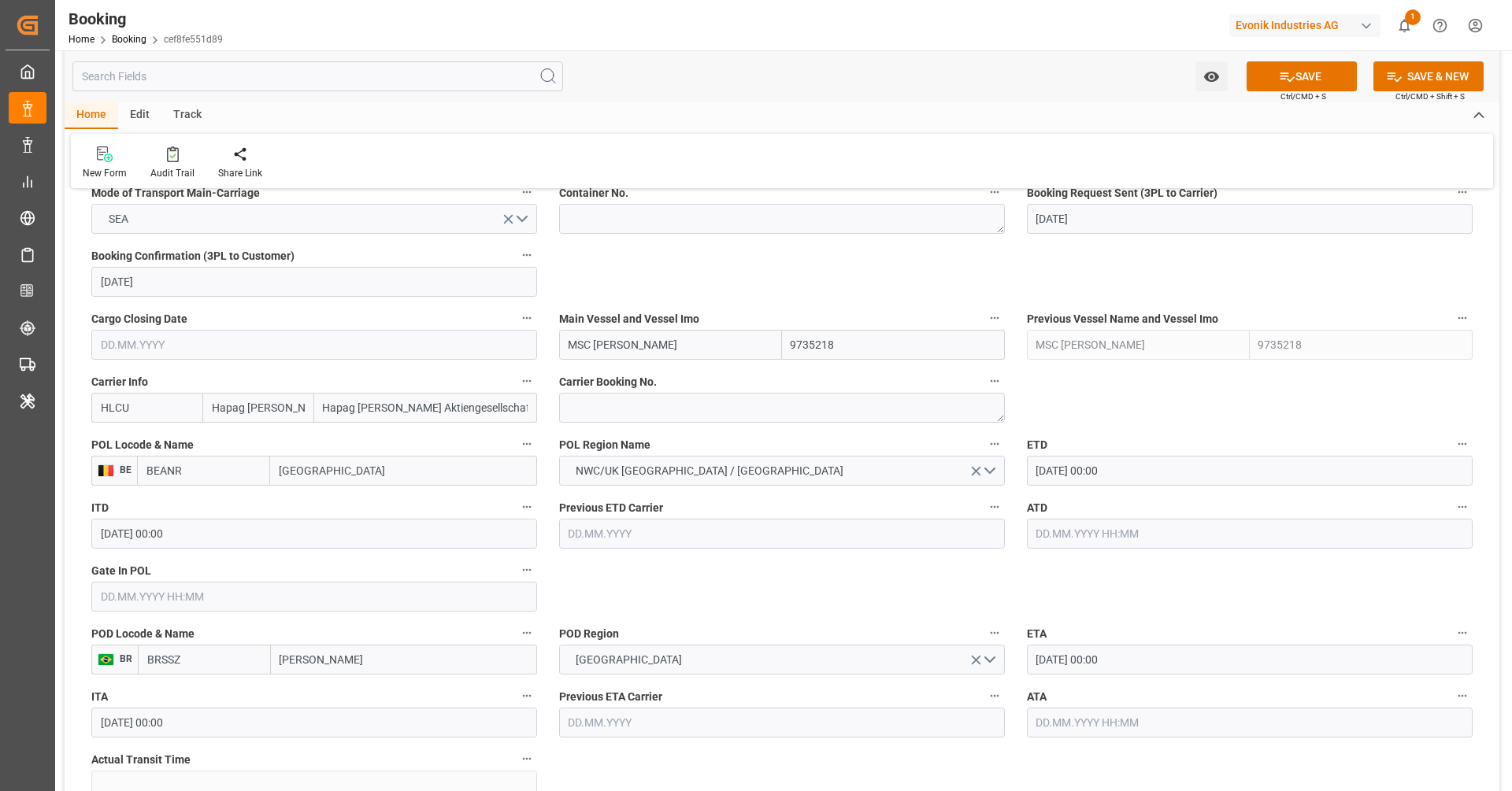
paste input "[PERSON_NAME]"
click at [642, 367] on div "MSC [PERSON_NAME] - 9720483" at bounding box center [648, 380] width 177 height 35
type input "MSC [PERSON_NAME]"
type input "9720483"
type input "MSC [PERSON_NAME]"
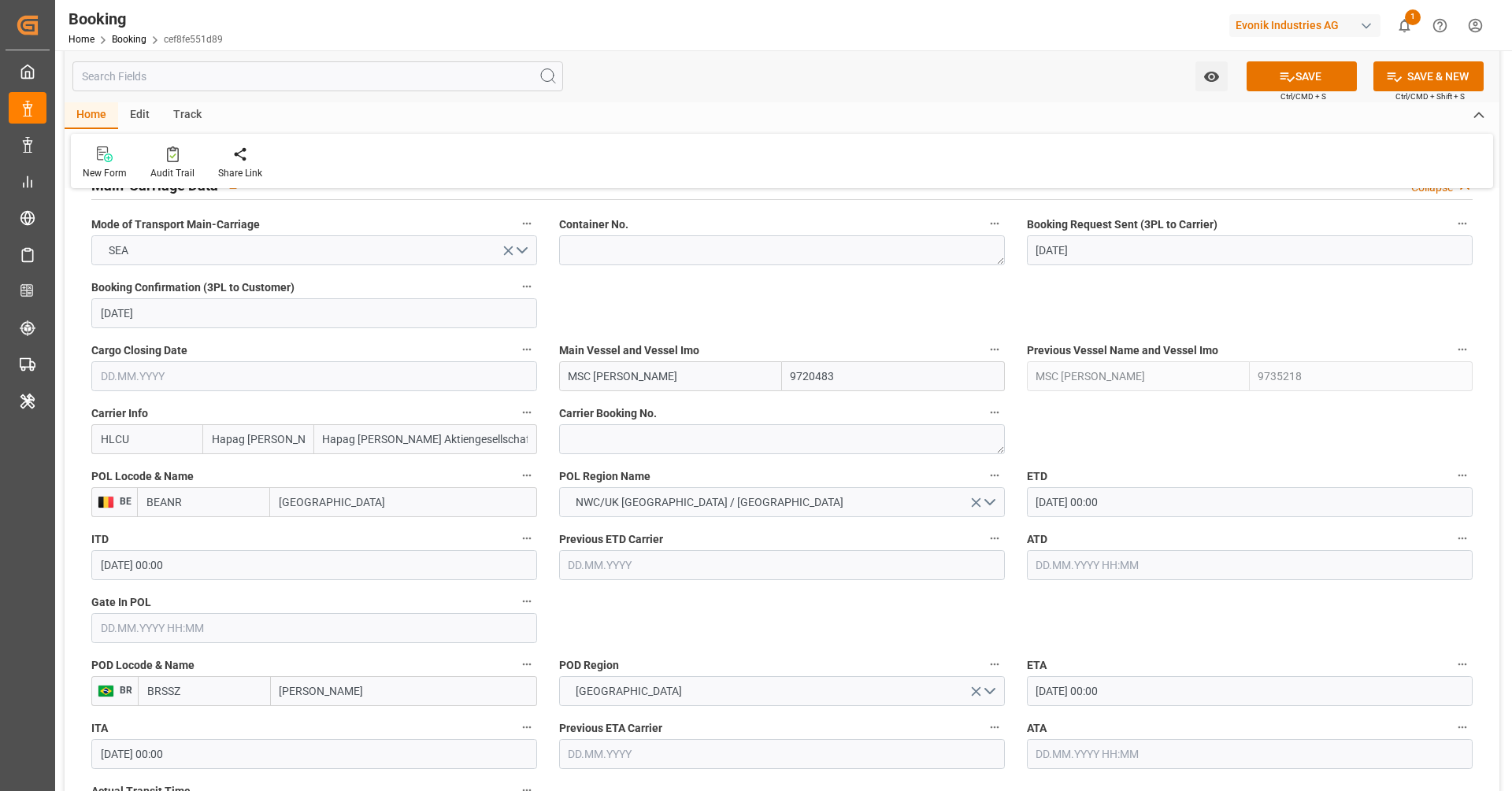
scroll to position [1003, 0]
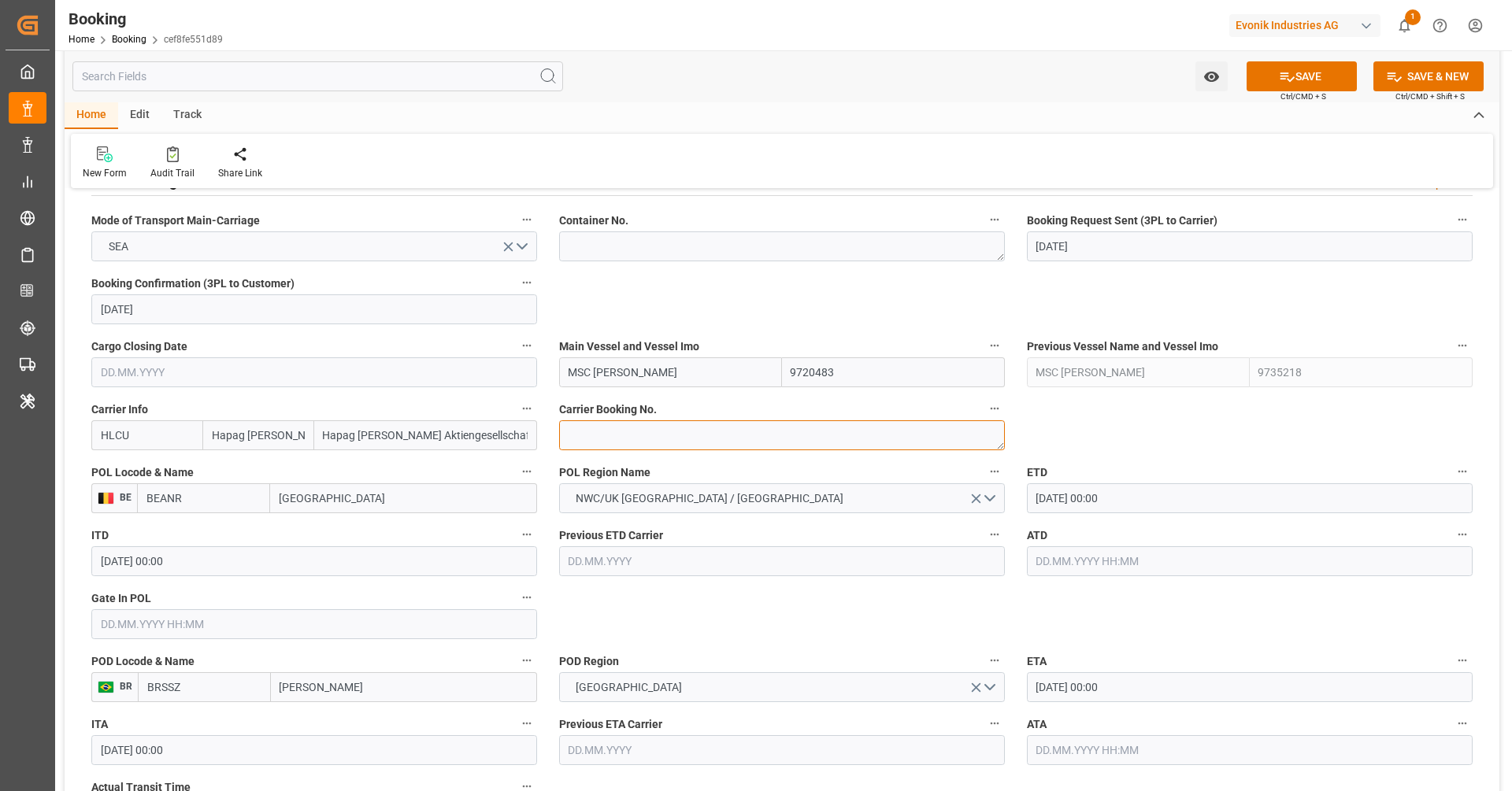
click at [592, 433] on textarea at bounding box center [782, 435] width 445 height 30
paste textarea "29965801"
type textarea "29965801"
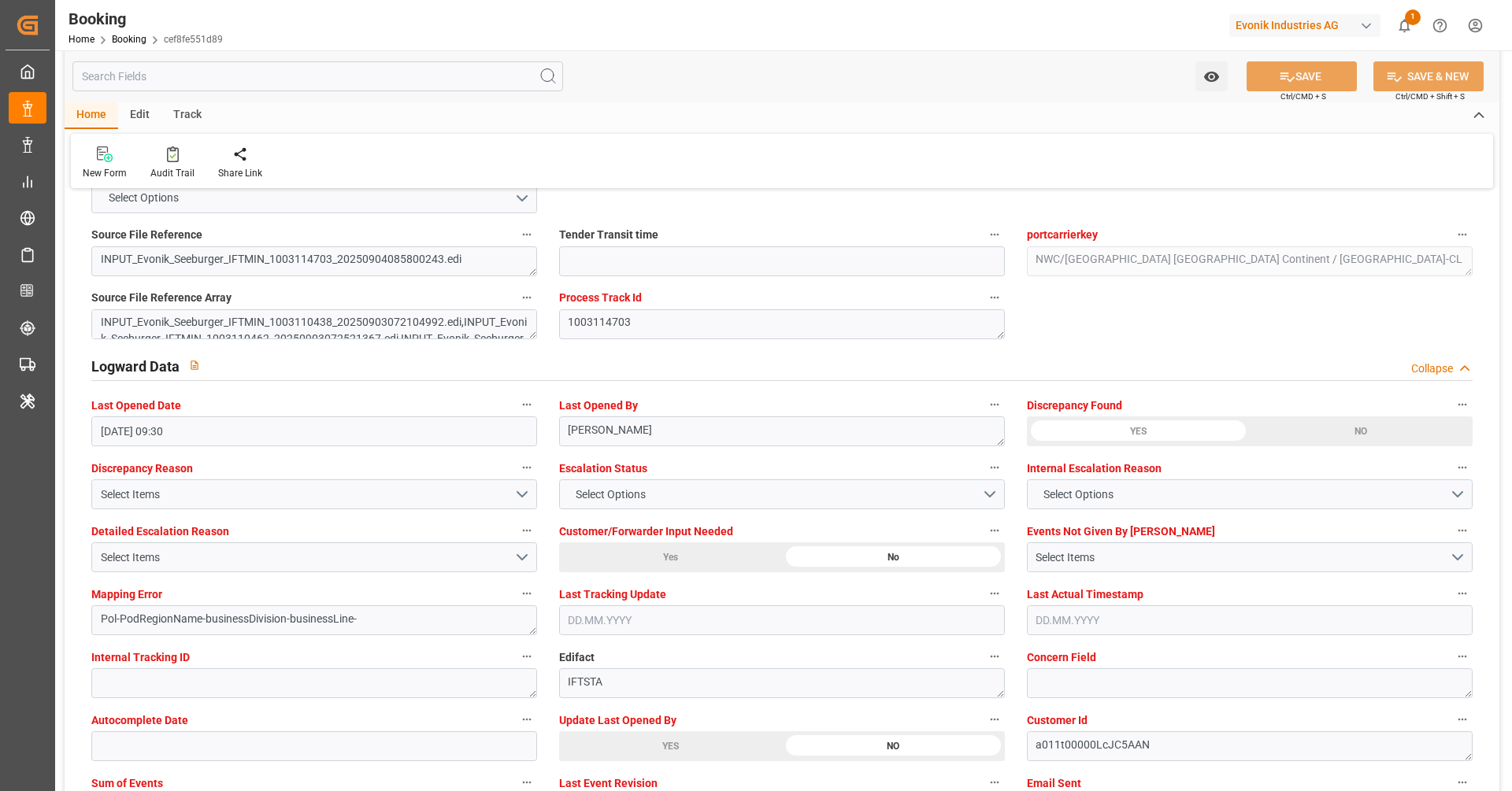
scroll to position [2693, 0]
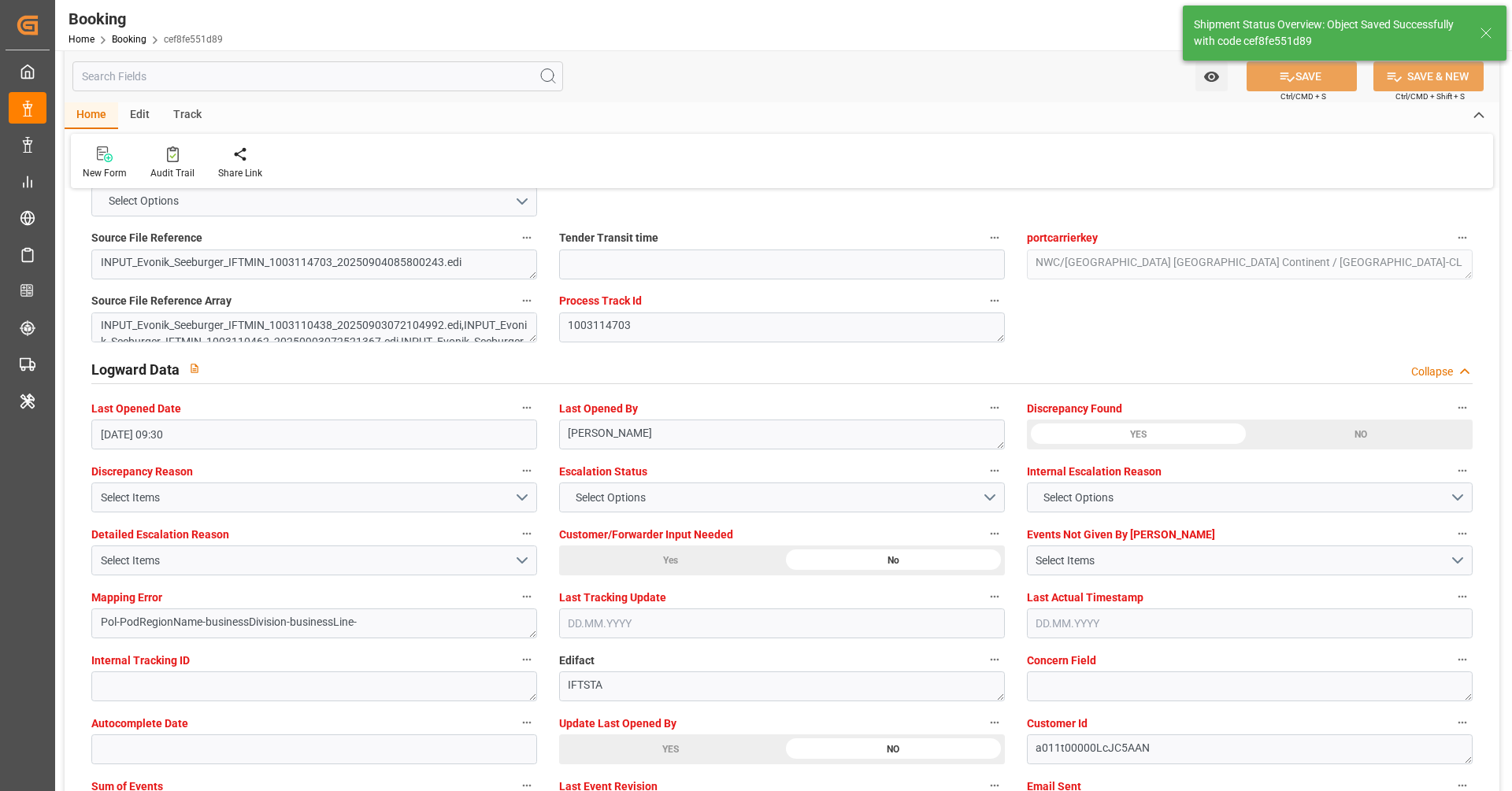
type textarea "[PERSON_NAME]"
type textarea "businessDivision-businessLine-"
type input "[DATE] 07:11"
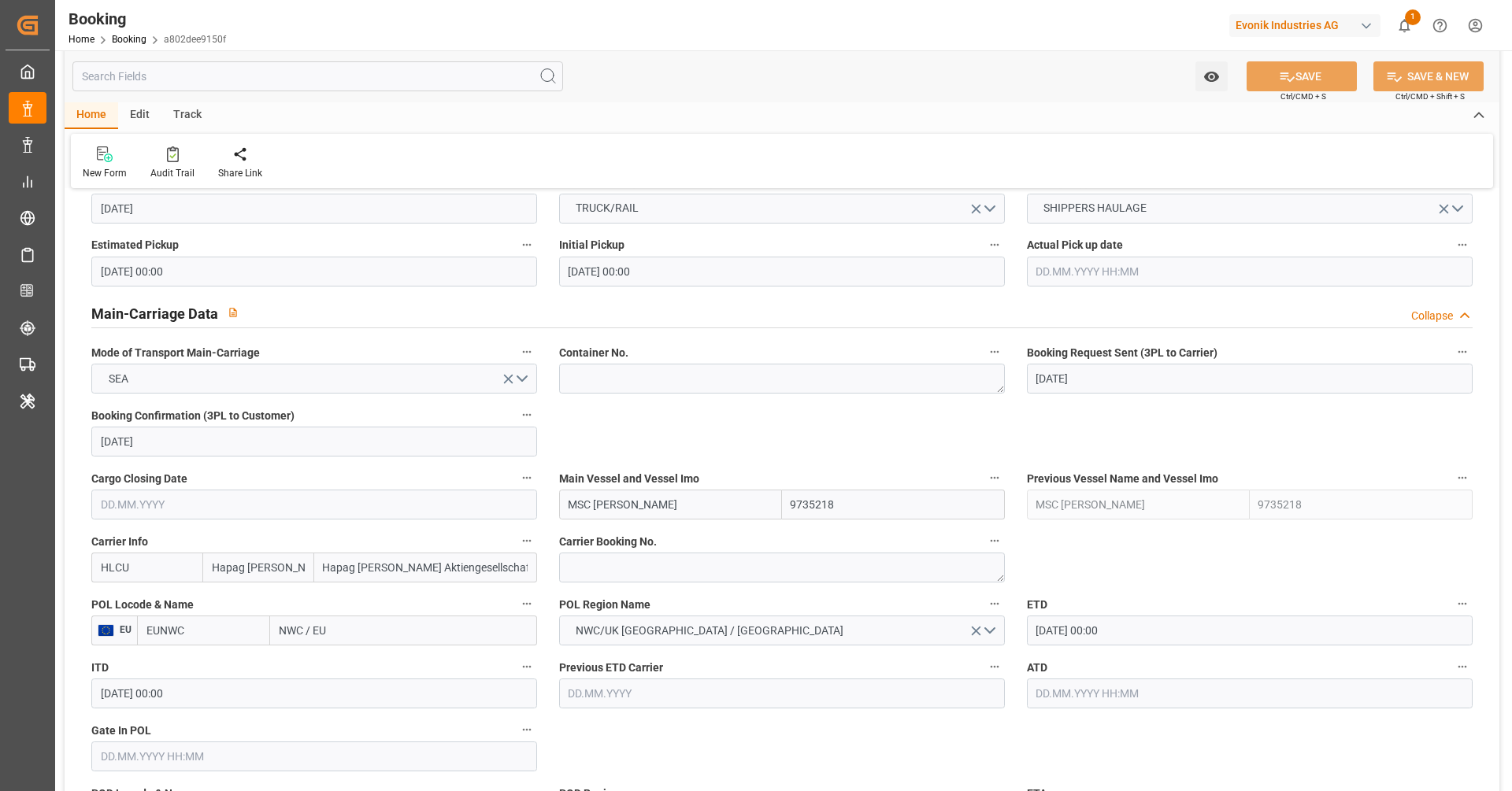
scroll to position [924, 0]
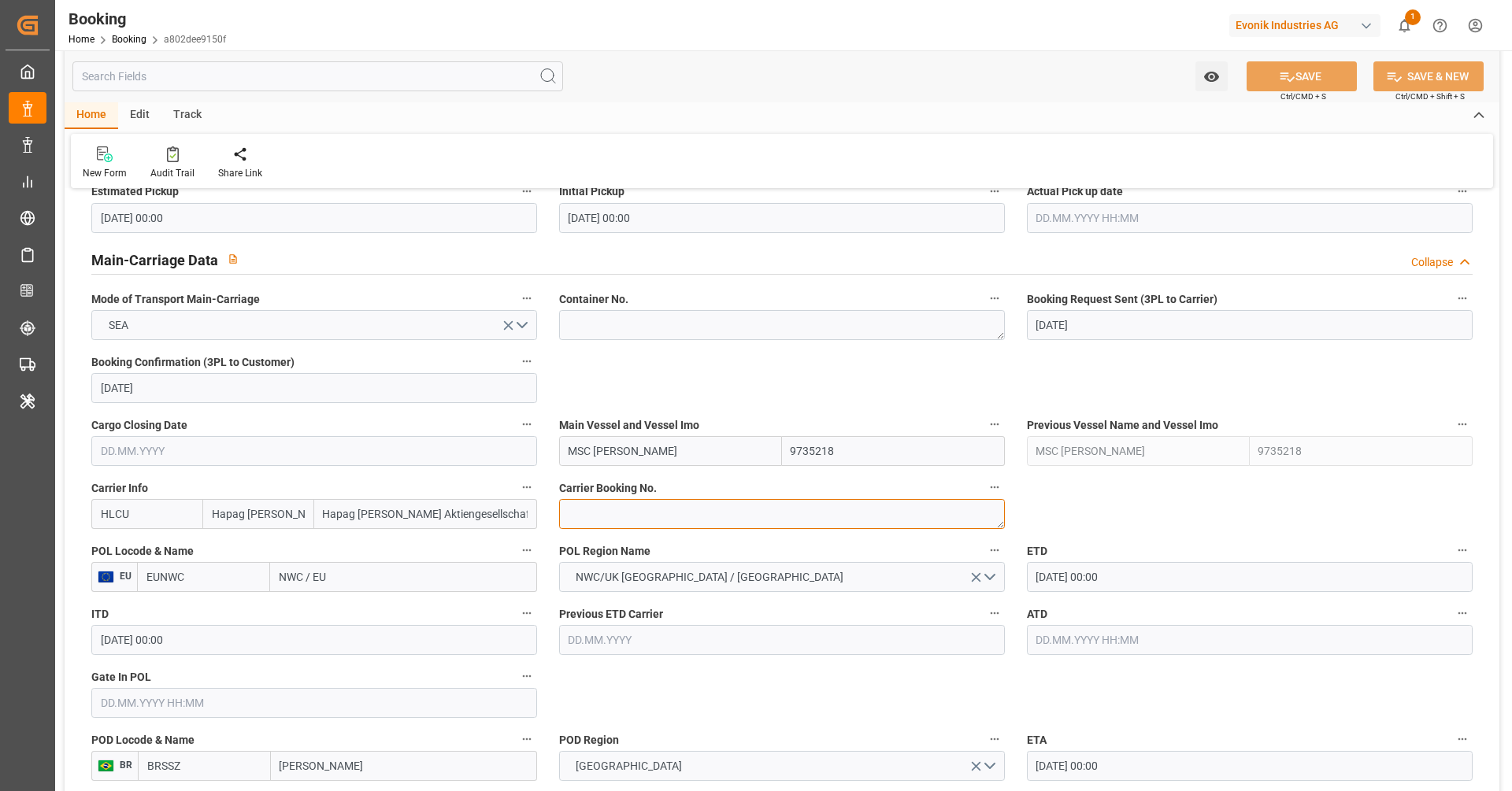
click at [658, 521] on textarea at bounding box center [782, 514] width 445 height 30
paste textarea "92910183"
type textarea "92910183"
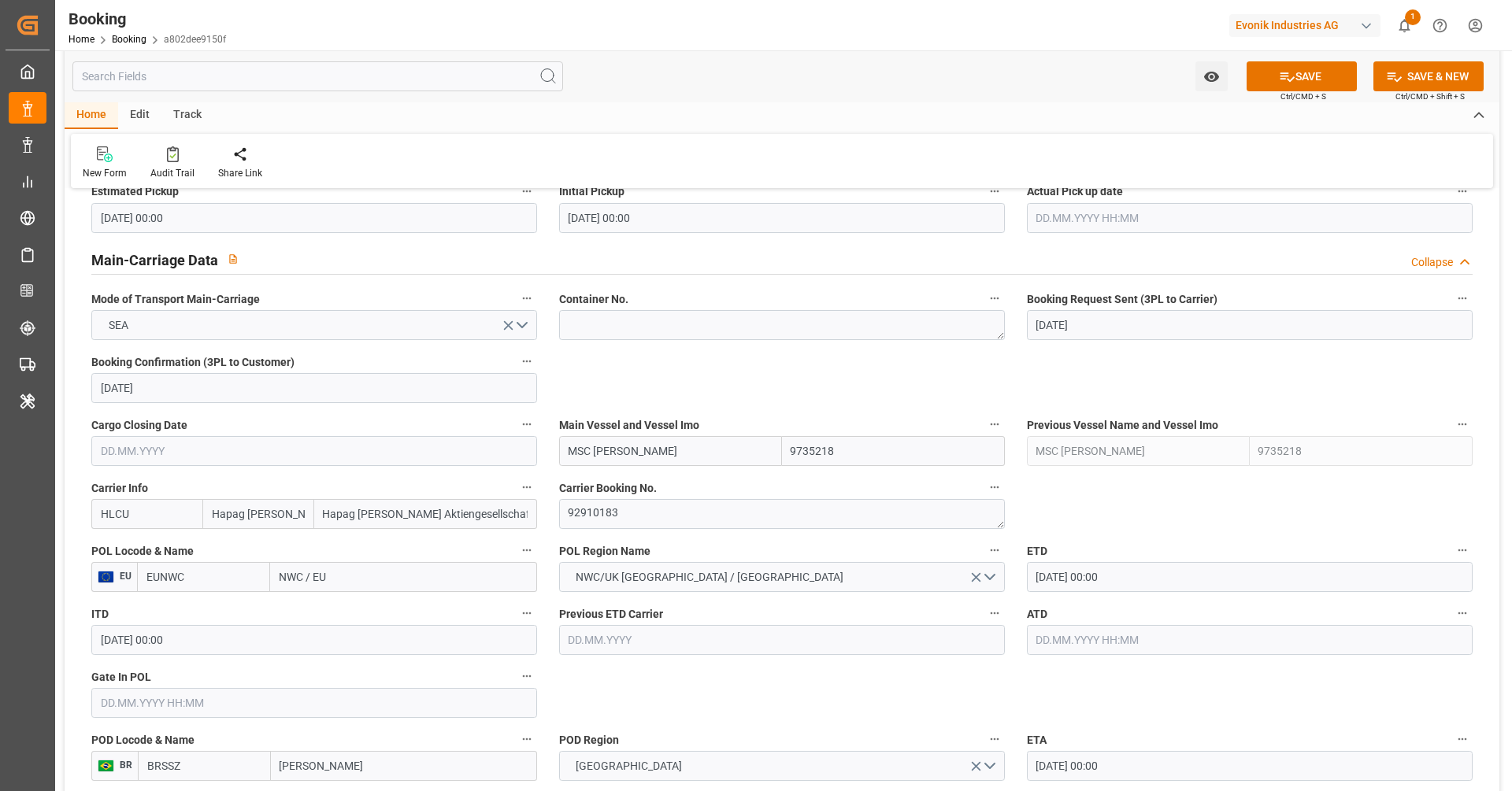
click at [233, 591] on div "POL Locode & Name EU EUNWC NWC / [GEOGRAPHIC_DATA]" at bounding box center [314, 566] width 468 height 63
click at [241, 579] on input "EUNWC" at bounding box center [203, 577] width 133 height 30
click at [216, 611] on span "BEANR - [GEOGRAPHIC_DATA]" at bounding box center [200, 620] width 106 height 29
type input "BEANR"
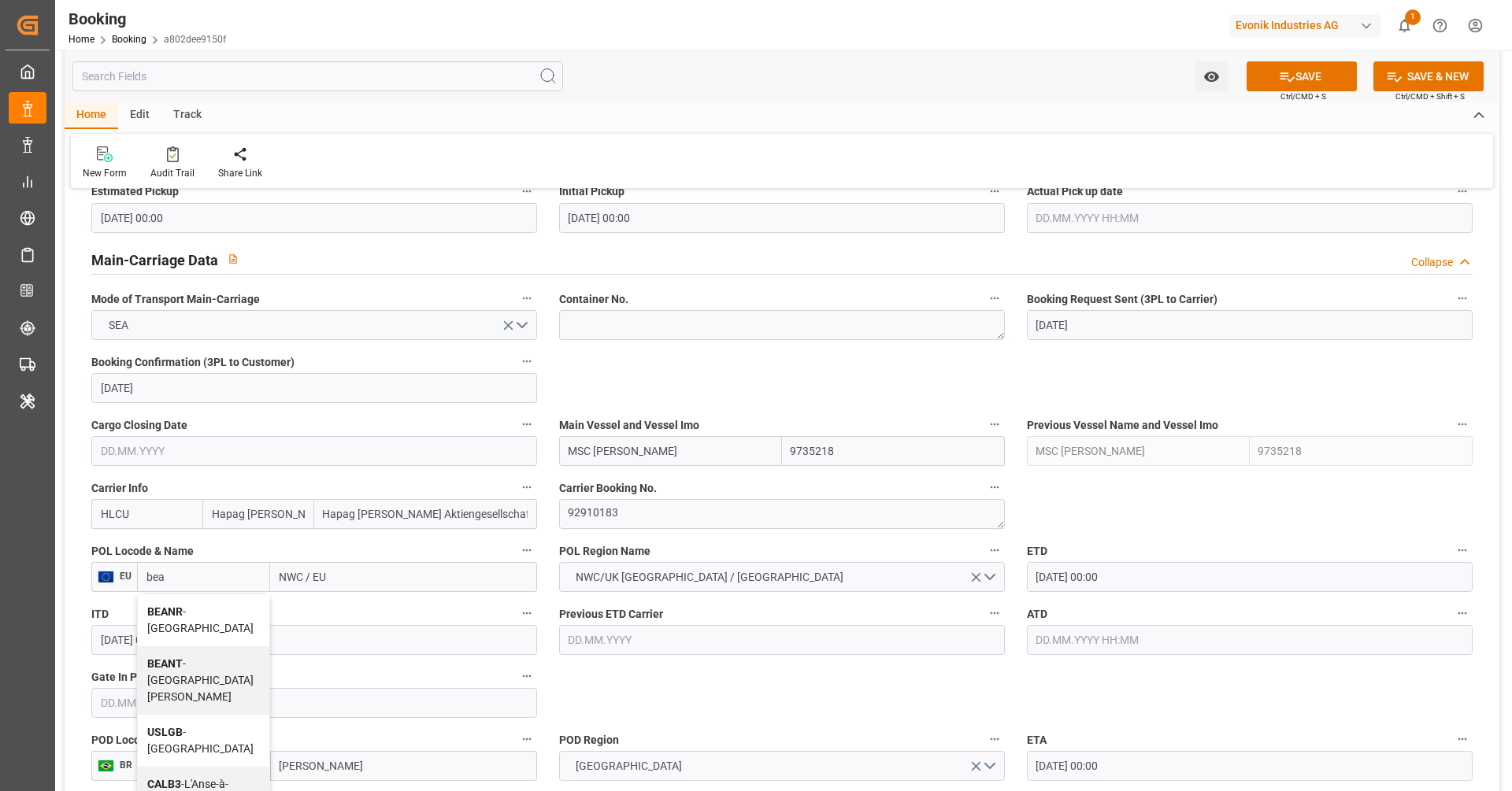
type input "[GEOGRAPHIC_DATA]"
type input "BEANR"
click at [689, 448] on input "MSC [PERSON_NAME]" at bounding box center [670, 451] width 223 height 30
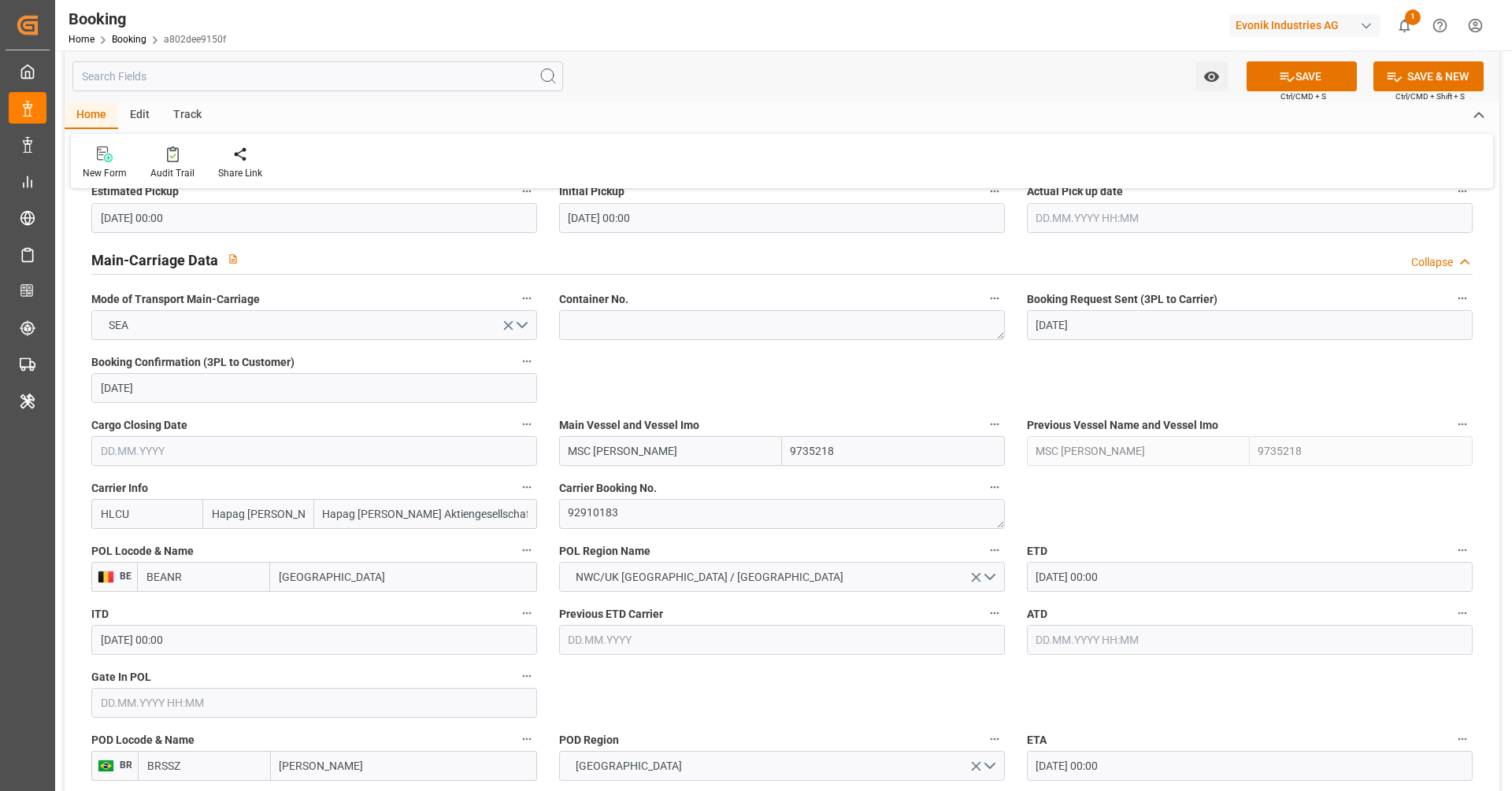
click at [689, 448] on input "MSC [PERSON_NAME]" at bounding box center [670, 451] width 223 height 30
paste input "[PERSON_NAME]"
click at [671, 482] on span "MSC [PERSON_NAME] - 9720483" at bounding box center [648, 486] width 158 height 13
type input "MSC [PERSON_NAME]"
type input "9720483"
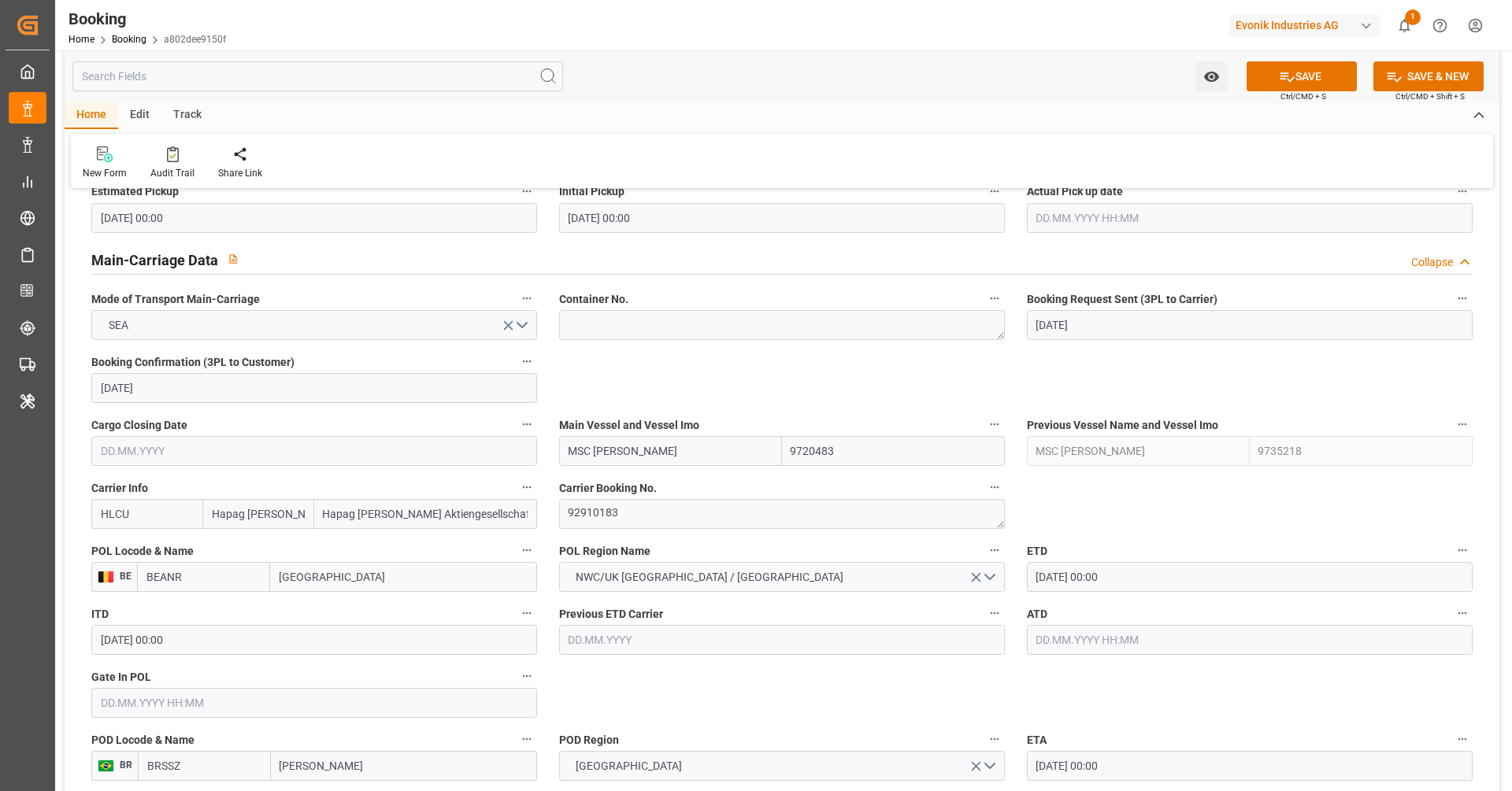
type input "MSC [PERSON_NAME]"
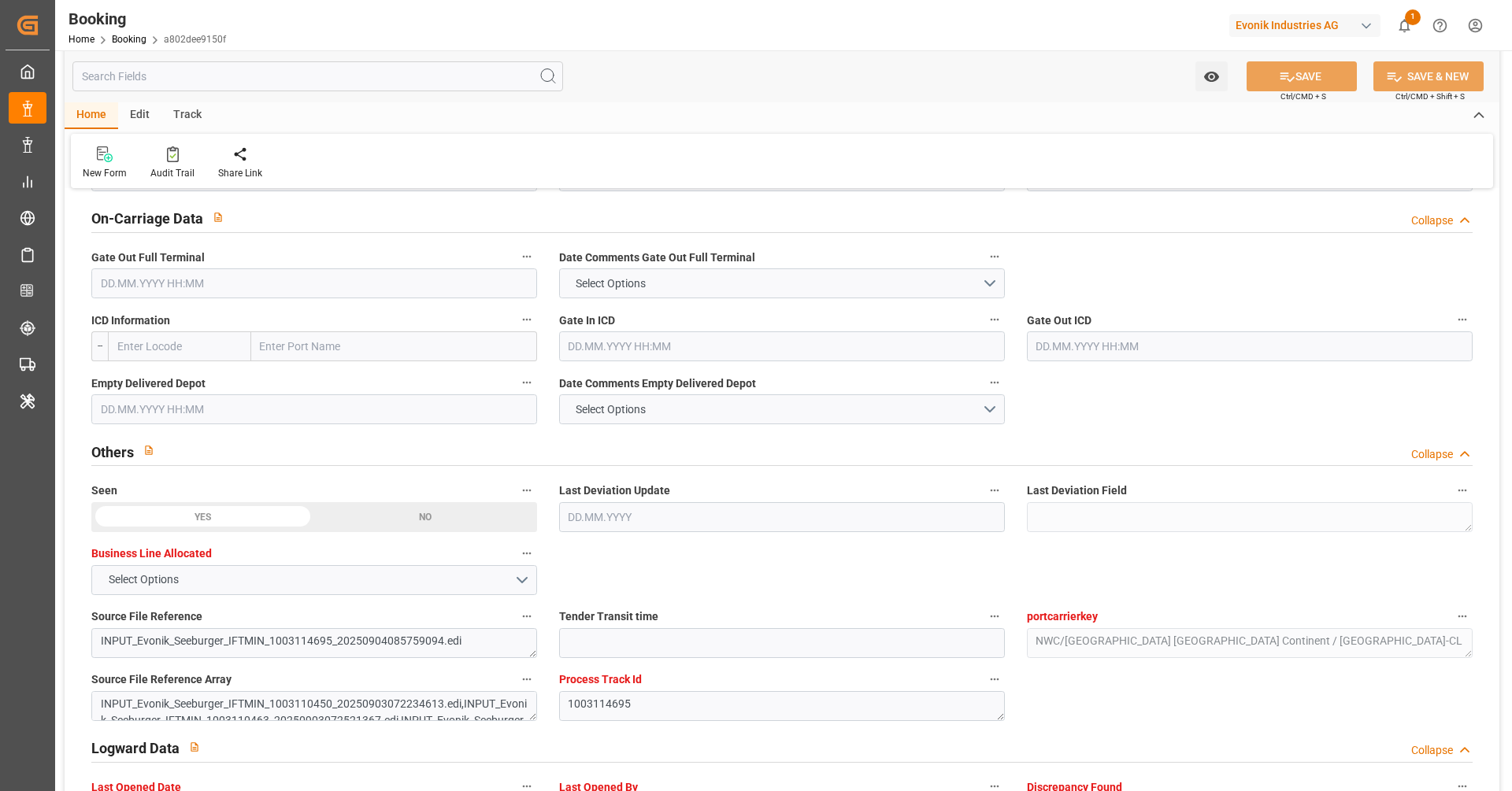
scroll to position [2268, 0]
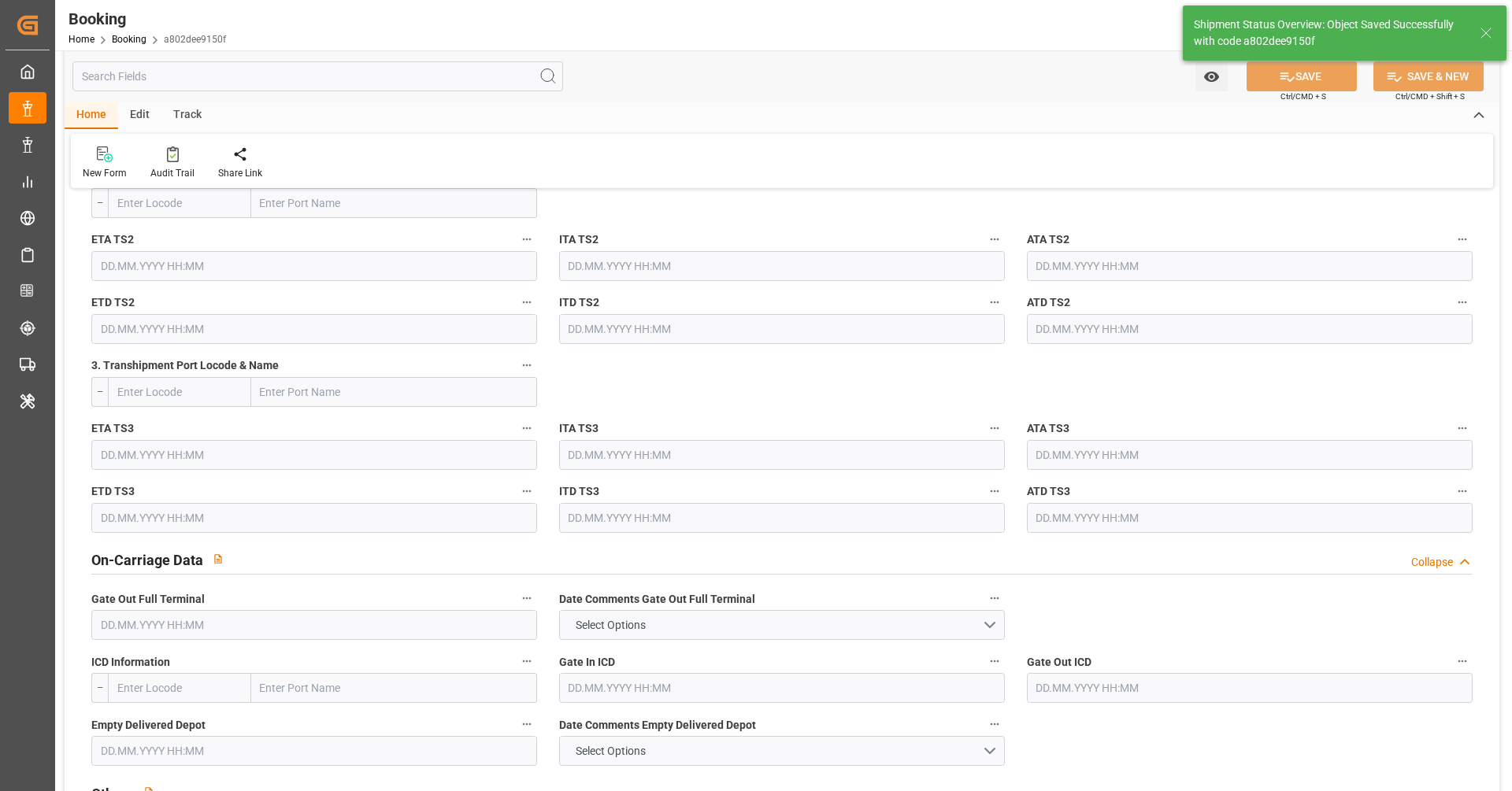
type textarea "[PERSON_NAME]"
type textarea "businessDivision-businessLine-"
type input "[DATE] 07:12"
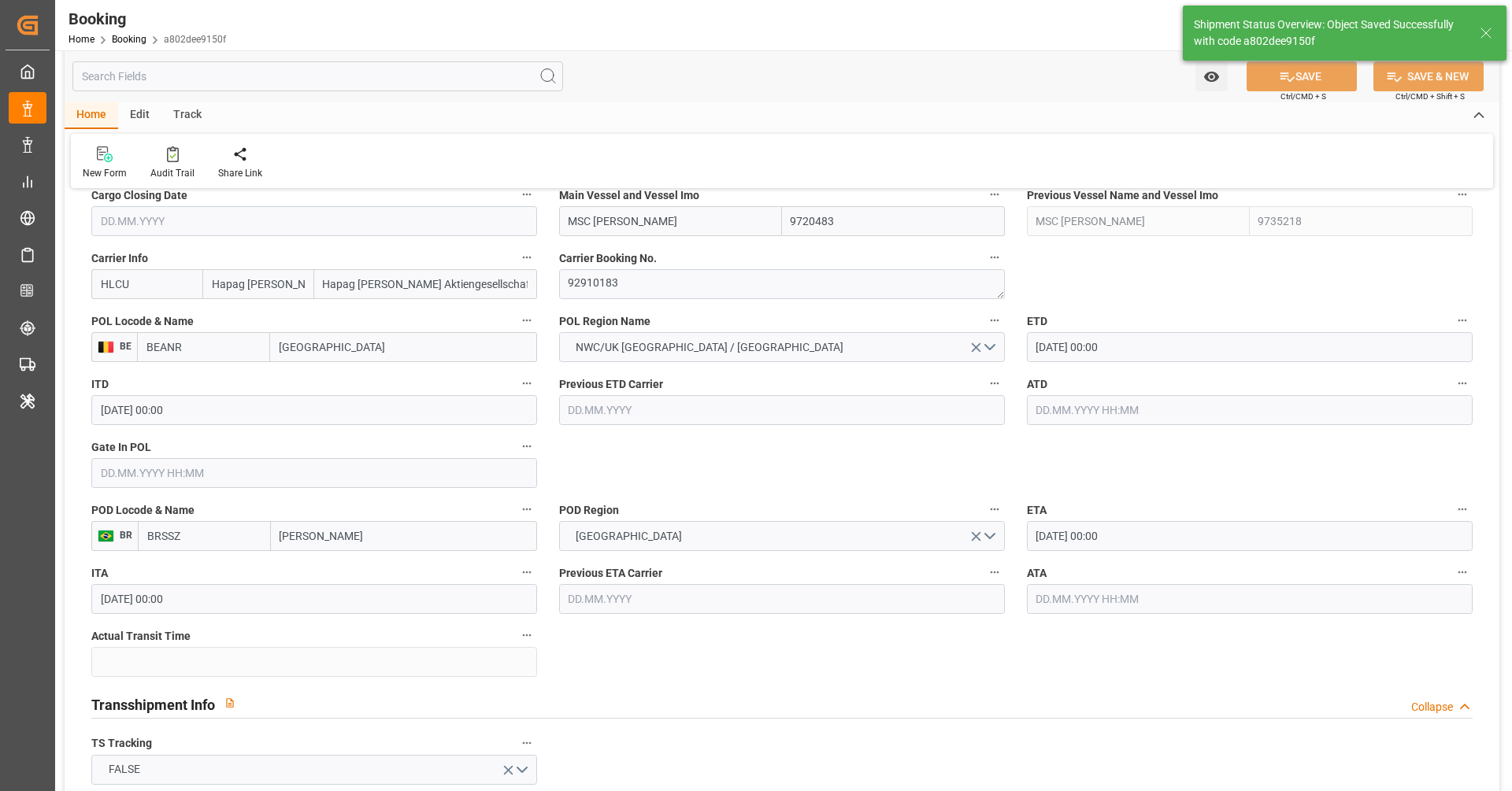
scroll to position [1147, 0]
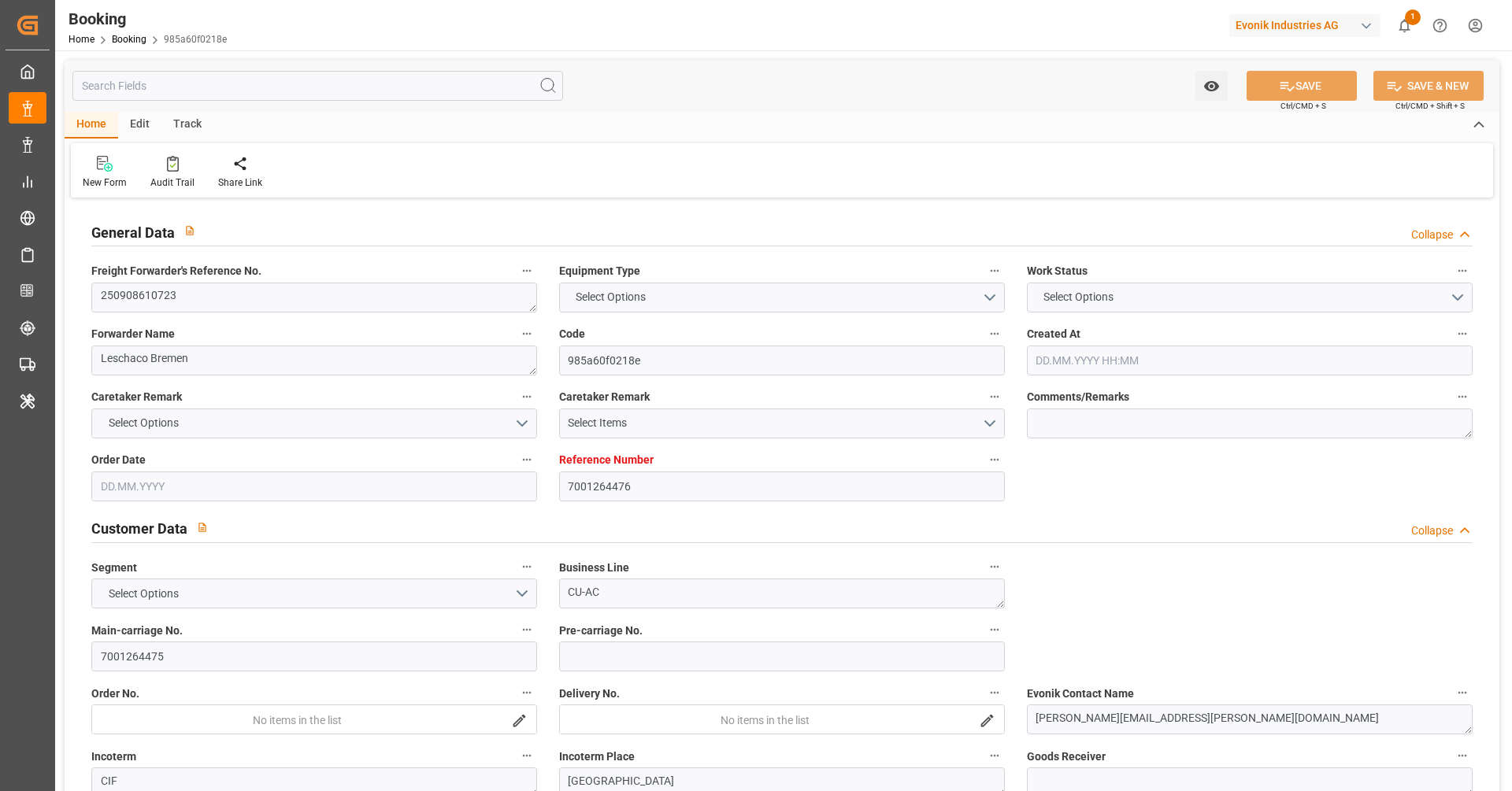
type textarea "250908610723"
type textarea "Leschaco Bremen"
type input "985a60f0218e"
type input "7001264476"
type textarea "CU-AC"
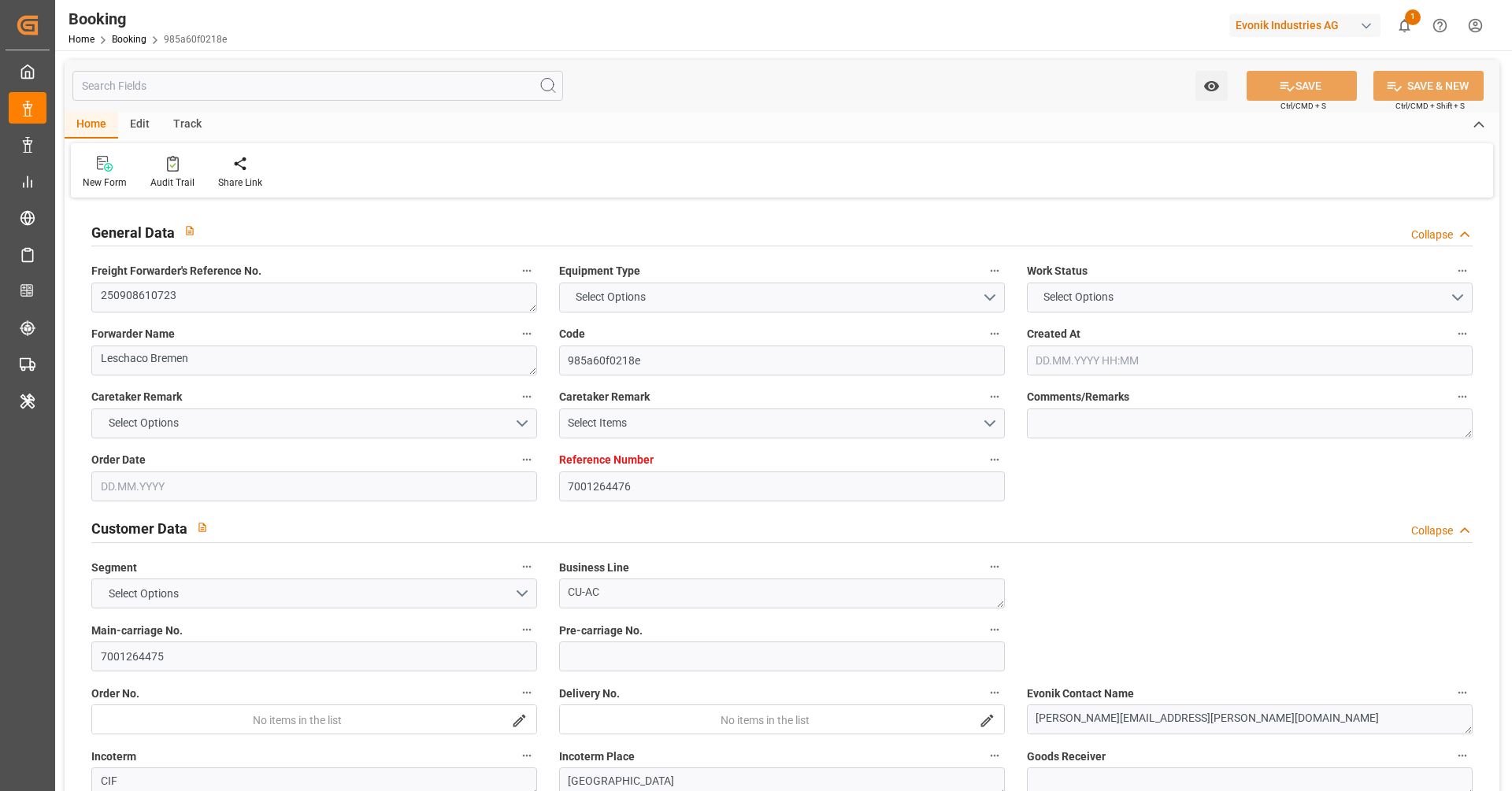
type input "7001264475"
type textarea "[PERSON_NAME][EMAIL_ADDRESS][PERSON_NAME][DOMAIN_NAME]"
type textarea "CIF"
type textarea "[GEOGRAPHIC_DATA]"
type textarea "Marl"
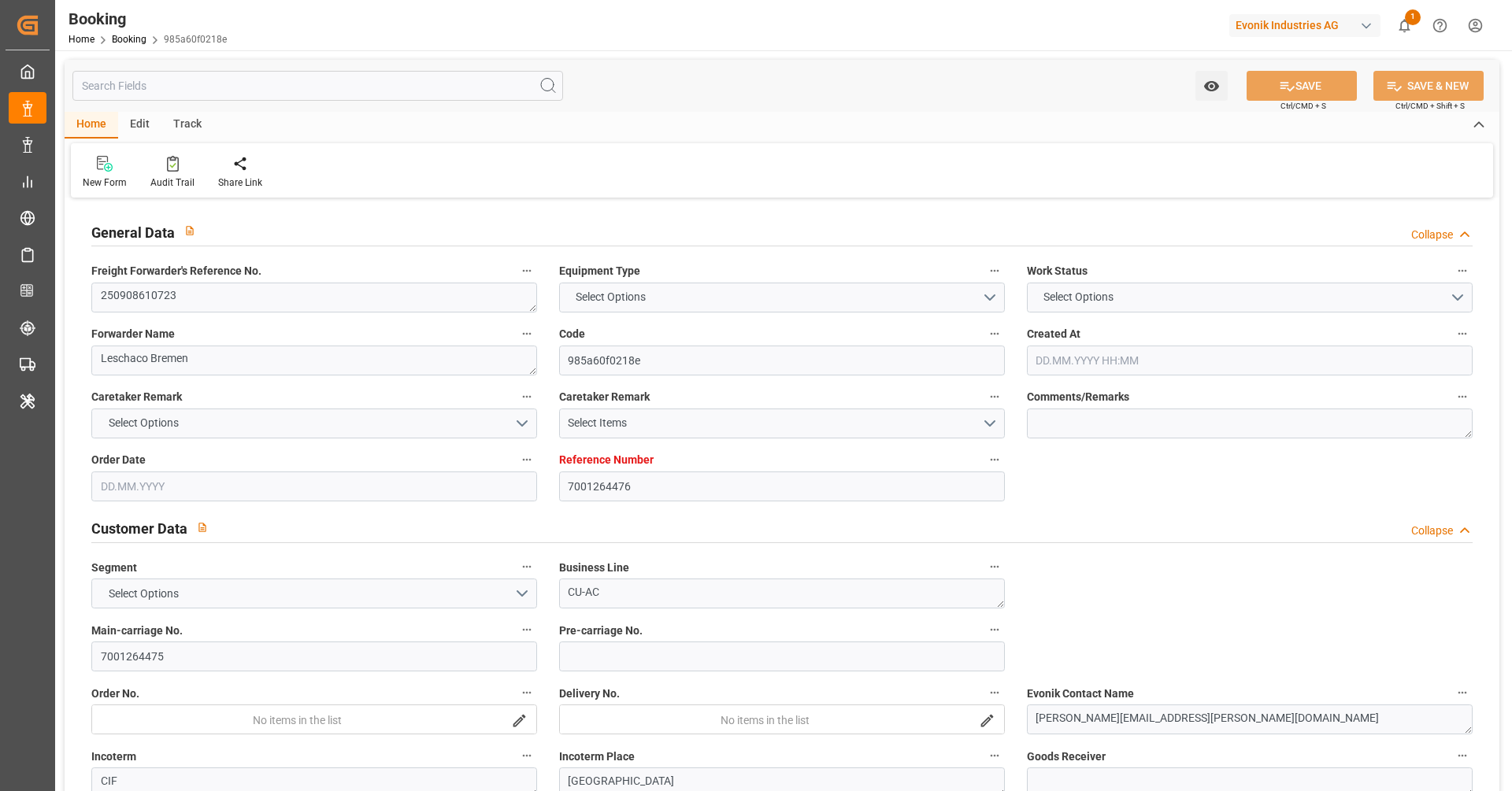
type input "MONACO MAERSK"
type input "HLCU"
type input "NWC / EU"
type input "[GEOGRAPHIC_DATA]"
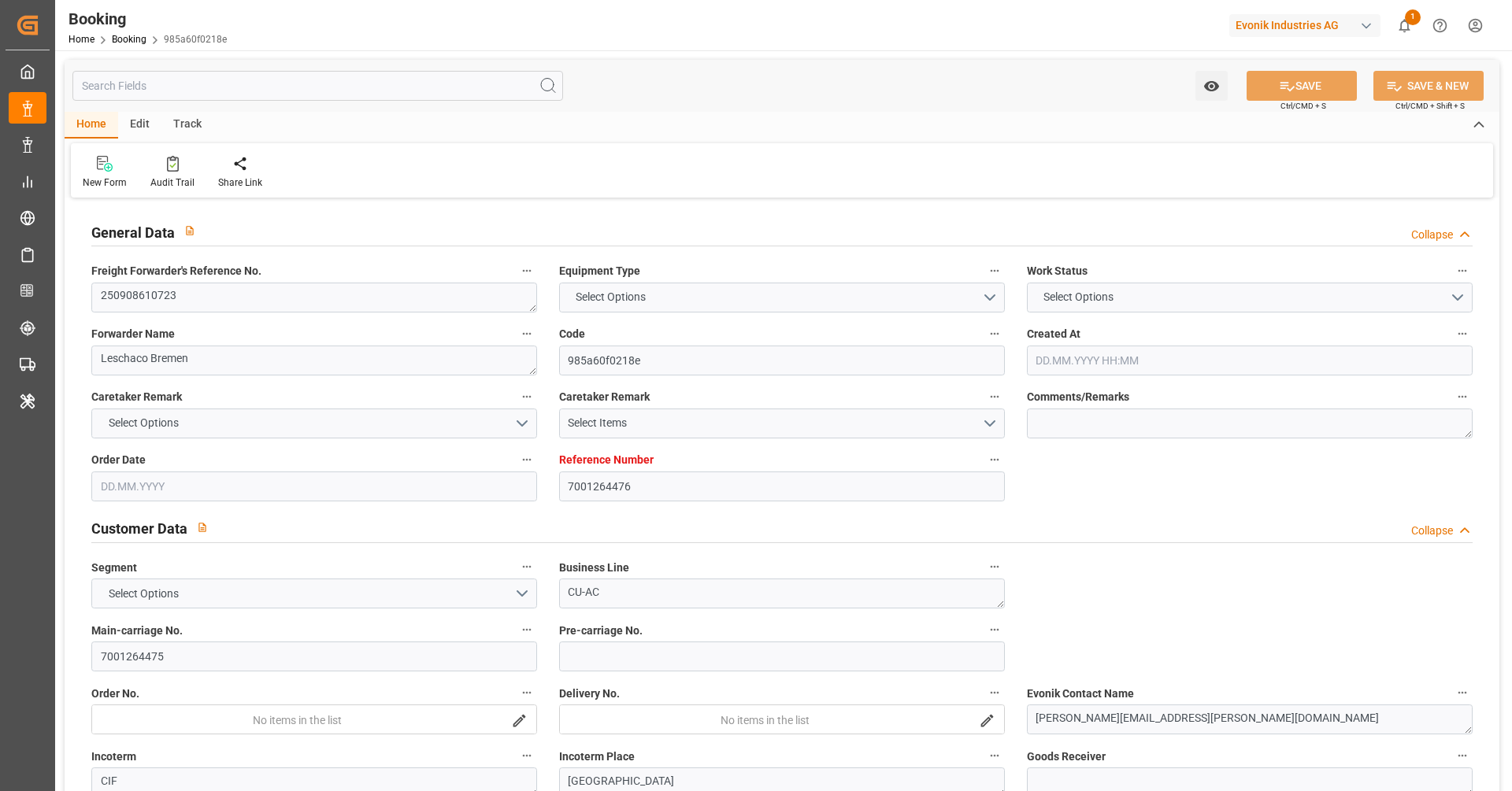
type textarea "INPUT_Evonik_Seeburger_IFTMIN_1003114699_20250904085759227.edi"
type textarea "NWC/[GEOGRAPHIC_DATA] [GEOGRAPHIC_DATA] Continent / [GEOGRAPHIC_DATA]-AC"
type textarea "INPUT_Evonik_Seeburger_IFTMIN_1003107028_20250902093024935.edi,INPUT_Evonik_See…"
type textarea "1003114699"
type textarea "[PERSON_NAME]"
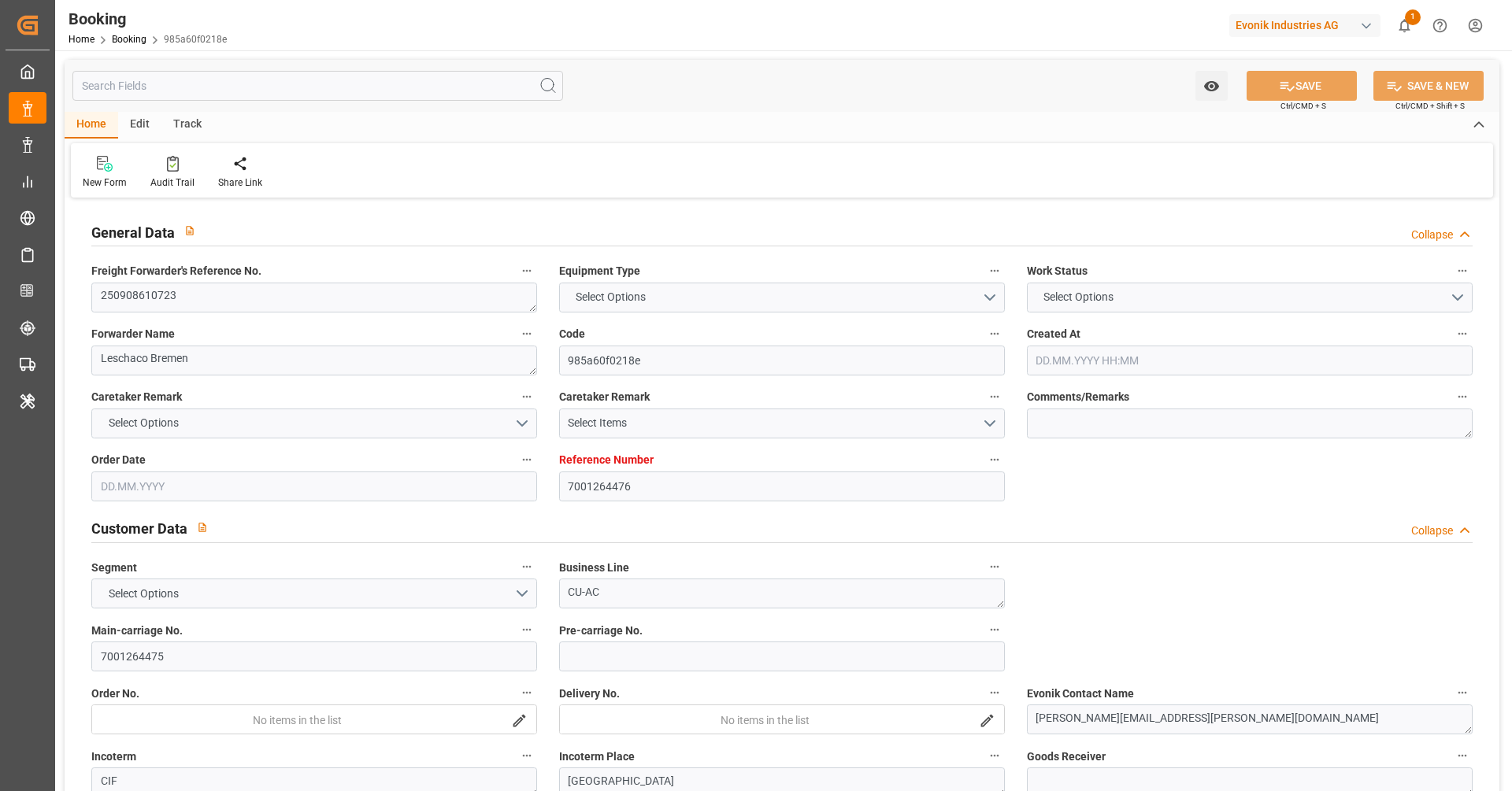
type textarea "Pod-PodRegionName-Pol-PodRegionName-businessDivision-businessLine-"
type textarea "IFTSTA"
type textarea "a011t00000LcJC5AAN"
type textarea "No"
type input "7001264476"
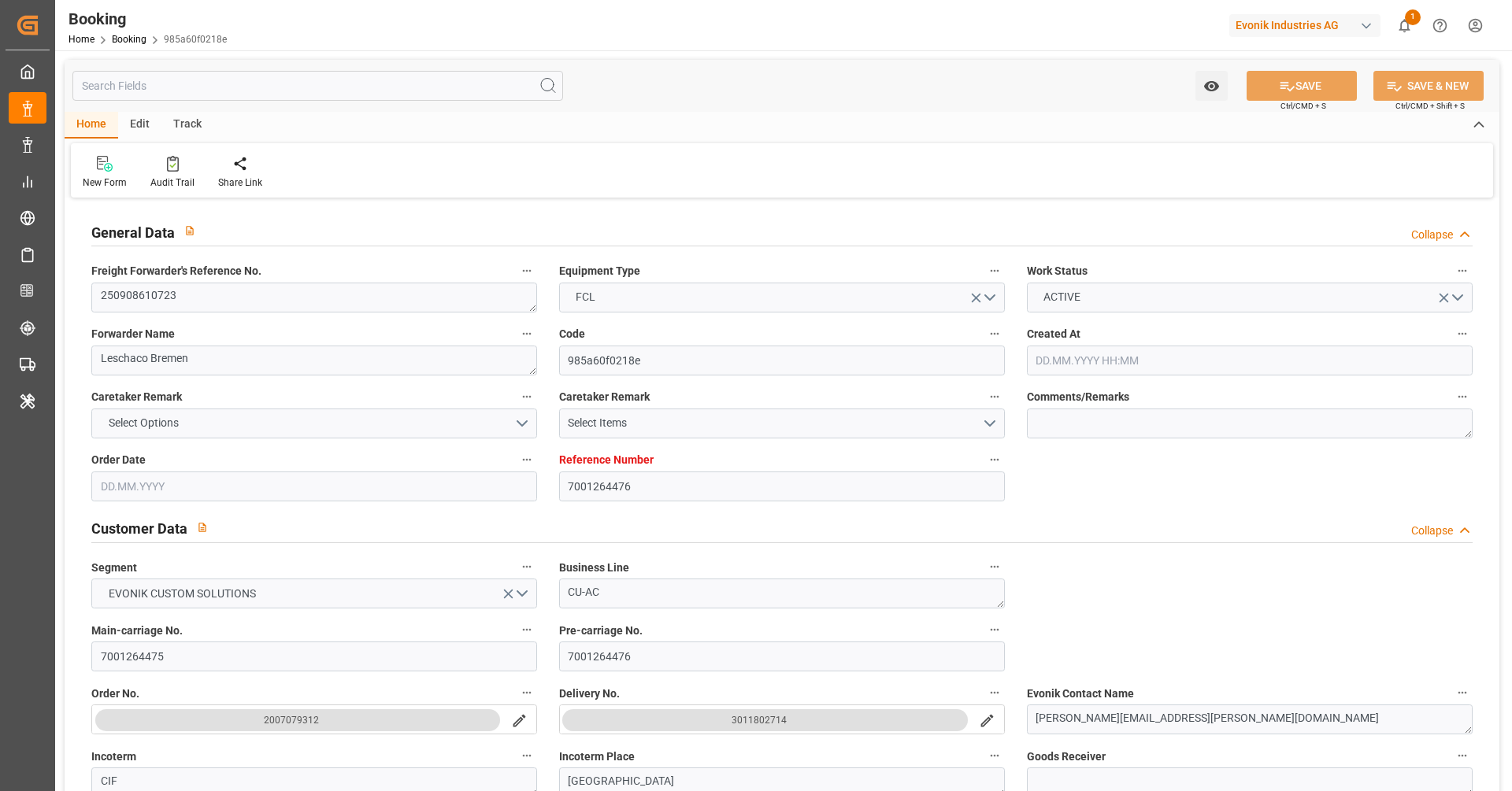
type input "9778832"
type input "Hapag [PERSON_NAME]"
type input "Hapag [PERSON_NAME] Aktiengesellschaft"
type input "EUNWC"
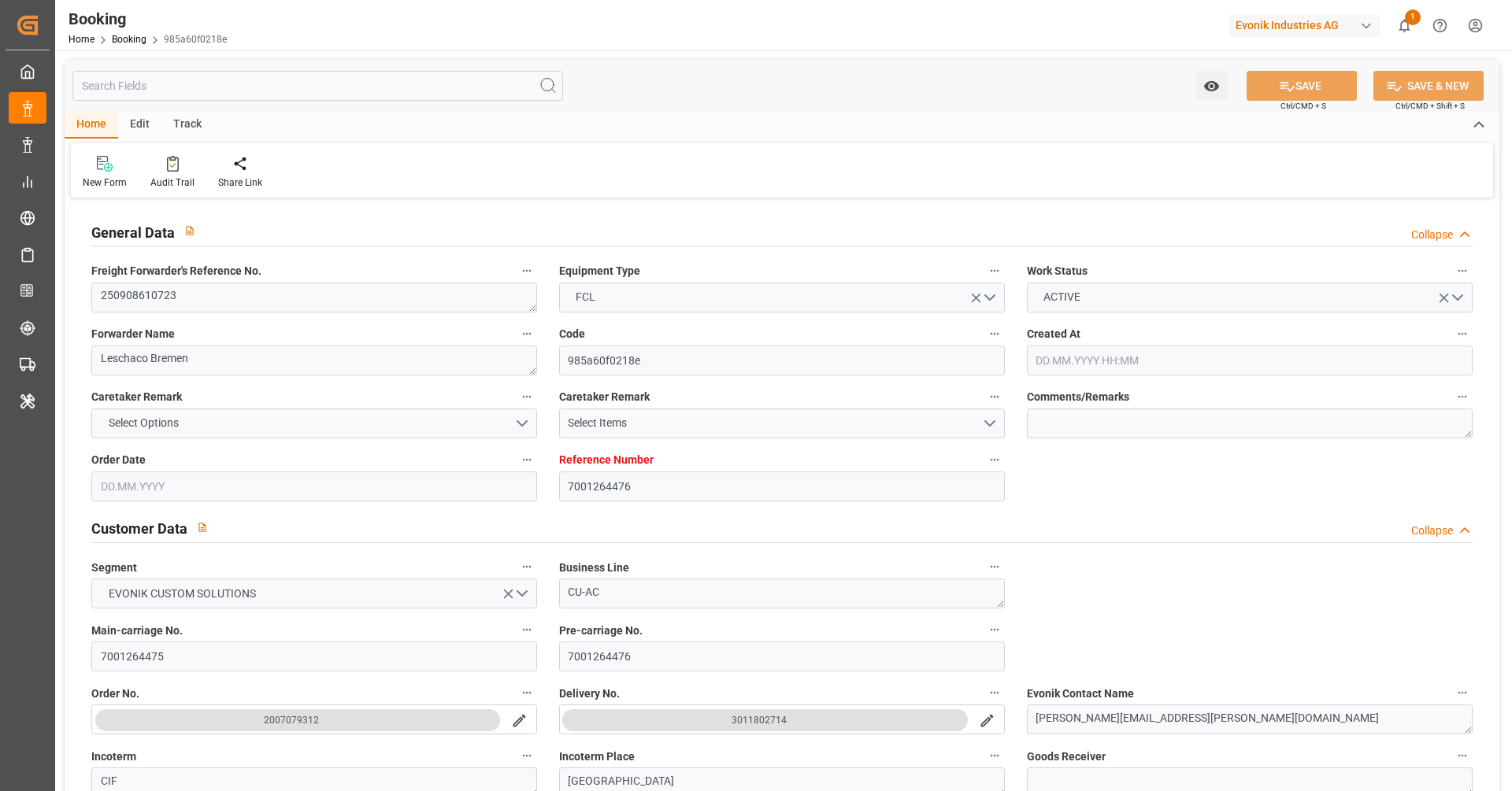
type input "CNSGH"
type input "[DATE] 07:32"
type input "[DATE]"
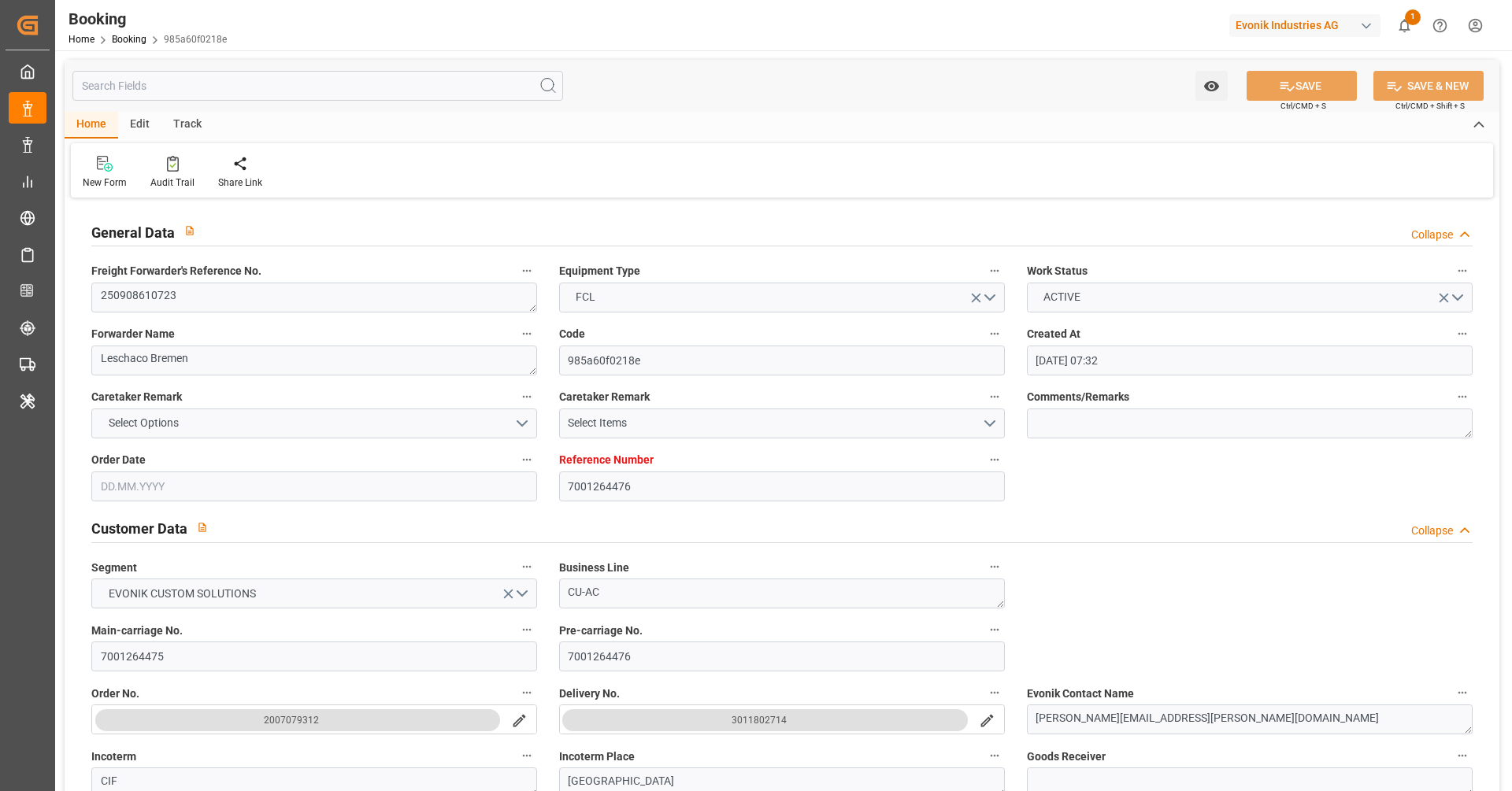
type input "[DATE] 00:00"
type input "[DATE]"
type input "[DATE] 00:00"
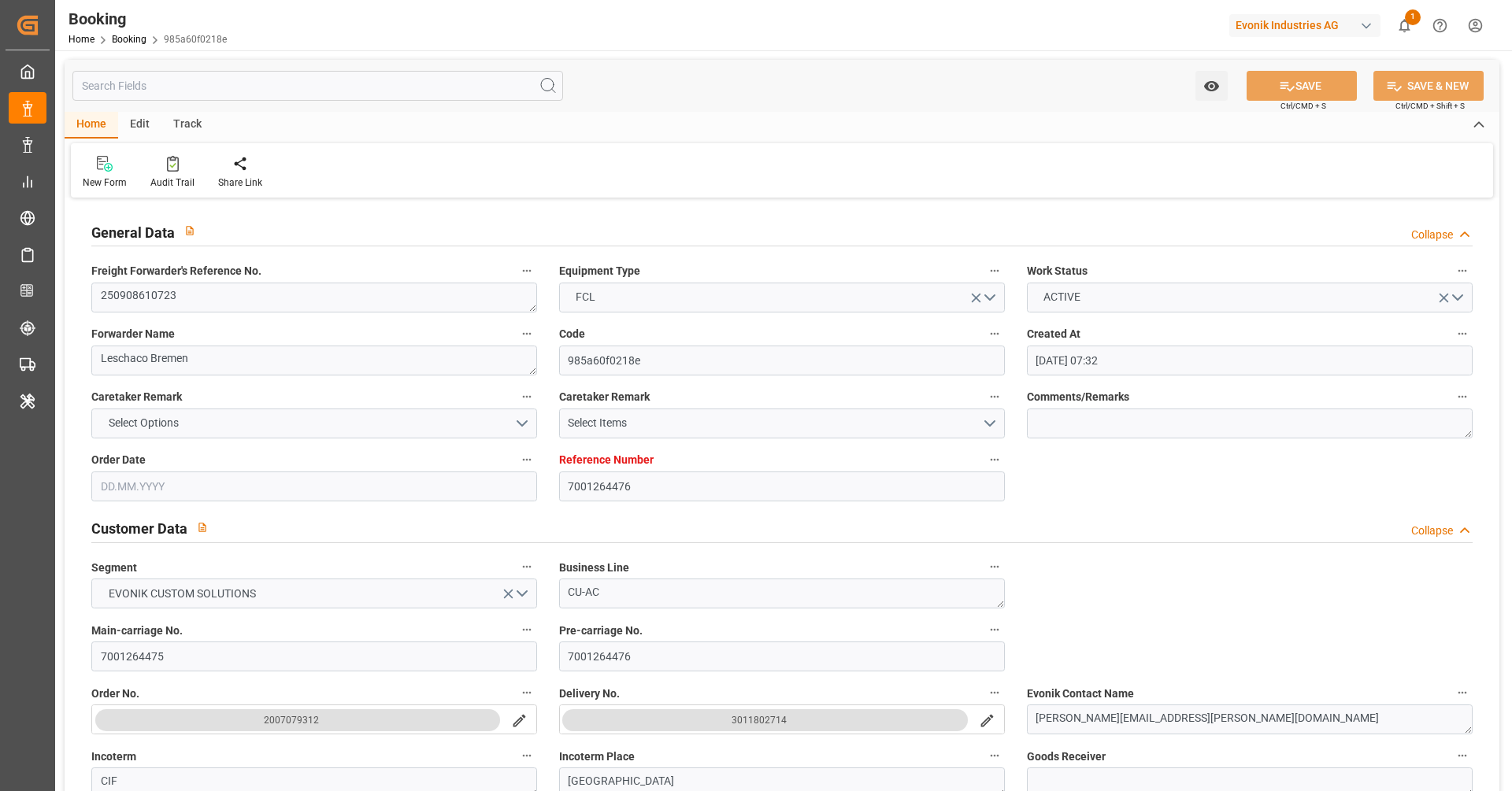
type input "[DATE] 00:00"
type input "[DATE] 09:31"
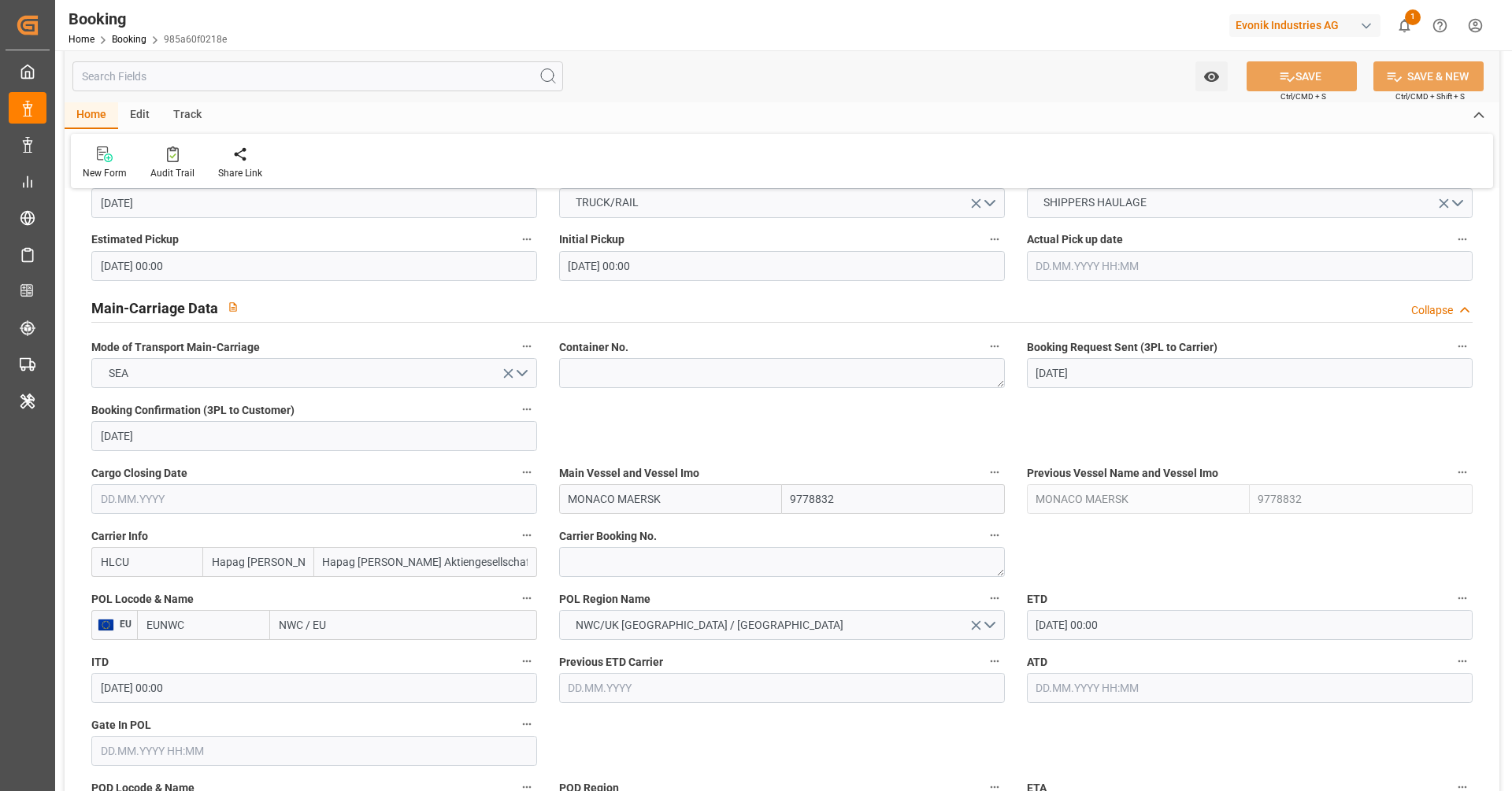
scroll to position [888, 0]
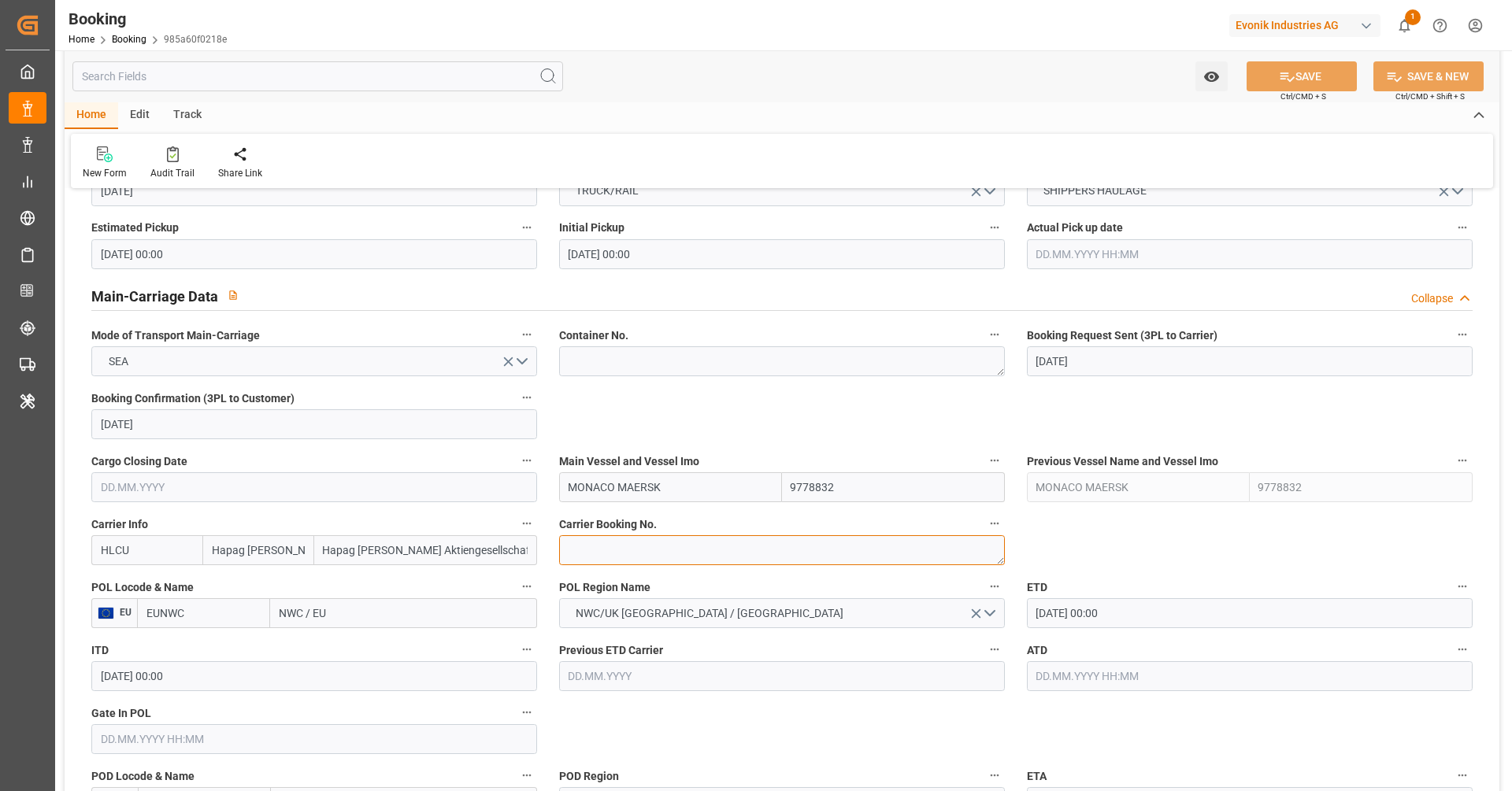
click at [674, 551] on textarea at bounding box center [782, 551] width 445 height 30
paste textarea "90591100"
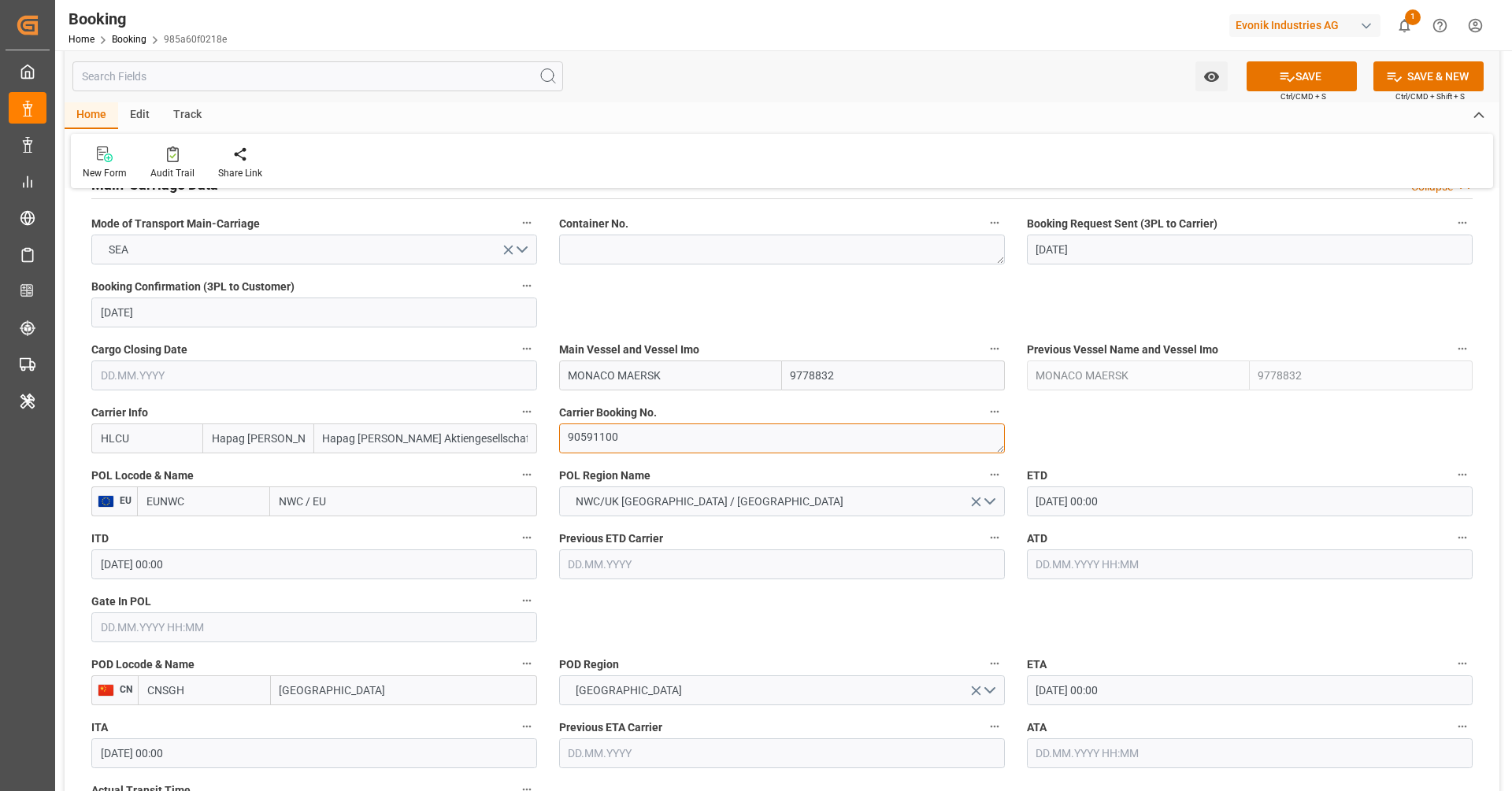
scroll to position [1006, 0]
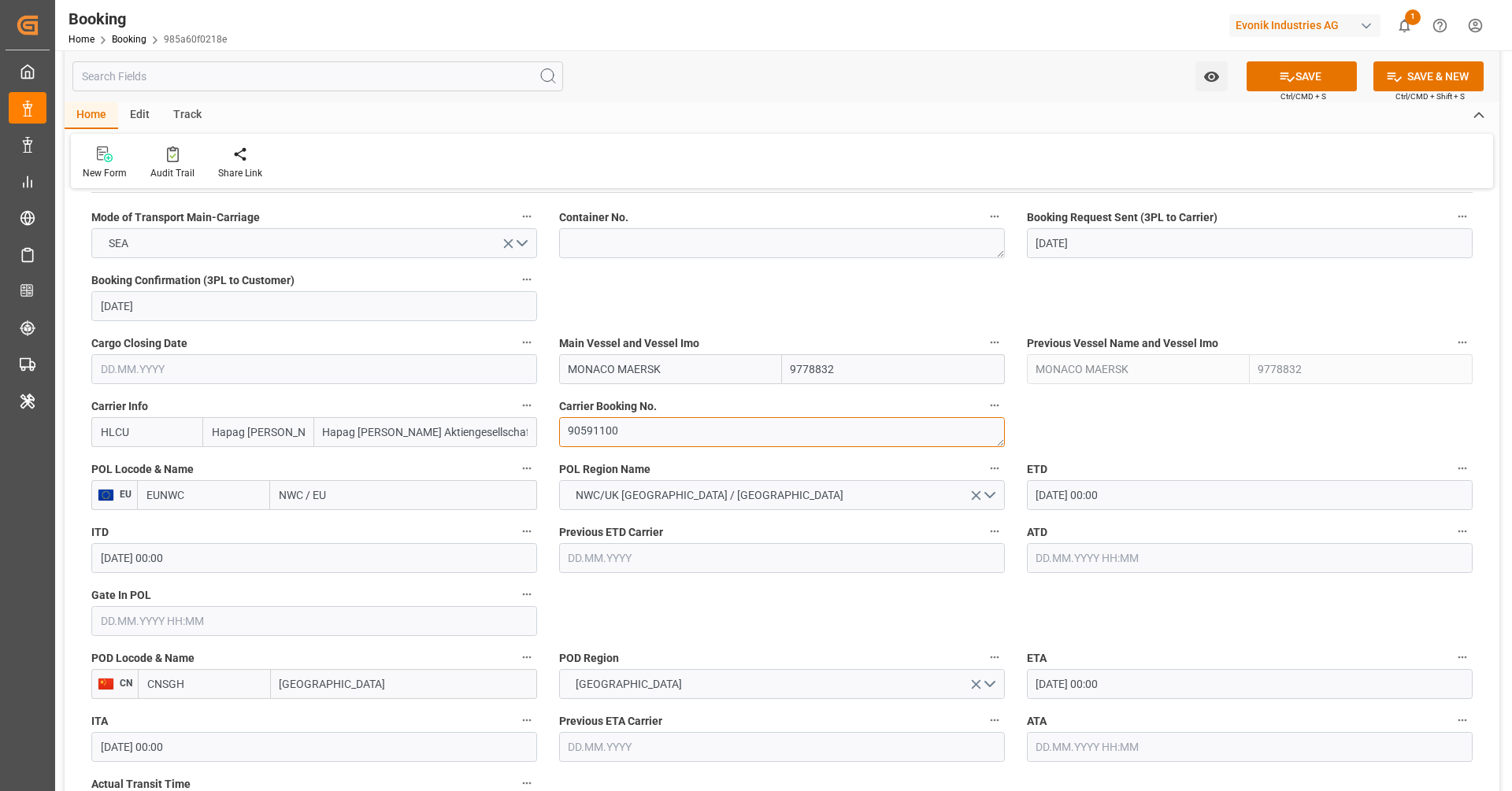
type textarea "90591100"
click at [241, 503] on input "EUNWC" at bounding box center [203, 496] width 133 height 30
click at [224, 533] on span "NLRTM - [GEOGRAPHIC_DATA]" at bounding box center [200, 538] width 106 height 29
type input "NLRTM"
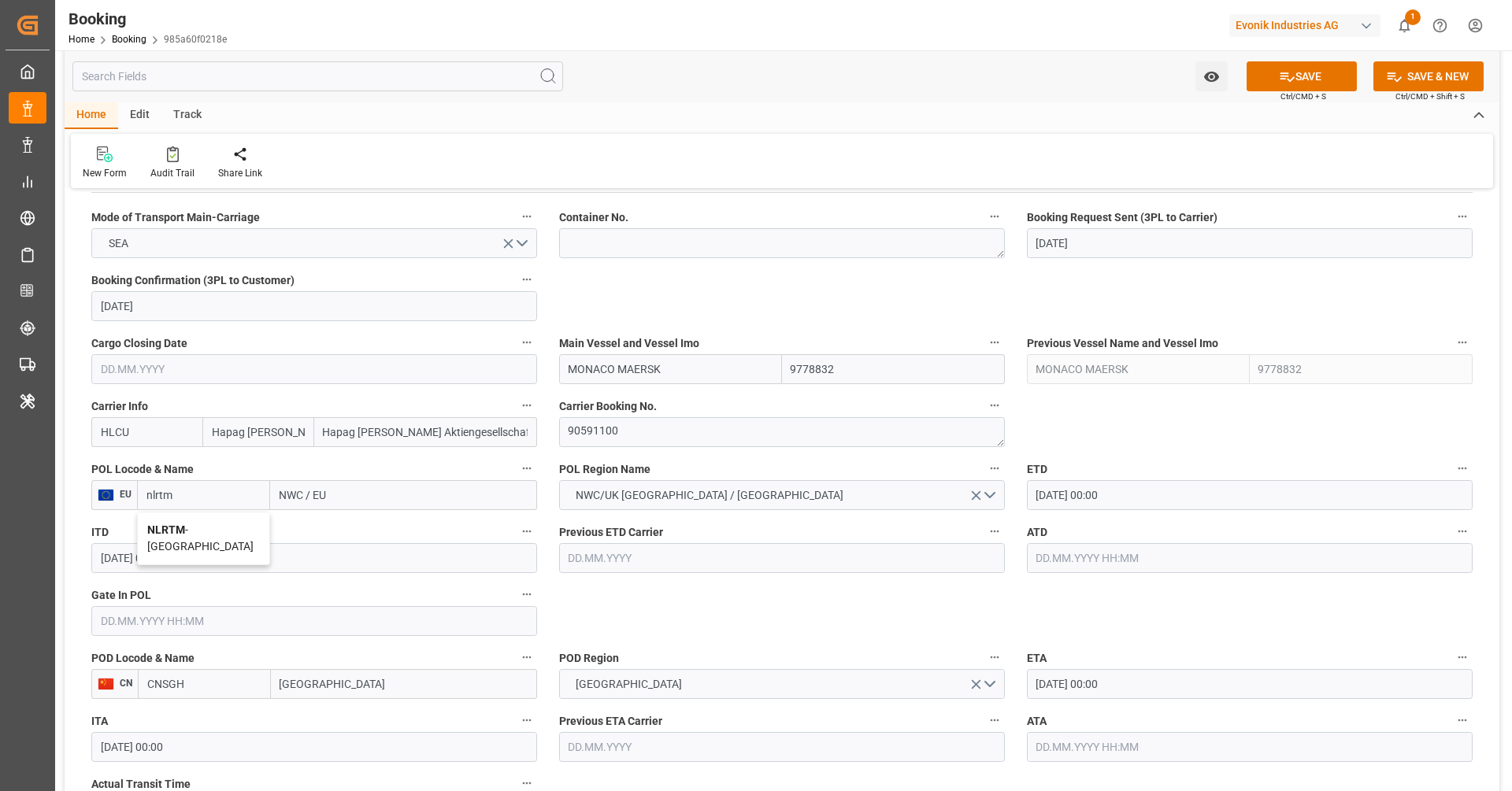
type input "[GEOGRAPHIC_DATA]"
type input "NLRTM"
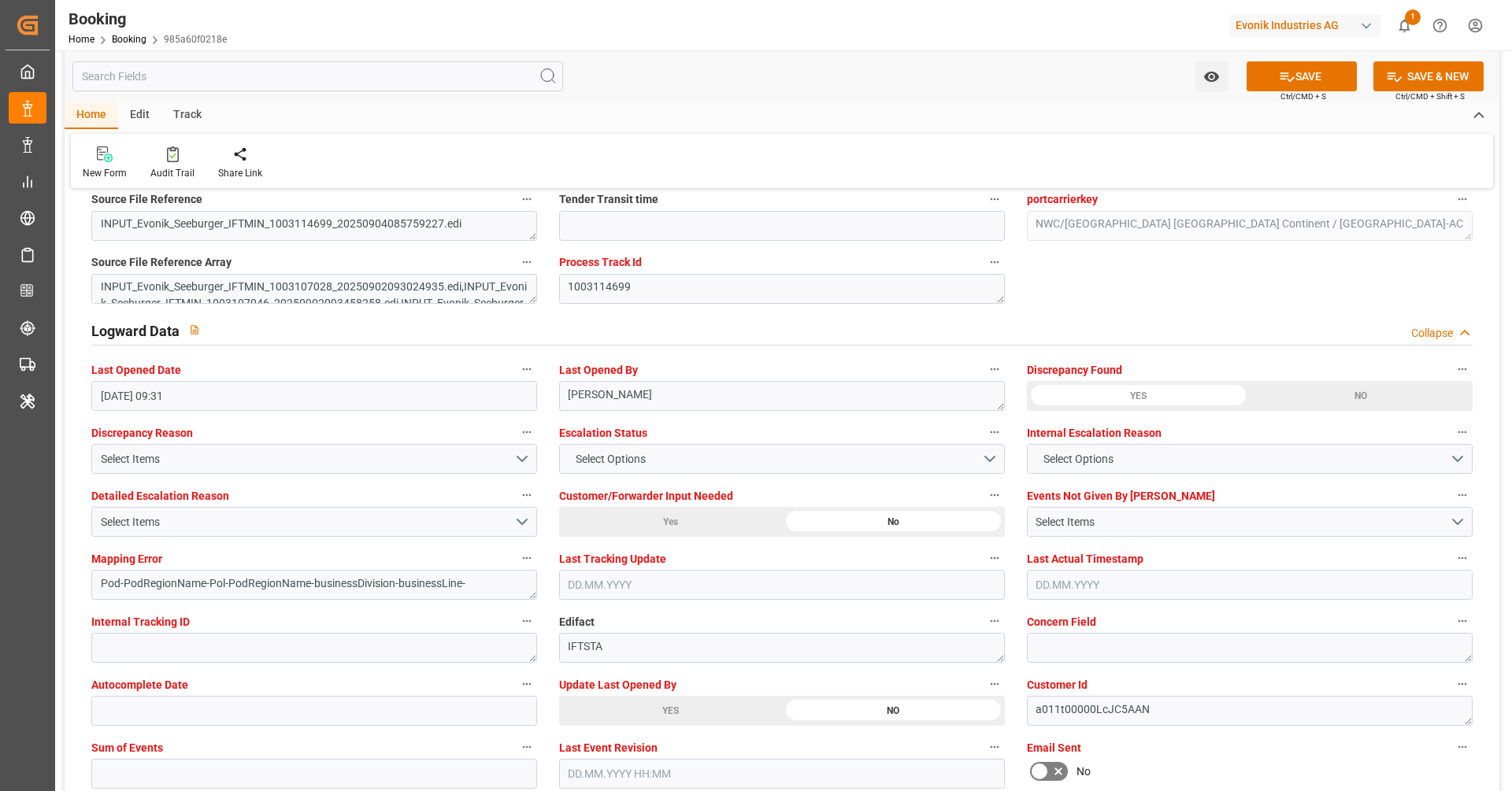
scroll to position [2779, 0]
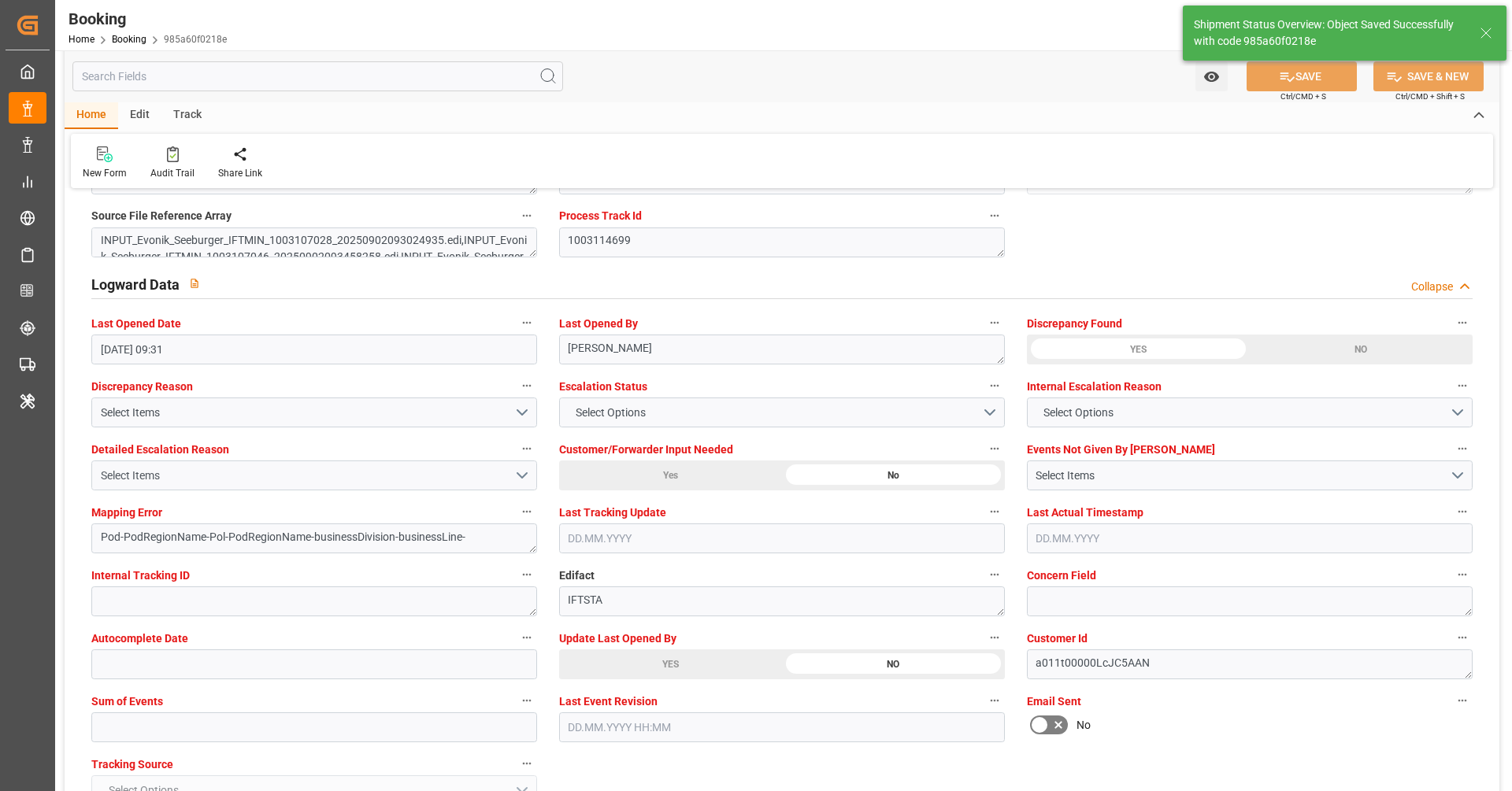
type textarea "[PERSON_NAME]"
type textarea "Pod-PodRegionName-businessDivision-businessLine-"
type input "05.09.2025 07:13"
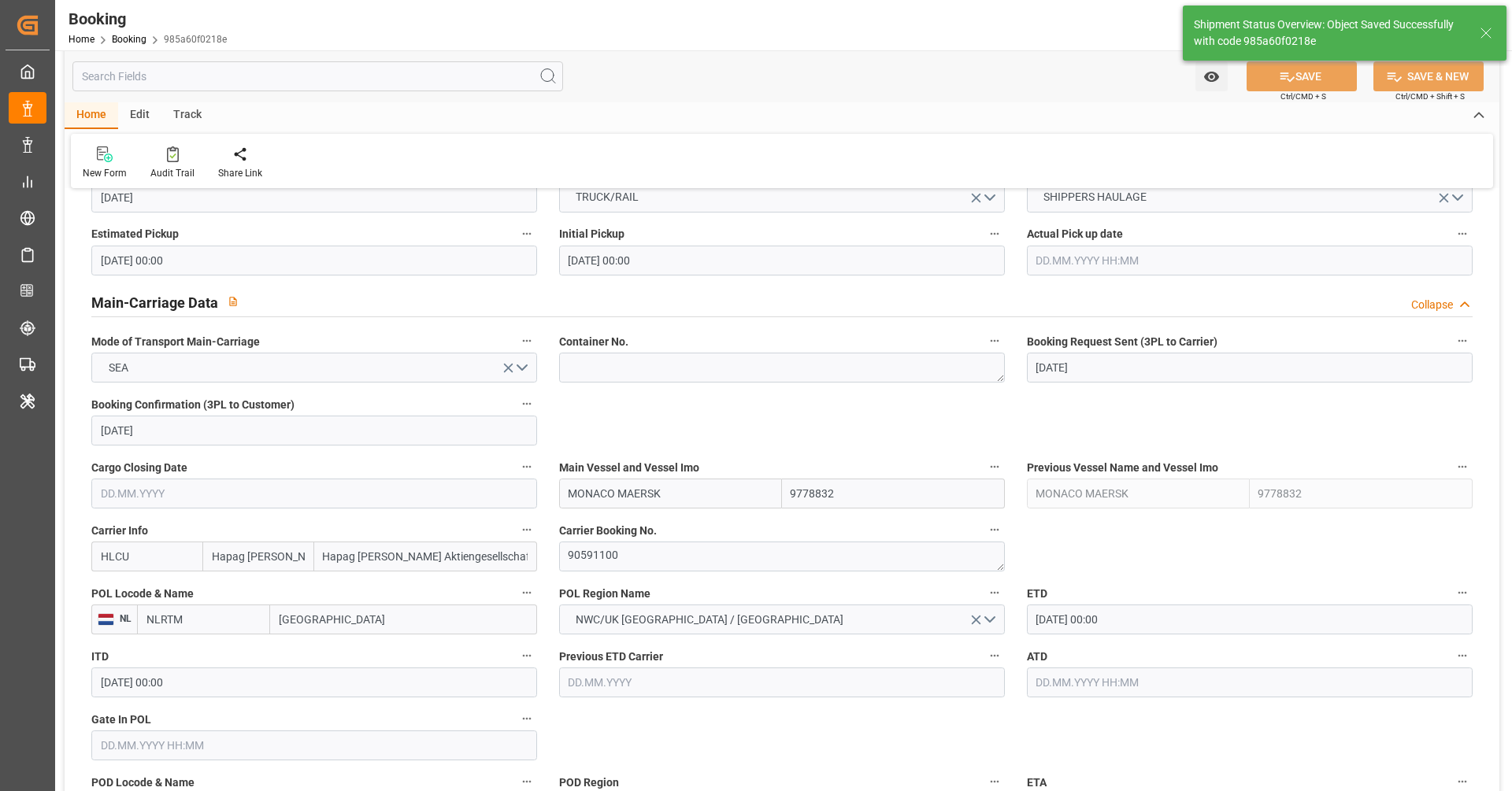
scroll to position [844, 0]
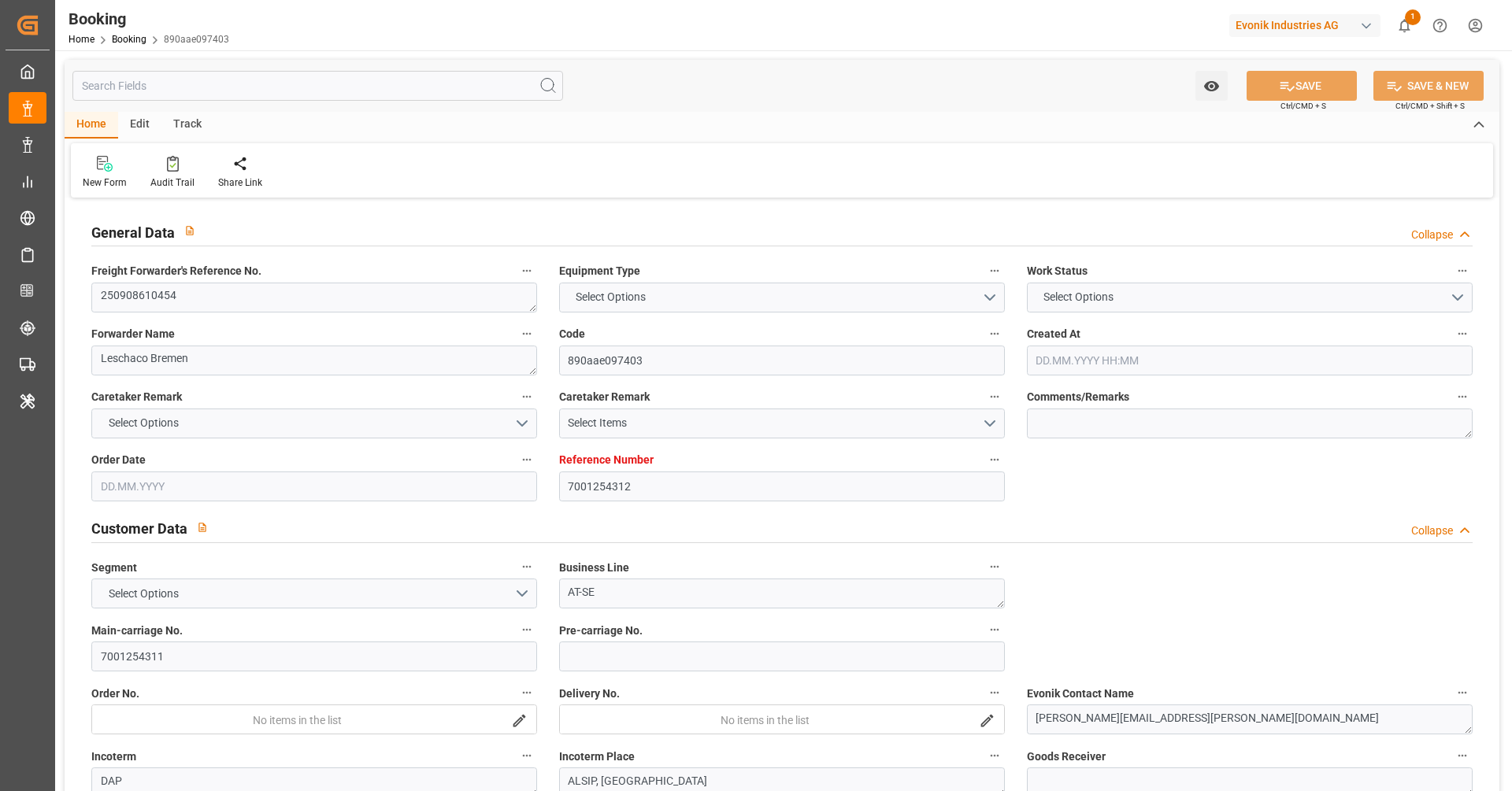
type input "7001254312"
type input "9972995"
type input "Hapag [PERSON_NAME]"
type input "Hapag [PERSON_NAME] Aktiengesellschaft"
type input "DEHAM"
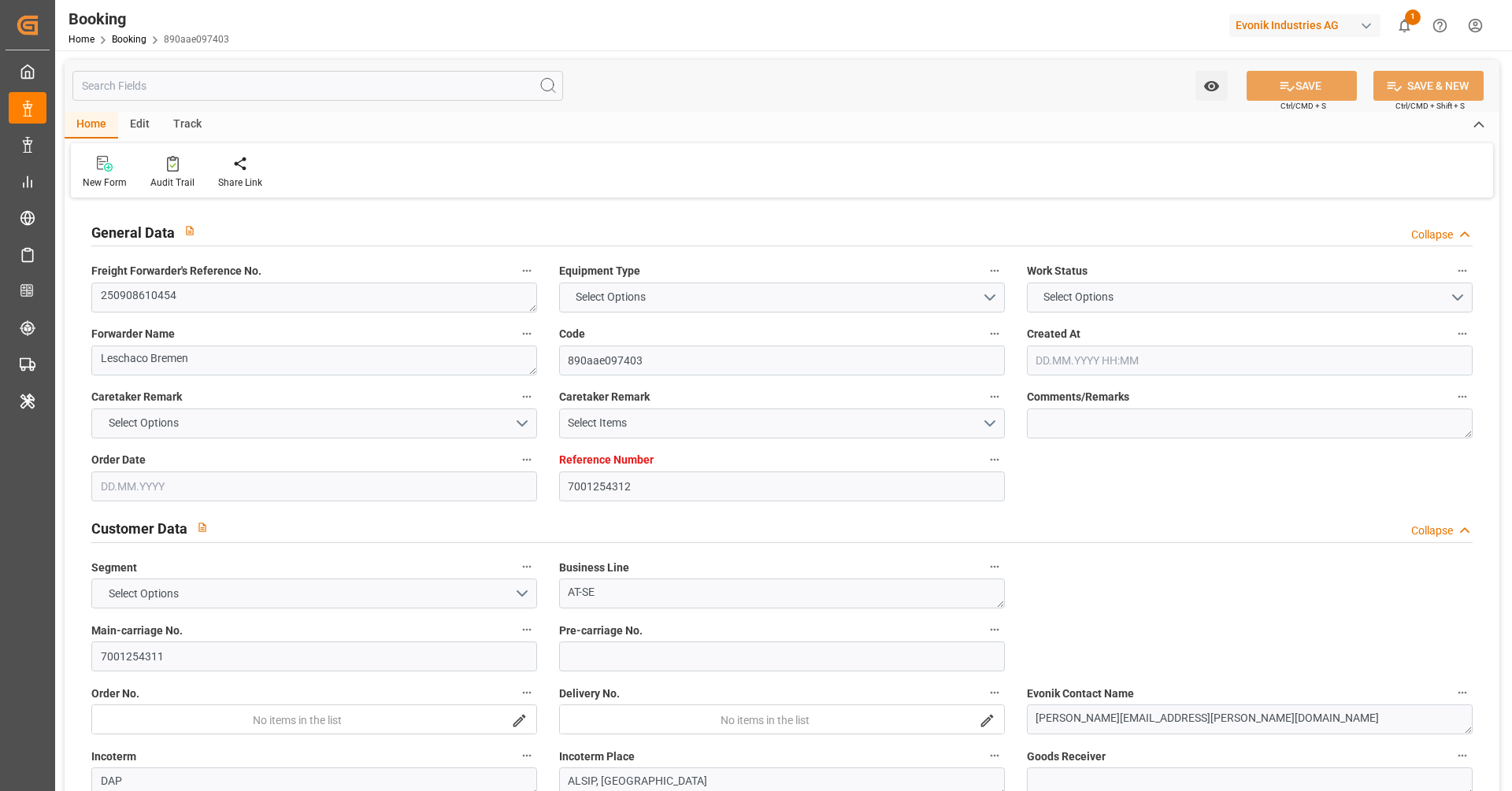
type input "CASJB"
type input "[DATE] 04:57"
type input "[DATE]"
type input "11.09.2025"
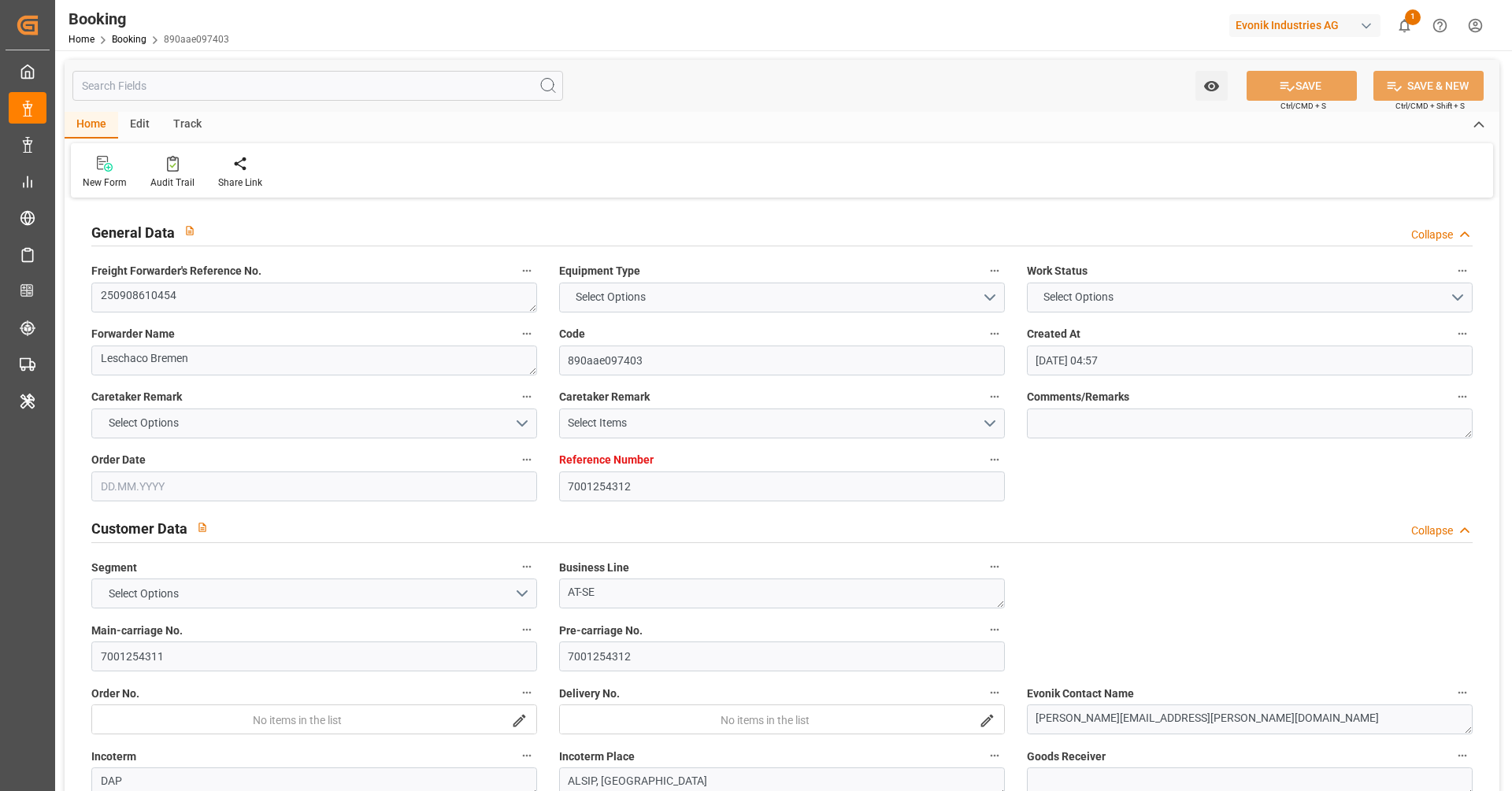
type input "01.09.2025"
type input "04.09.2025"
type input "[DATE] 00:00"
type input "11.10.2025 00:00"
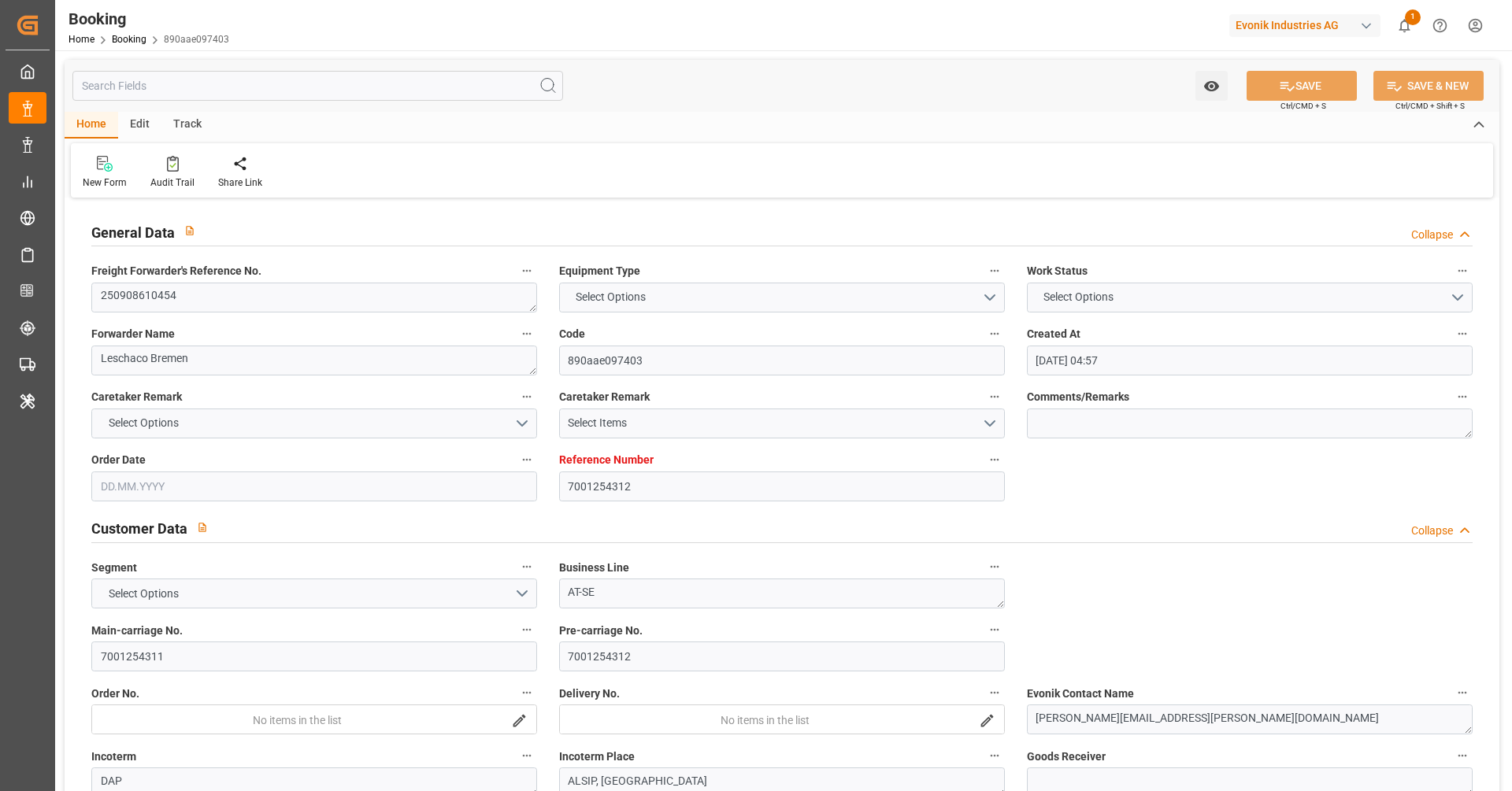
type input "11.10.2025 00:00"
type input "04.09.2025 09:40"
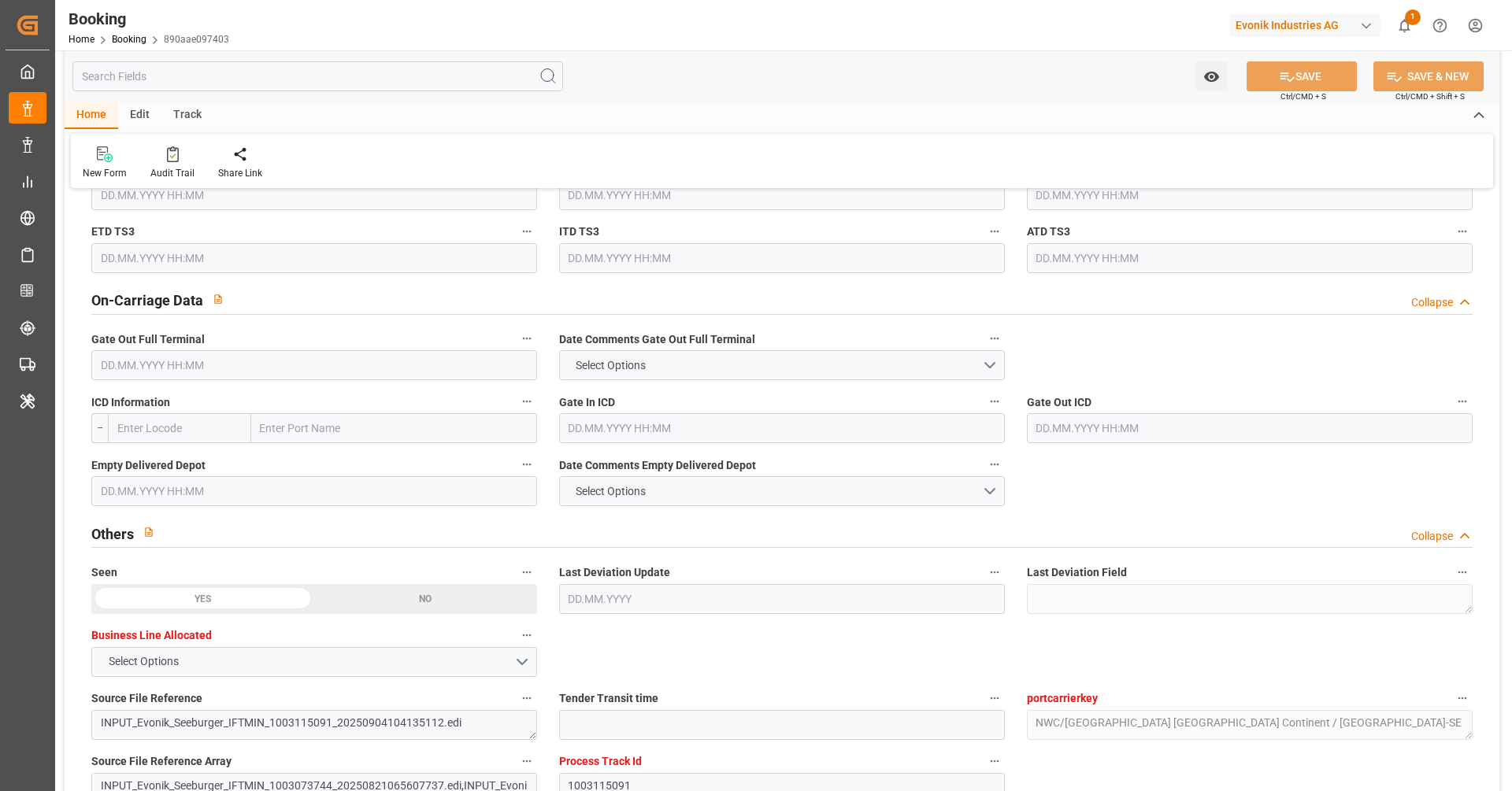
scroll to position [2241, 0]
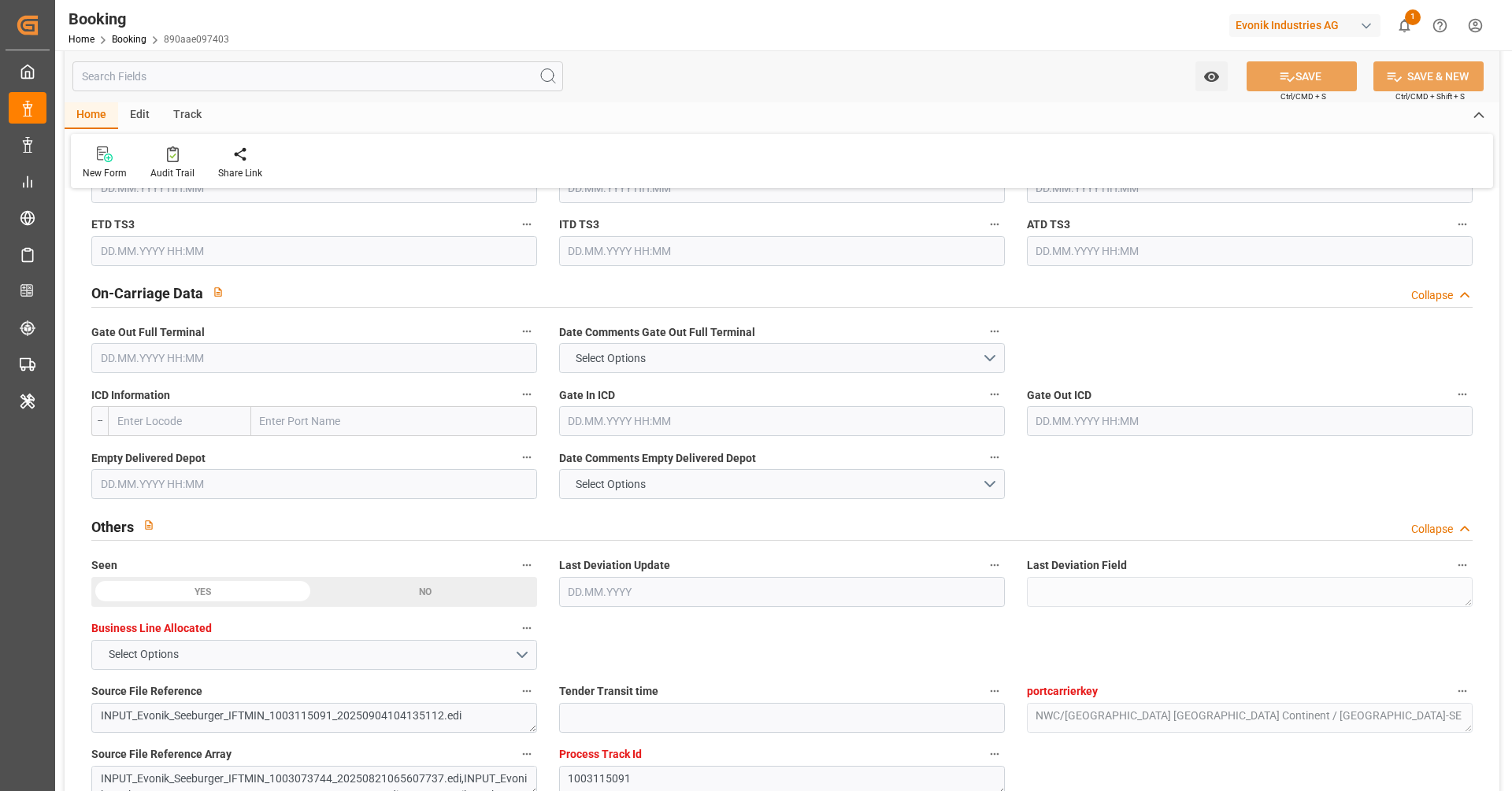
click at [185, 433] on input "text" at bounding box center [180, 421] width 143 height 30
click at [167, 460] on div "USCHI - Chicago" at bounding box center [180, 465] width 142 height 52
type input "USCHI"
type input "Chicago"
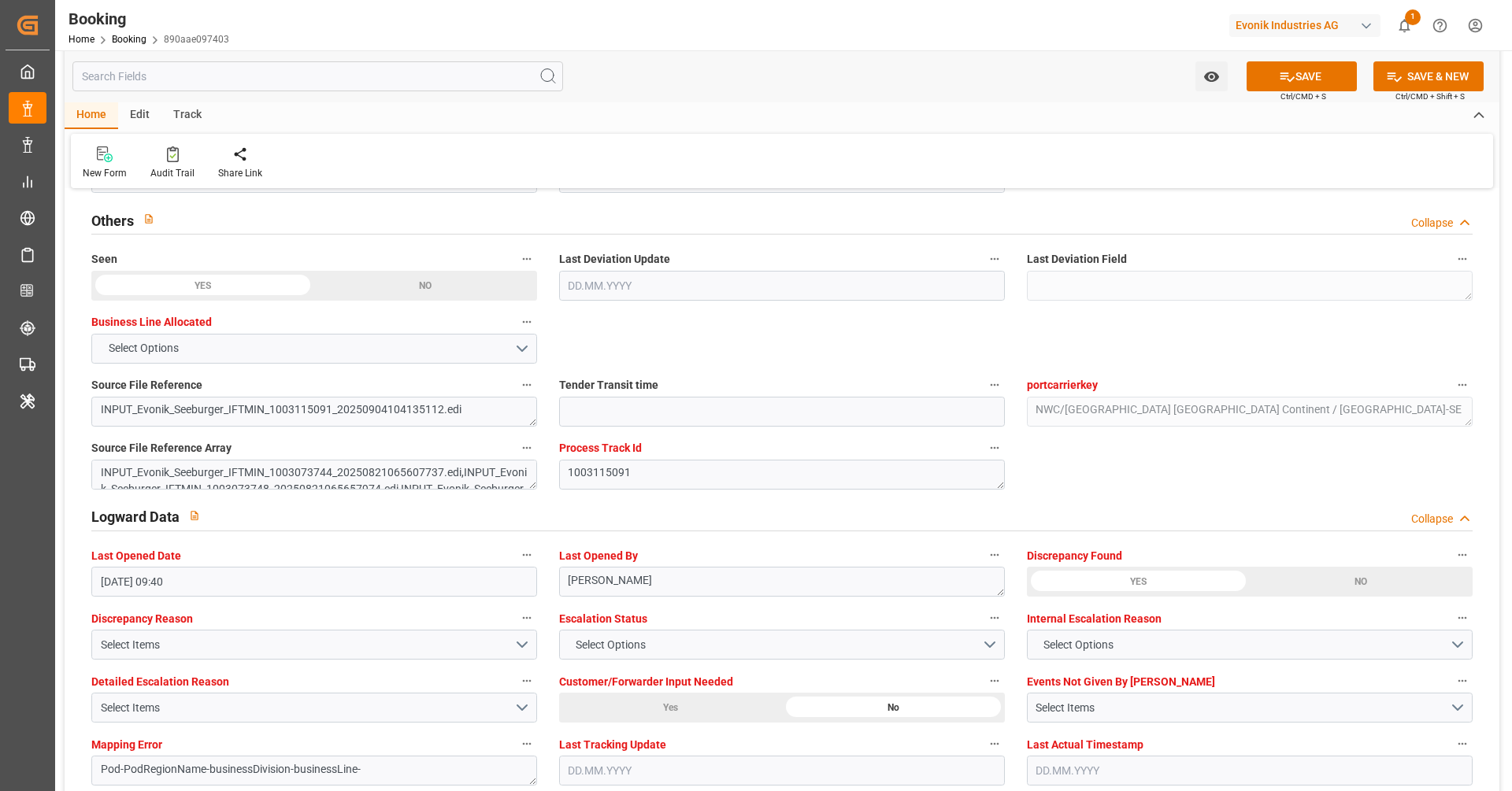
type input "USCHI"
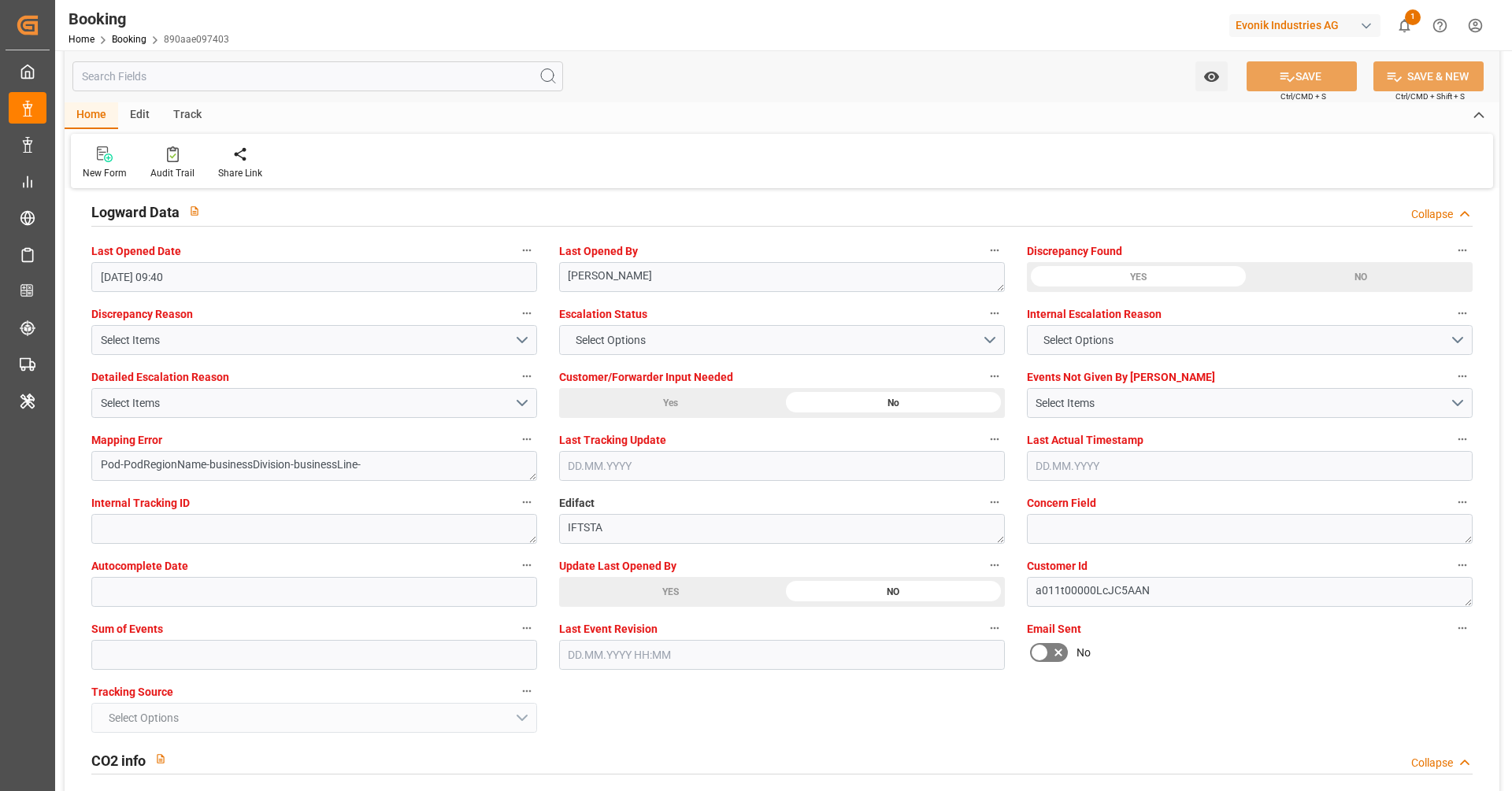
scroll to position [2856, 0]
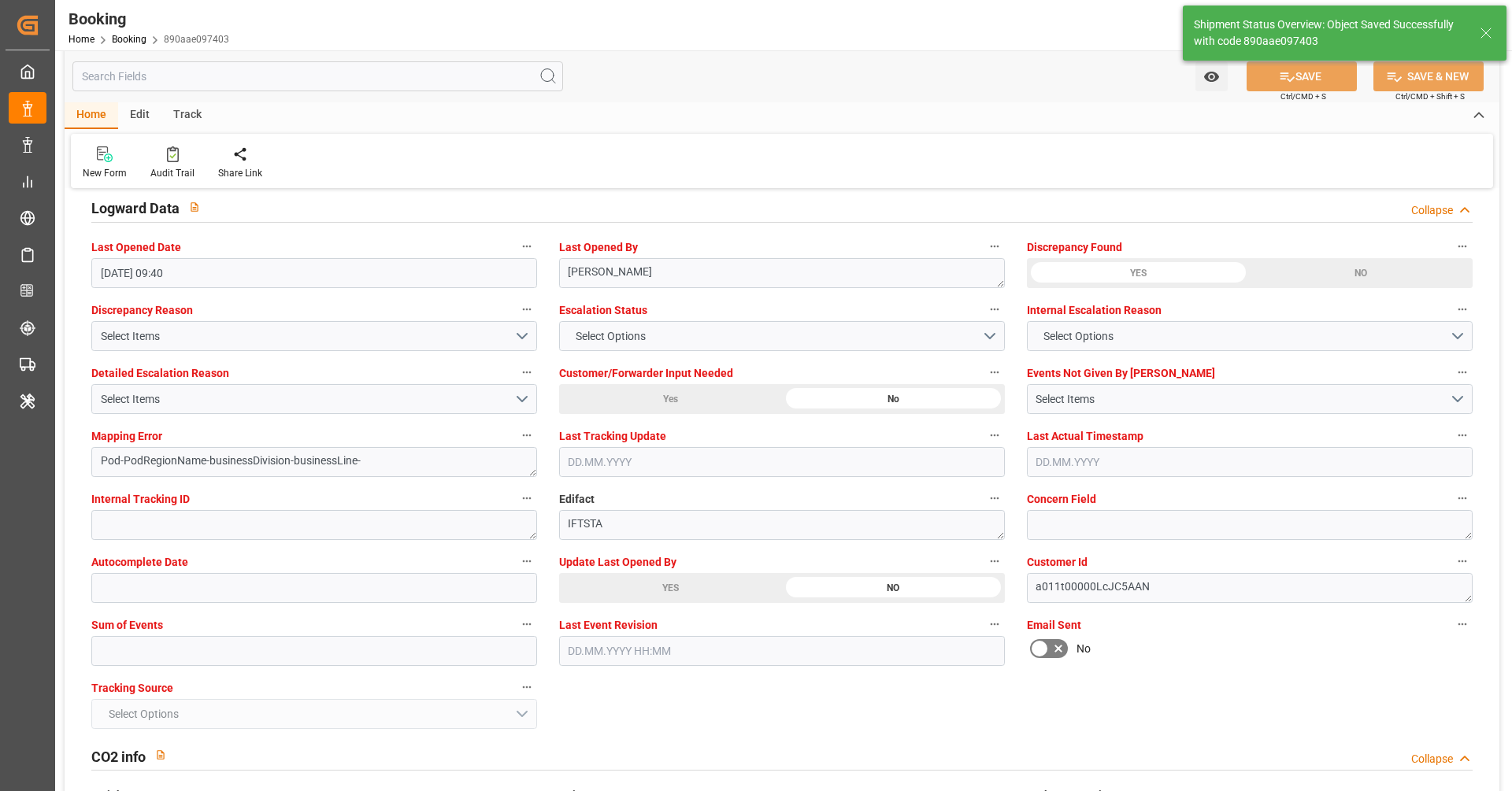
type textarea "[PERSON_NAME]"
type input "05.09.2025 07:14"
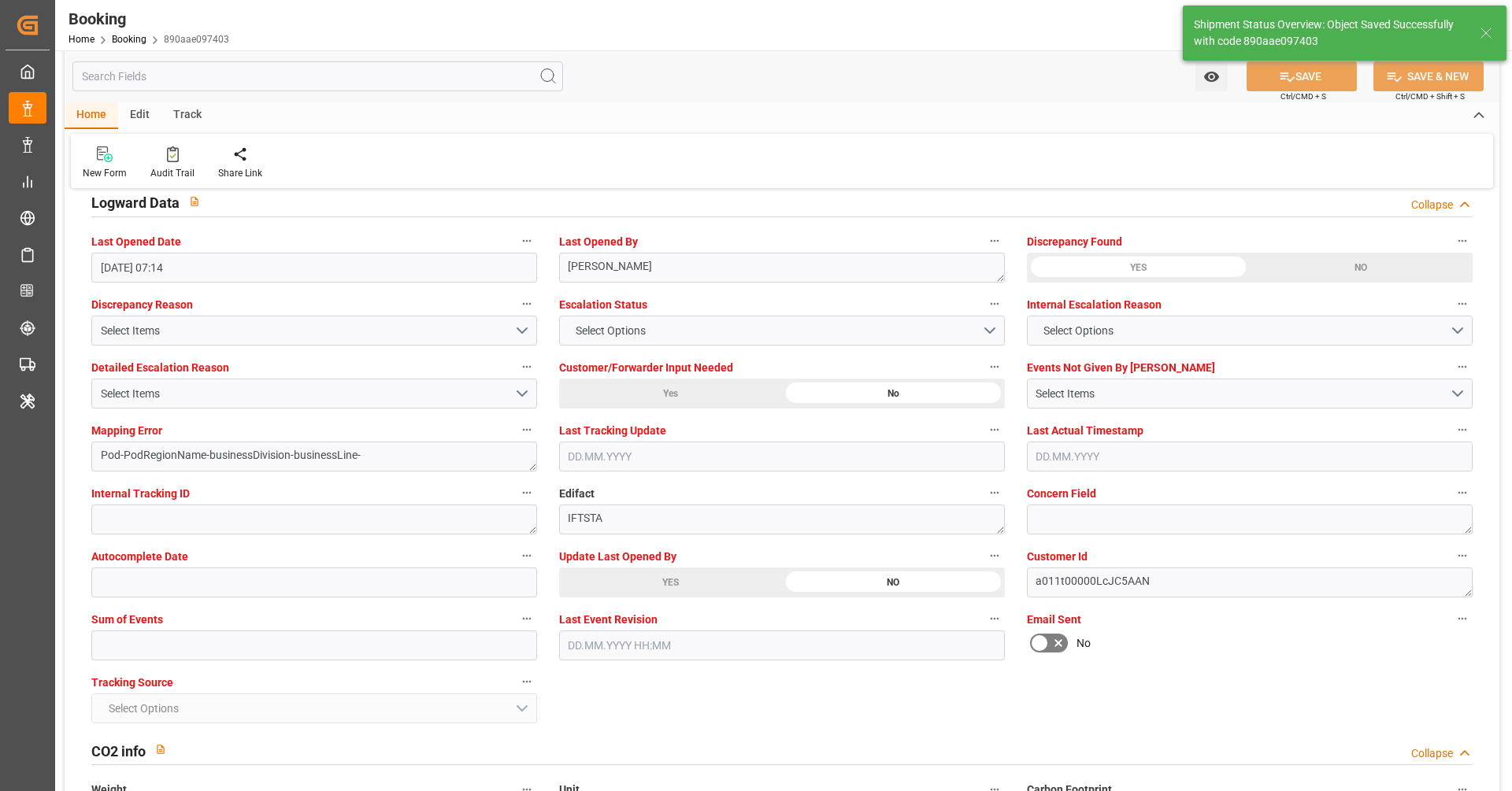
scroll to position [1389, 0]
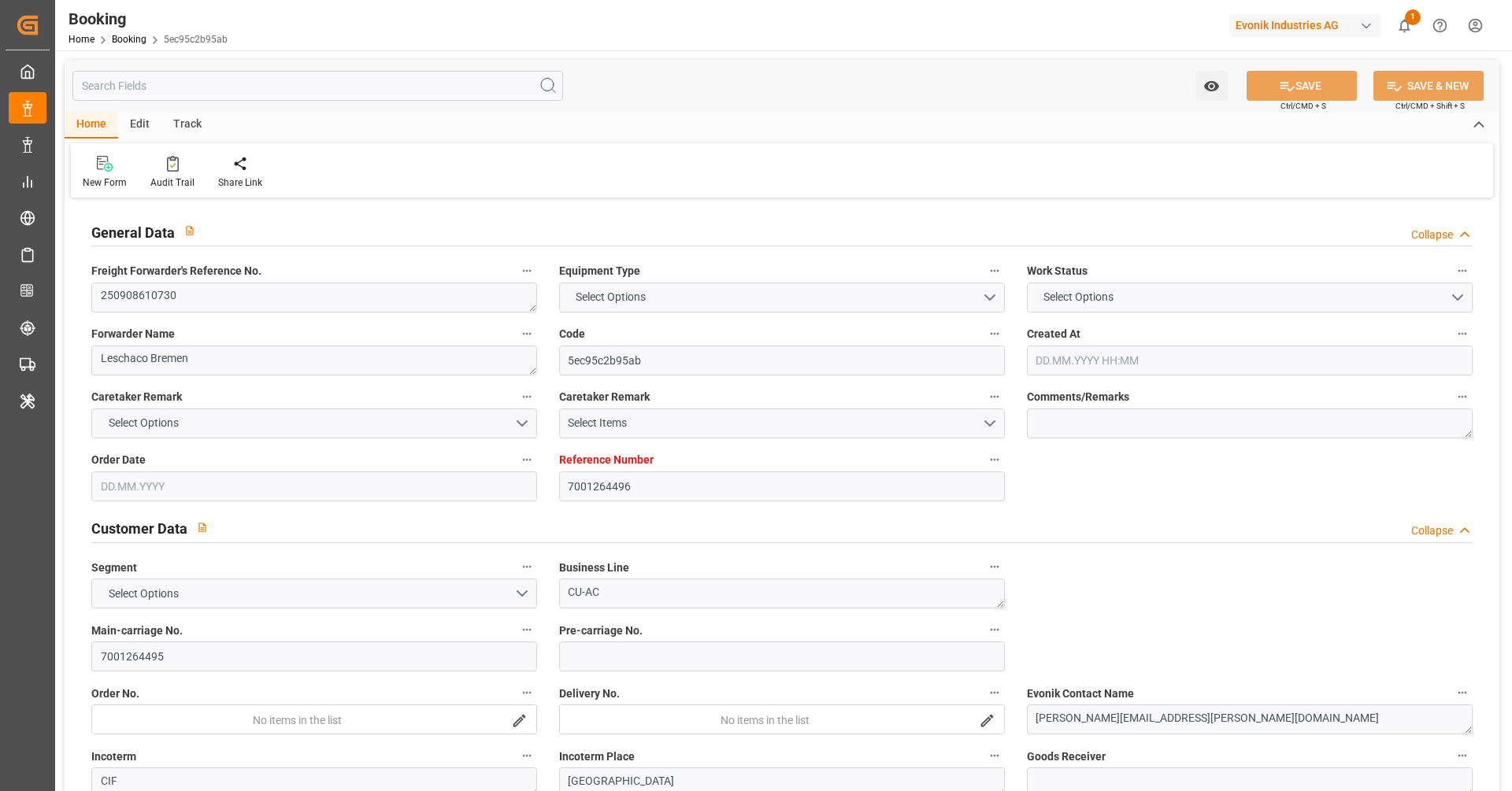
type textarea "250908610730"
type textarea "Leschaco Bremen"
type input "5ec95c2b95ab"
type input "7001264496"
type textarea "CU-AC"
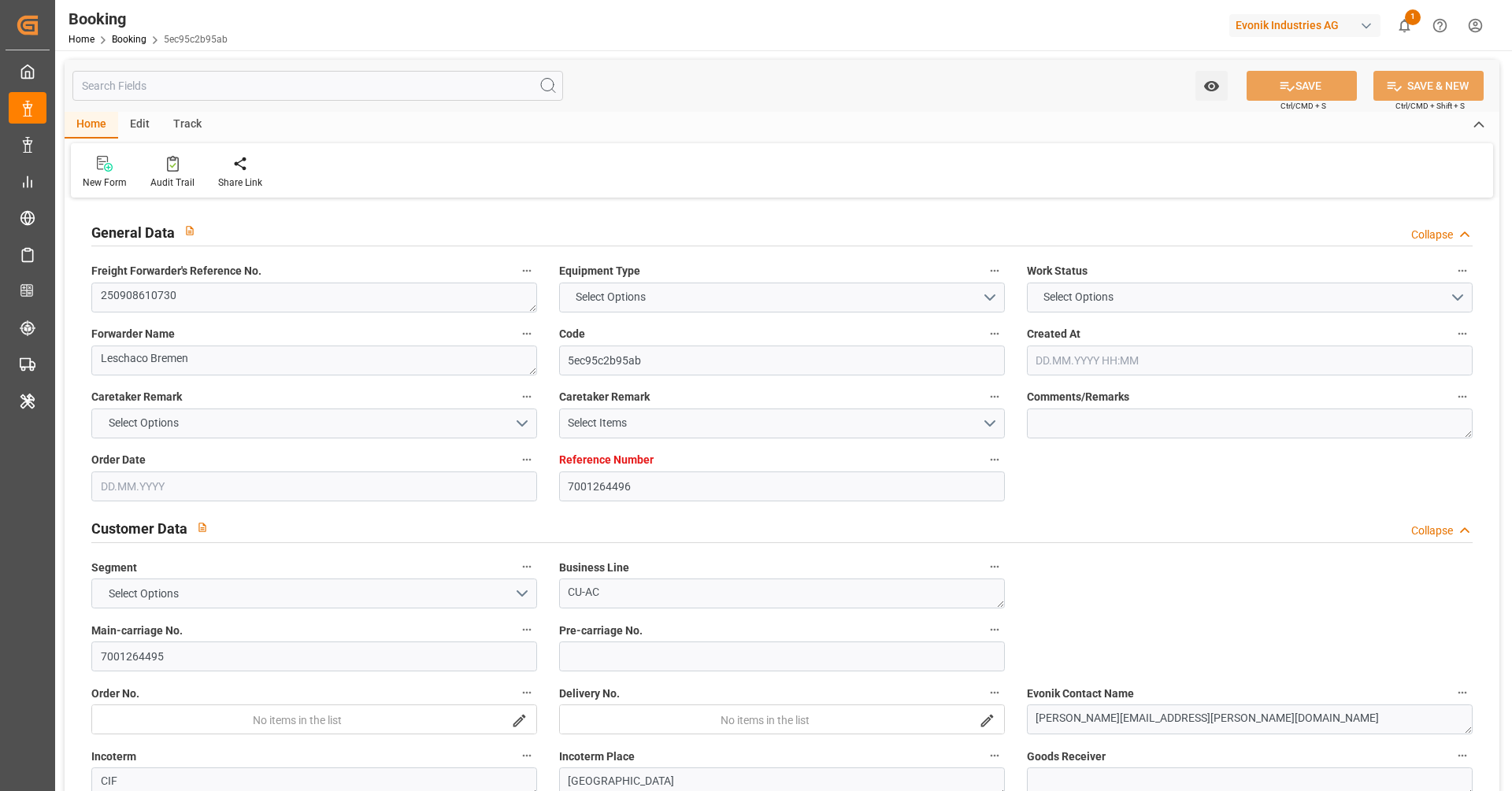
type input "7001264495"
type textarea "[PERSON_NAME][EMAIL_ADDRESS][PERSON_NAME][DOMAIN_NAME]"
type textarea "CIF"
type textarea "[GEOGRAPHIC_DATA]"
type textarea "Marl"
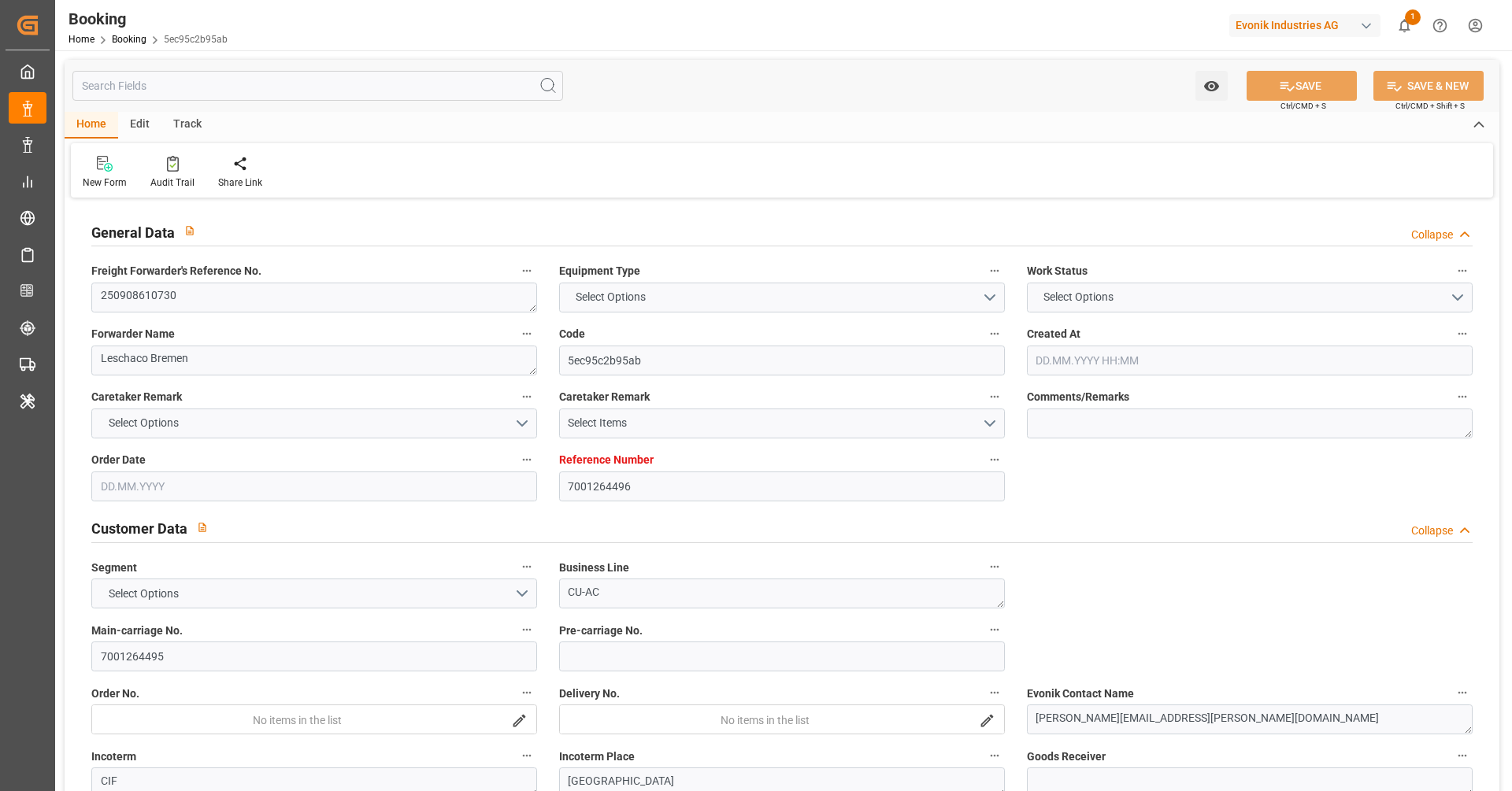
type input "[PERSON_NAME]"
type input "HLCU"
type input "NWC / EU"
type input "[GEOGRAPHIC_DATA]"
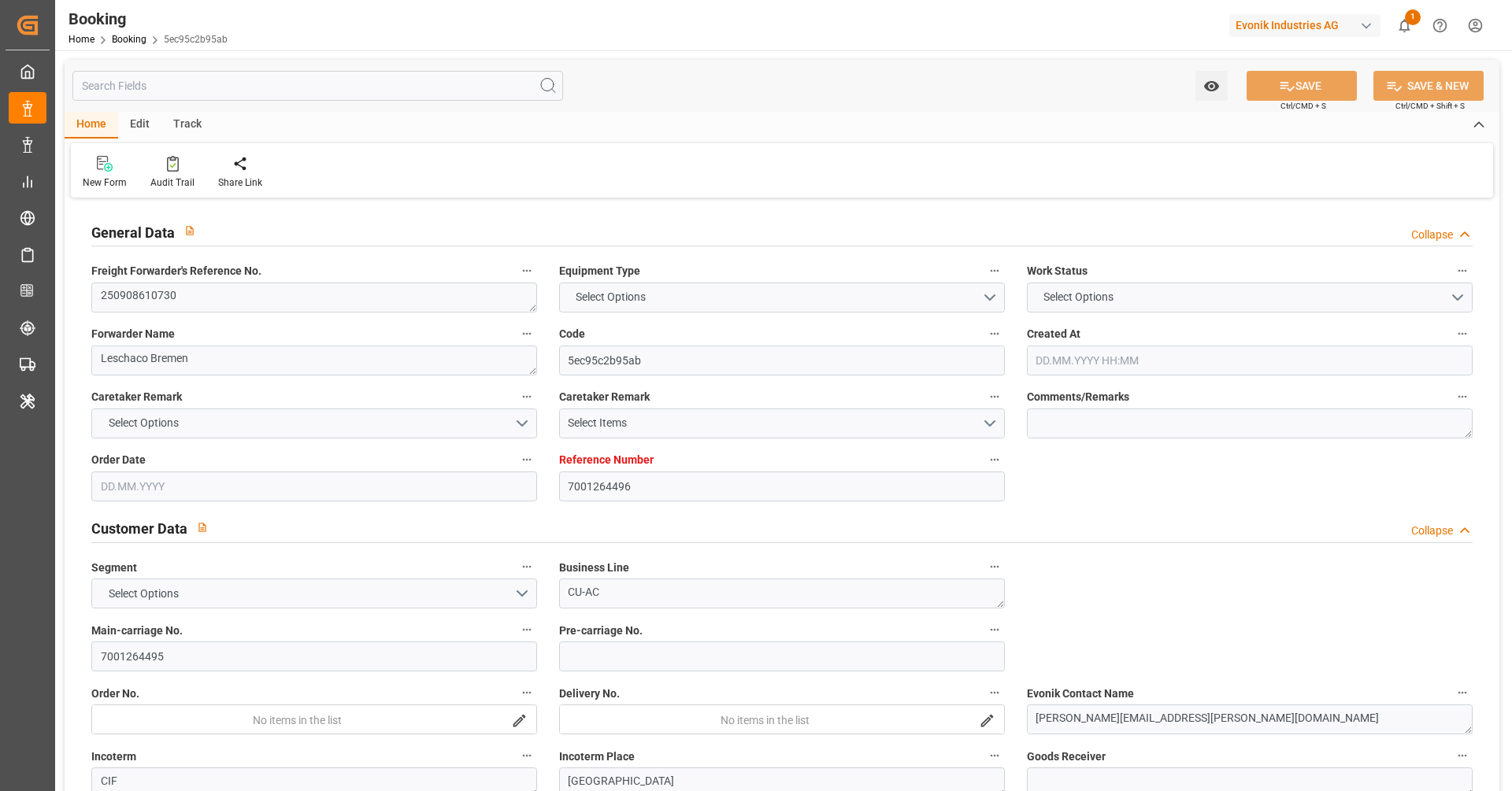
type textarea "INPUT_Evonik_Seeburger_IFTMIN_1003114700_20250904085759228.edi"
type textarea "NWC/[GEOGRAPHIC_DATA] [GEOGRAPHIC_DATA] Continent / [GEOGRAPHIC_DATA]-AC"
type textarea "INPUT_Evonik_Seeburger_IFTMIN_1003107112_20250902094208667.edi,INPUT_Evonik_See…"
type textarea "1003114700"
type textarea "[PERSON_NAME]"
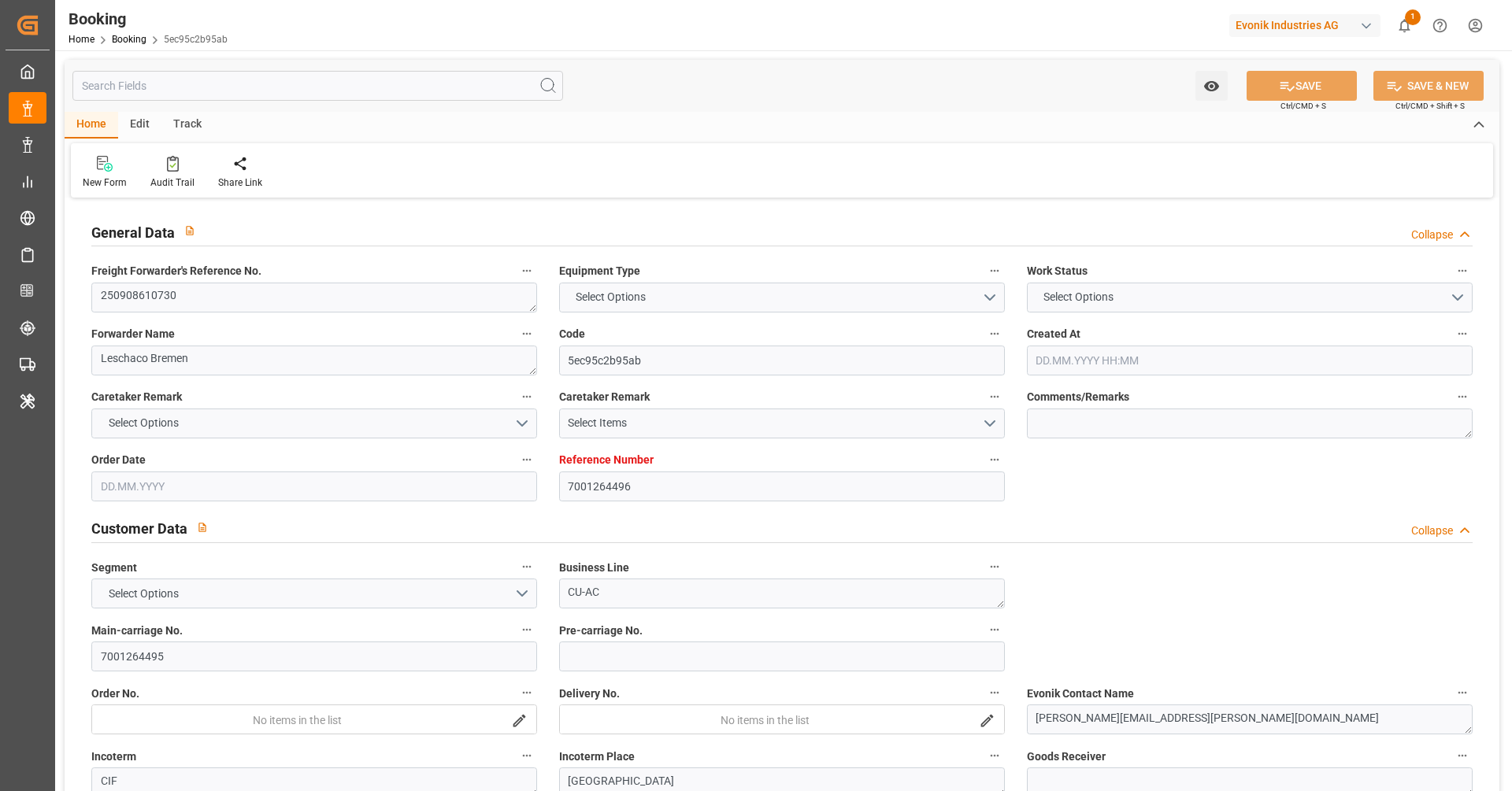
type textarea "Pod-PodRegionName-Pol-PodRegionName-businessDivision-businessLine-"
type textarea "IFTSTA"
type textarea "a011t00000LcJC5AAN"
type textarea "No"
type input "7001264496"
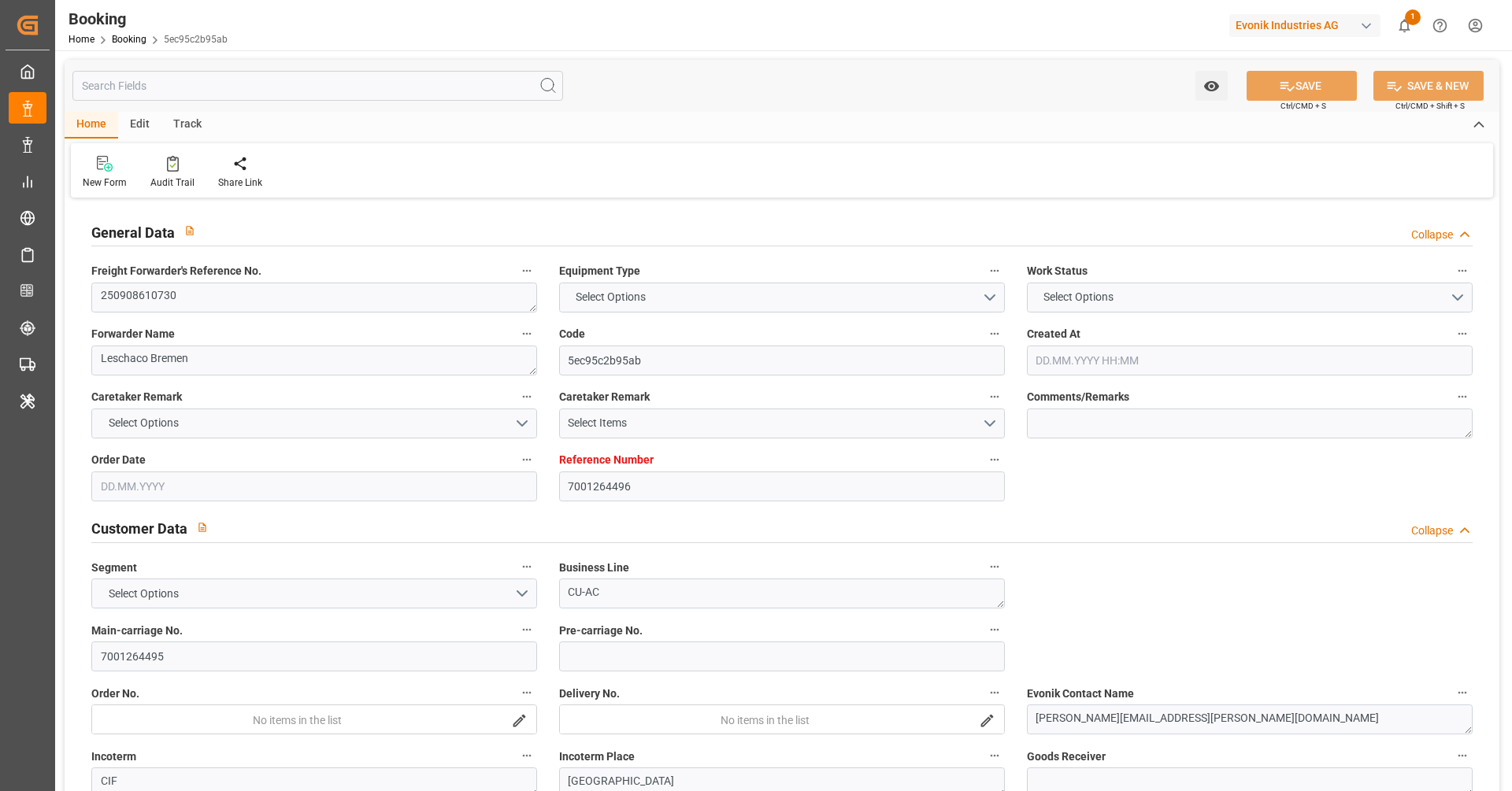
type input "9321483"
type input "Hapag [PERSON_NAME]"
type input "Hapag [PERSON_NAME] Aktiengesellschaft"
type input "EUNWC"
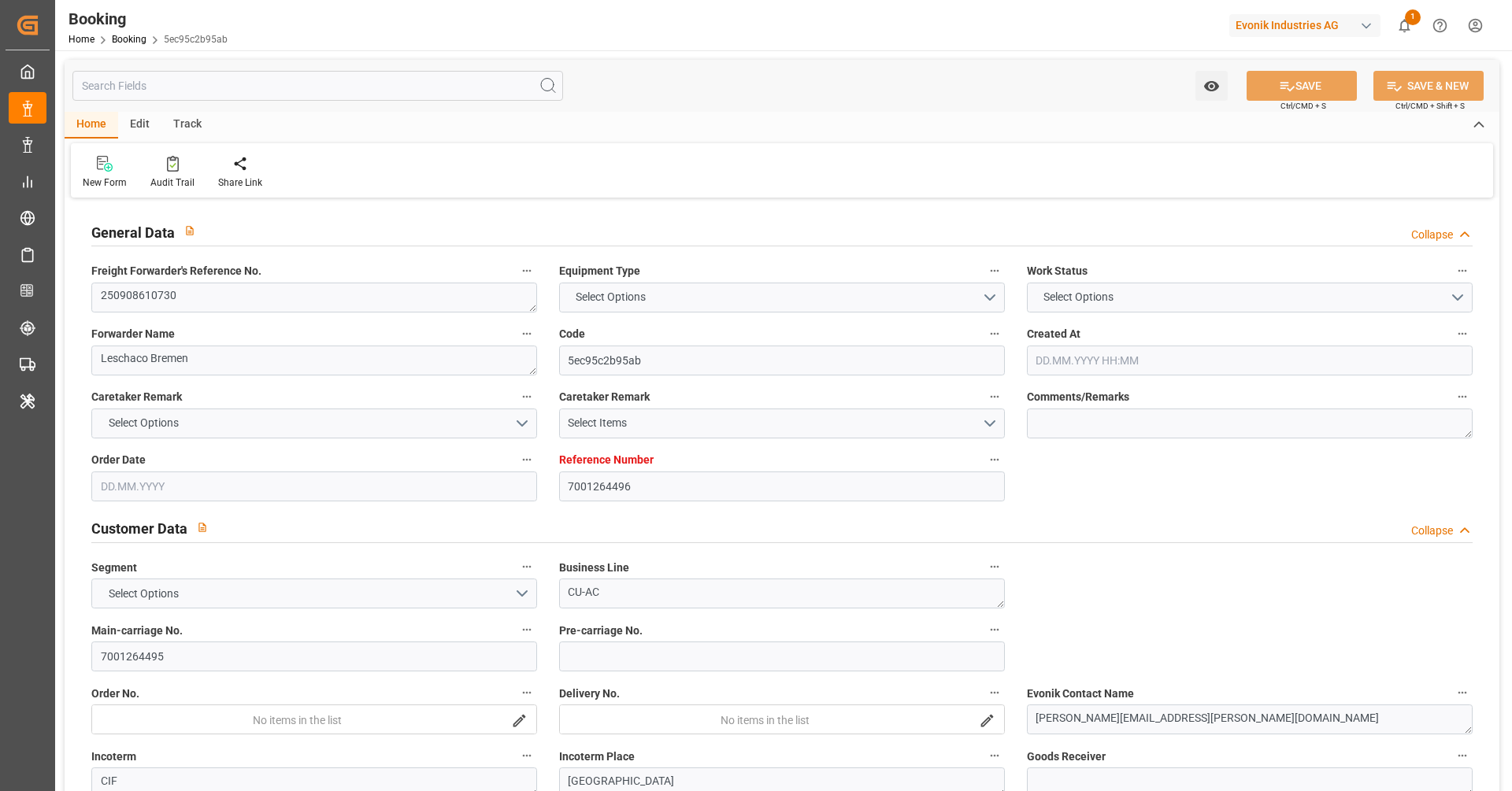
type input "CNSGH"
type input "[DATE] 07:44"
type input "[DATE]"
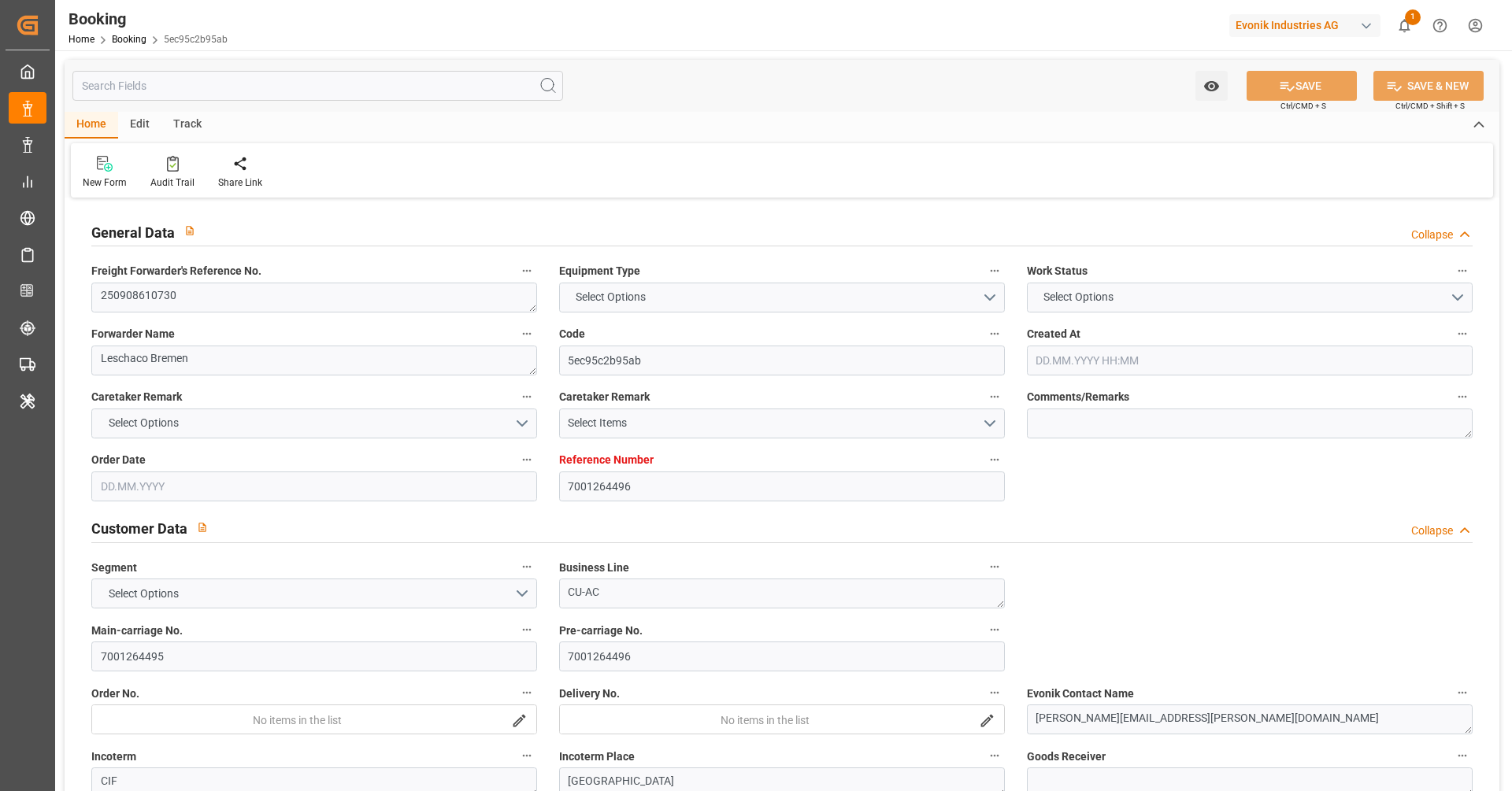
type input "[DATE] 00:00"
type input "[DATE]"
type input "[DATE] 00:00"
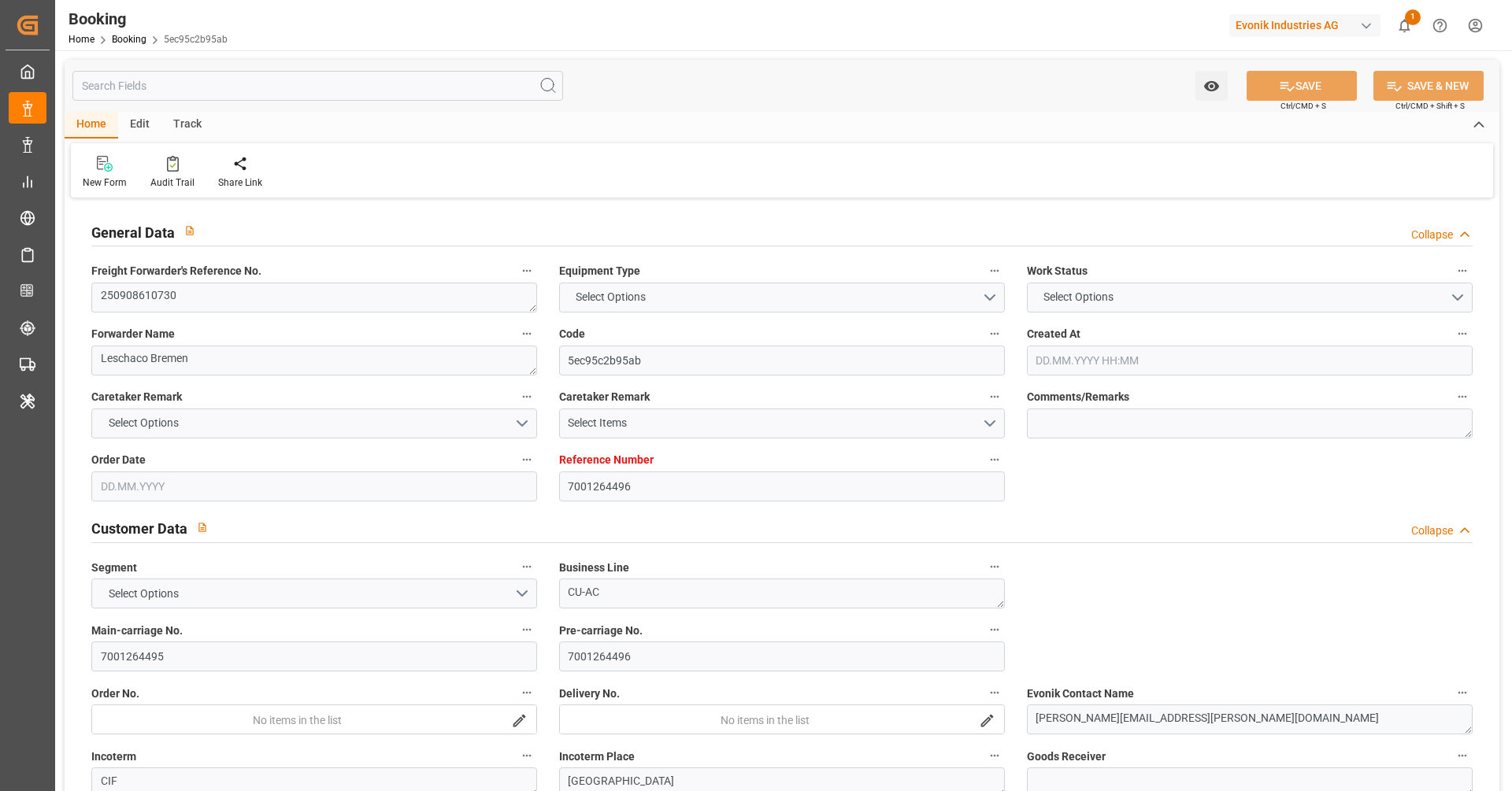
type input "28.09.2025 00:00"
type input "08.11.2025 00:00"
type input "21.10.2025 00:00"
type input "04.09.2025 09:41"
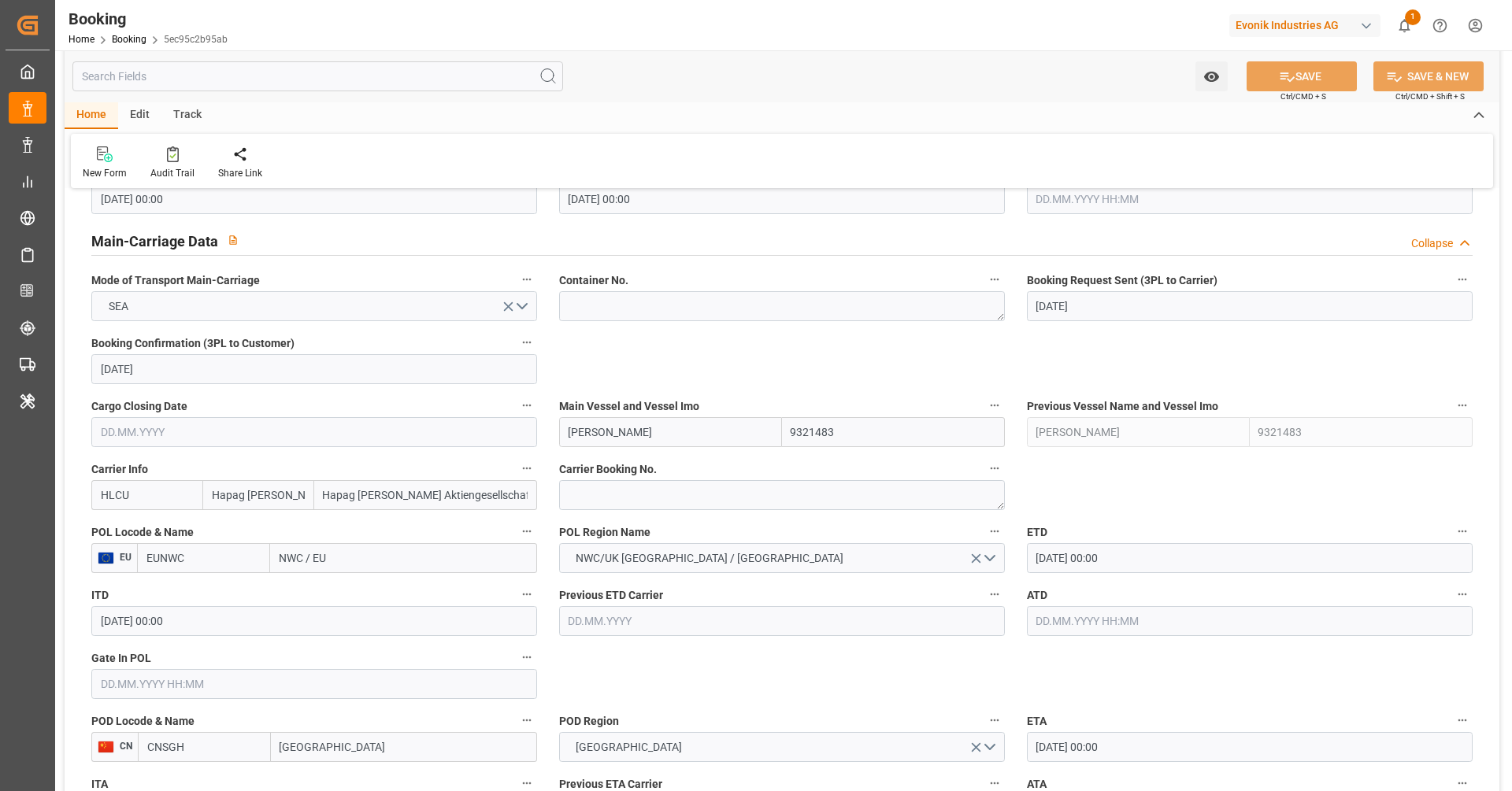
scroll to position [955, 0]
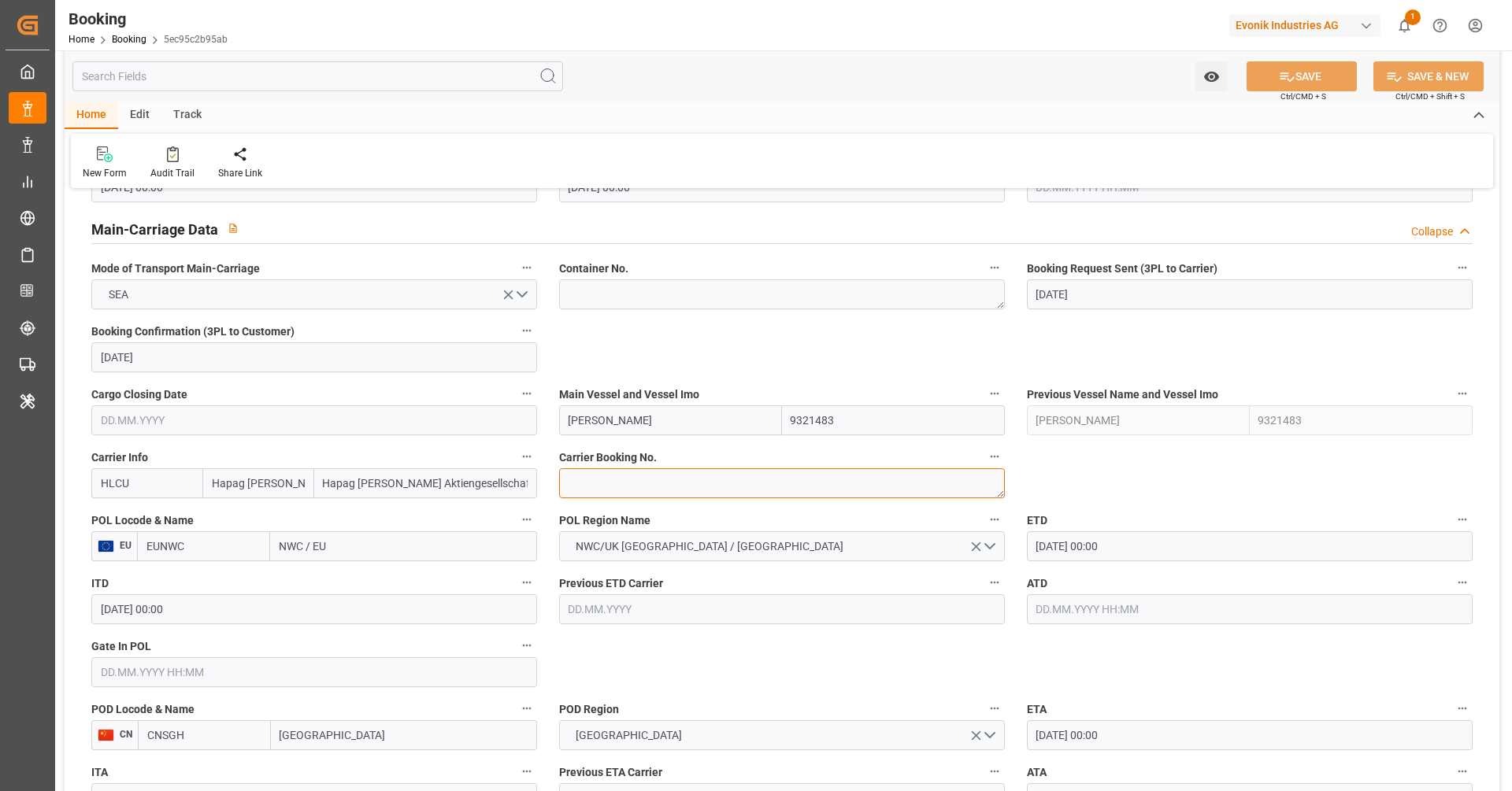
click at [618, 476] on textarea at bounding box center [782, 484] width 445 height 30
paste textarea "90226340"
type textarea "90226340"
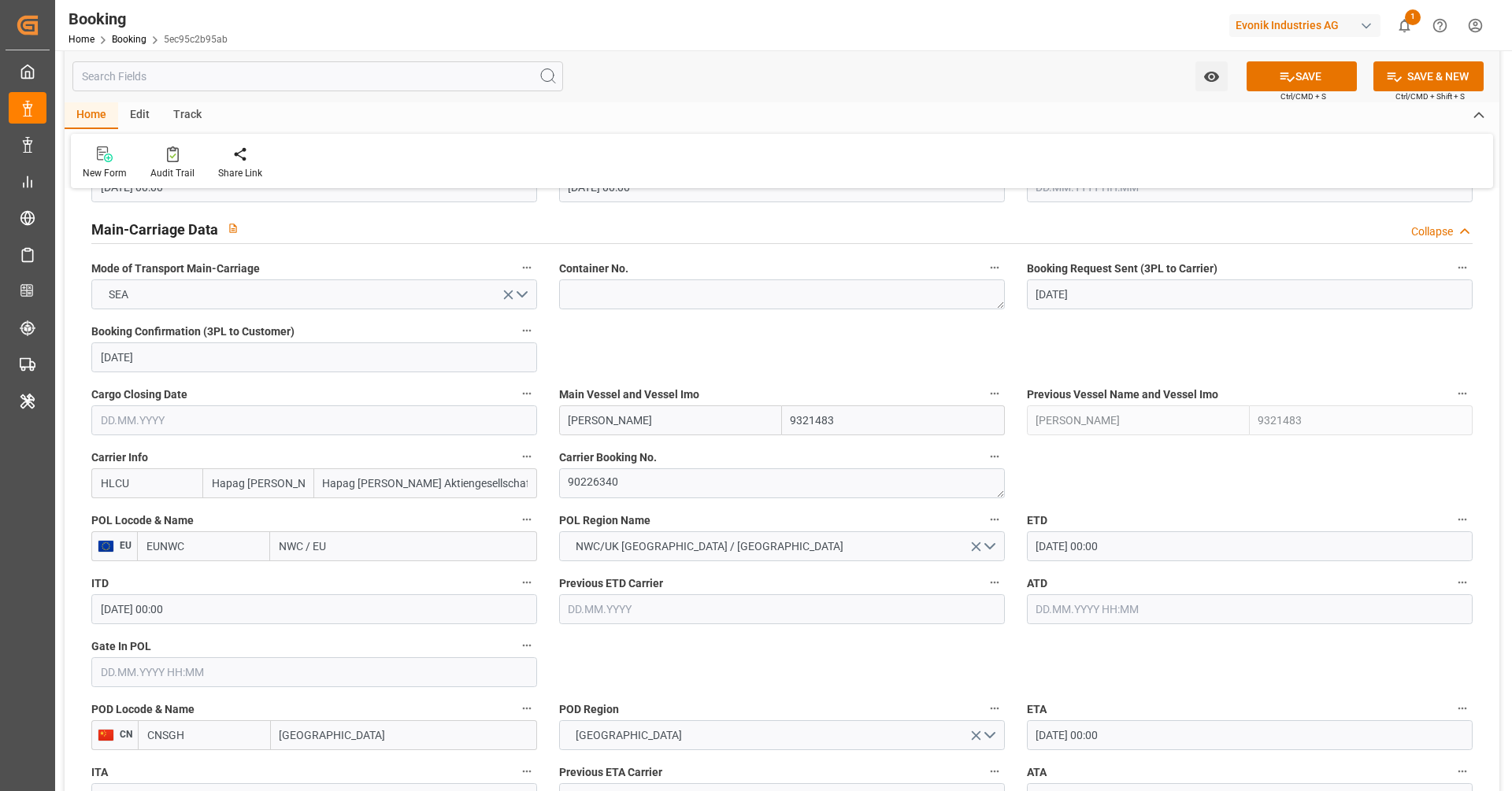
click at [306, 552] on input "NWC / EU" at bounding box center [403, 547] width 267 height 30
type input "nlrtm"
click at [288, 579] on b "[GEOGRAPHIC_DATA]" at bounding box center [334, 581] width 107 height 13
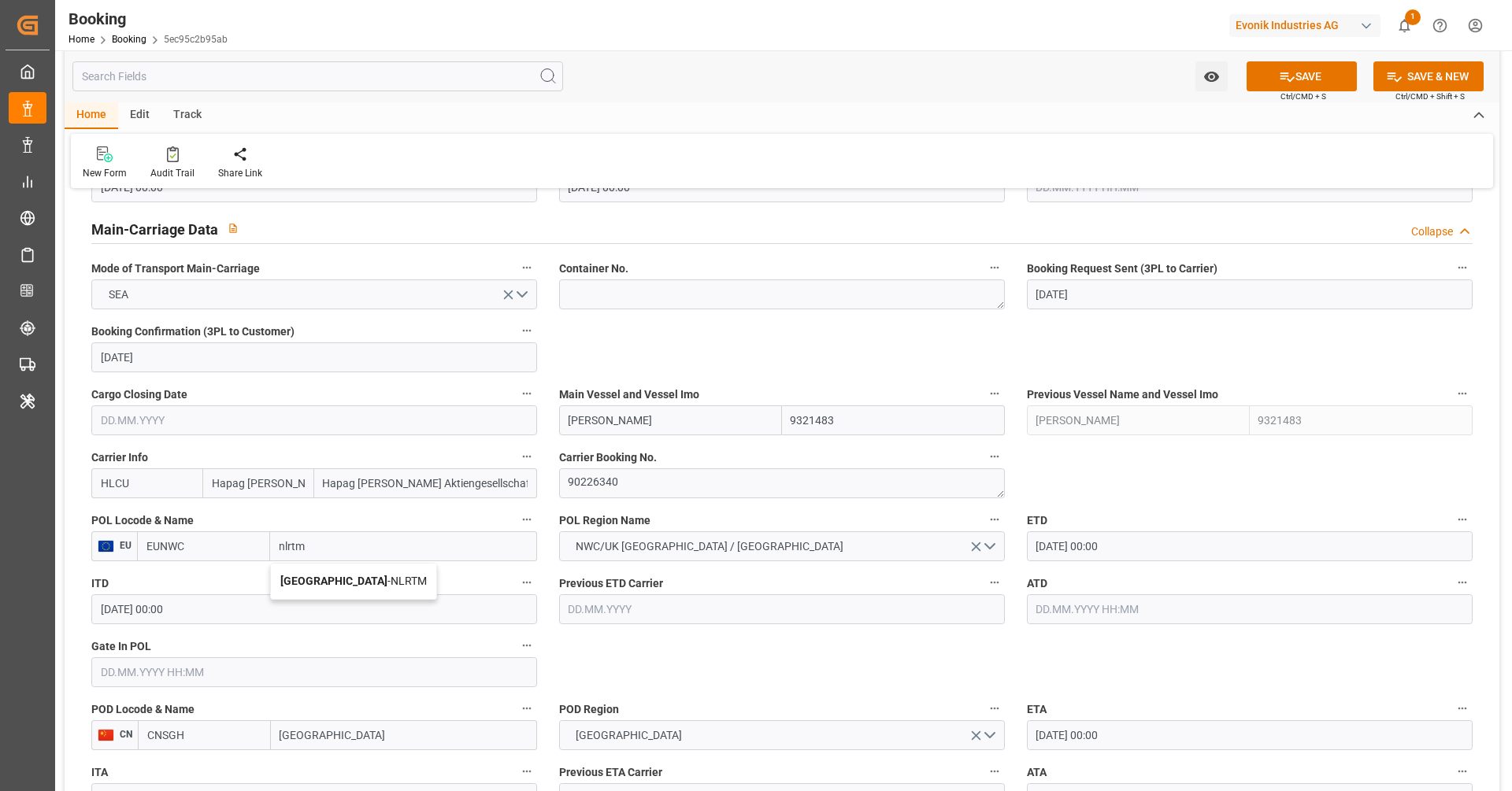
type input "NLRTM"
type input "[GEOGRAPHIC_DATA]"
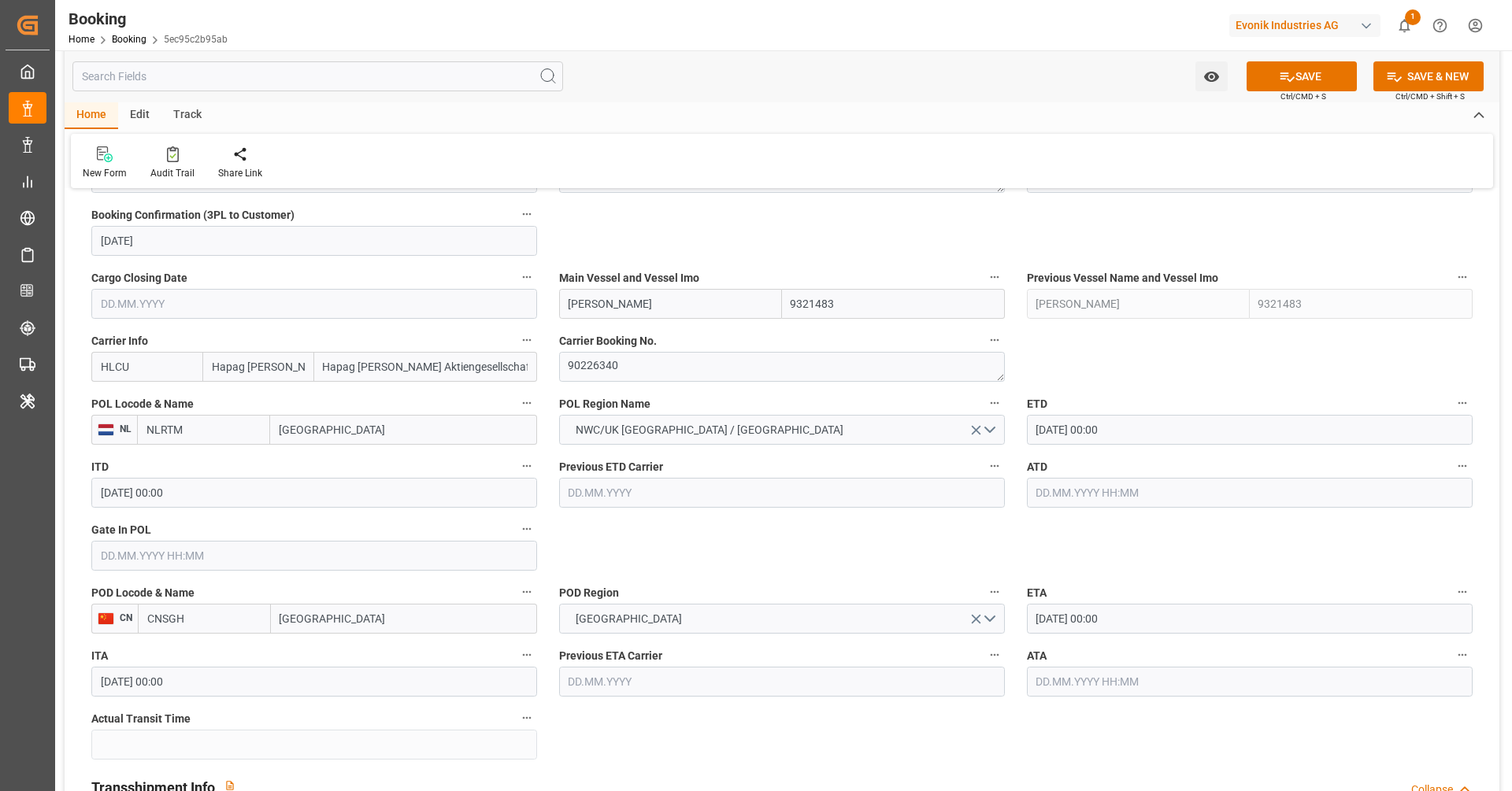
scroll to position [1097, 0]
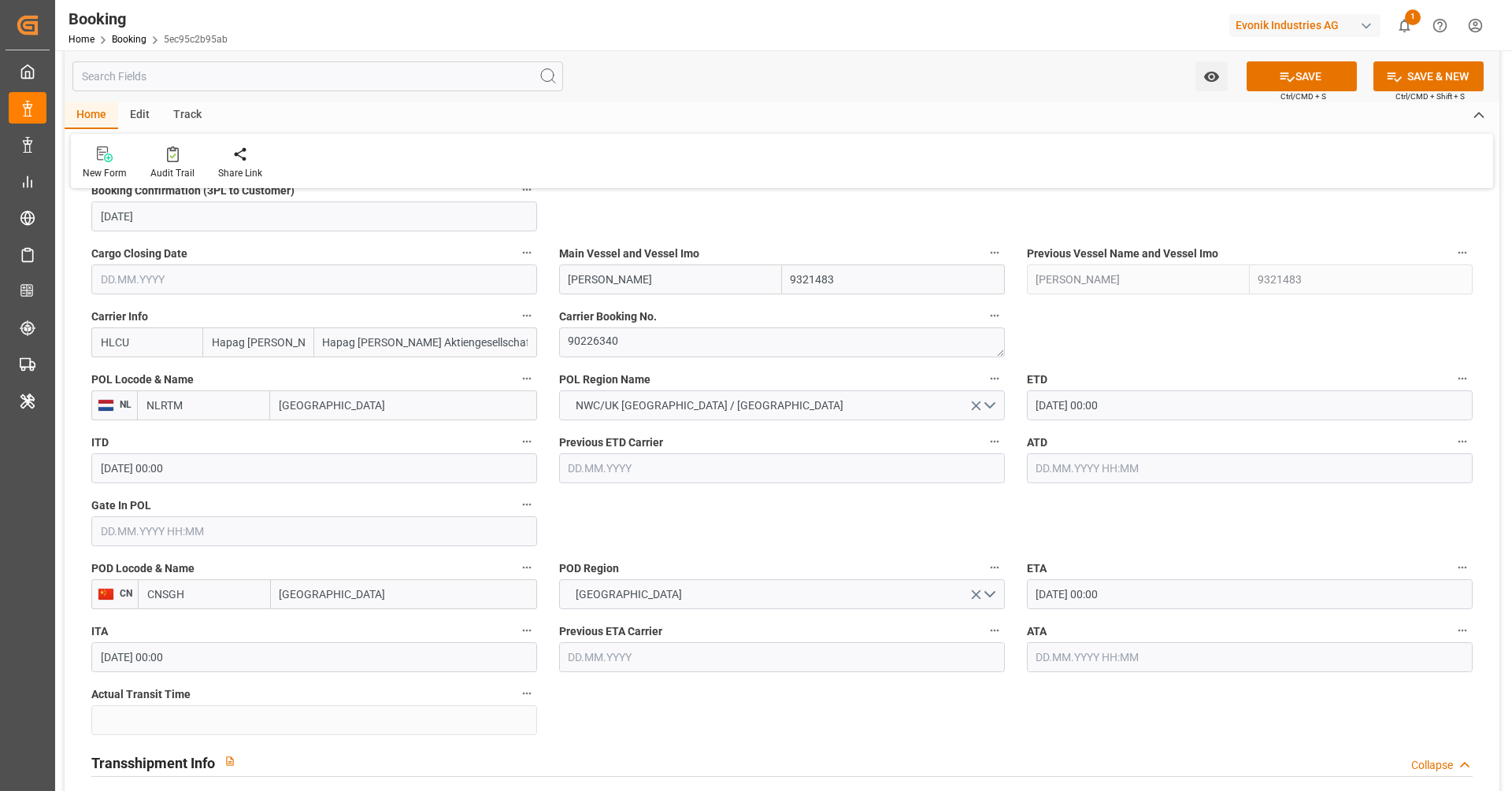
click at [1125, 418] on input "[DATE] 00:00" at bounding box center [1249, 405] width 445 height 30
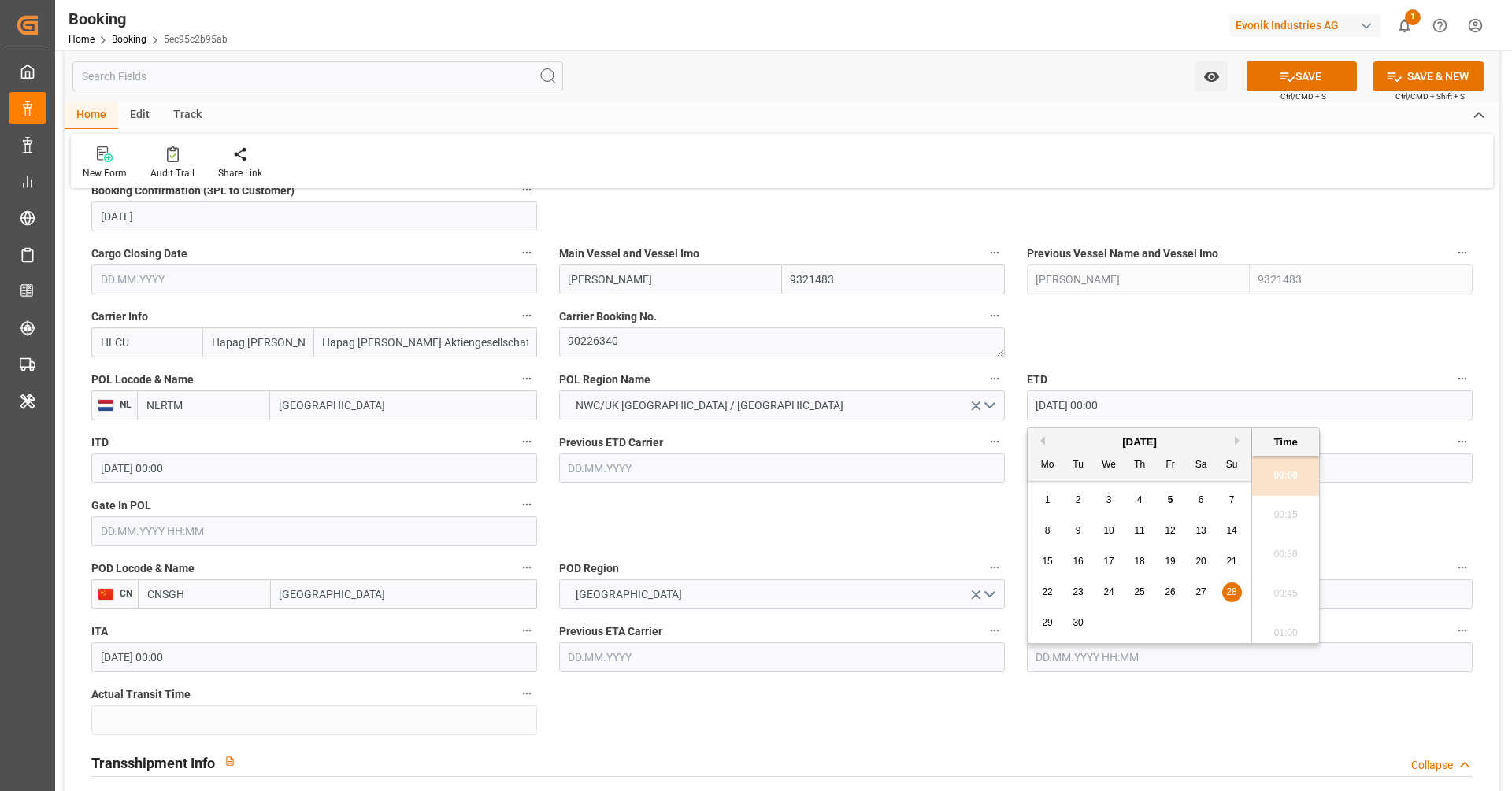
click at [1132, 599] on div "25" at bounding box center [1139, 593] width 20 height 19
type input "[DATE] 00:00"
click at [929, 552] on div "POD Region CHINA" at bounding box center [782, 583] width 468 height 63
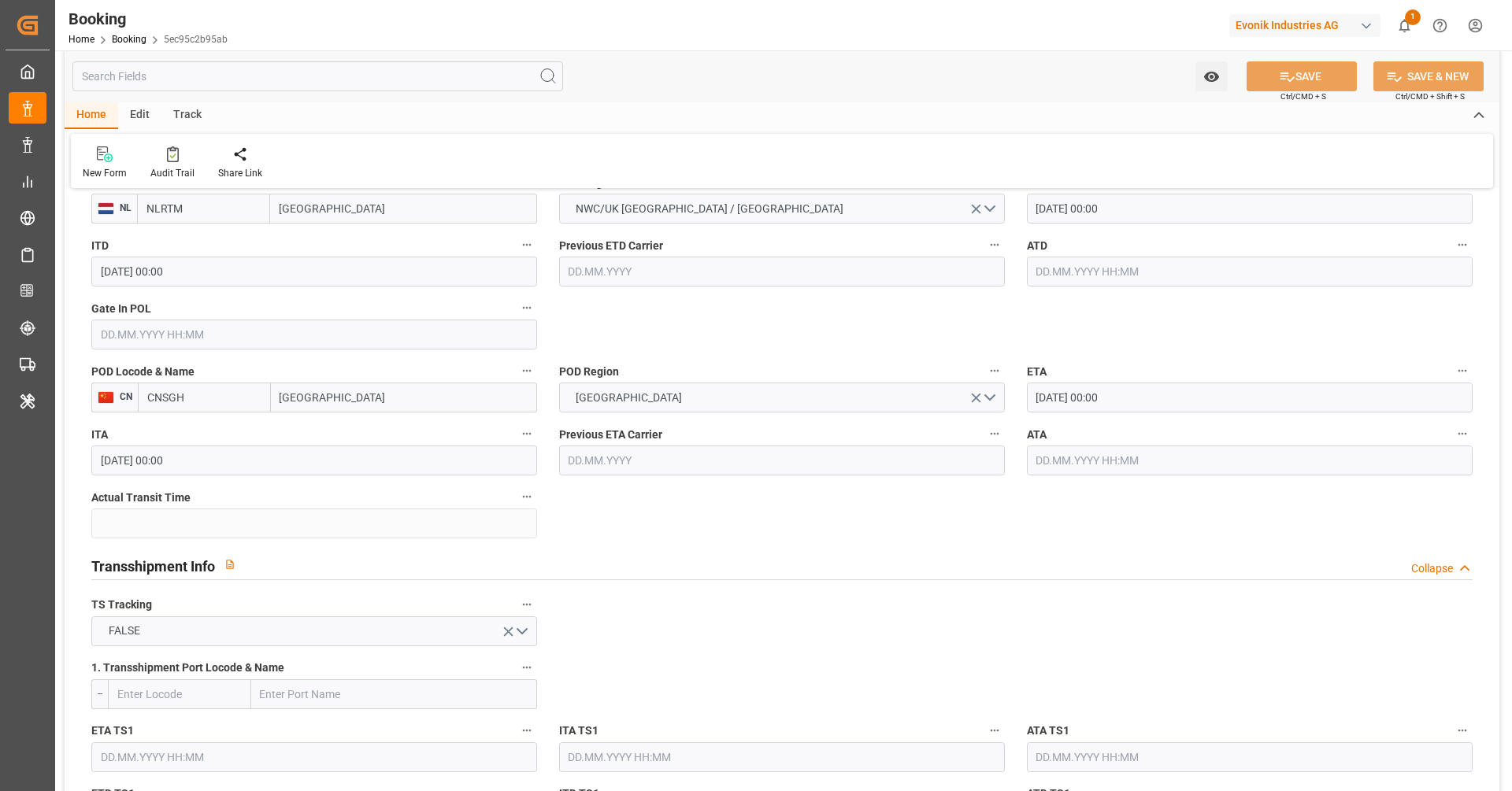
scroll to position [1179, 0]
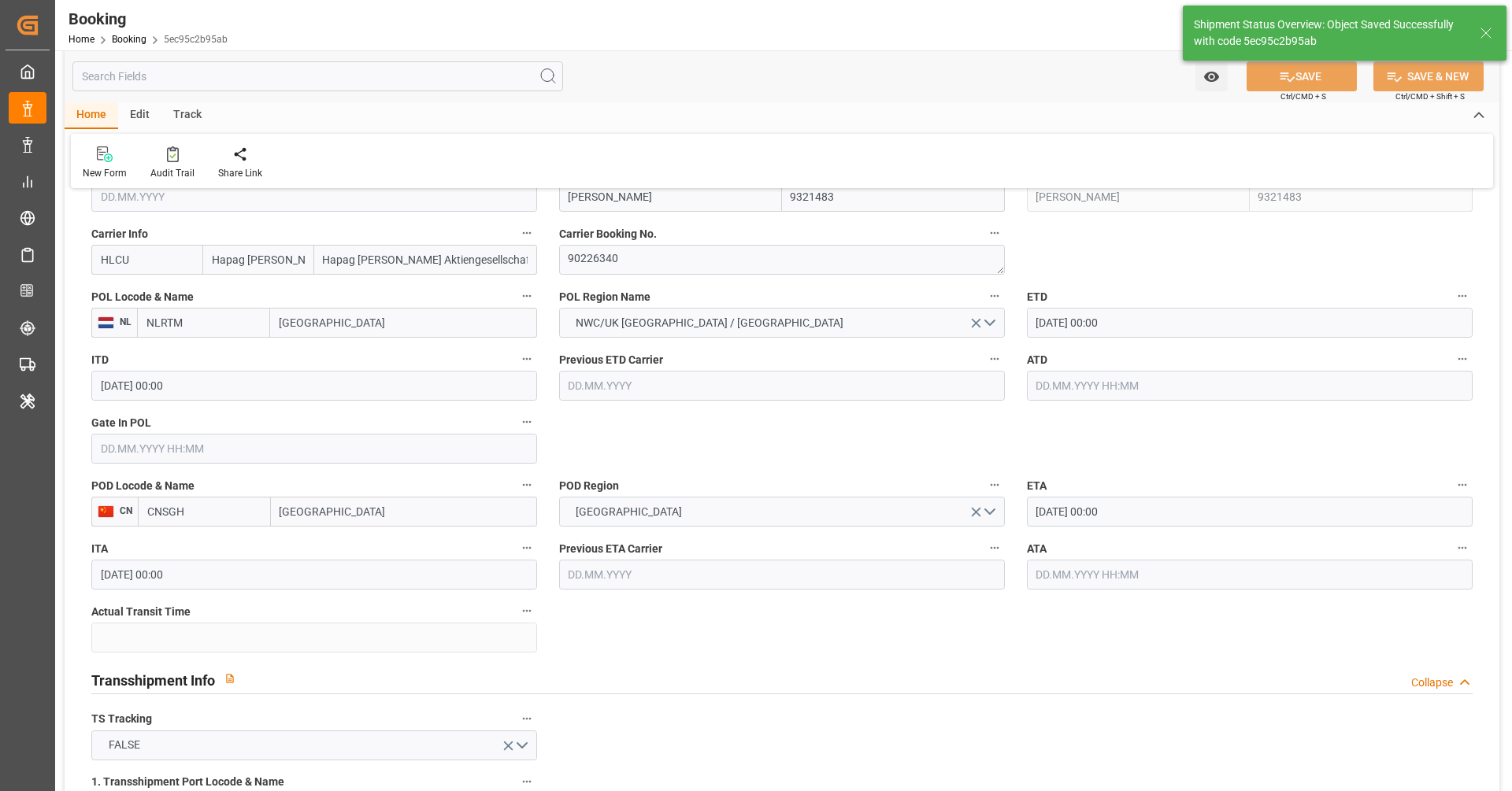
type textarea "[PERSON_NAME]"
type textarea "Pod-PodRegionName-businessDivision-businessLine-"
type input "05.09.2025 07:15"
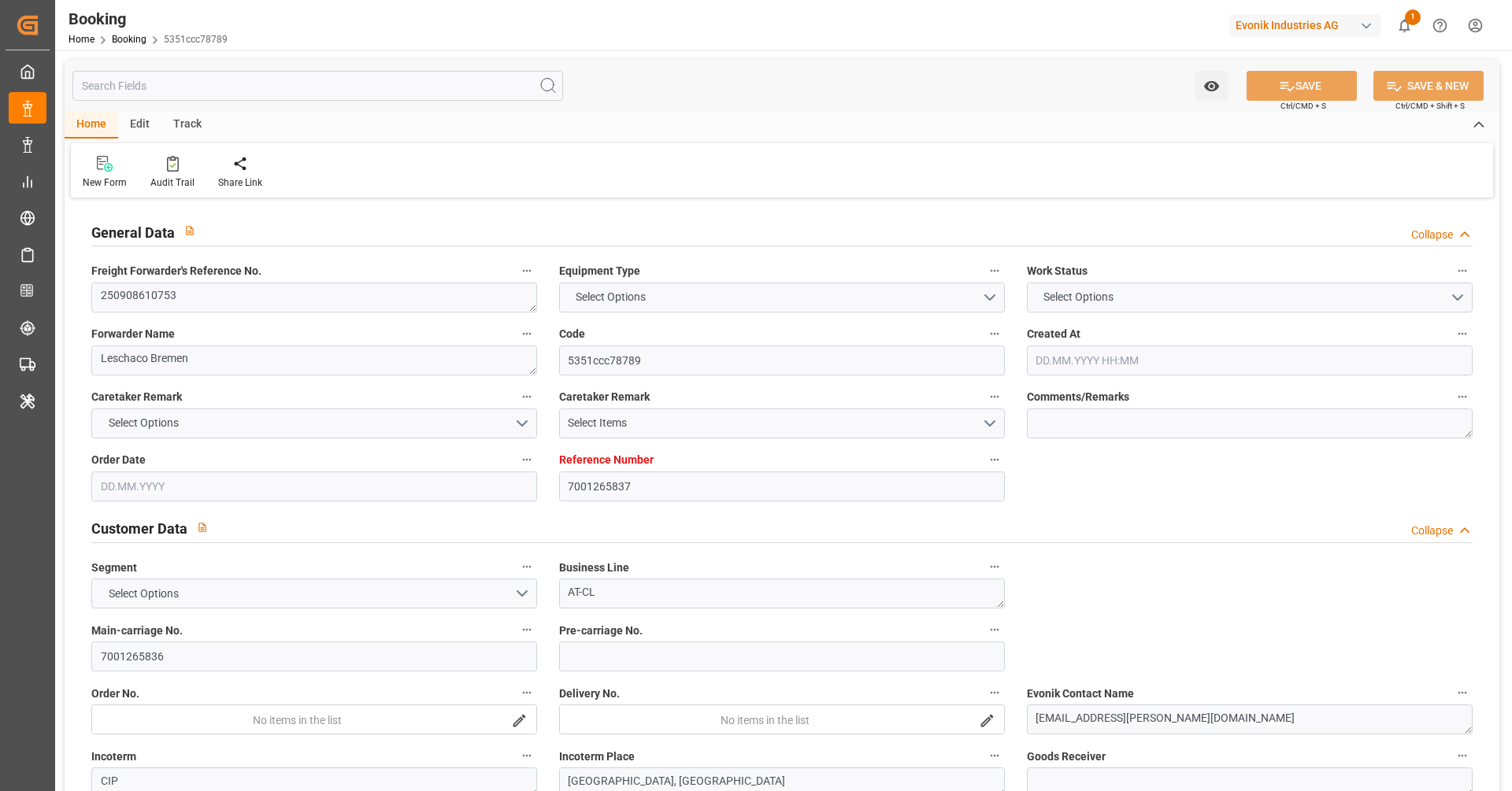
type input "7001265837"
type input "9444730"
type input "Hapag [PERSON_NAME]"
type input "Hapag [PERSON_NAME] Aktiengesellschaft"
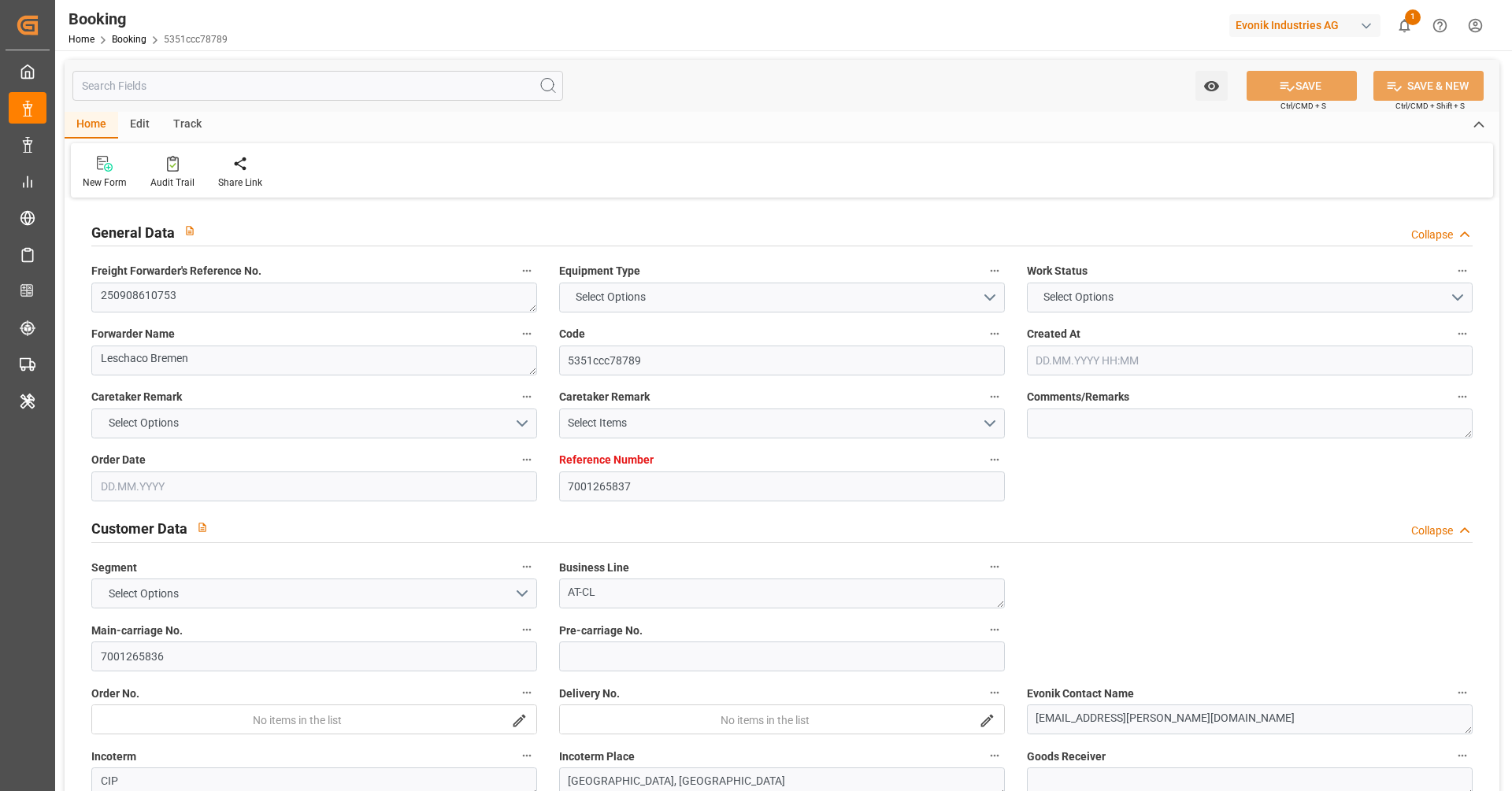
type input "EUNWC"
type input "USNYC"
type input "03.09.2025 08:49"
type input "[DATE]"
type input "19.10.2025"
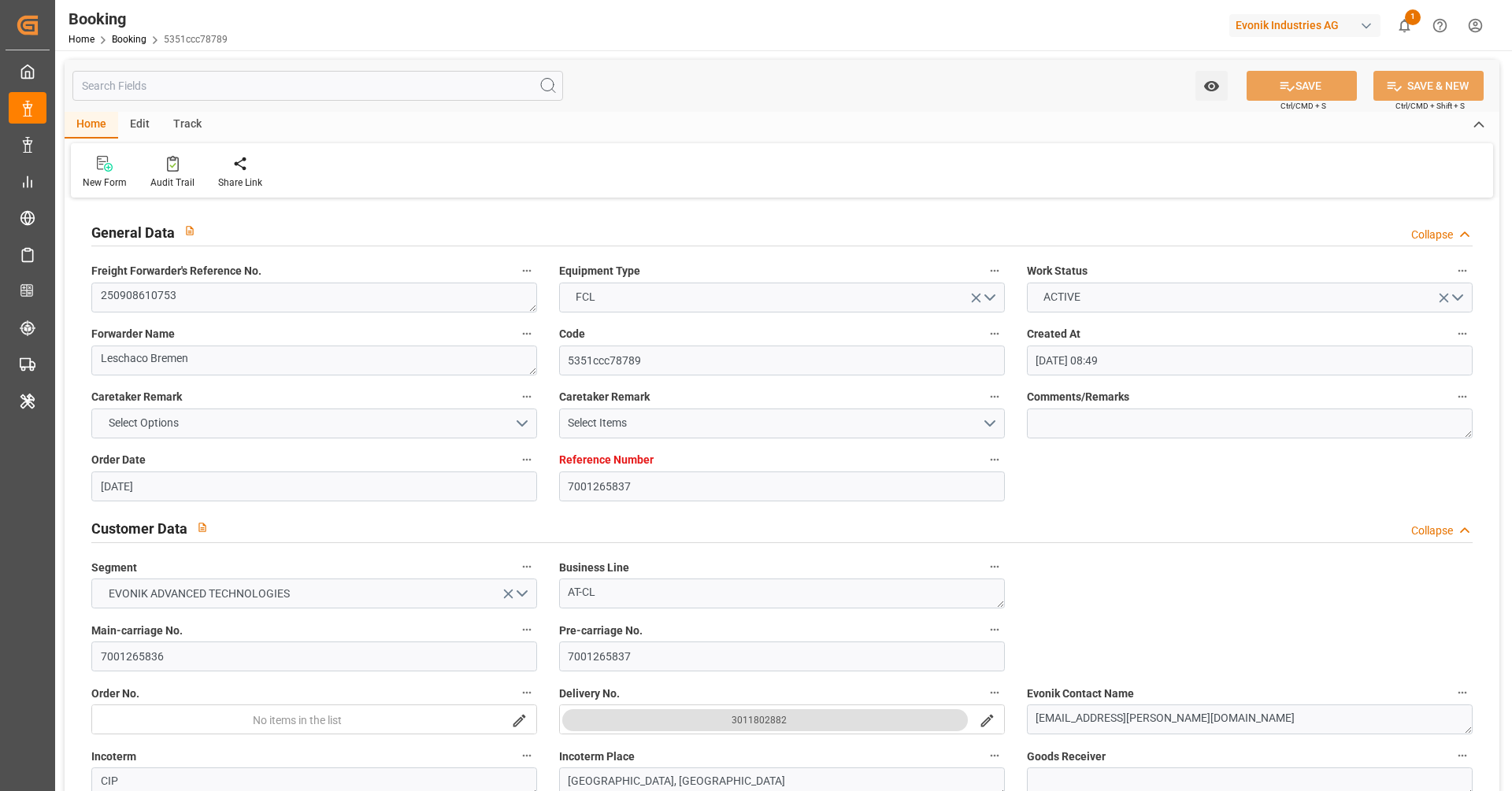
type input "22.09.2025"
type input "22.09.2025 00:00"
type input "[DATE] 00:00"
type input "[DATE]"
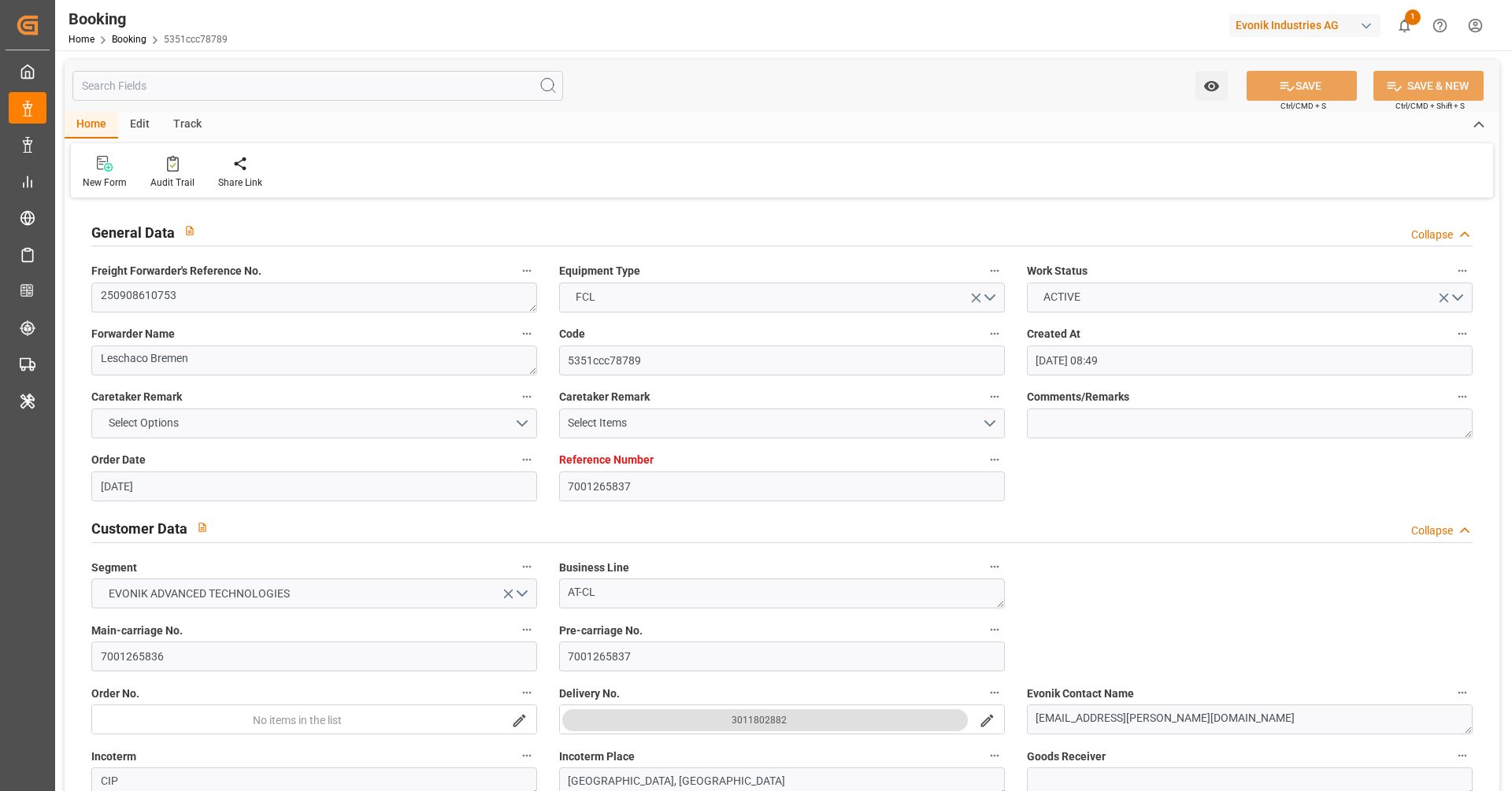
type input "10.10.2025 00:00"
type input "26.10.2025 00:00"
type input "20.10.2025 00:00"
type input "04.09.2025 09:42"
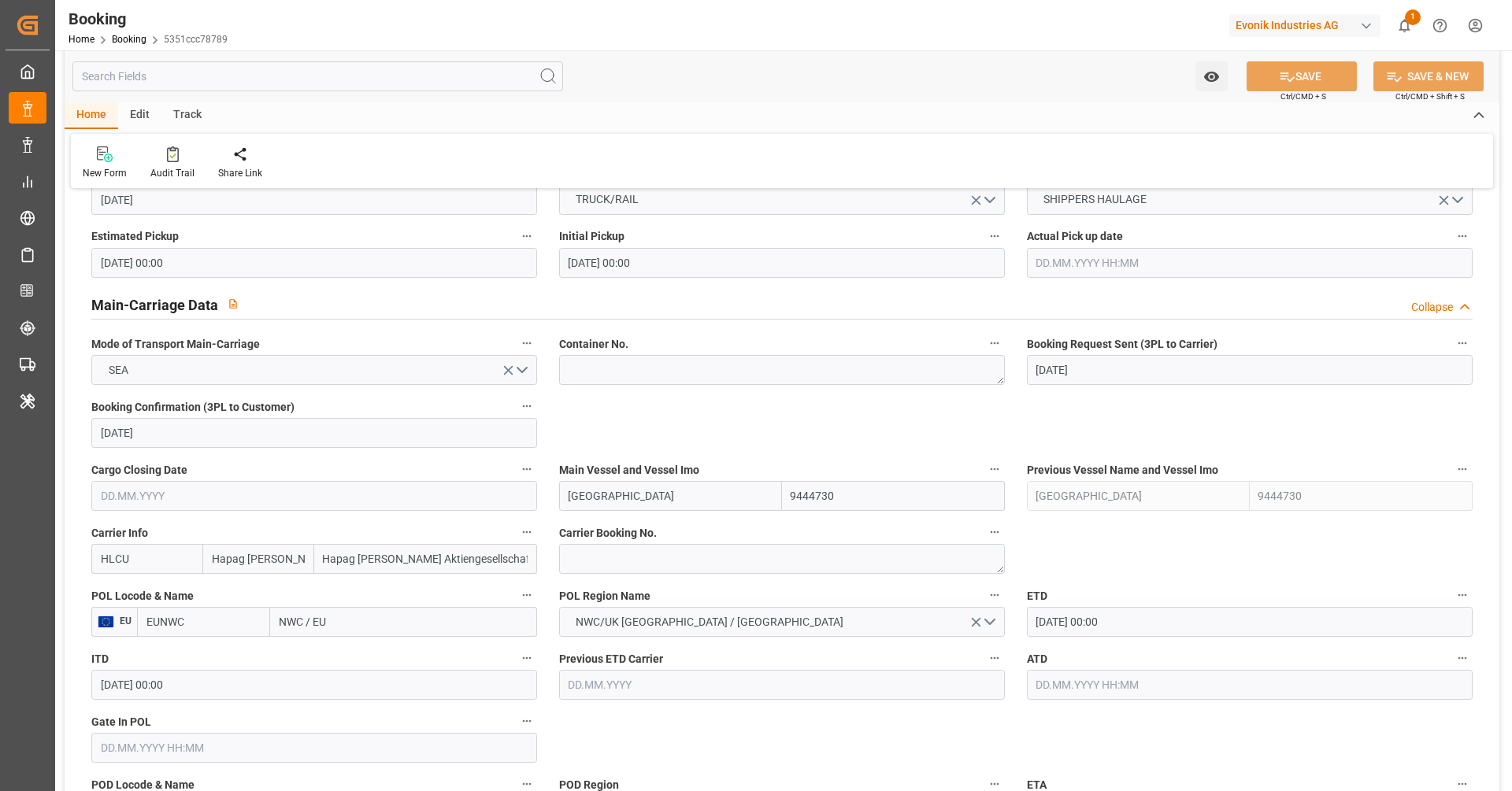
scroll to position [949, 0]
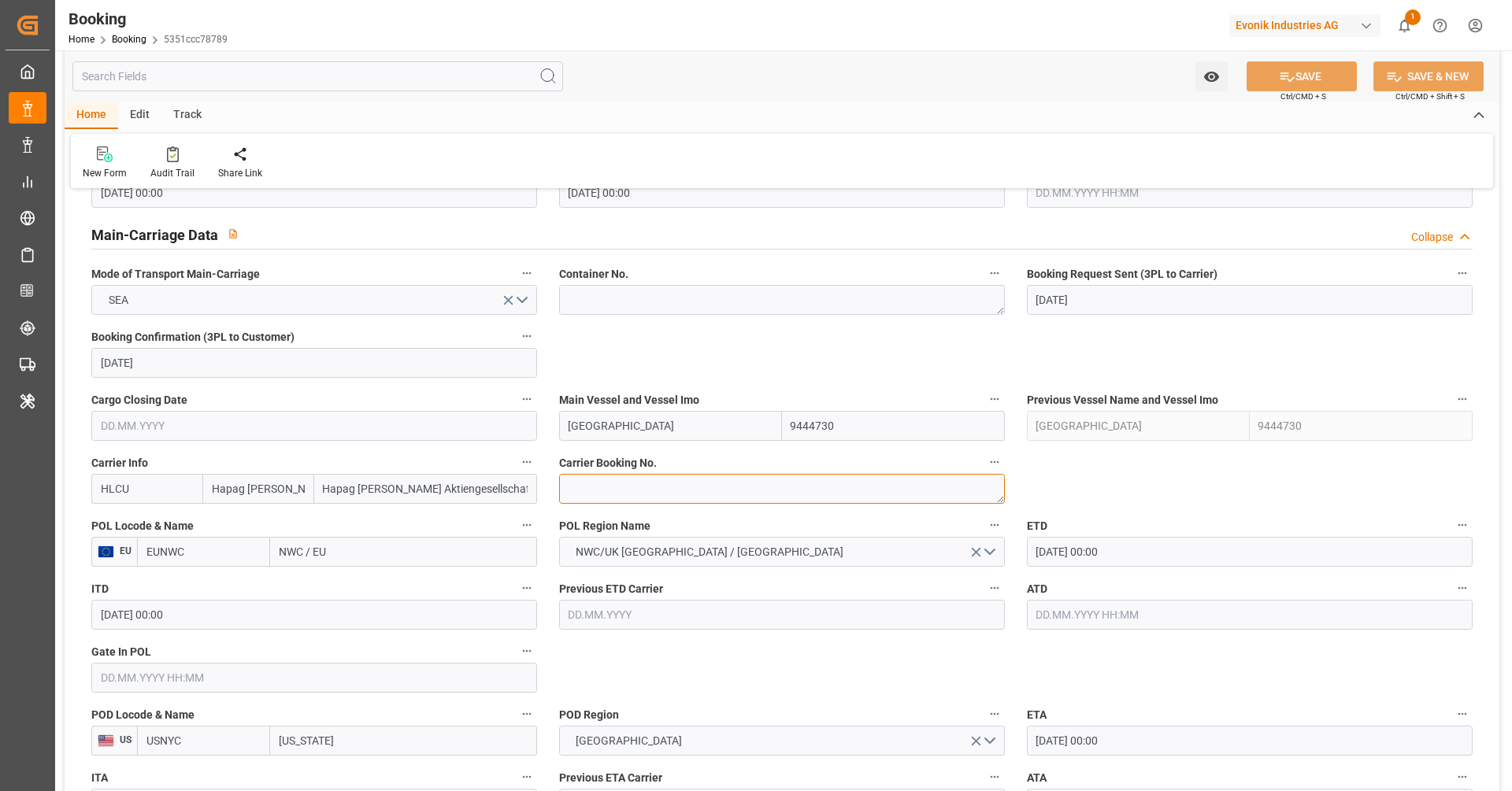
click at [664, 486] on textarea at bounding box center [782, 489] width 445 height 30
paste textarea "19536377"
type textarea "19536377"
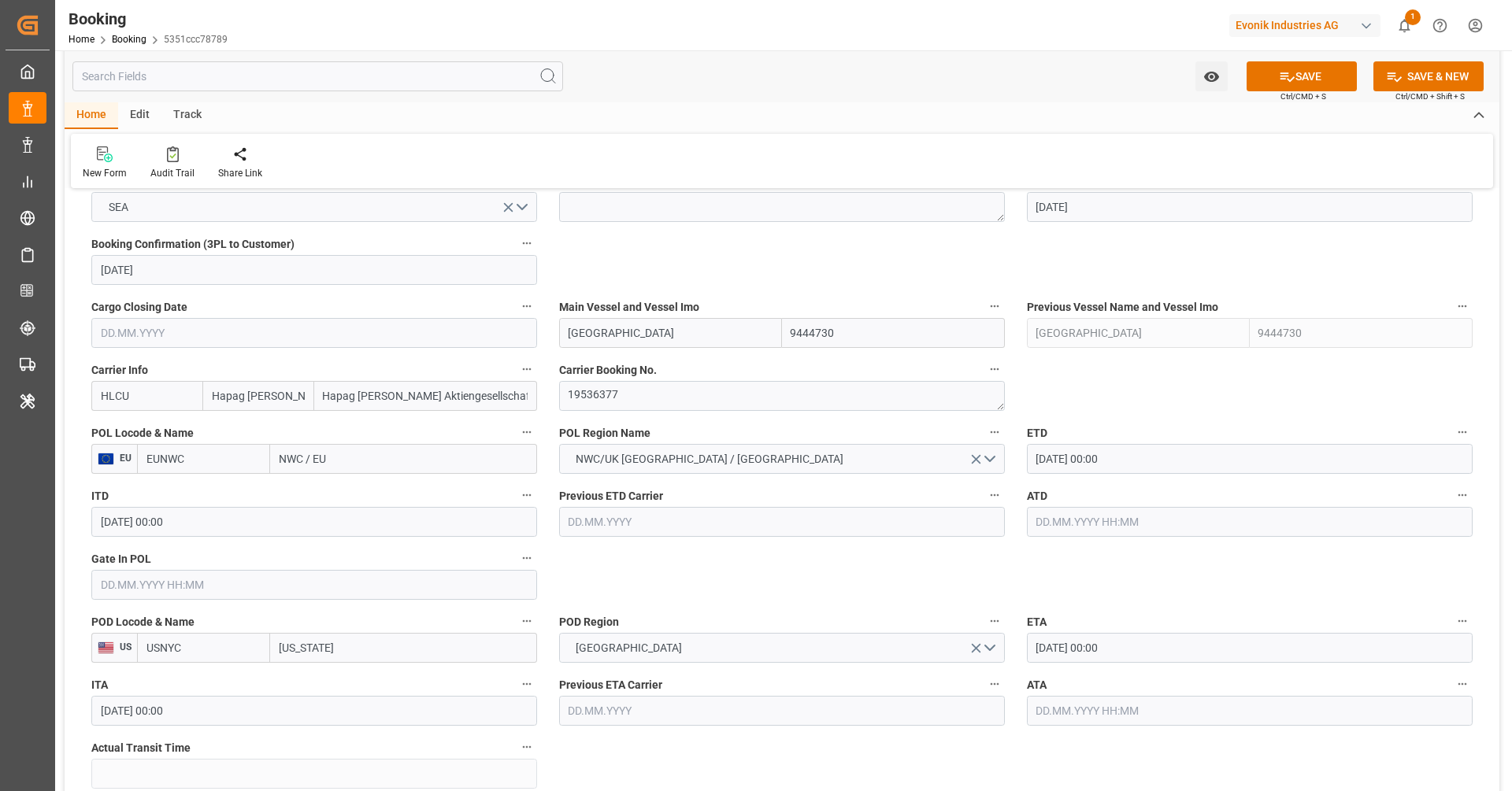
scroll to position [1044, 0]
click at [249, 451] on input "EUNWC" at bounding box center [203, 457] width 133 height 30
click at [171, 496] on b "NLRTM" at bounding box center [166, 492] width 38 height 13
type input "NLRTM"
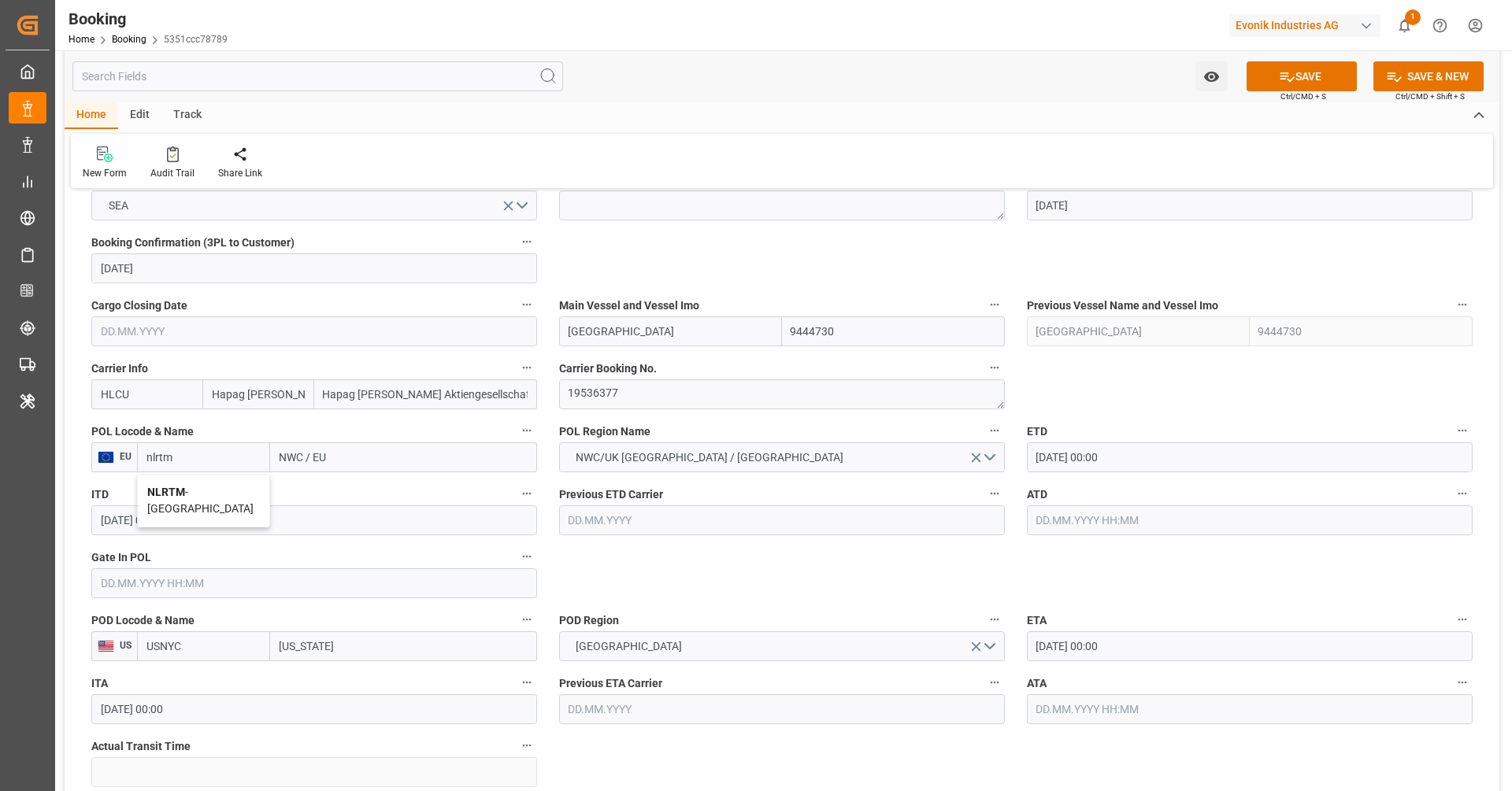
type input "Rotterdam"
type input "NLRTM"
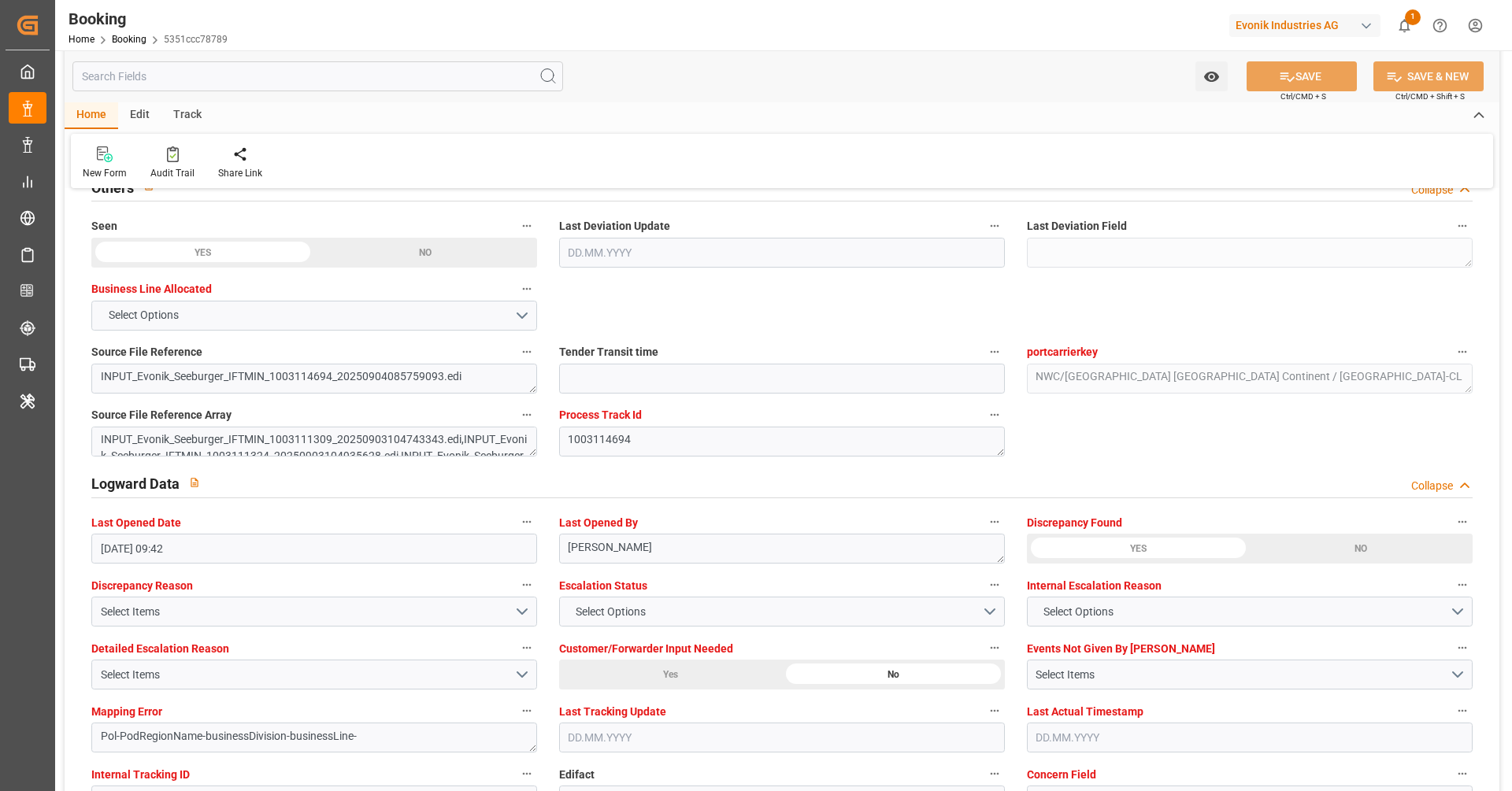
scroll to position [2414, 0]
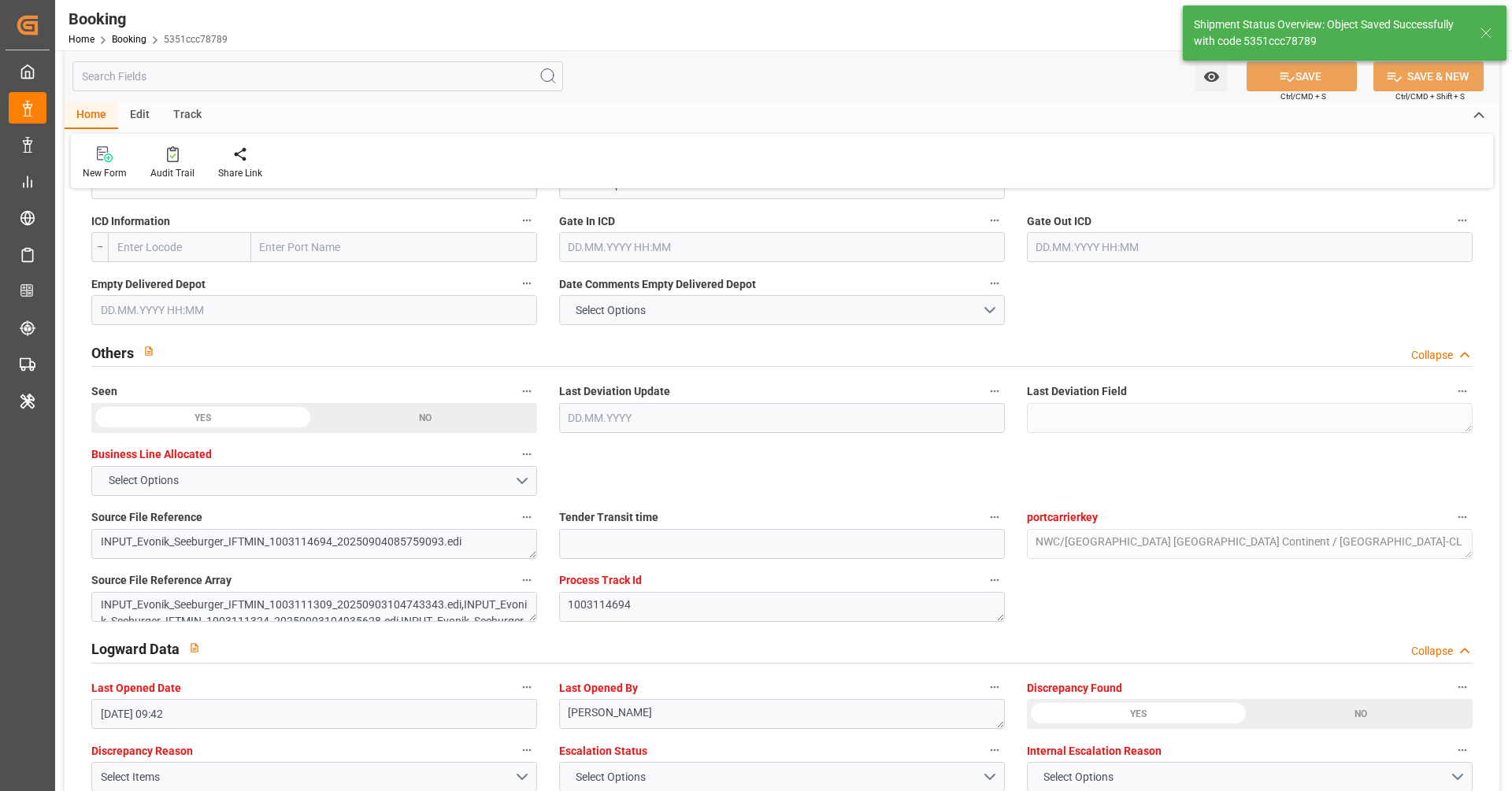
type textarea "[PERSON_NAME]"
type textarea "businessDivision-businessLine-"
type input "05.09.2025 07:16"
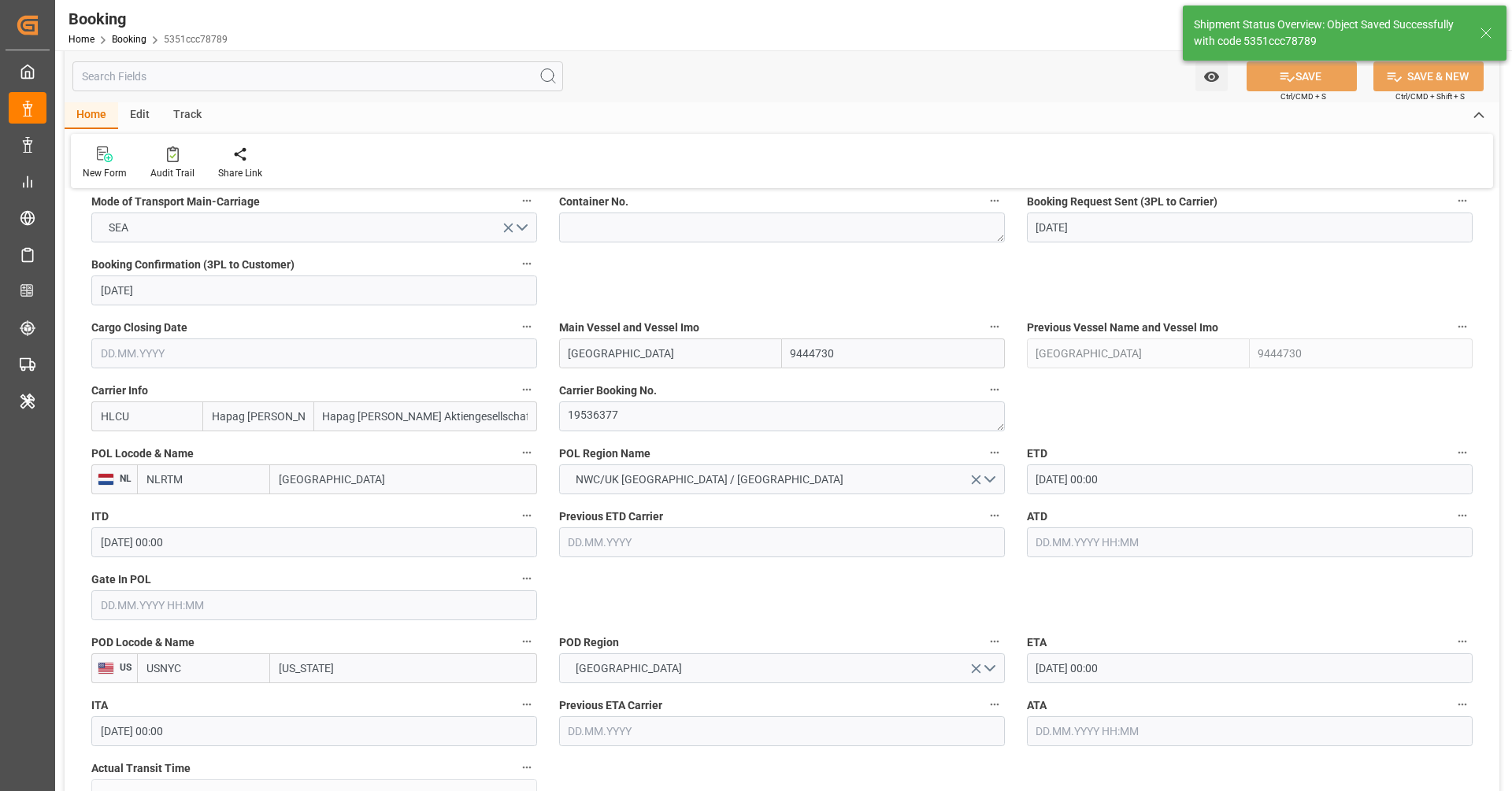
scroll to position [1038, 0]
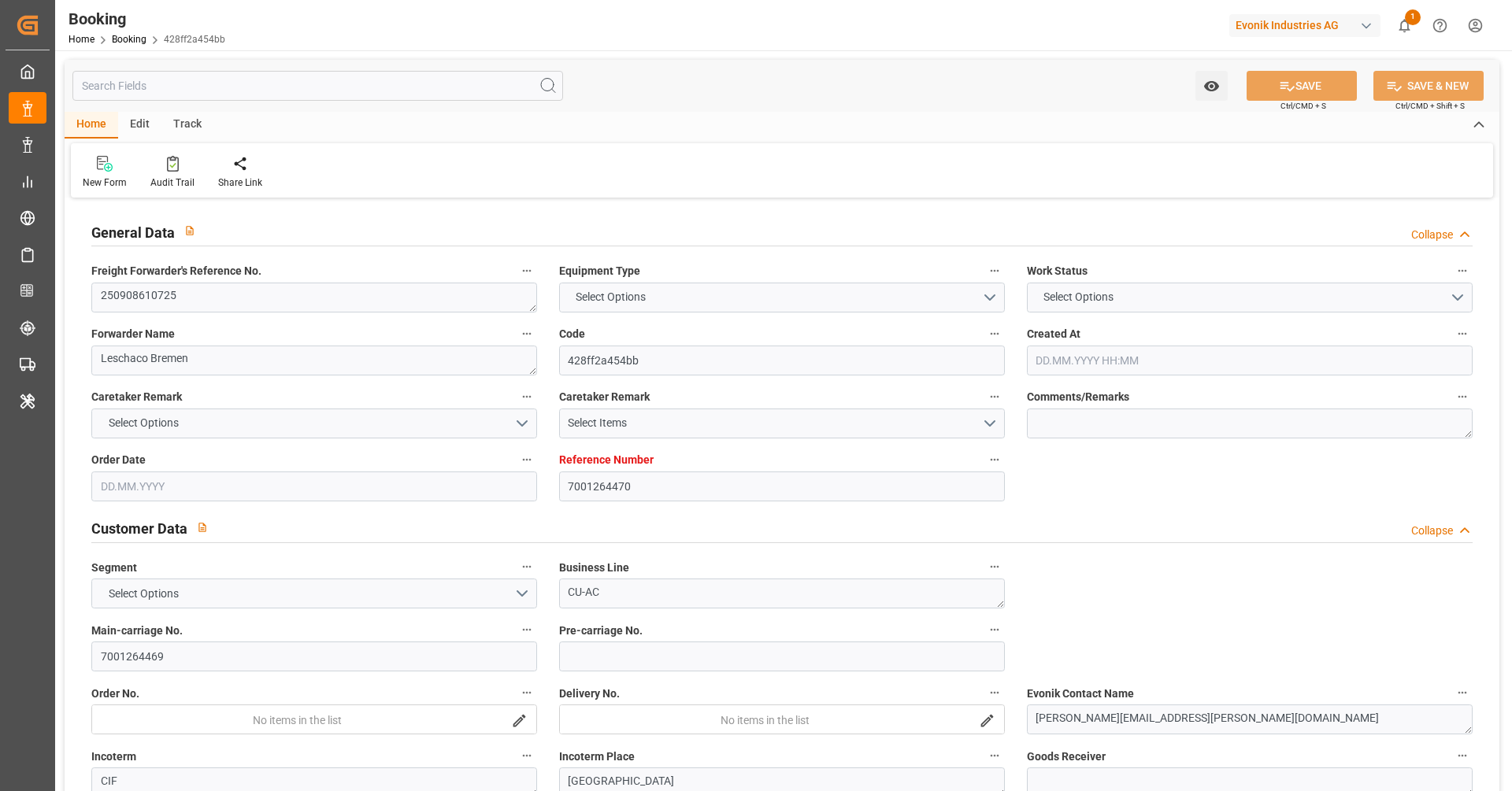
type input "7001264470"
type input "9321483"
type input "Hapag [PERSON_NAME]"
type input "Hapag [PERSON_NAME] Aktiengesellschaft"
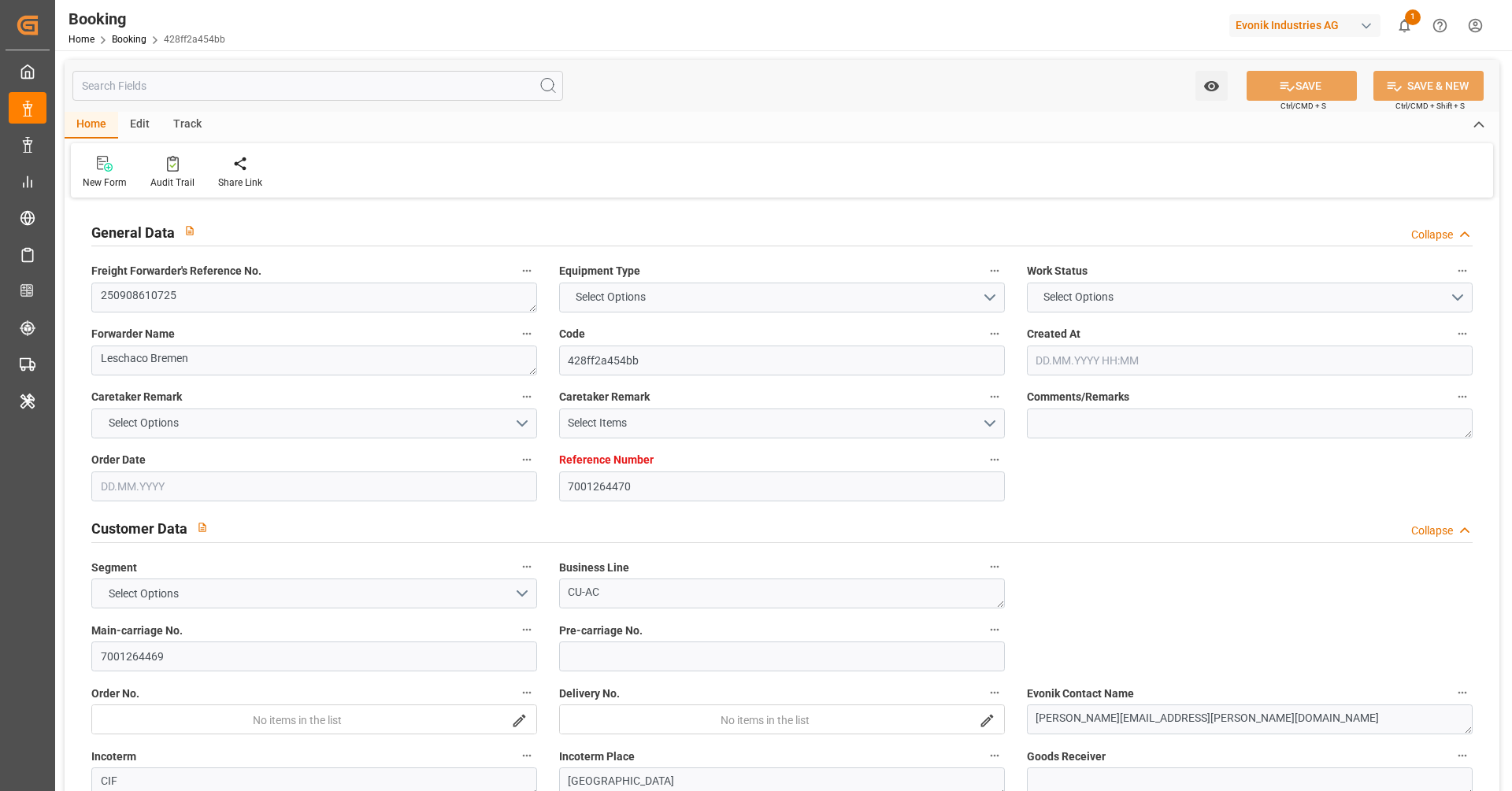
type input "NLRTM"
type input "CNSGH"
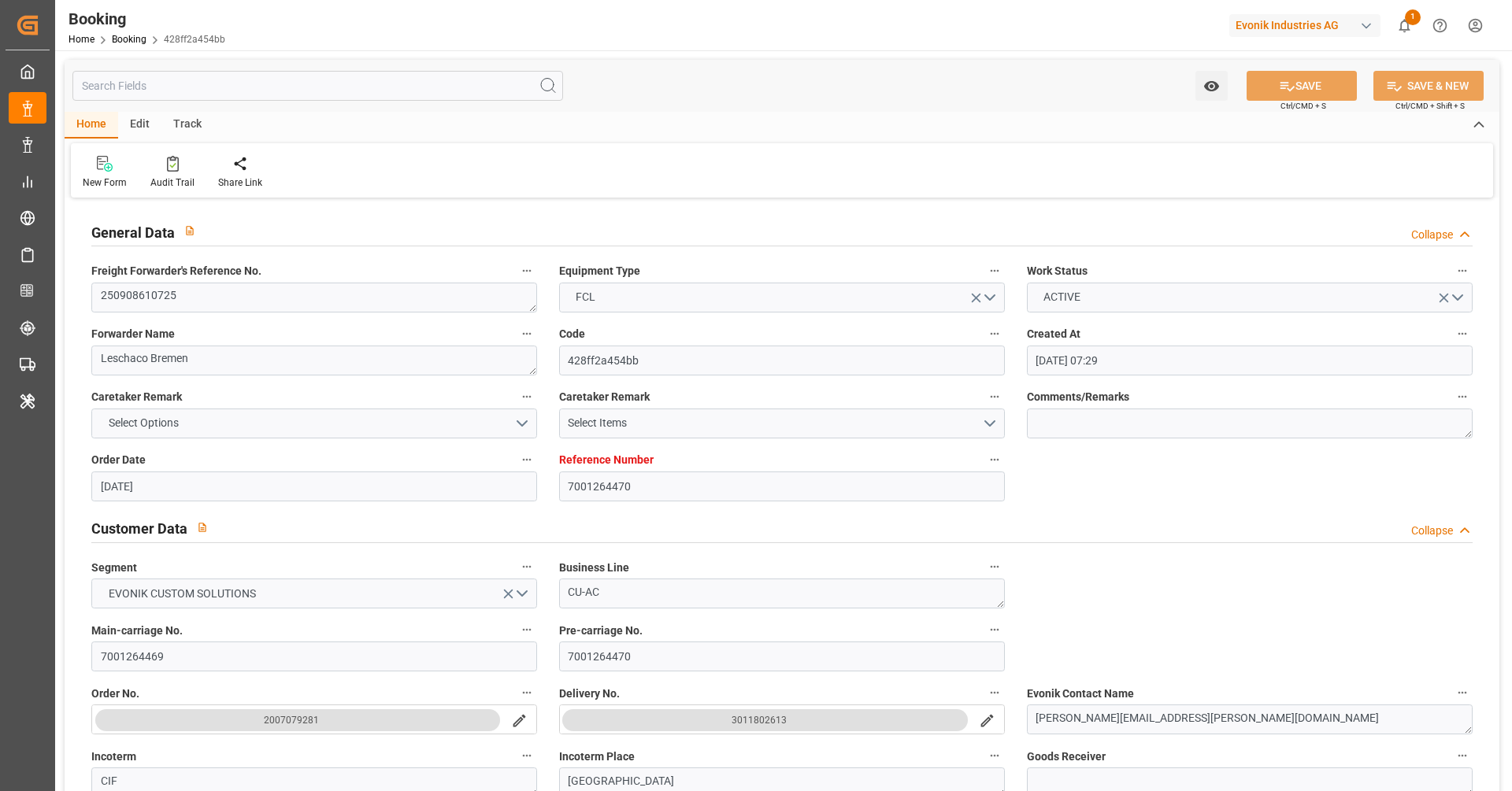
type input "[DATE] 07:29"
type input "02.09.2025"
type input "21.10.2025"
type input "09.09.2025"
type input "09.09.2025 00:00"
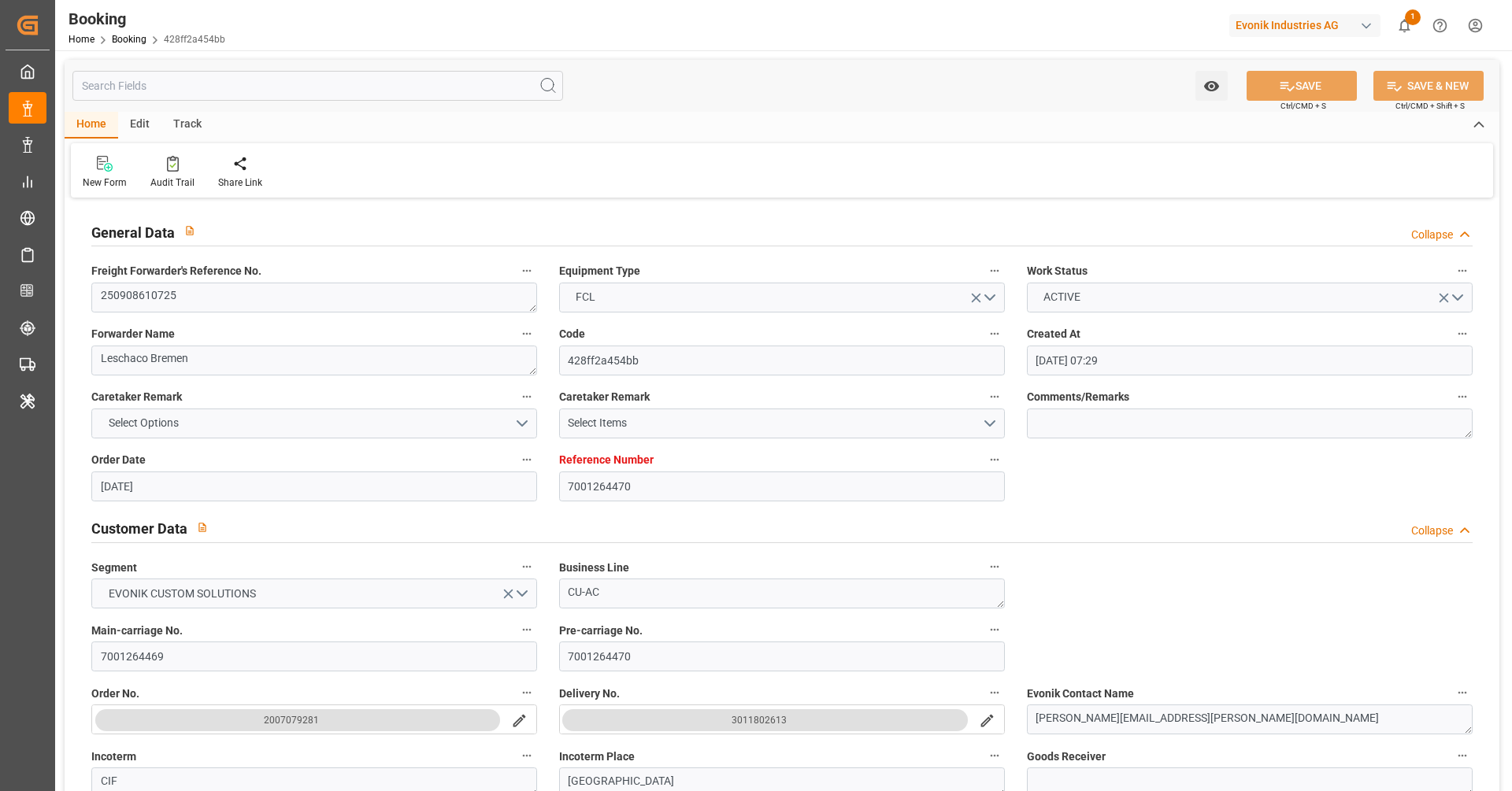
type input "09.09.2025 00:00"
type input "02.09.2025"
type input "[DATE]"
type input "28.09.2025 00:00"
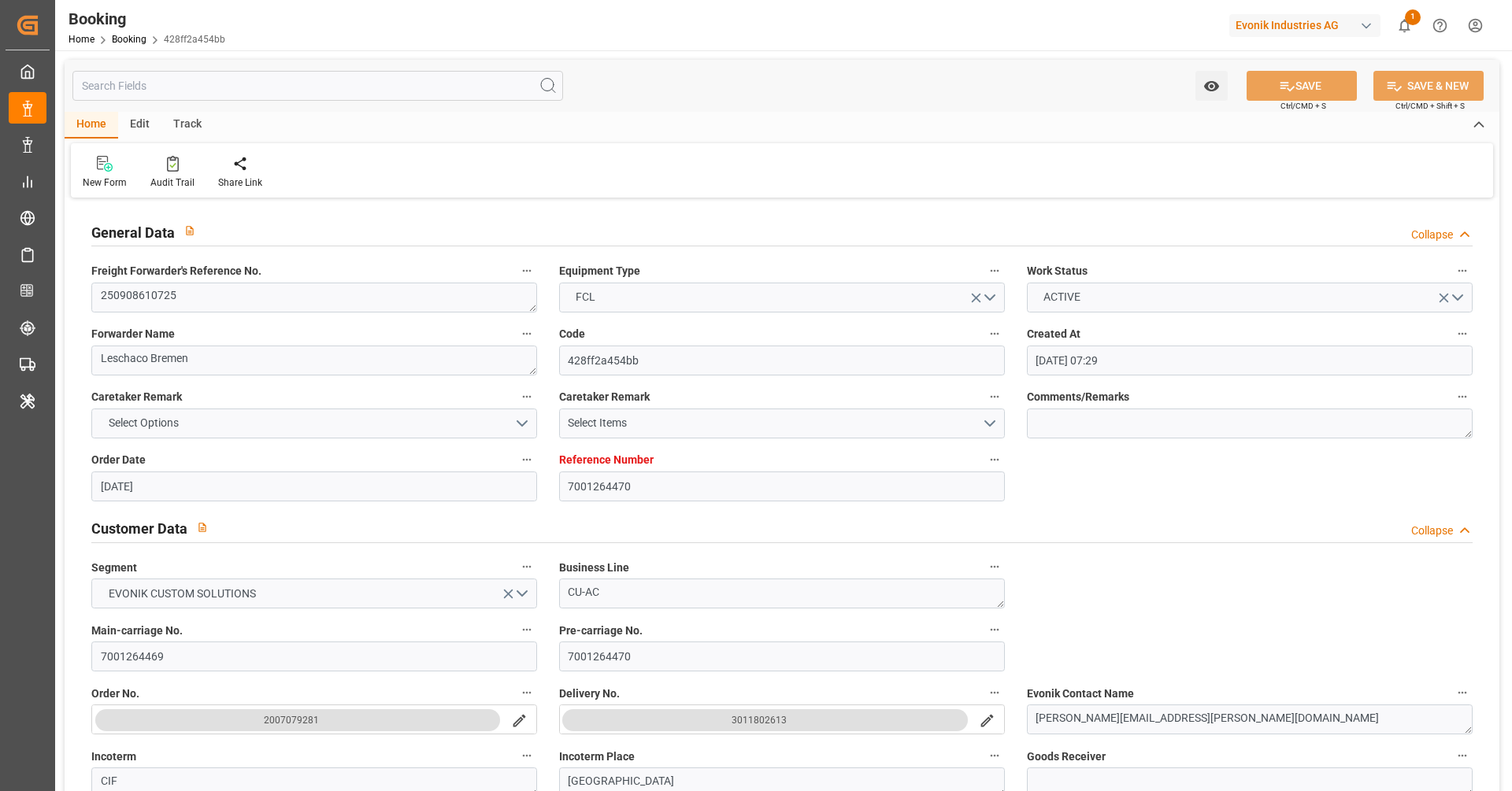
type input "08.11.2025 00:00"
type input "21.10.2025 00:00"
type input "04.09.2025 09:43"
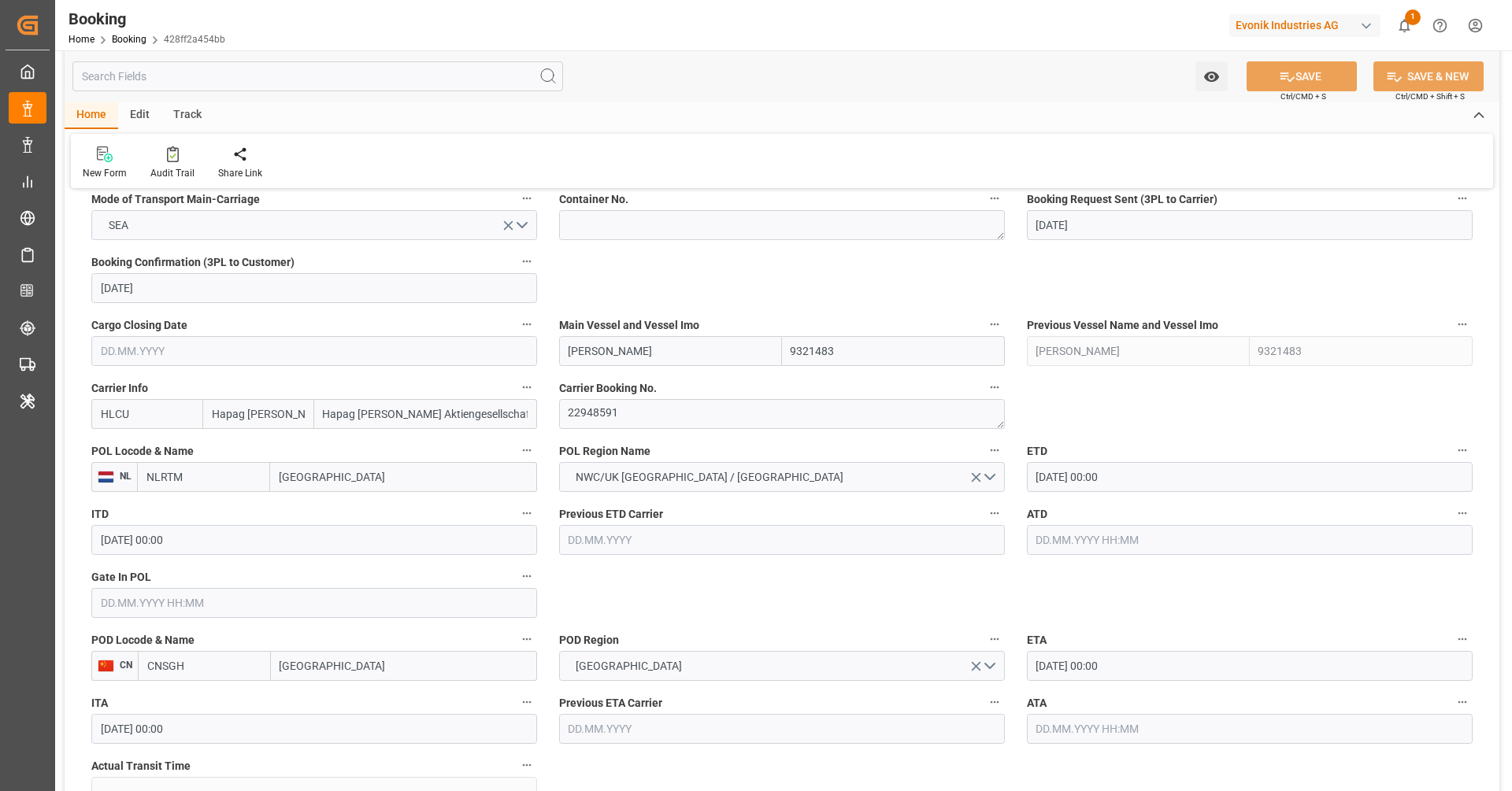
scroll to position [1056, 0]
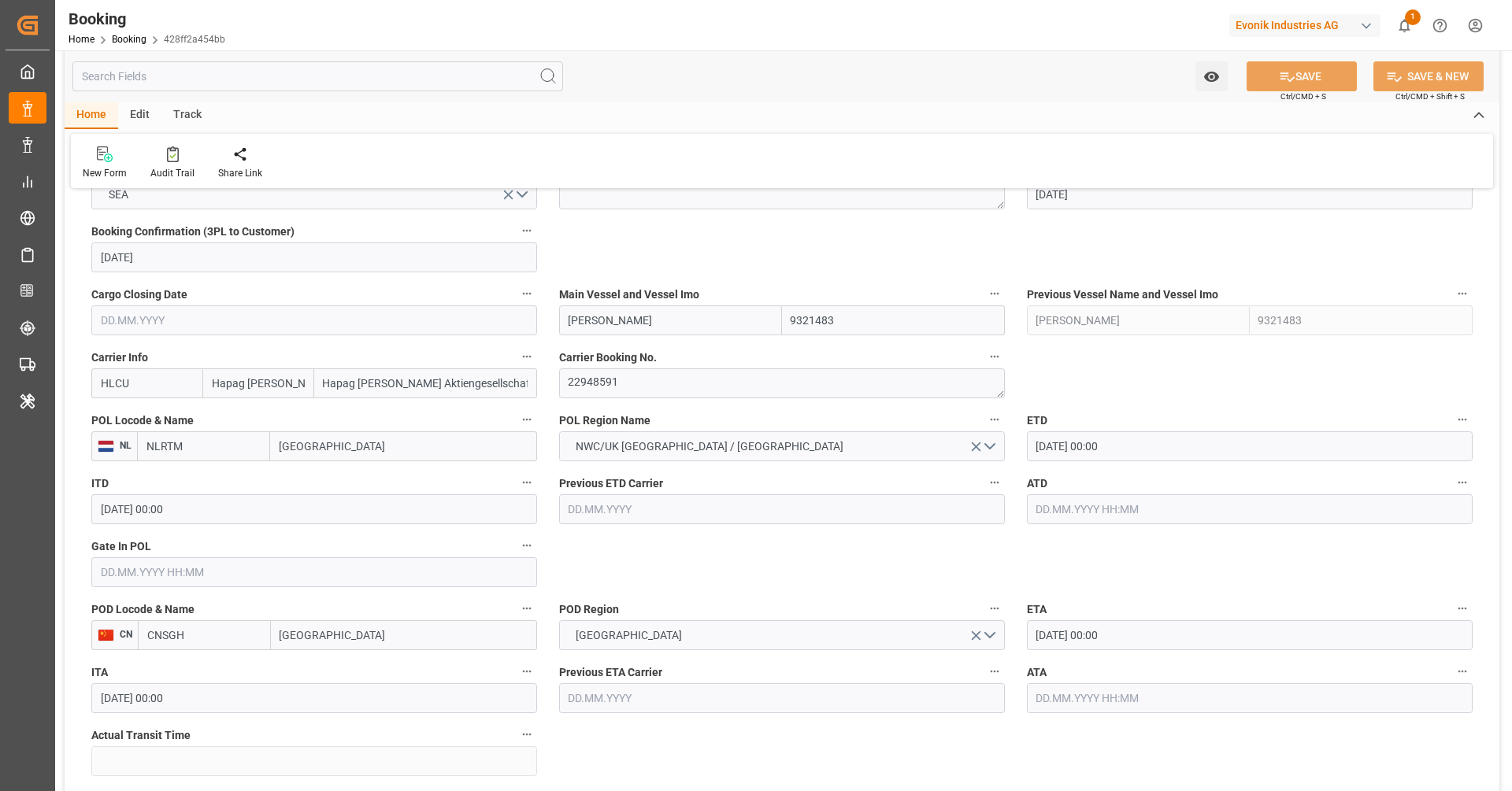
click at [1099, 436] on input "28.09.2025 00:00" at bounding box center [1249, 446] width 445 height 30
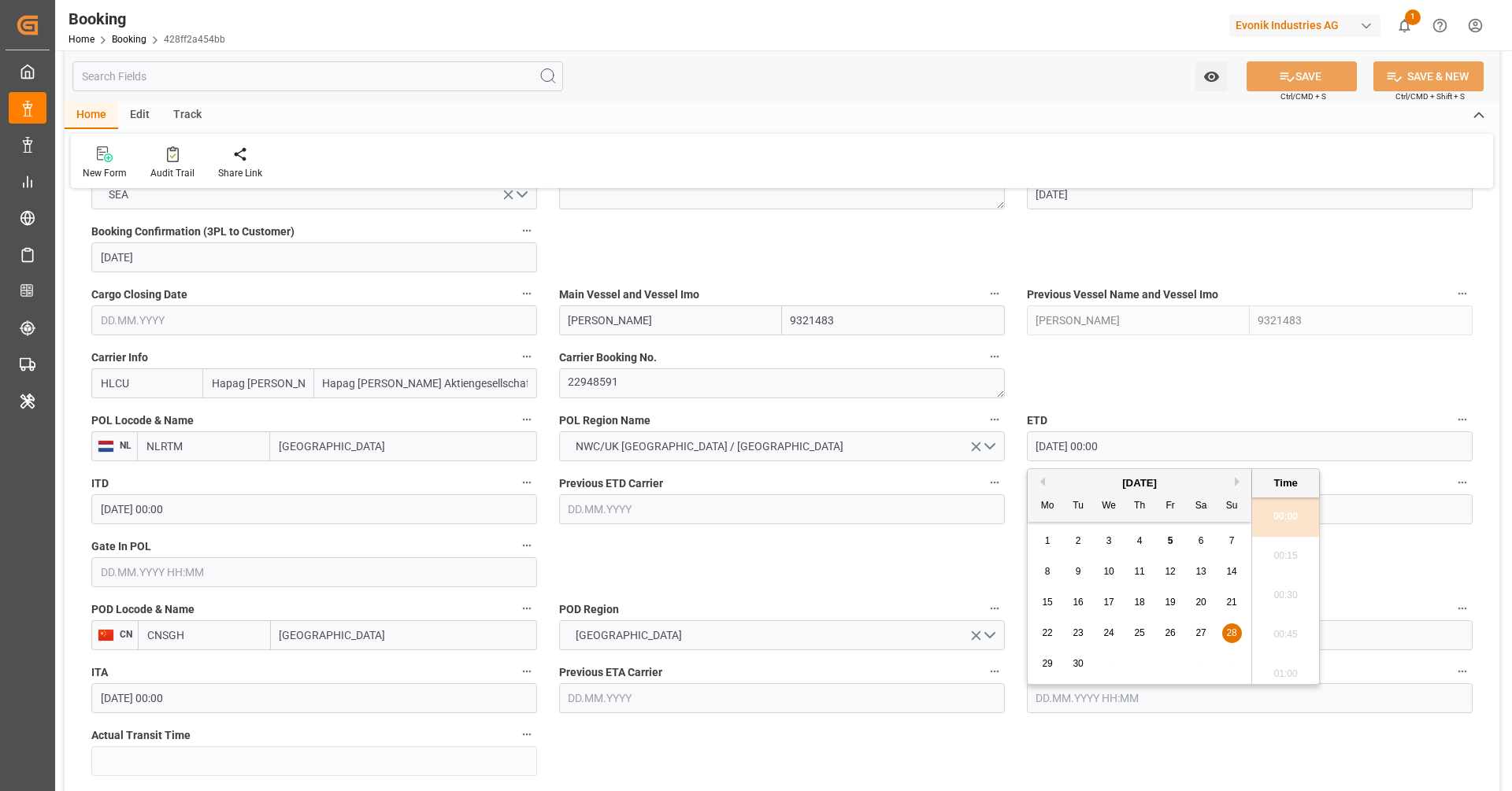
click at [1137, 634] on span "25" at bounding box center [1138, 634] width 10 height 11
type input "[DATE] 00:00"
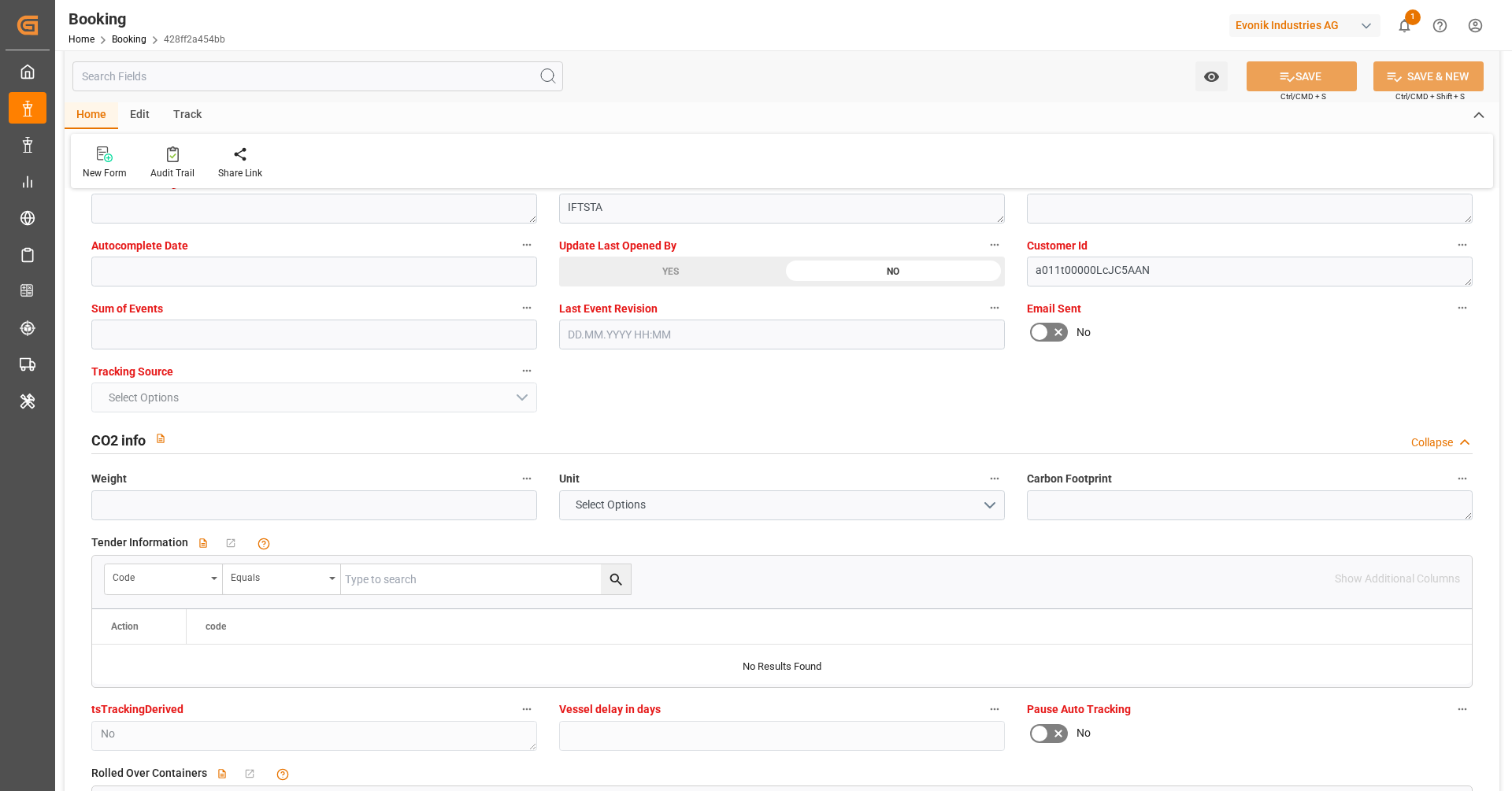
scroll to position [3185, 0]
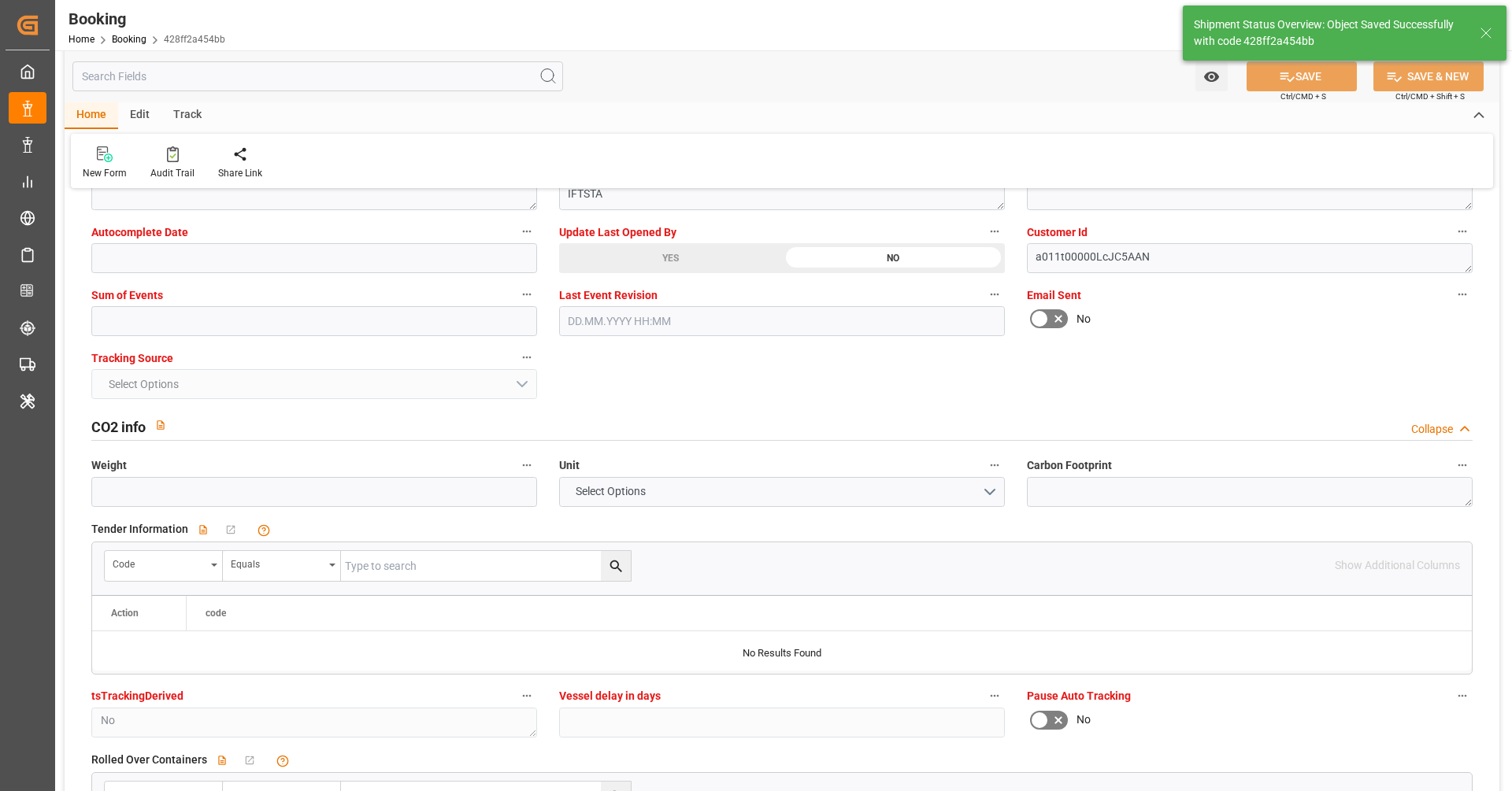
type textarea "[PERSON_NAME]"
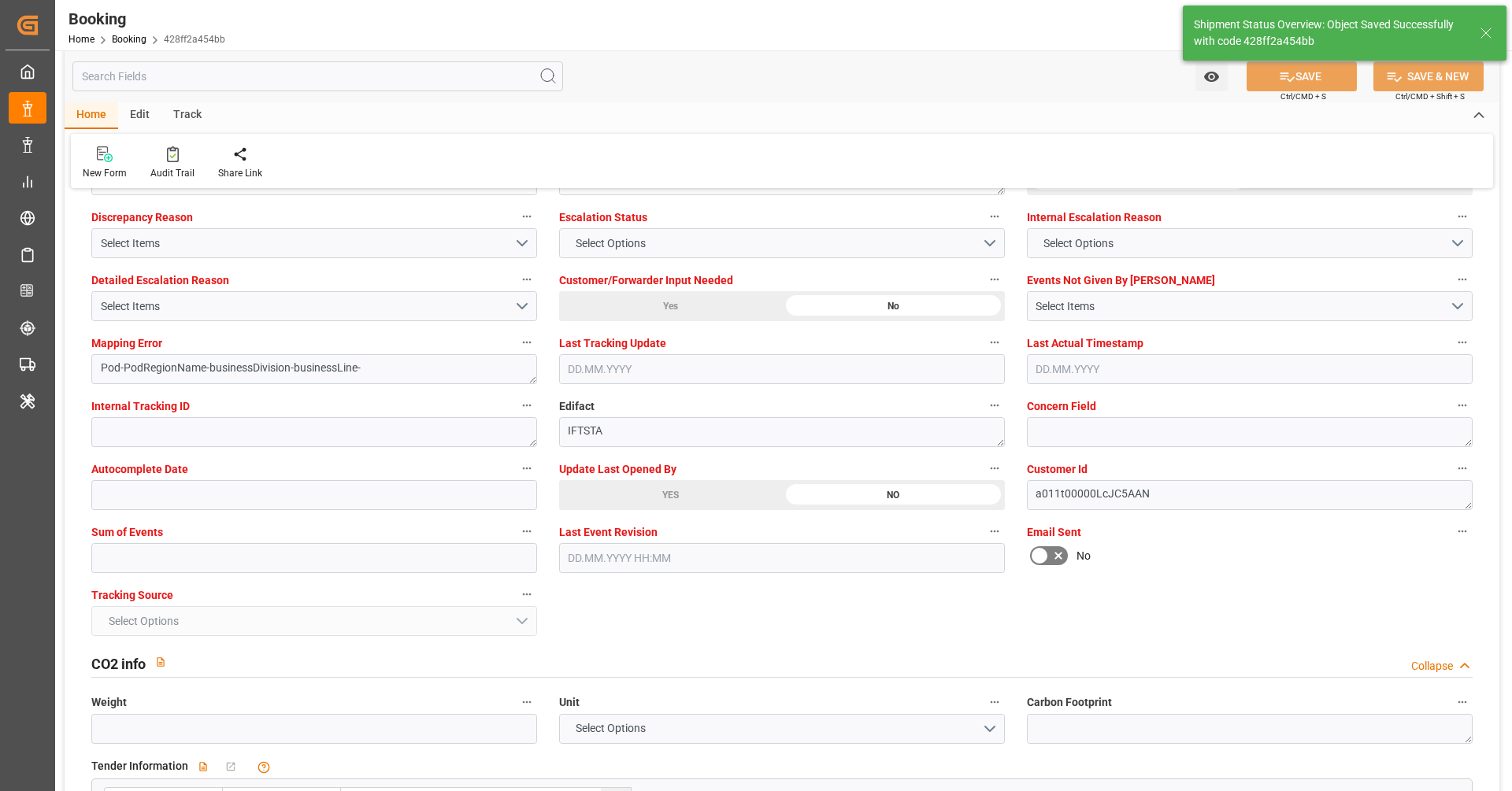
type input "05.09.2025 07:18"
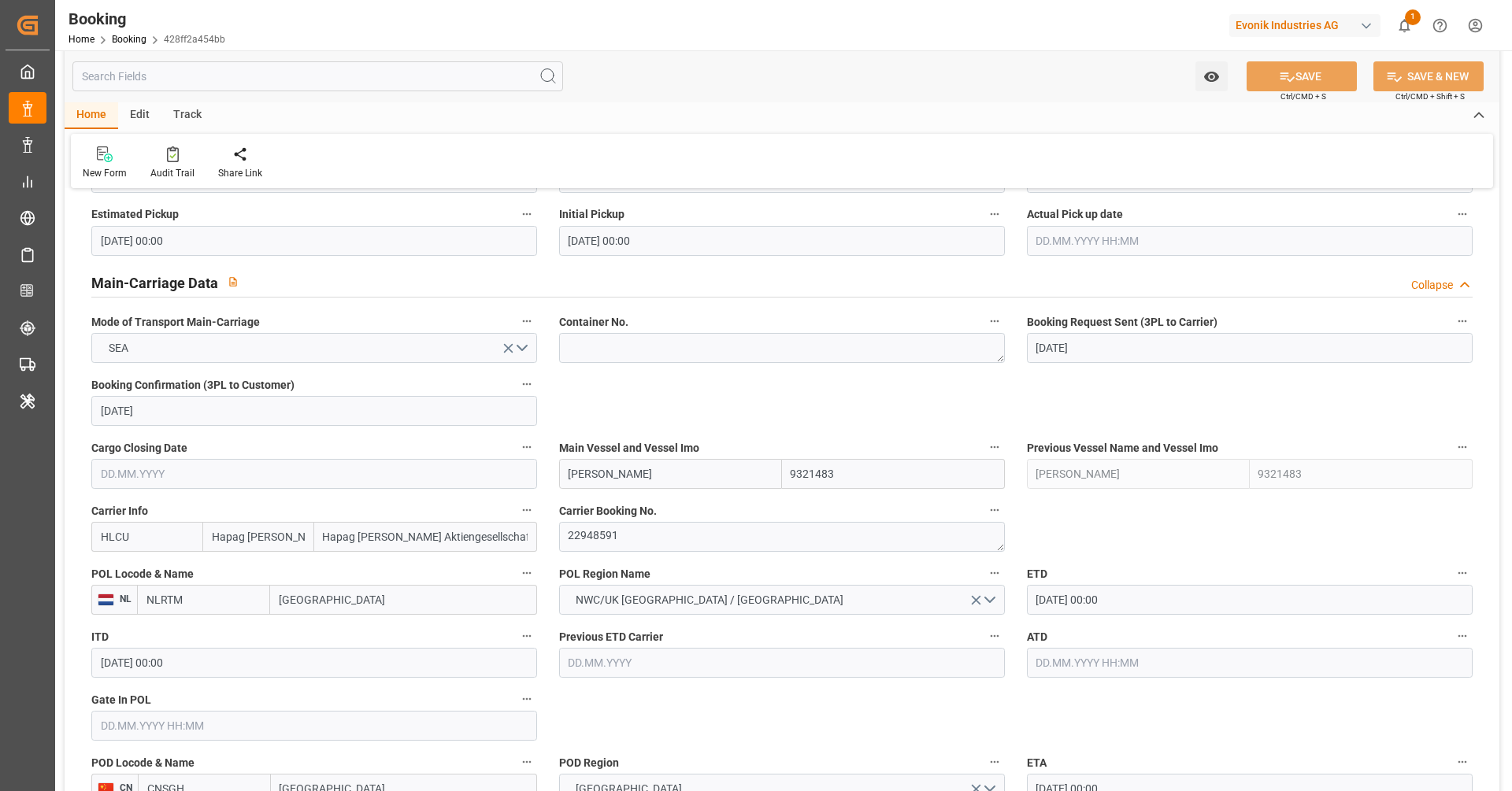
scroll to position [913, 0]
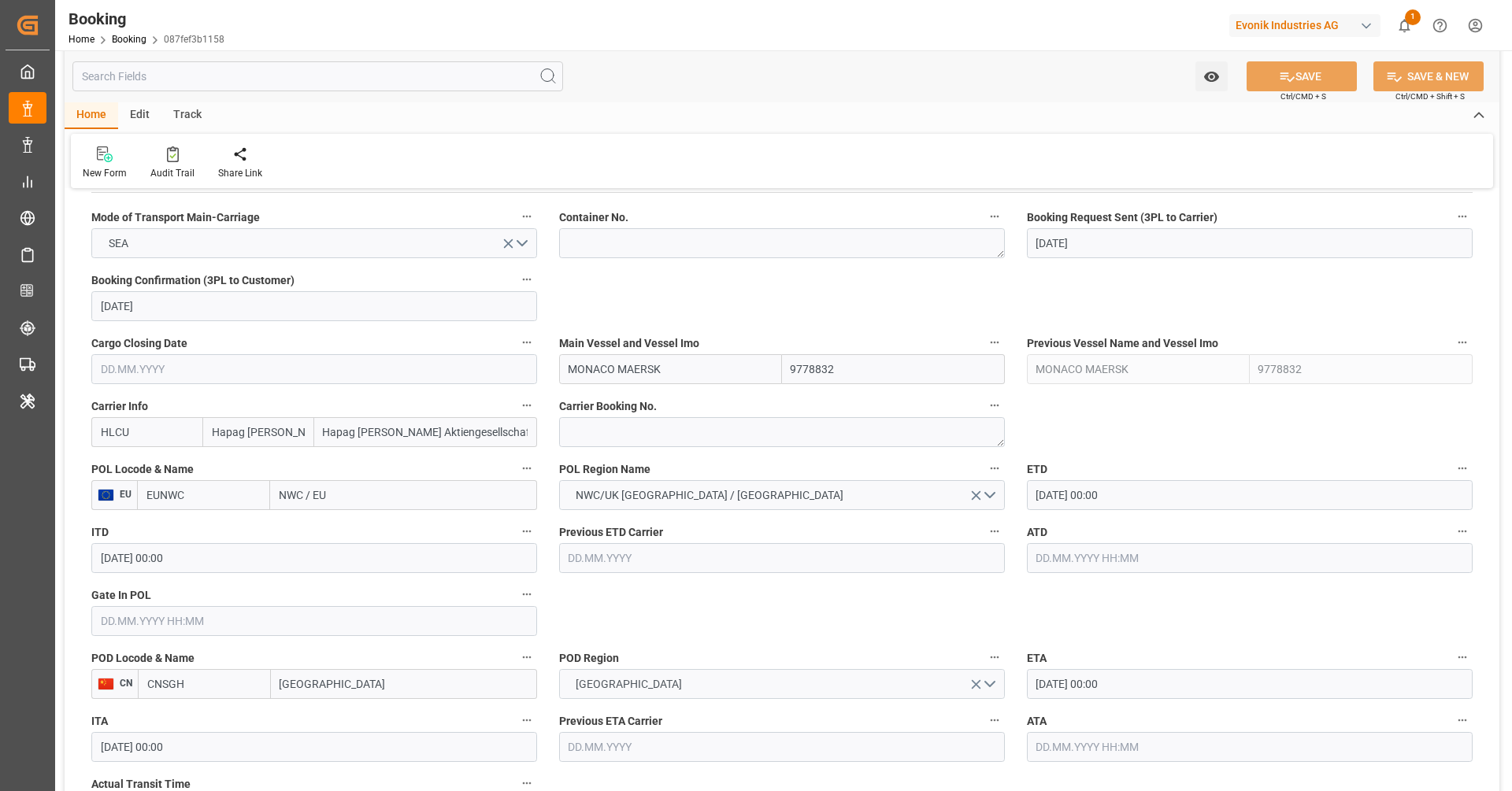
scroll to position [1011, 0]
click at [648, 425] on textarea at bounding box center [782, 428] width 445 height 30
paste textarea "29956956"
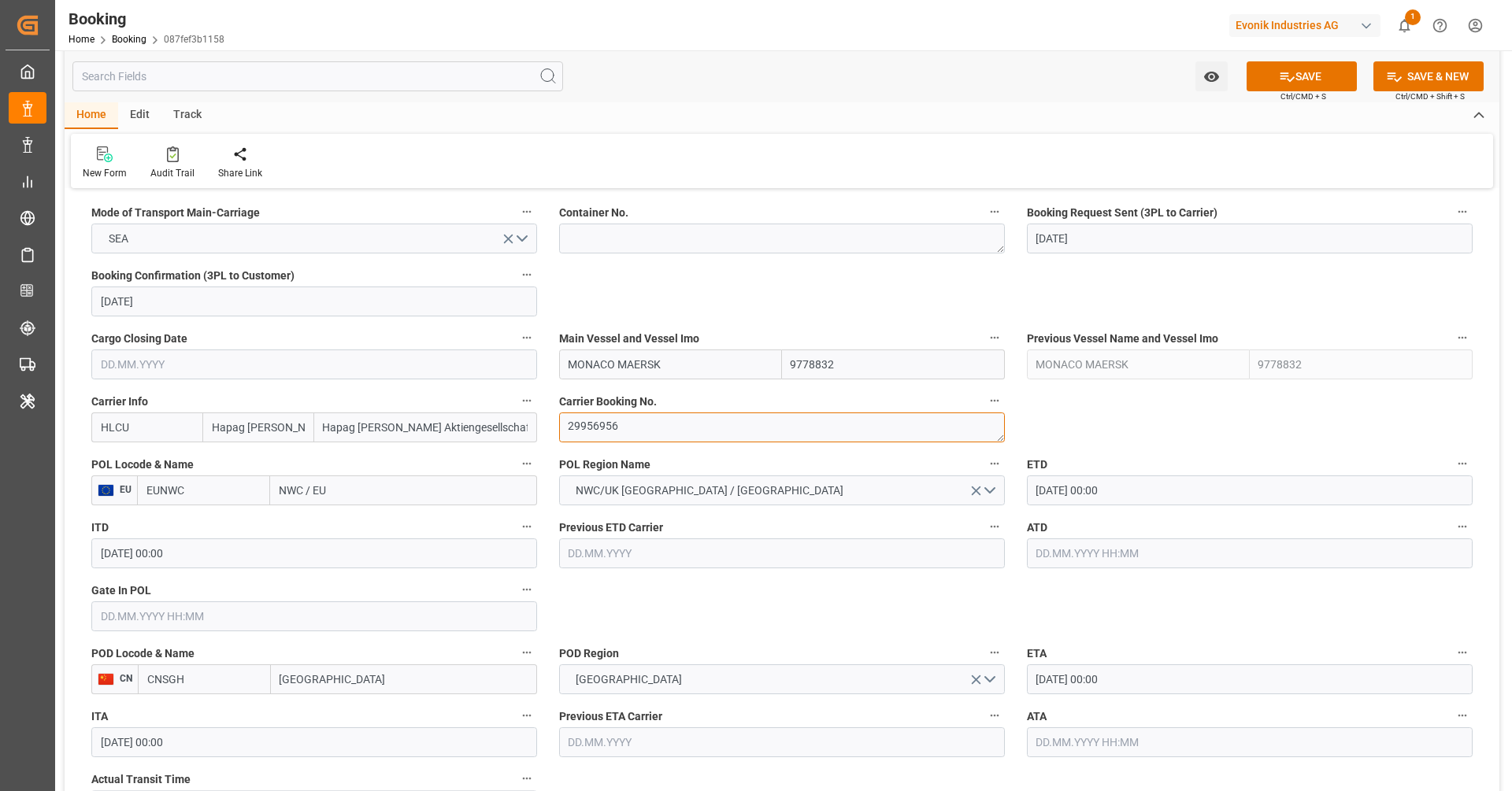
type textarea "29956956"
click at [233, 496] on input "EUNWC" at bounding box center [203, 491] width 133 height 30
click at [230, 526] on span "NLRTM - [GEOGRAPHIC_DATA]" at bounding box center [200, 533] width 106 height 29
type input "NLRTM"
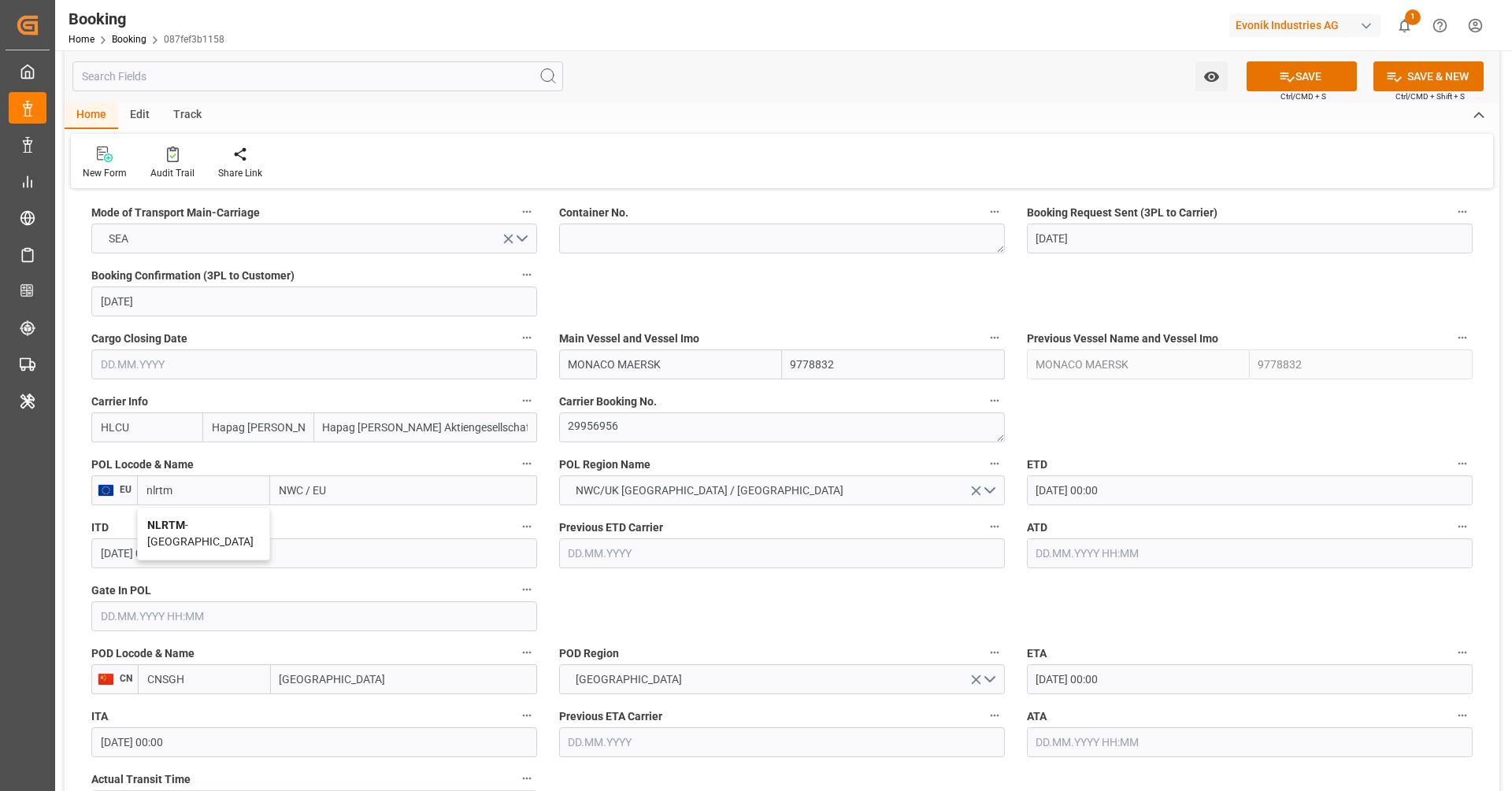
type input "[GEOGRAPHIC_DATA]"
type input "NLRTM"
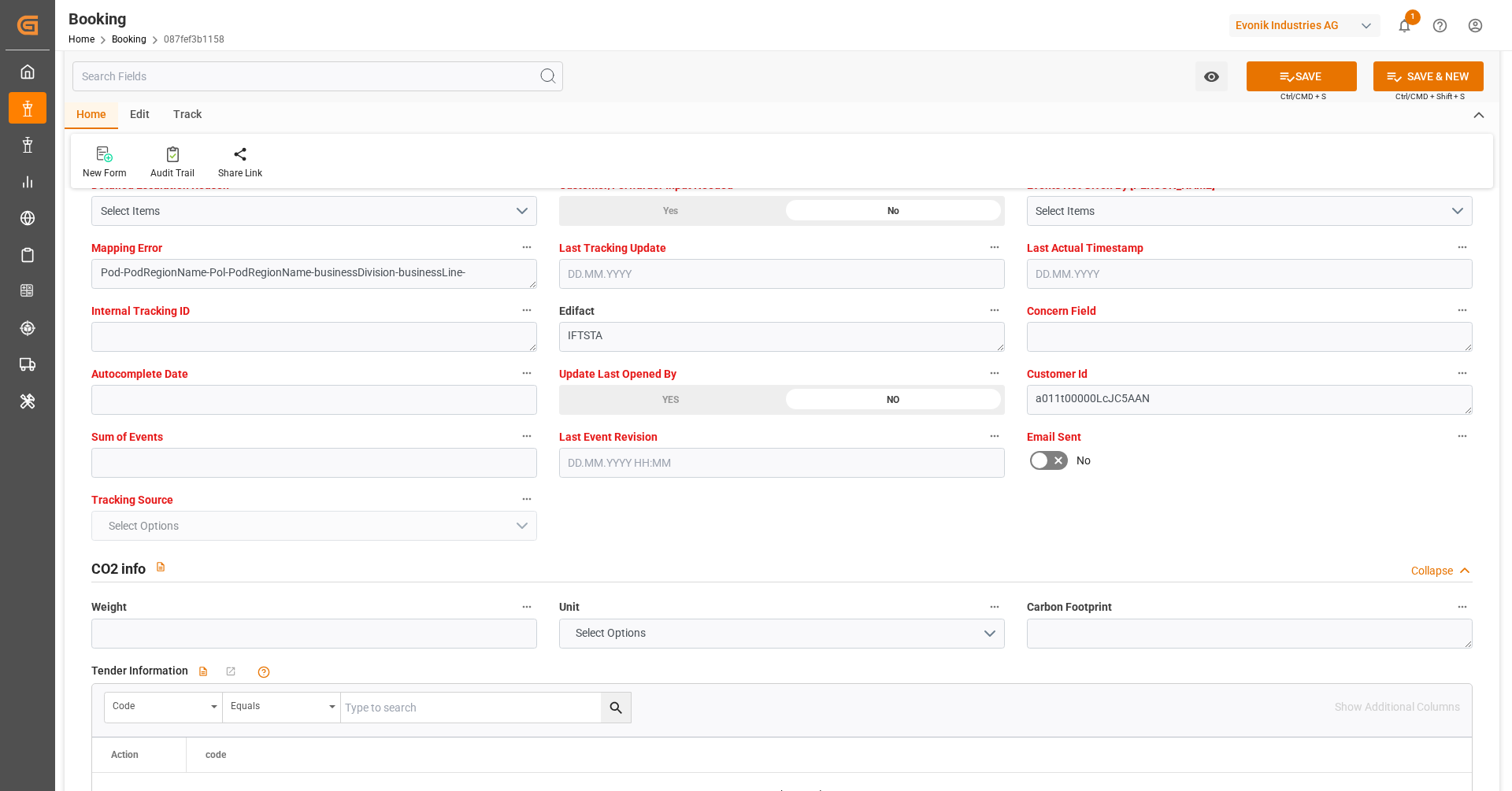
scroll to position [2990, 0]
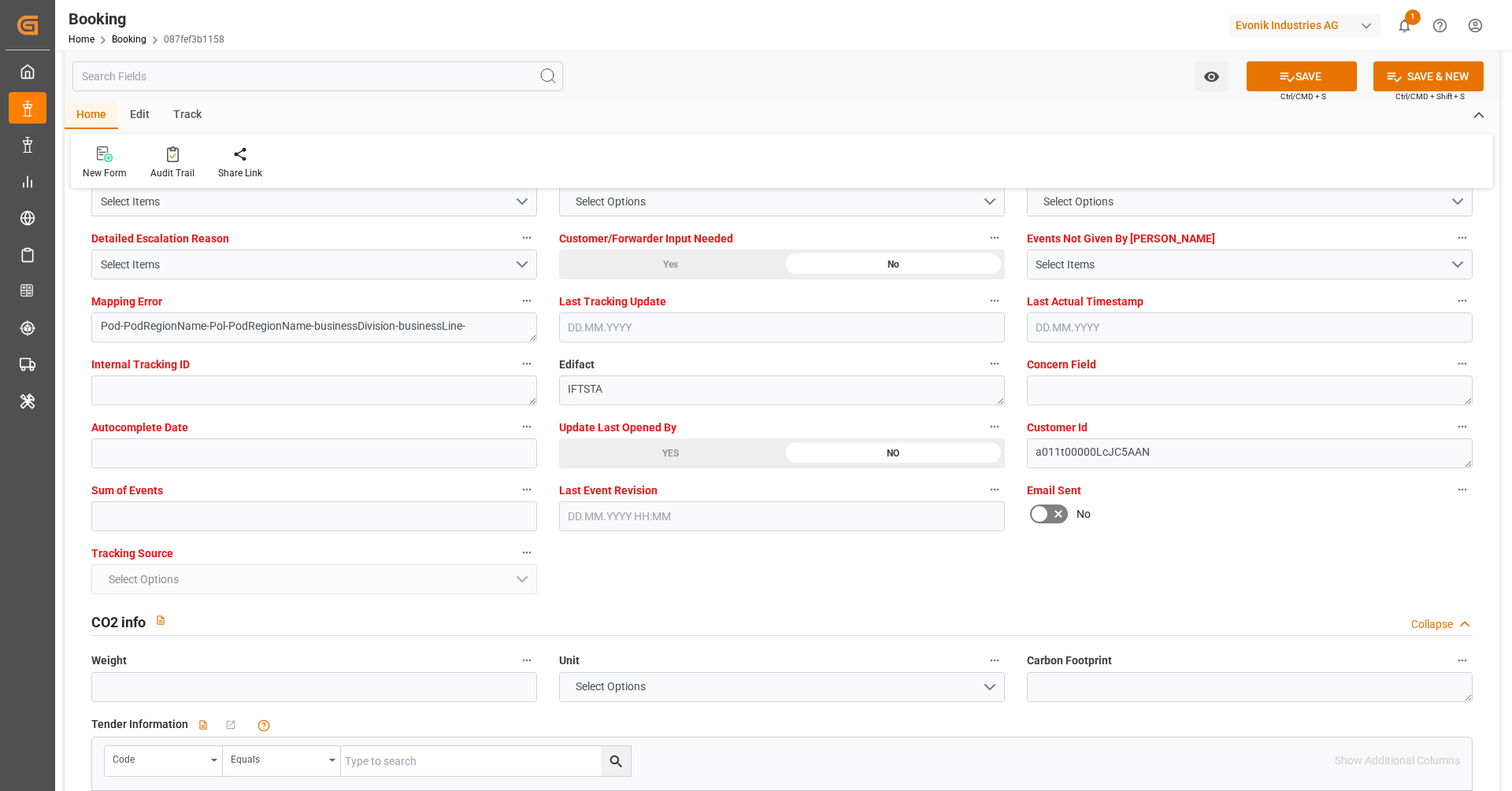
click at [704, 451] on div "YES" at bounding box center [670, 454] width 223 height 30
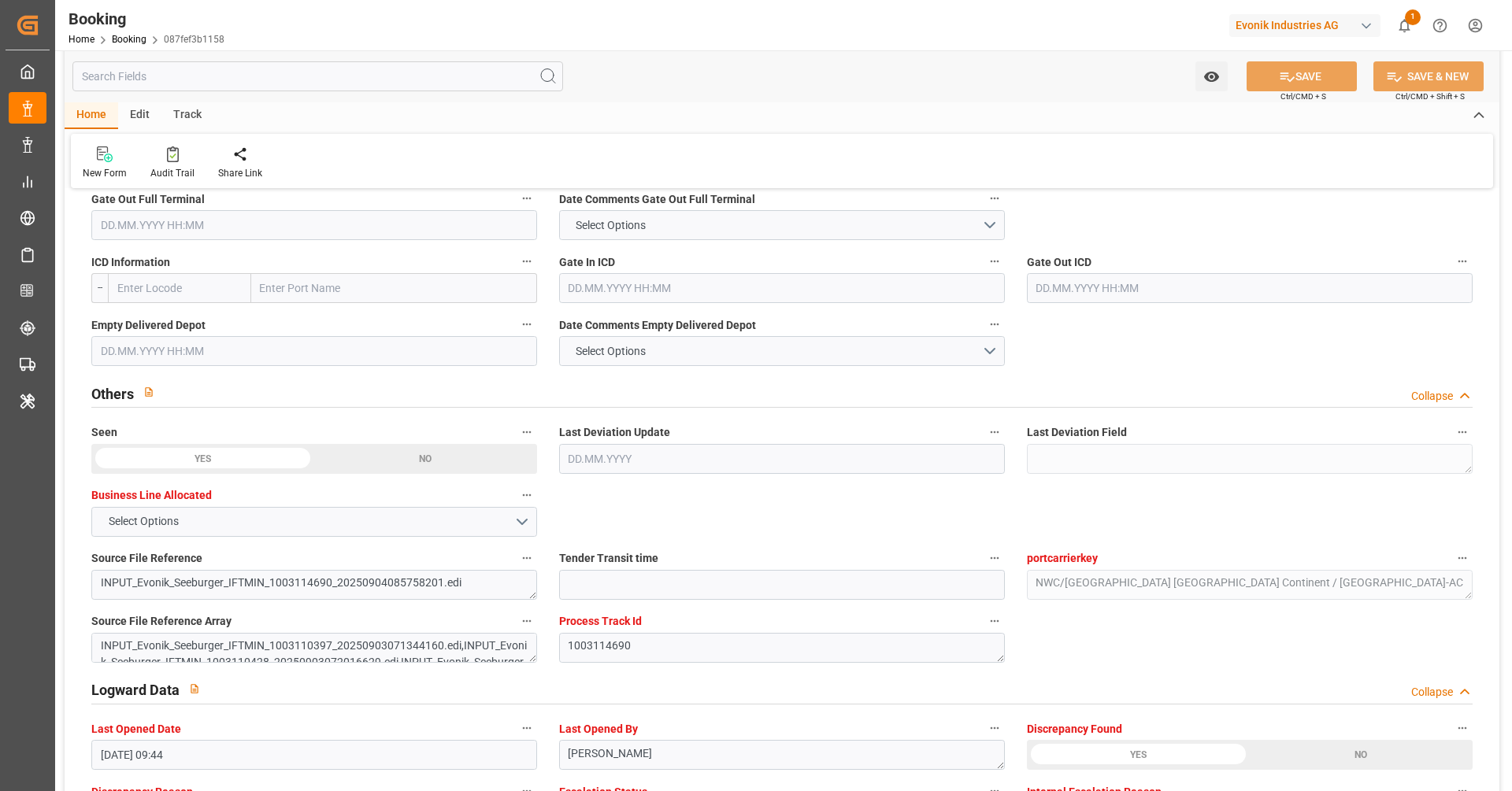
scroll to position [2370, 0]
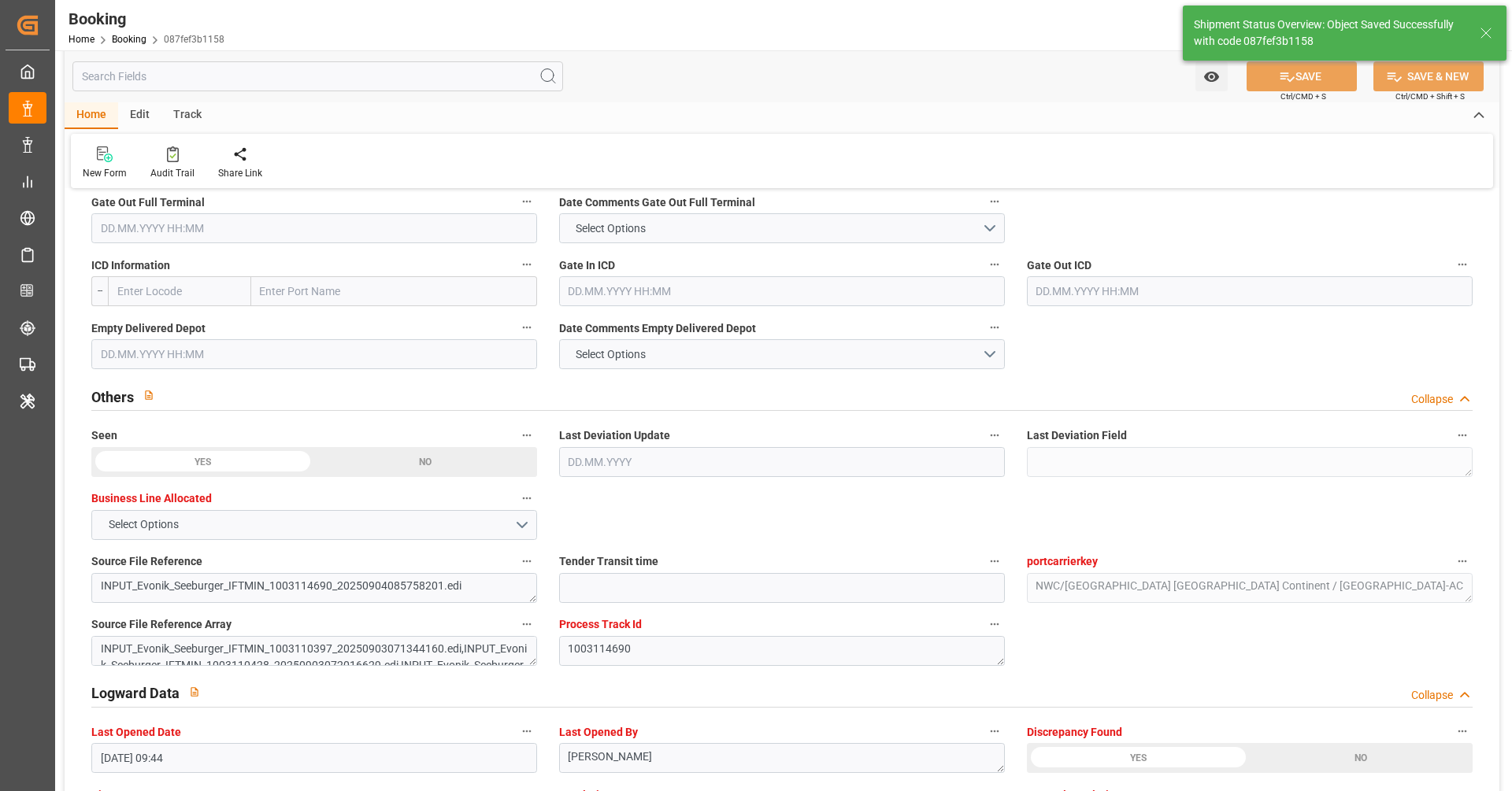
type textarea "[PERSON_NAME]"
type textarea "Pod-PodRegionName-businessDivision-businessLine-"
type input "[DATE] 07:20"
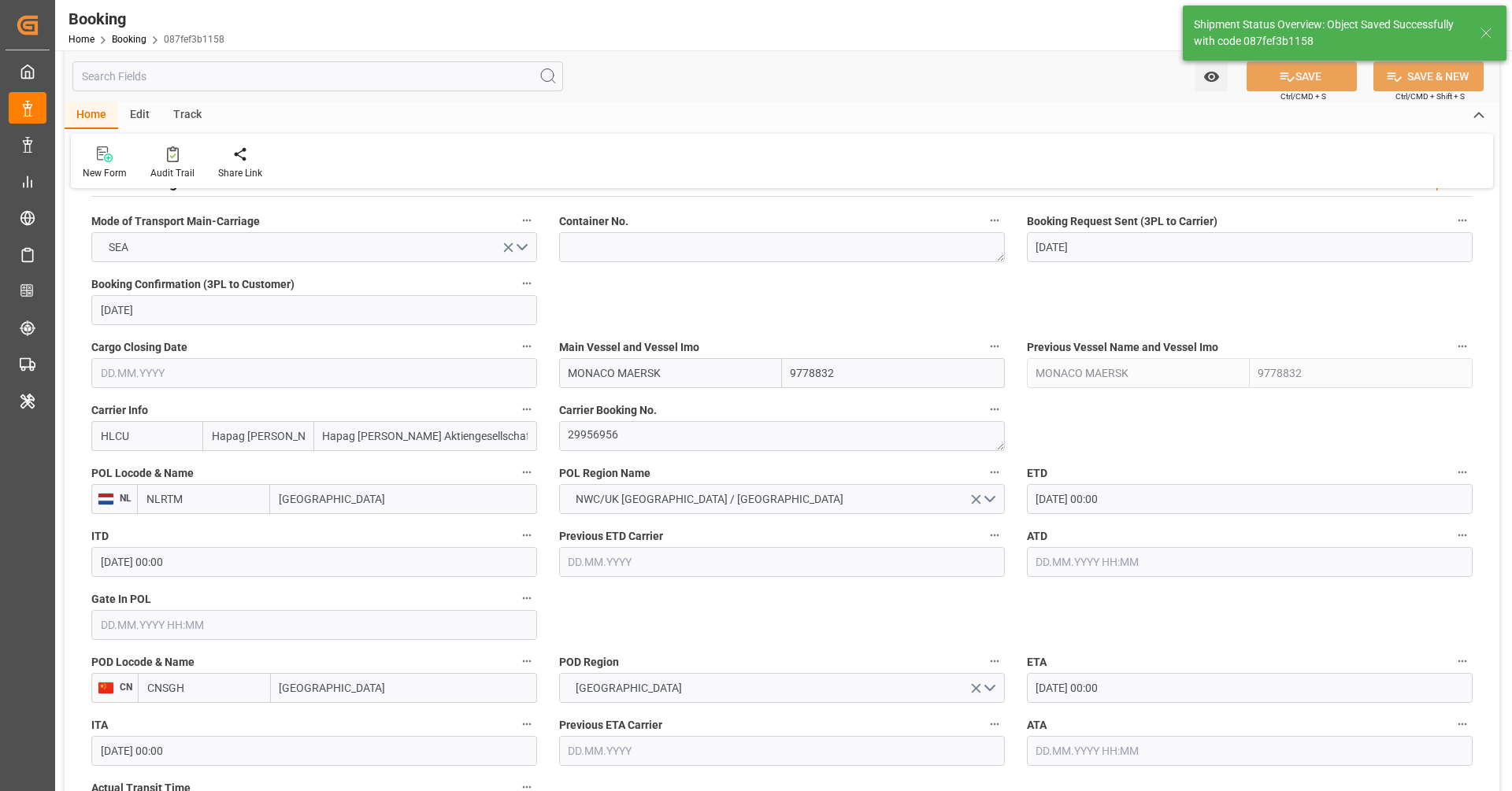
scroll to position [1030, 0]
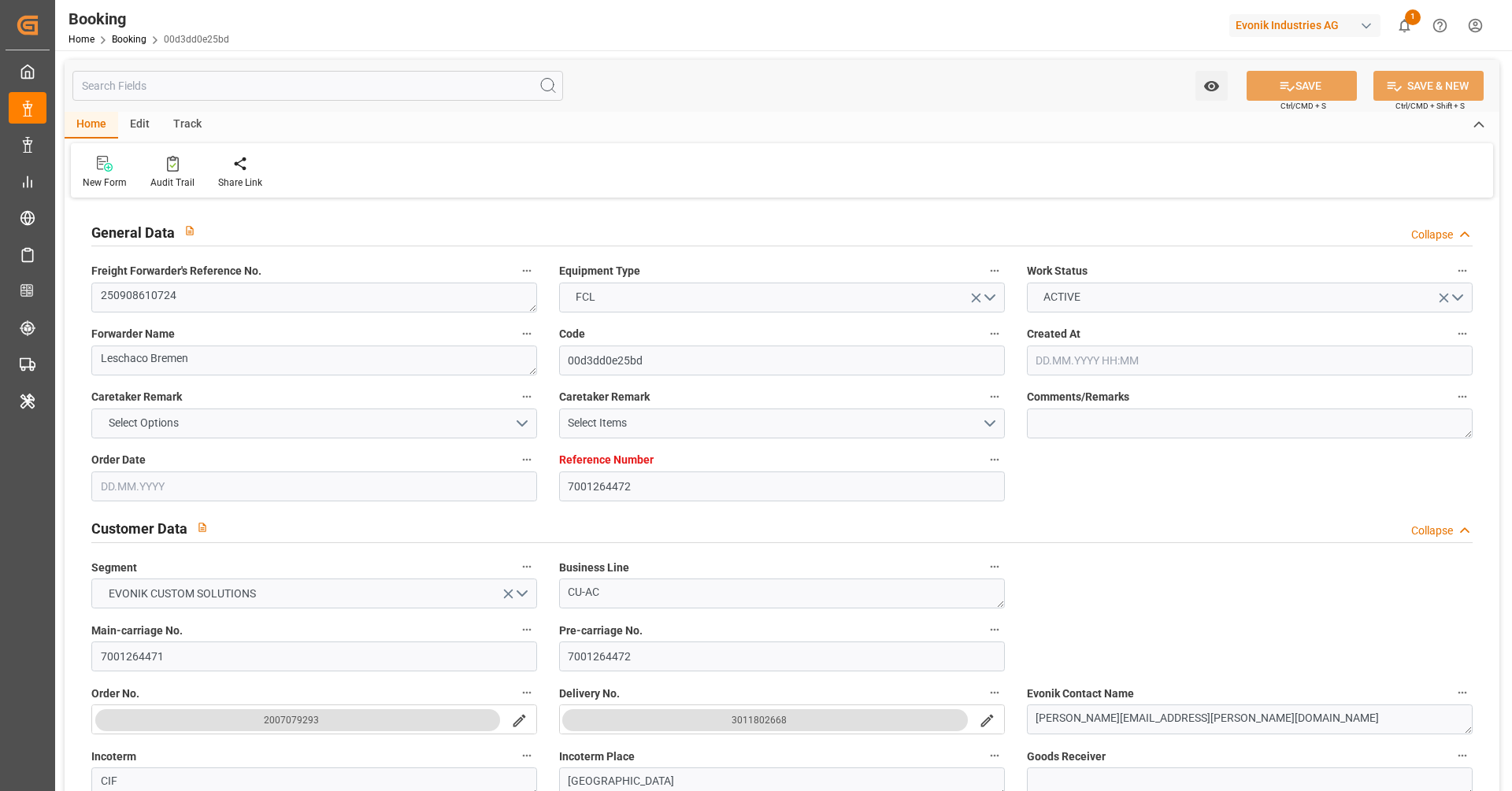
type input "7001264472"
type input "9321483"
type input "Hapag [PERSON_NAME]"
type input "Hapag [PERSON_NAME] Aktiengesellschaft"
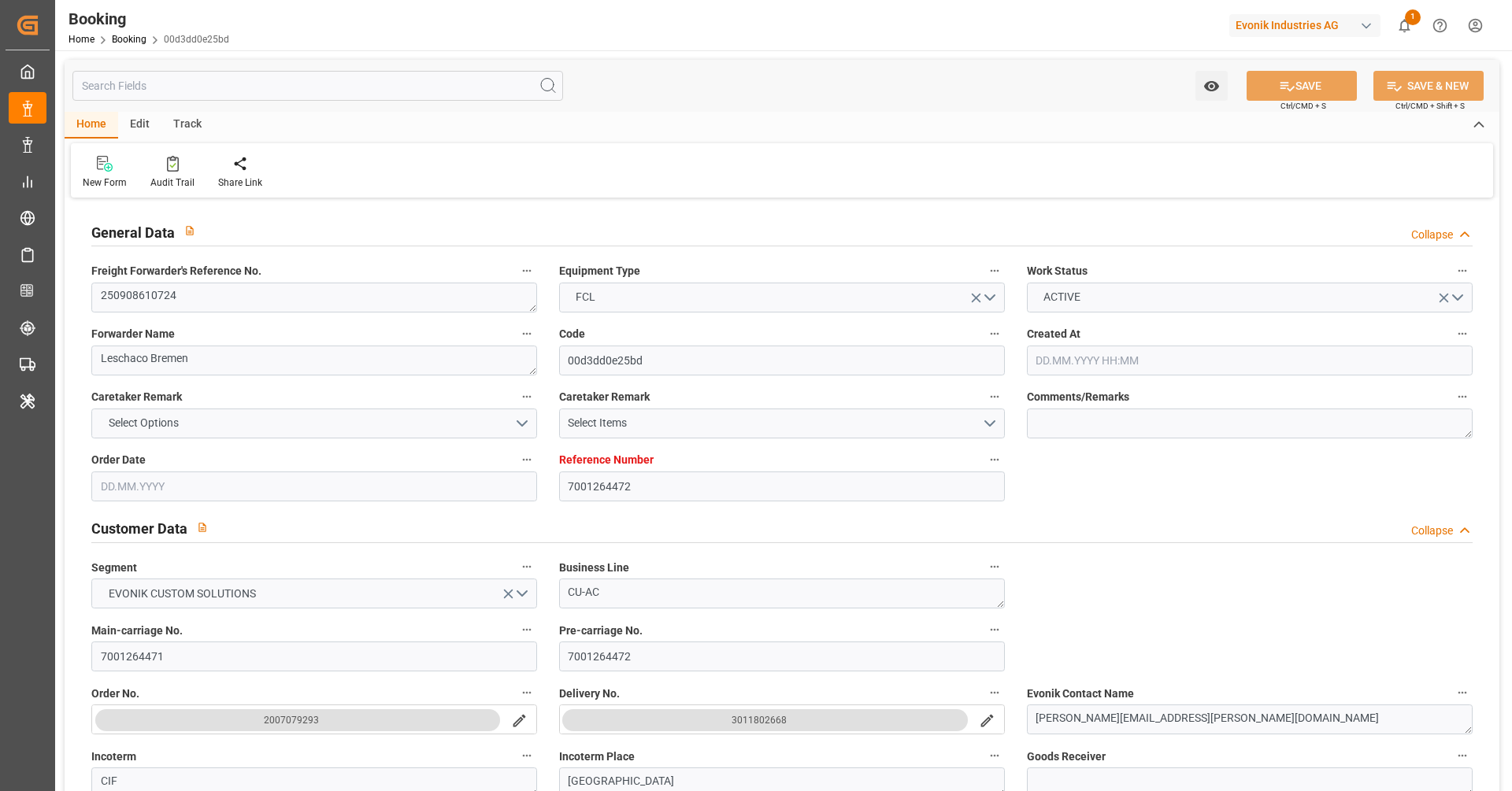
type input "EUNWC"
type input "CNSGH"
type input "[DATE] 07:29"
type input "[DATE]"
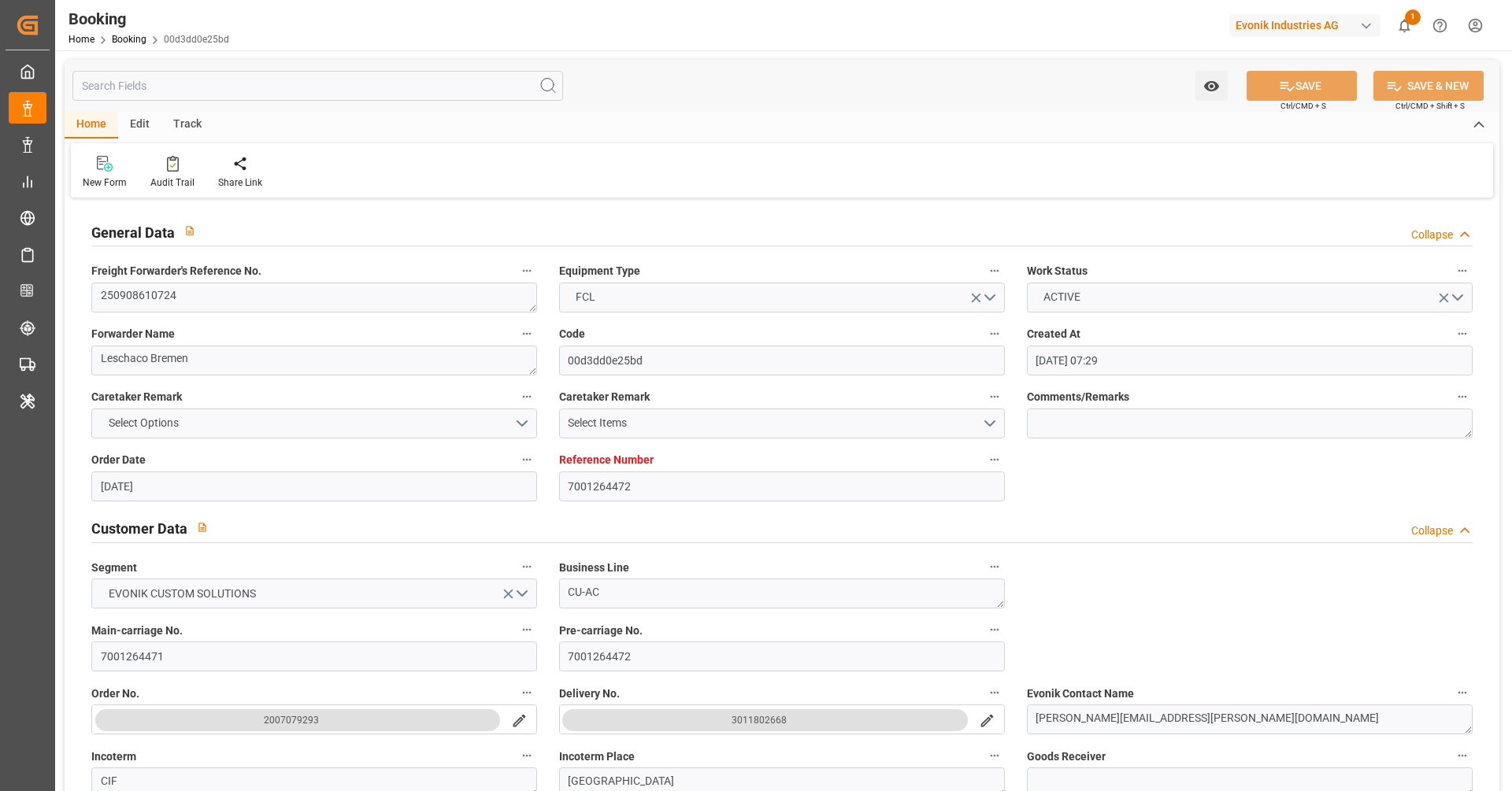
type input "[DATE]"
type input "[DATE] 00:00"
type input "[DATE]"
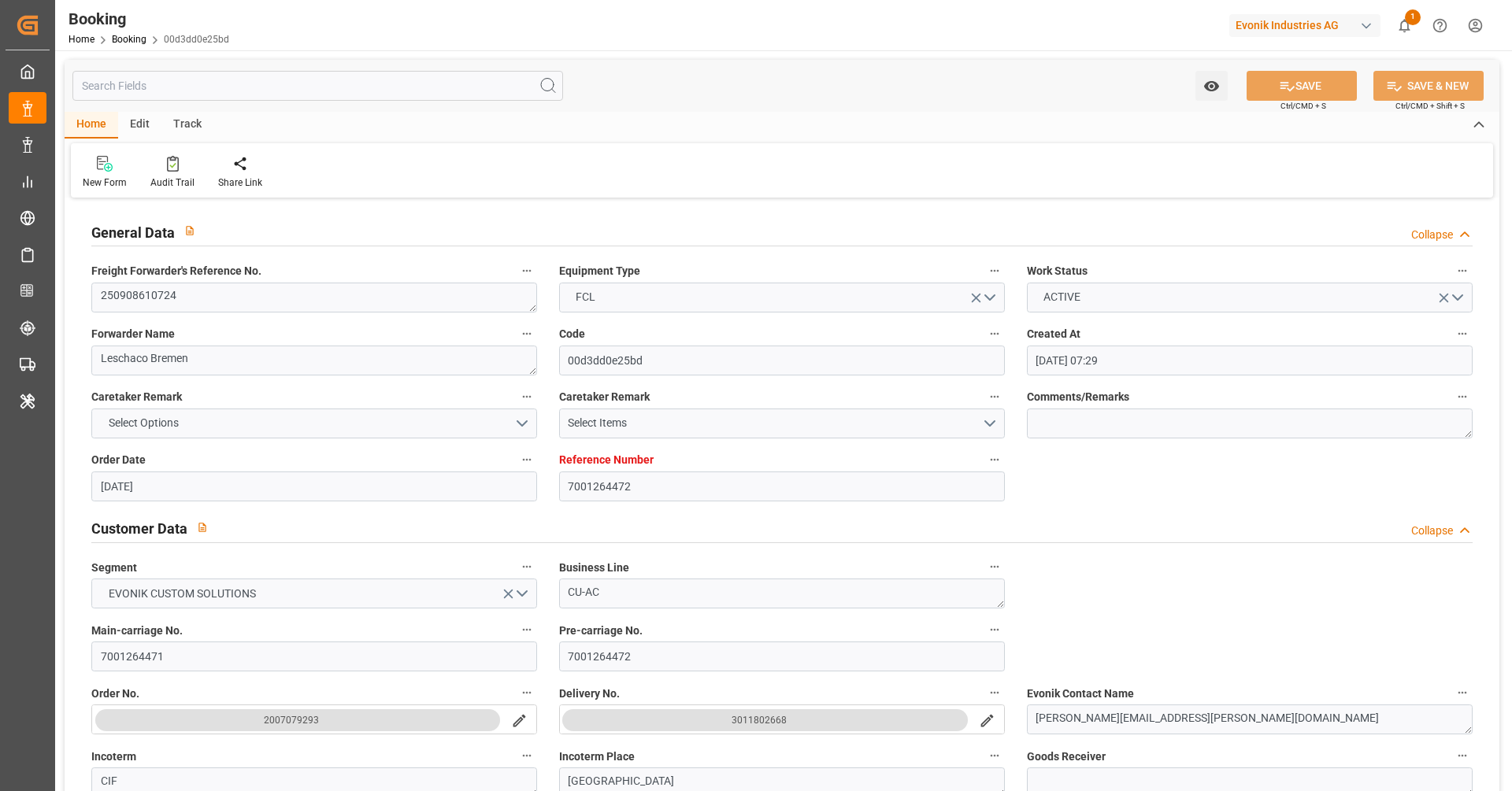
type input "[DATE] 00:00"
type input "[DATE] 09:44"
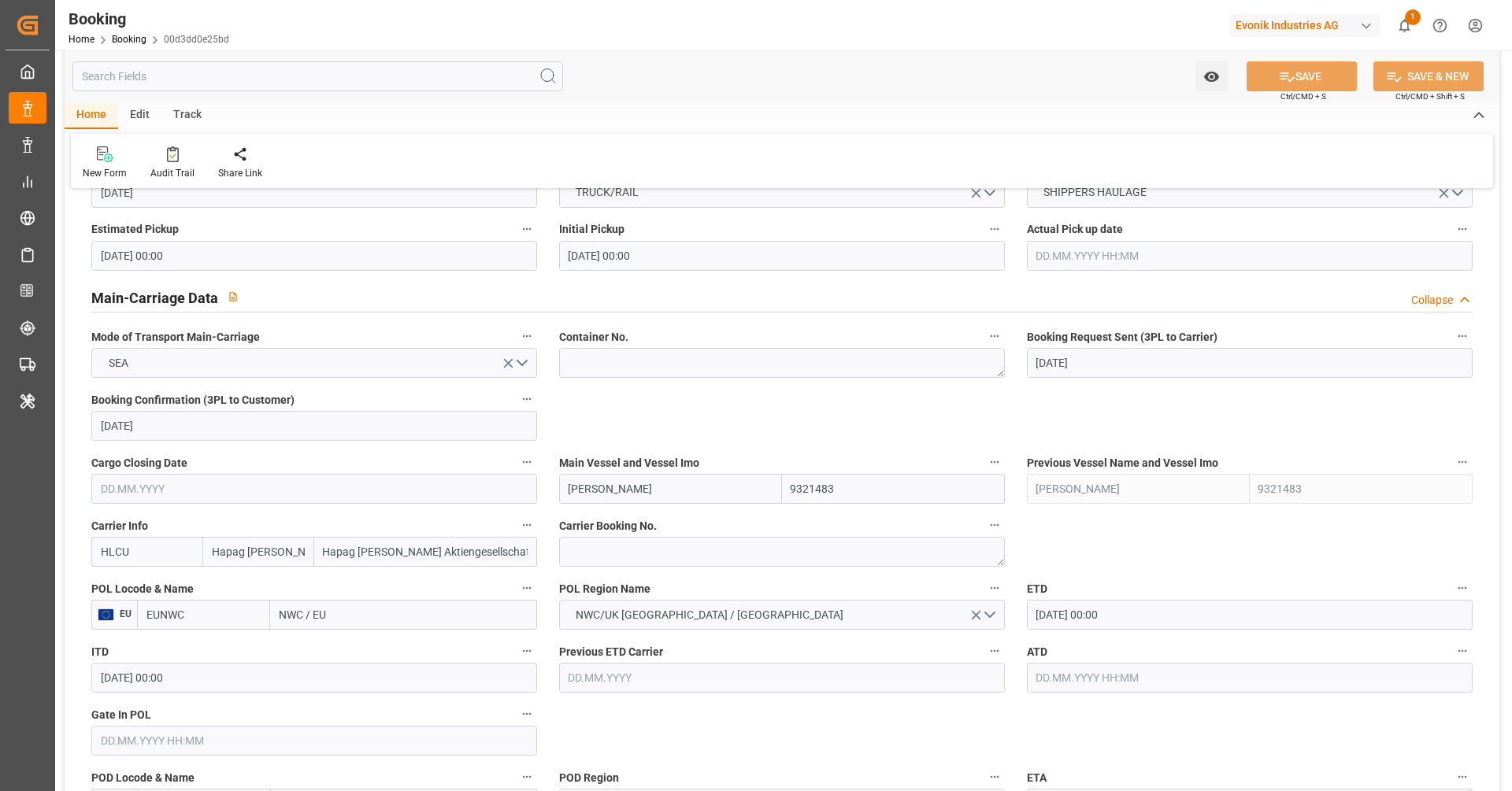
scroll to position [908, 0]
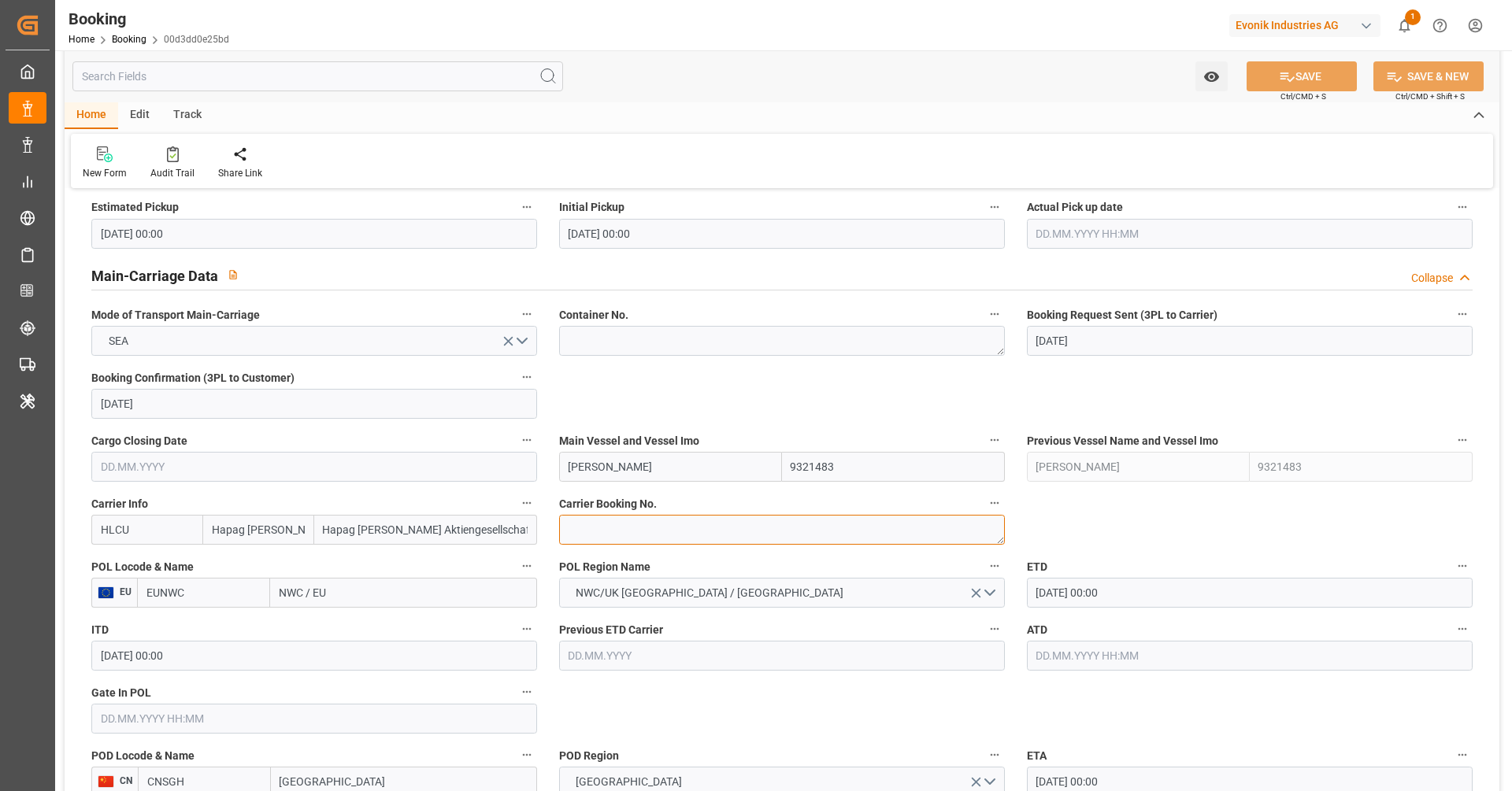
click at [646, 519] on textarea at bounding box center [782, 530] width 445 height 30
paste textarea "68659269"
type textarea "68659269"
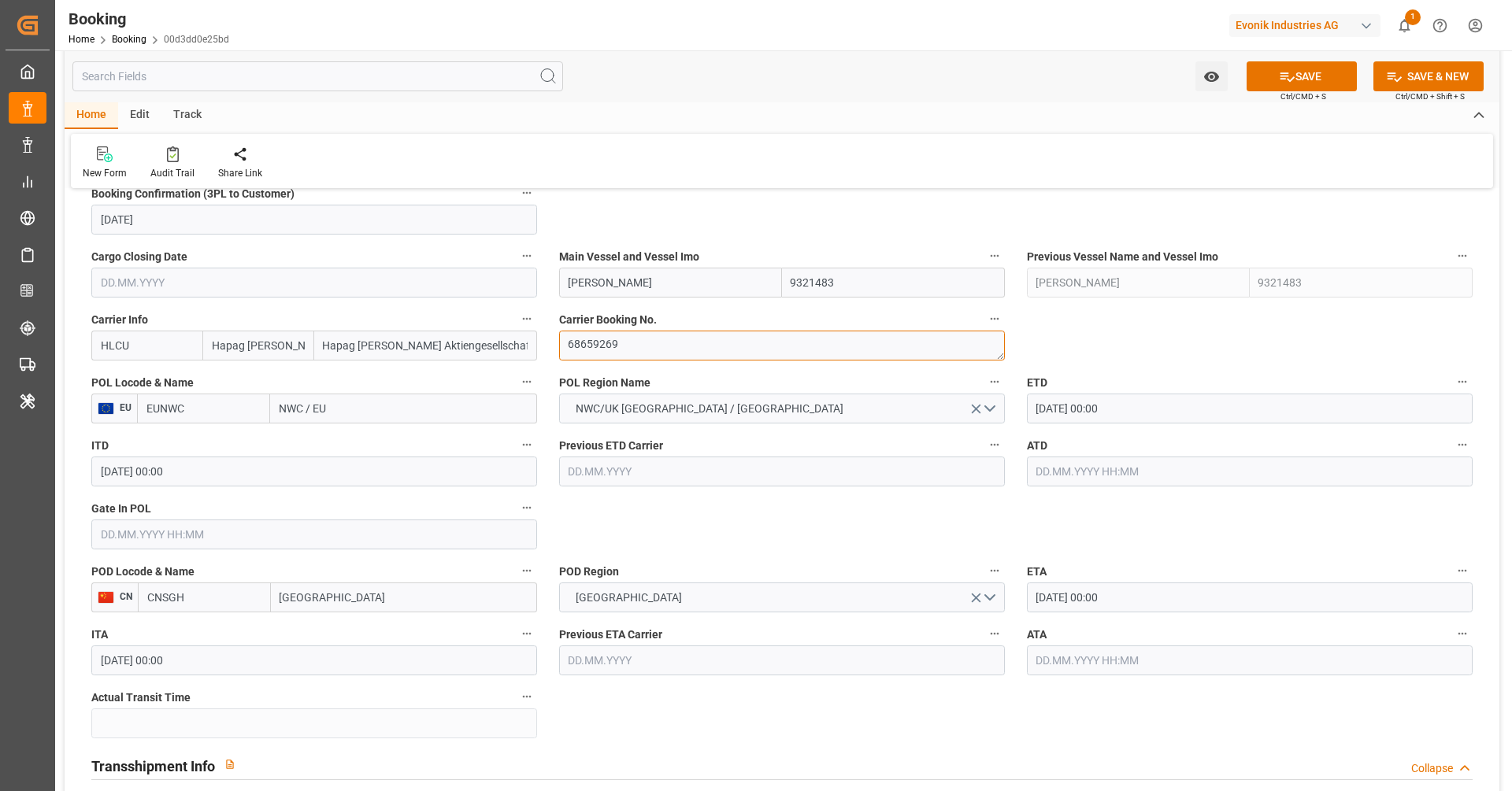
scroll to position [1095, 0]
click at [231, 404] on input "EUNWC" at bounding box center [203, 407] width 133 height 30
click at [195, 454] on div "NLRTM - Rotterdam" at bounding box center [203, 451] width 131 height 52
type input "NLRTM"
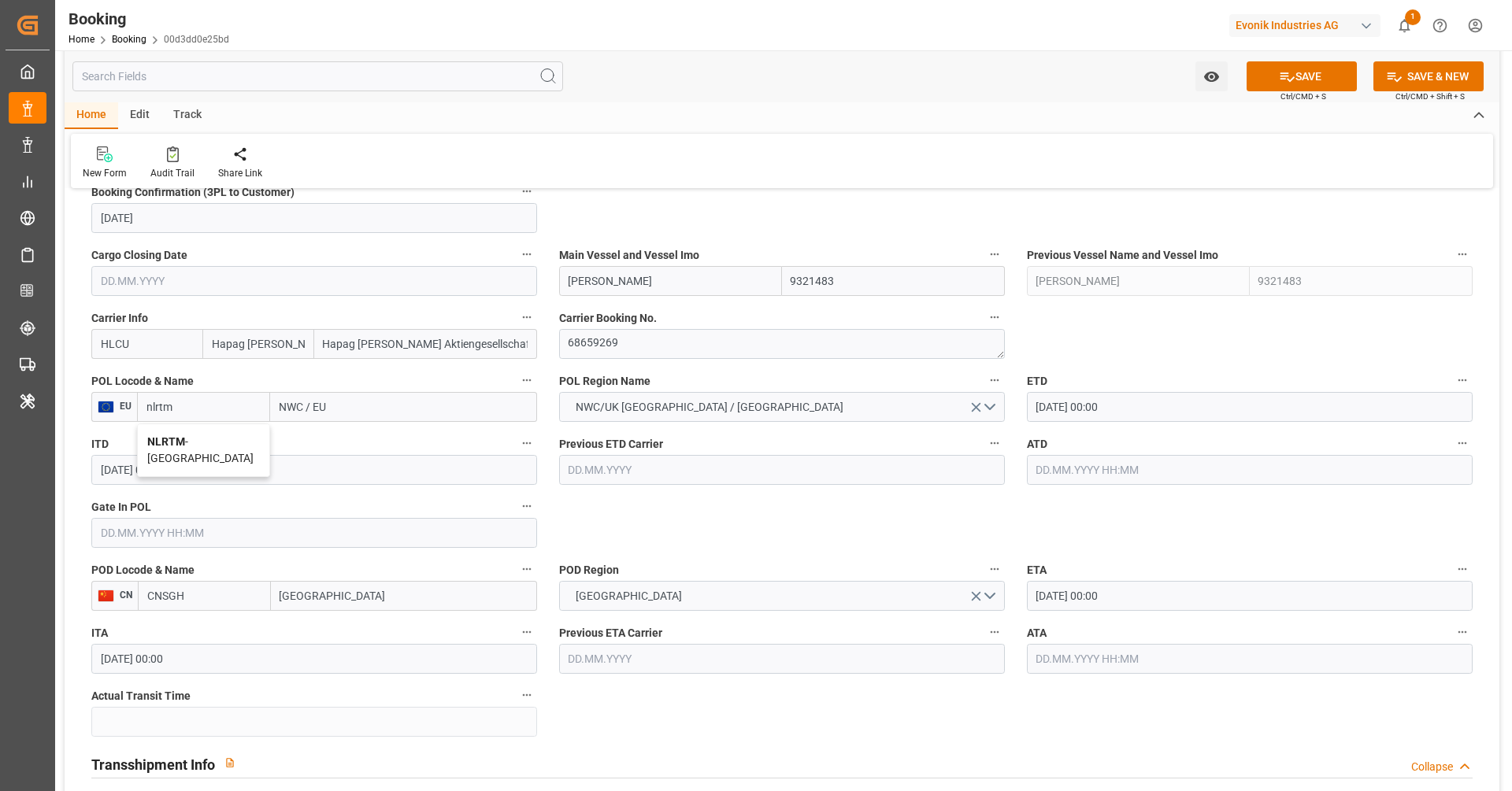
type input "Rotterdam"
type input "NLRTM"
click at [1106, 404] on input "28.09.2025 00:00" at bounding box center [1249, 407] width 445 height 30
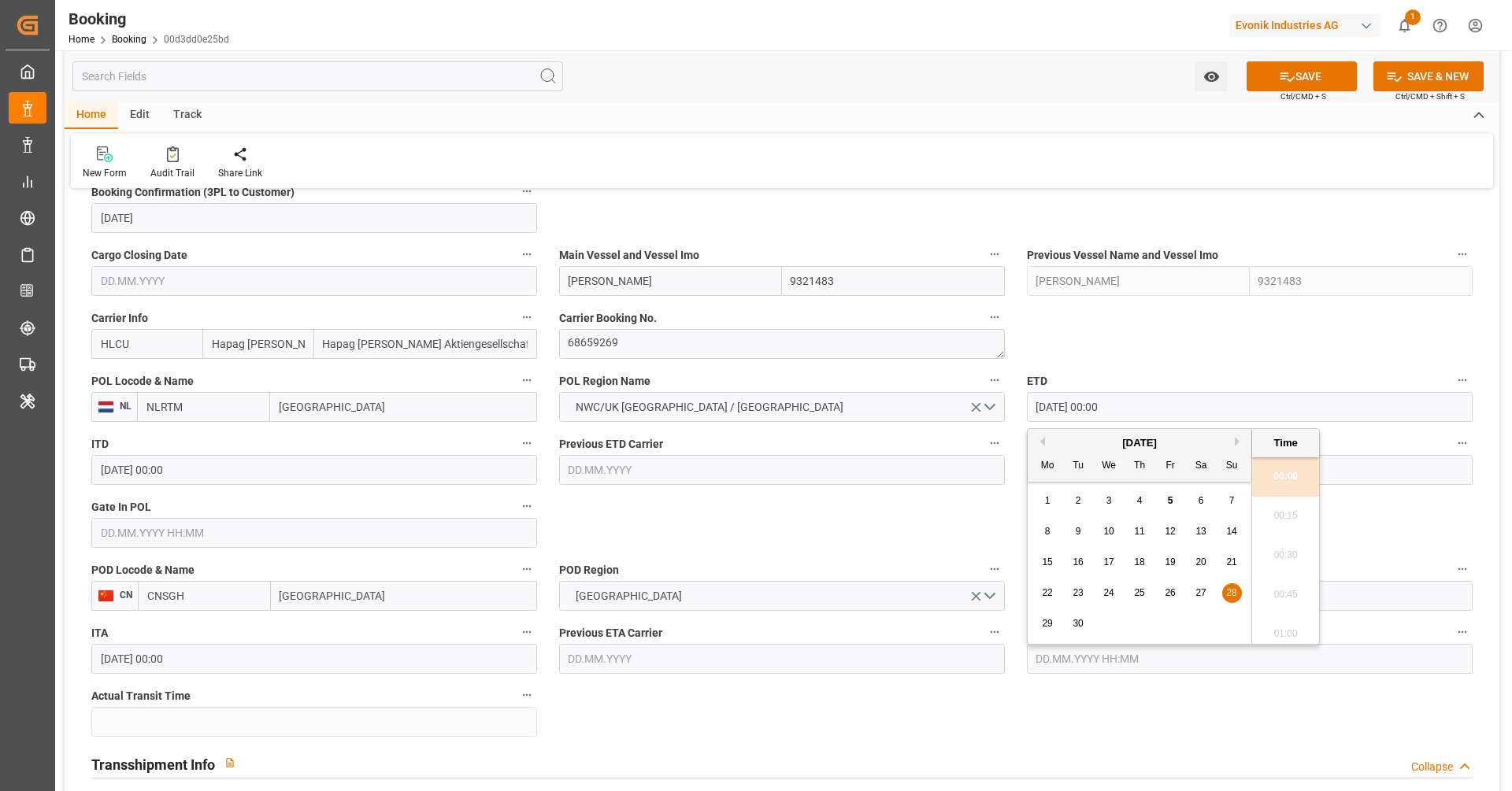
click at [1106, 404] on input "28.09.2025 00:00" at bounding box center [1249, 407] width 445 height 30
click at [1138, 595] on span "25" at bounding box center [1138, 593] width 10 height 11
type input "25.09.2025 00:00"
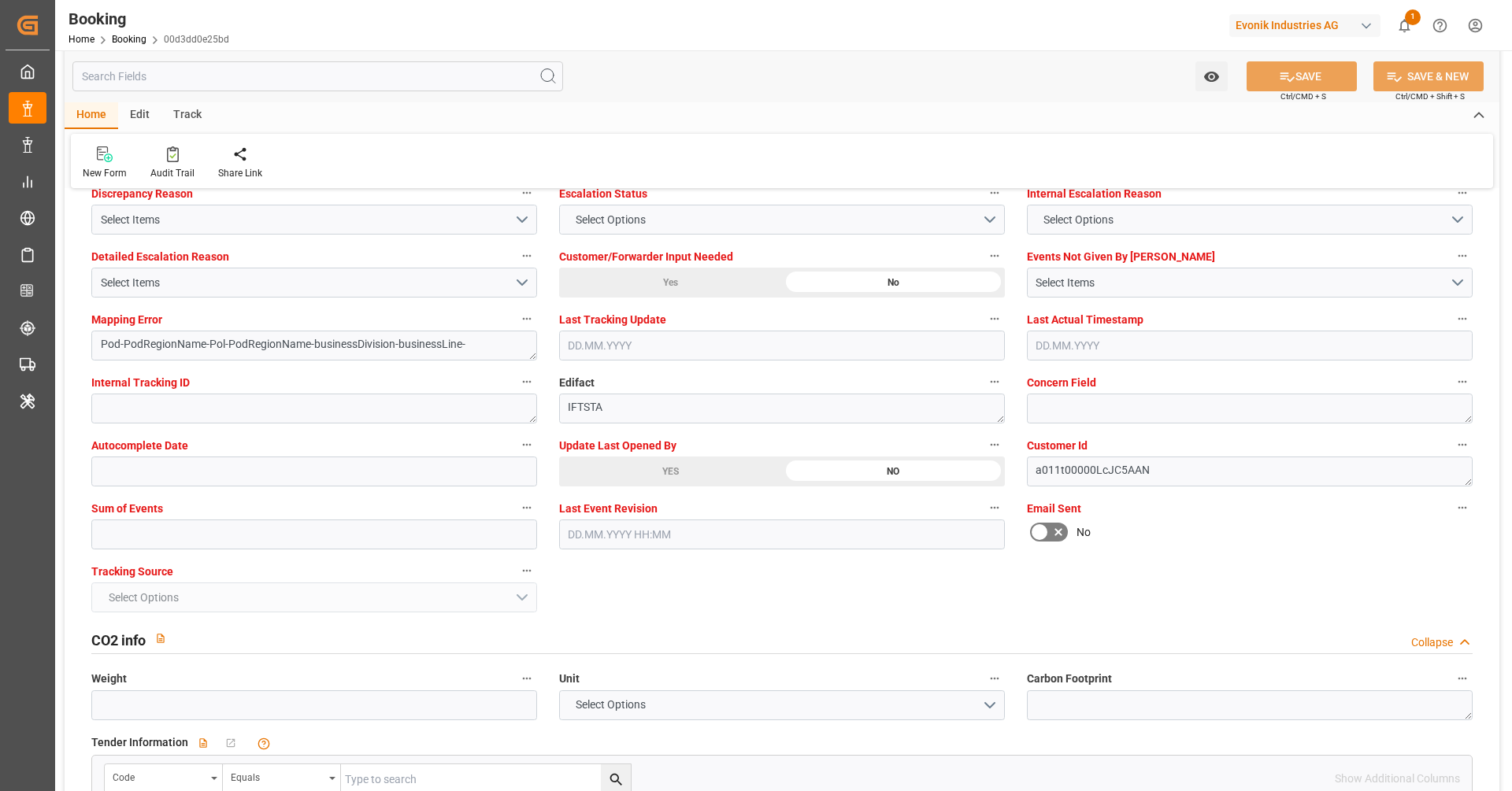
scroll to position [2728, 0]
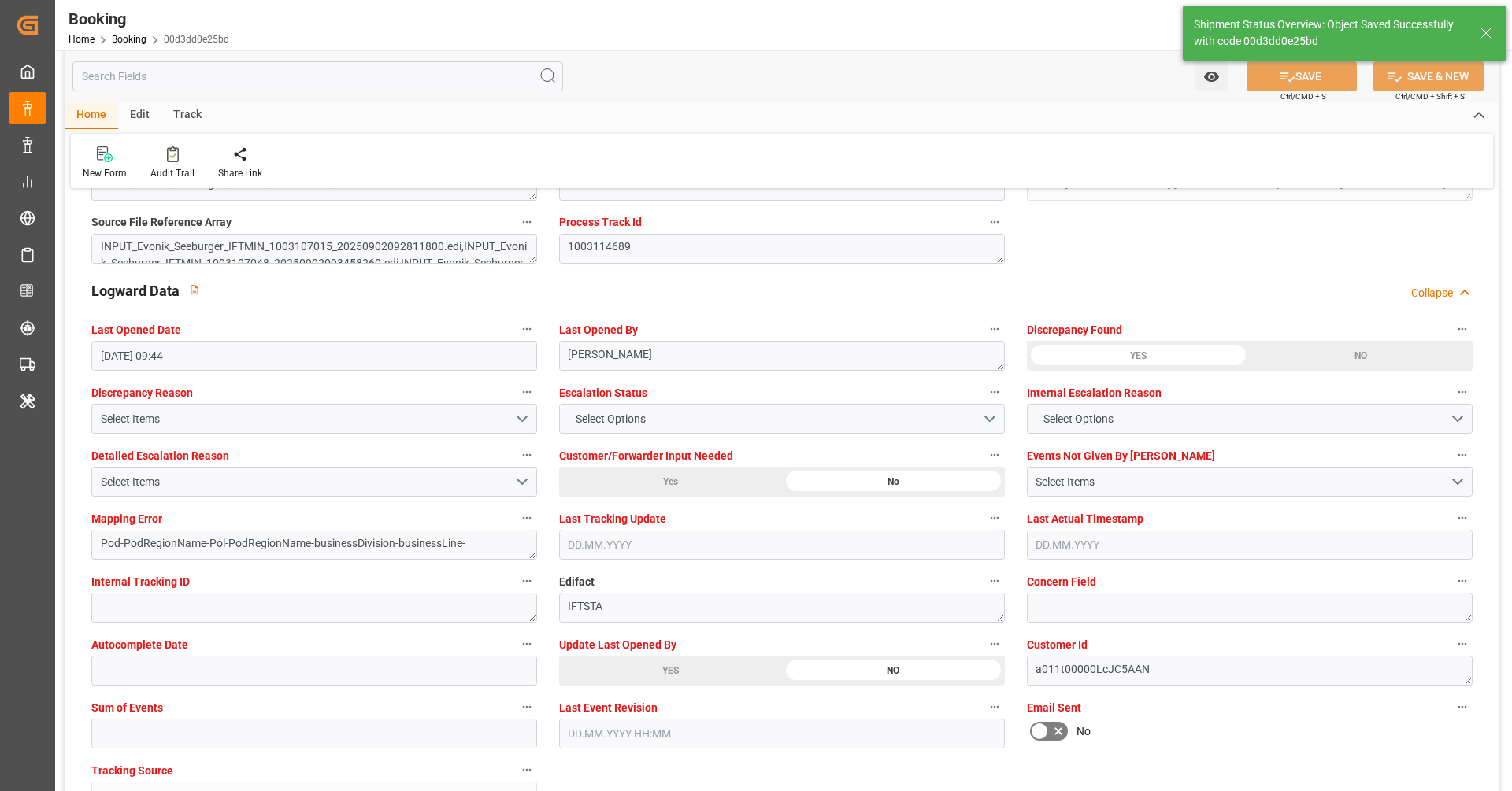
type textarea "[PERSON_NAME]"
type textarea "Pod-PodRegionName-businessDivision-businessLine-"
type input "05.09.2025 07:22"
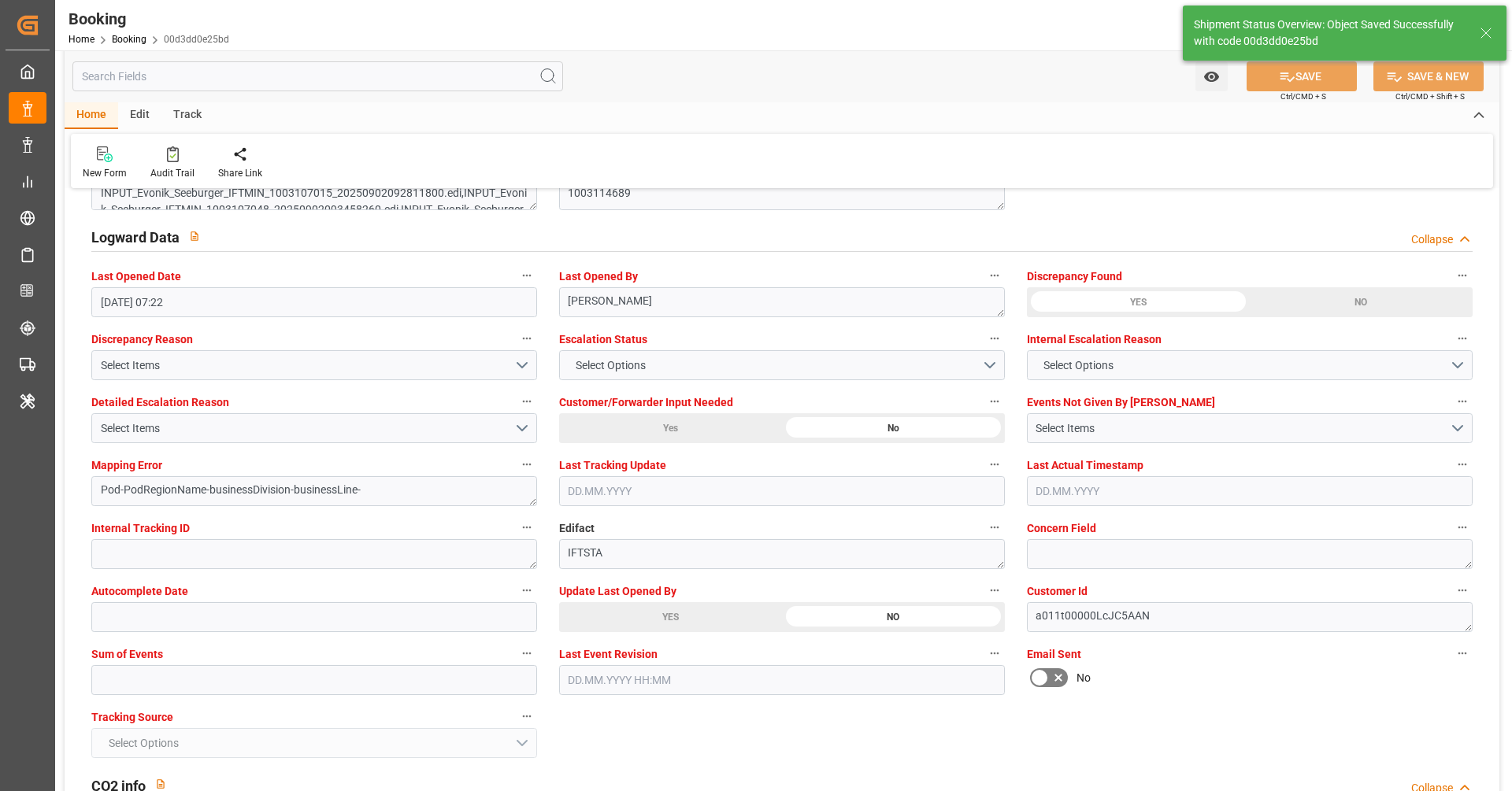
scroll to position [2830, 0]
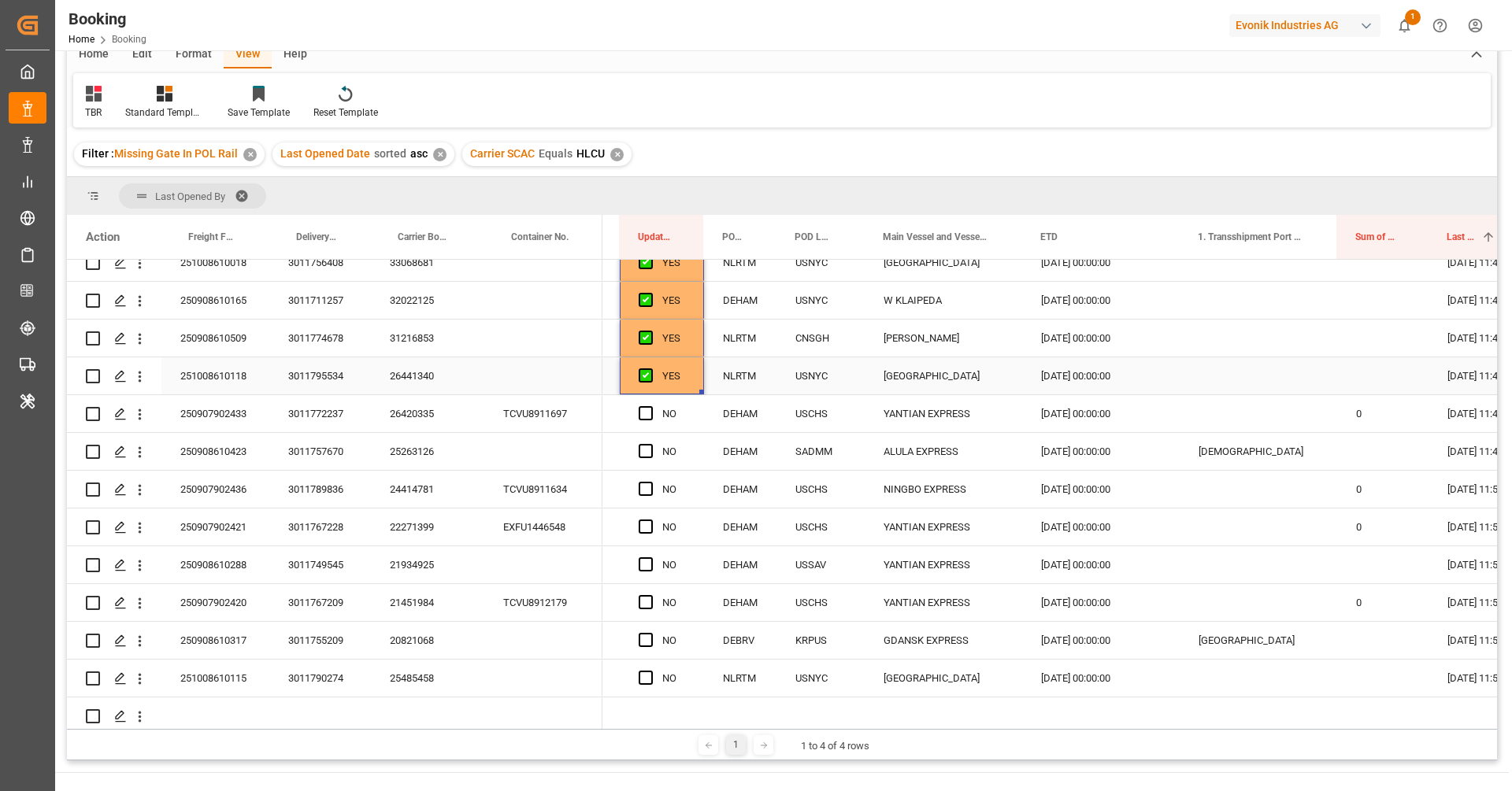
scroll to position [2289, 0]
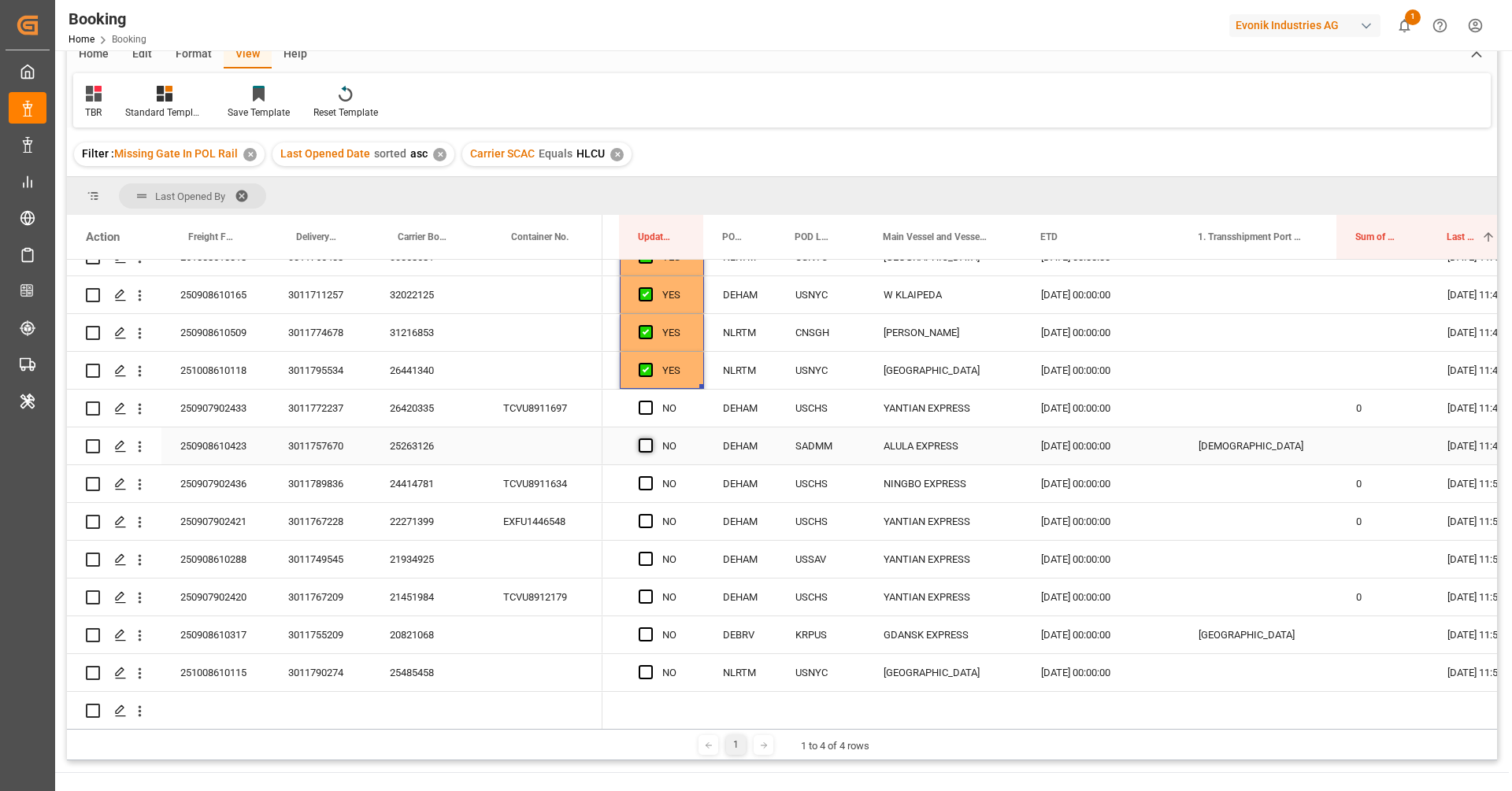
click at [644, 445] on span "Press SPACE to select this row." at bounding box center [645, 445] width 14 height 14
click at [650, 439] on input "Press SPACE to select this row." at bounding box center [650, 439] width 0 height 0
click at [644, 557] on span "Press SPACE to select this row." at bounding box center [645, 558] width 14 height 14
click at [650, 552] on input "Press SPACE to select this row." at bounding box center [650, 552] width 0 height 0
click at [644, 637] on span "Press SPACE to select this row." at bounding box center [645, 634] width 14 height 14
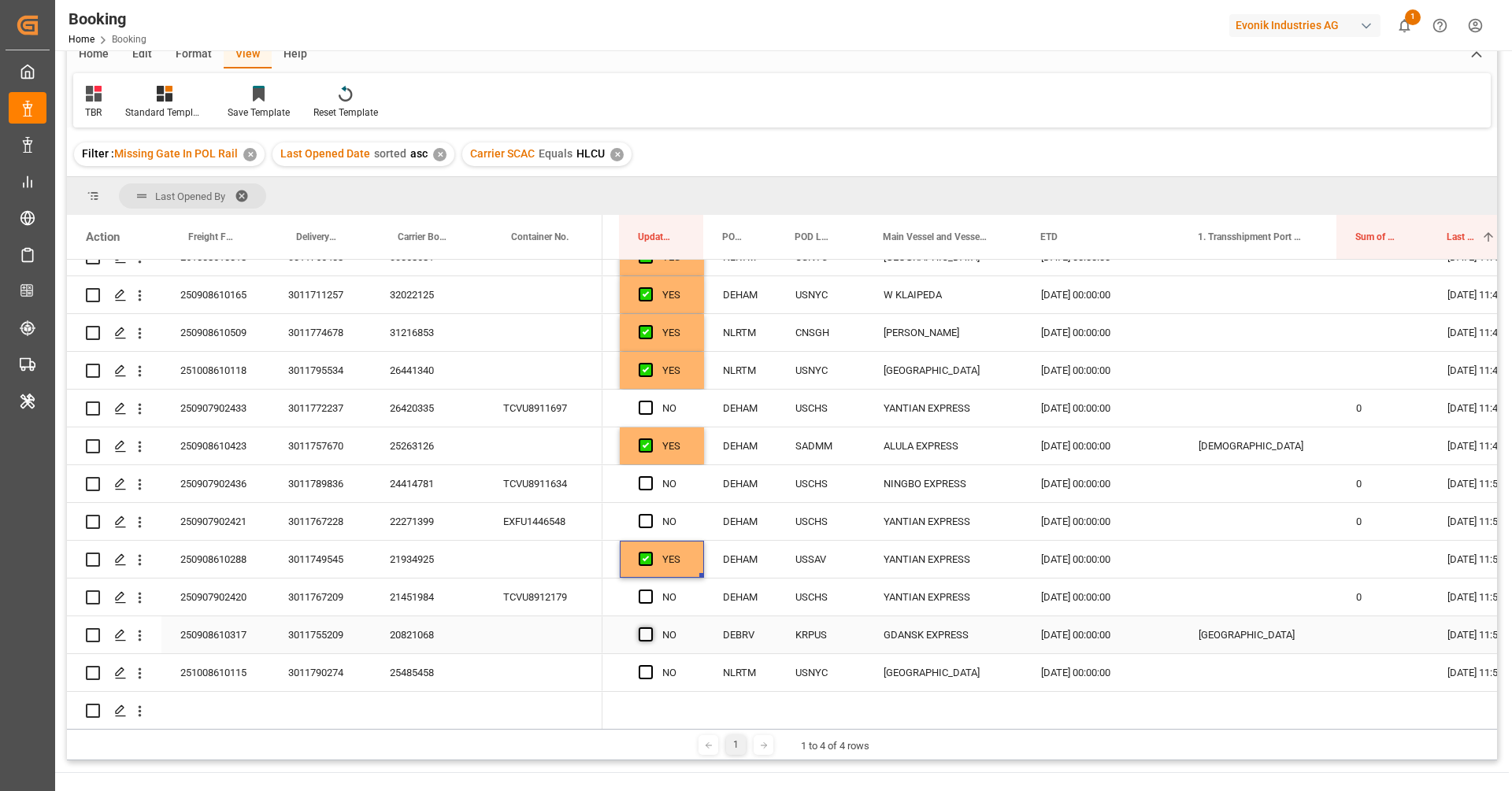
click at [650, 628] on input "Press SPACE to select this row." at bounding box center [650, 628] width 0 height 0
click at [646, 674] on span "Press SPACE to select this row." at bounding box center [645, 672] width 14 height 14
click at [650, 665] on input "Press SPACE to select this row." at bounding box center [650, 665] width 0 height 0
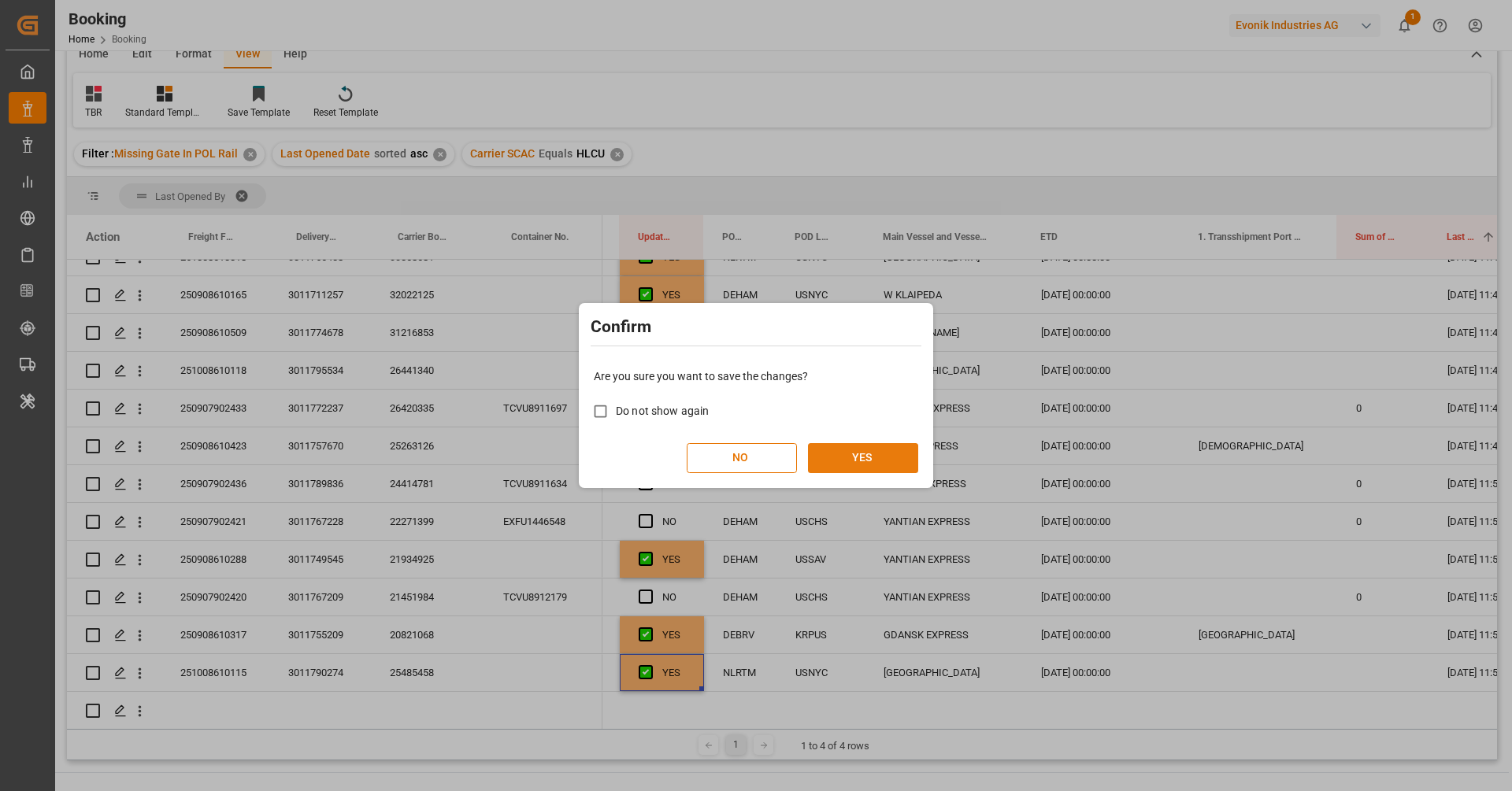
click at [899, 450] on button "YES" at bounding box center [863, 458] width 110 height 30
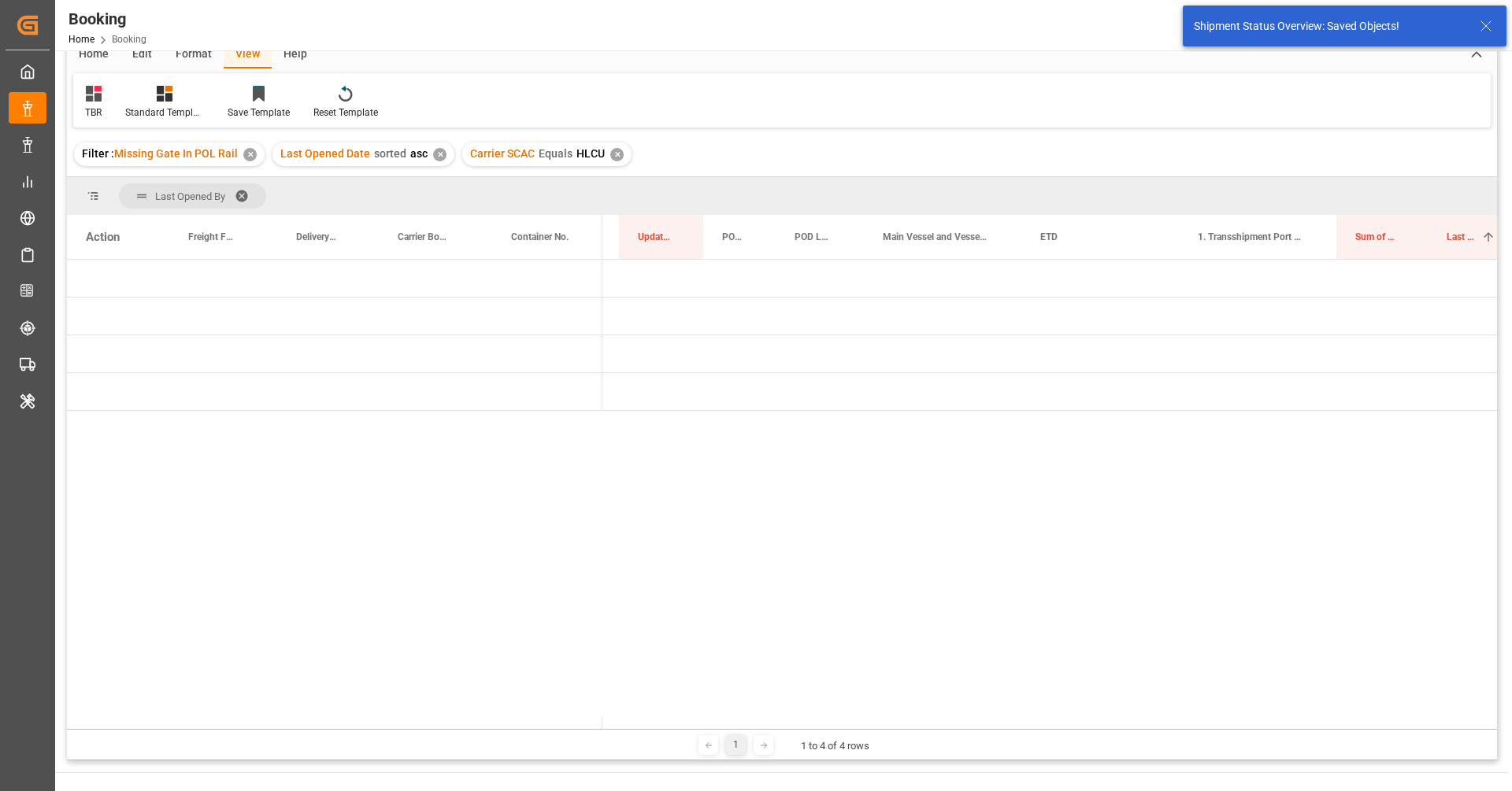
scroll to position [0, 0]
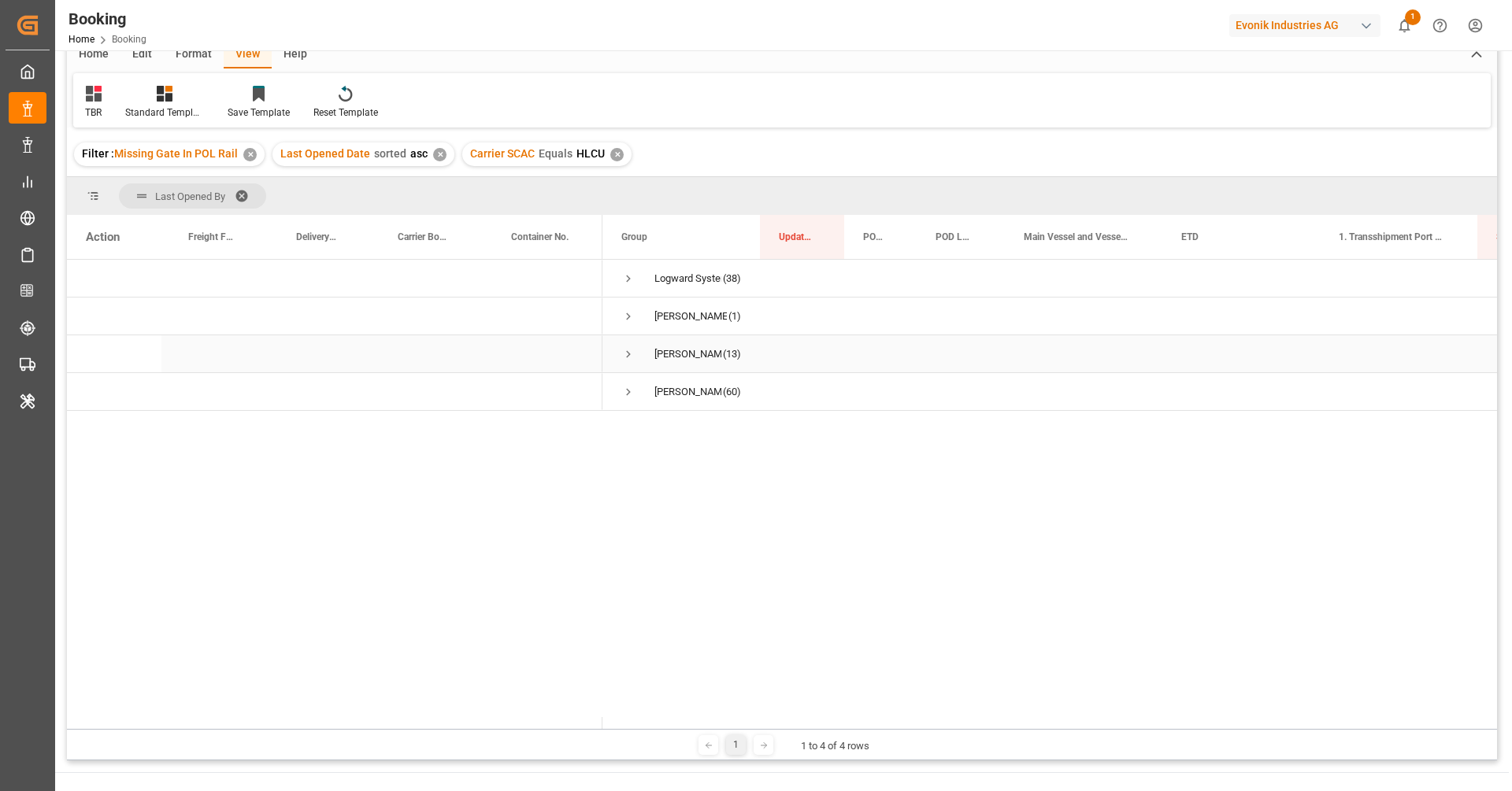
click at [628, 353] on span "Press SPACE to select this row." at bounding box center [628, 354] width 14 height 14
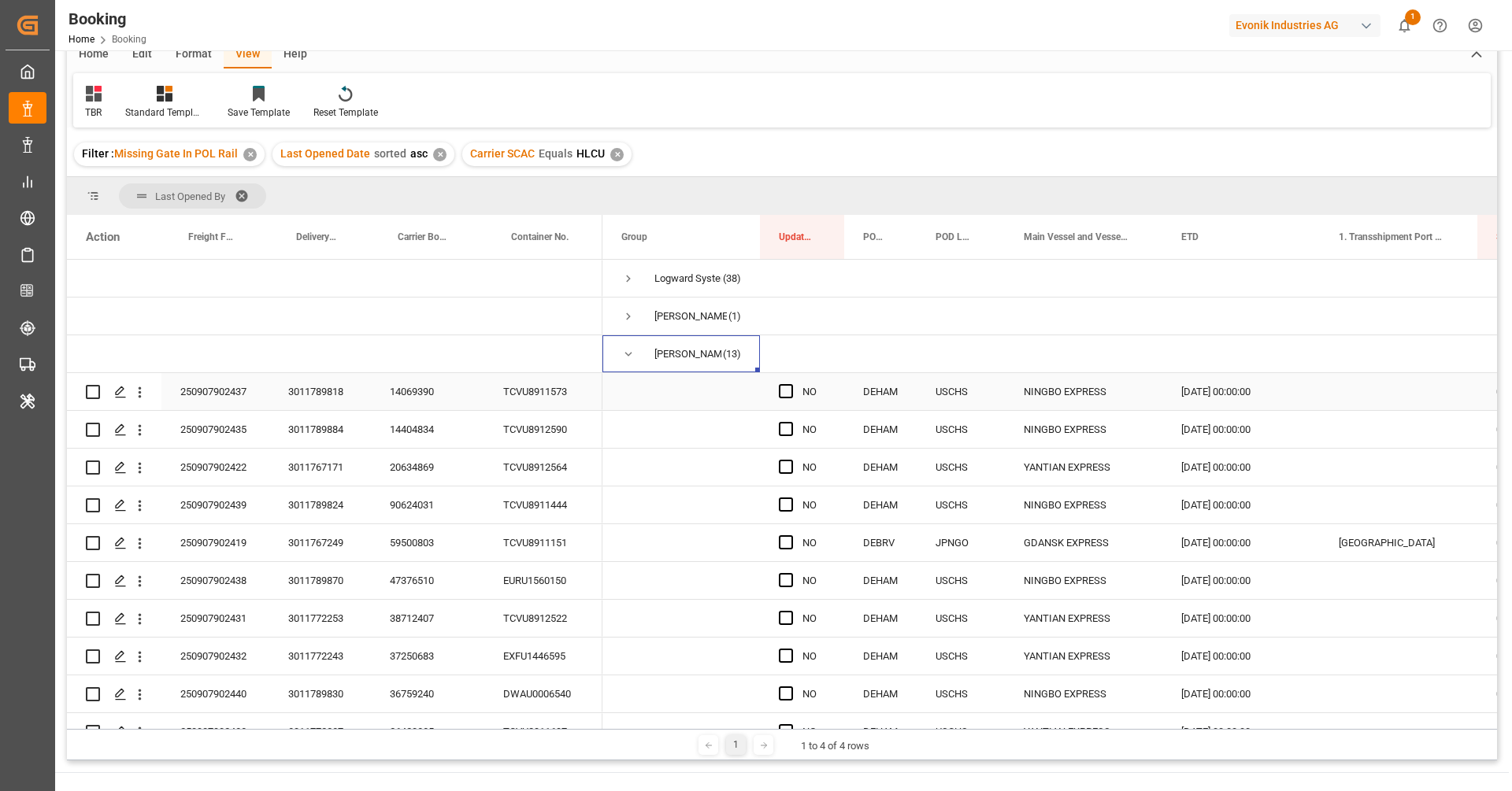
click at [414, 385] on div "14069390" at bounding box center [428, 392] width 114 height 37
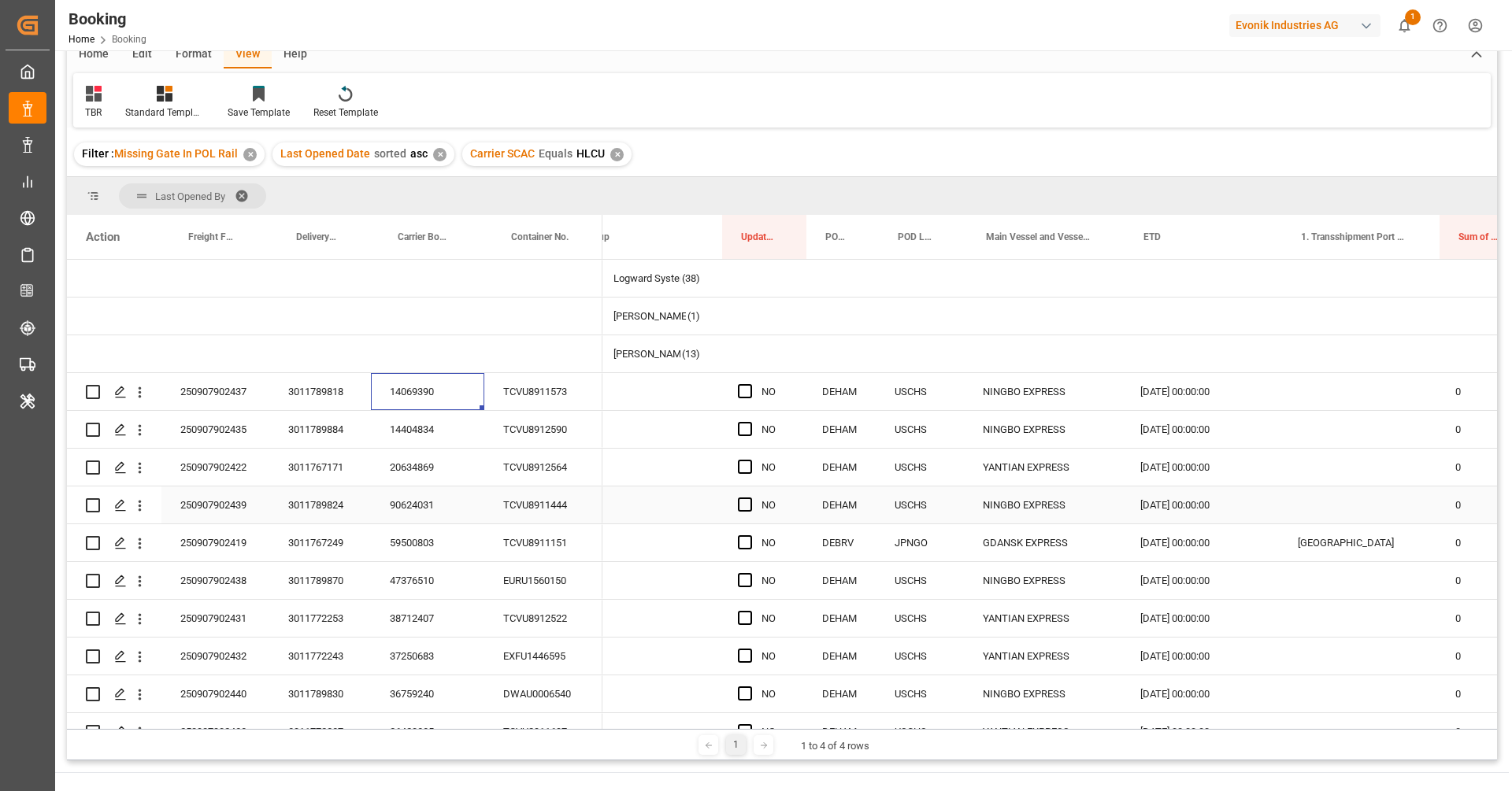
scroll to position [0, 42]
click at [745, 386] on span "Press SPACE to select this row." at bounding box center [743, 390] width 14 height 14
click at [749, 384] on input "Press SPACE to select this row." at bounding box center [749, 384] width 0 height 0
click at [429, 418] on div "14404834" at bounding box center [428, 430] width 114 height 37
click at [748, 428] on span "Press SPACE to select this row." at bounding box center [743, 429] width 14 height 14
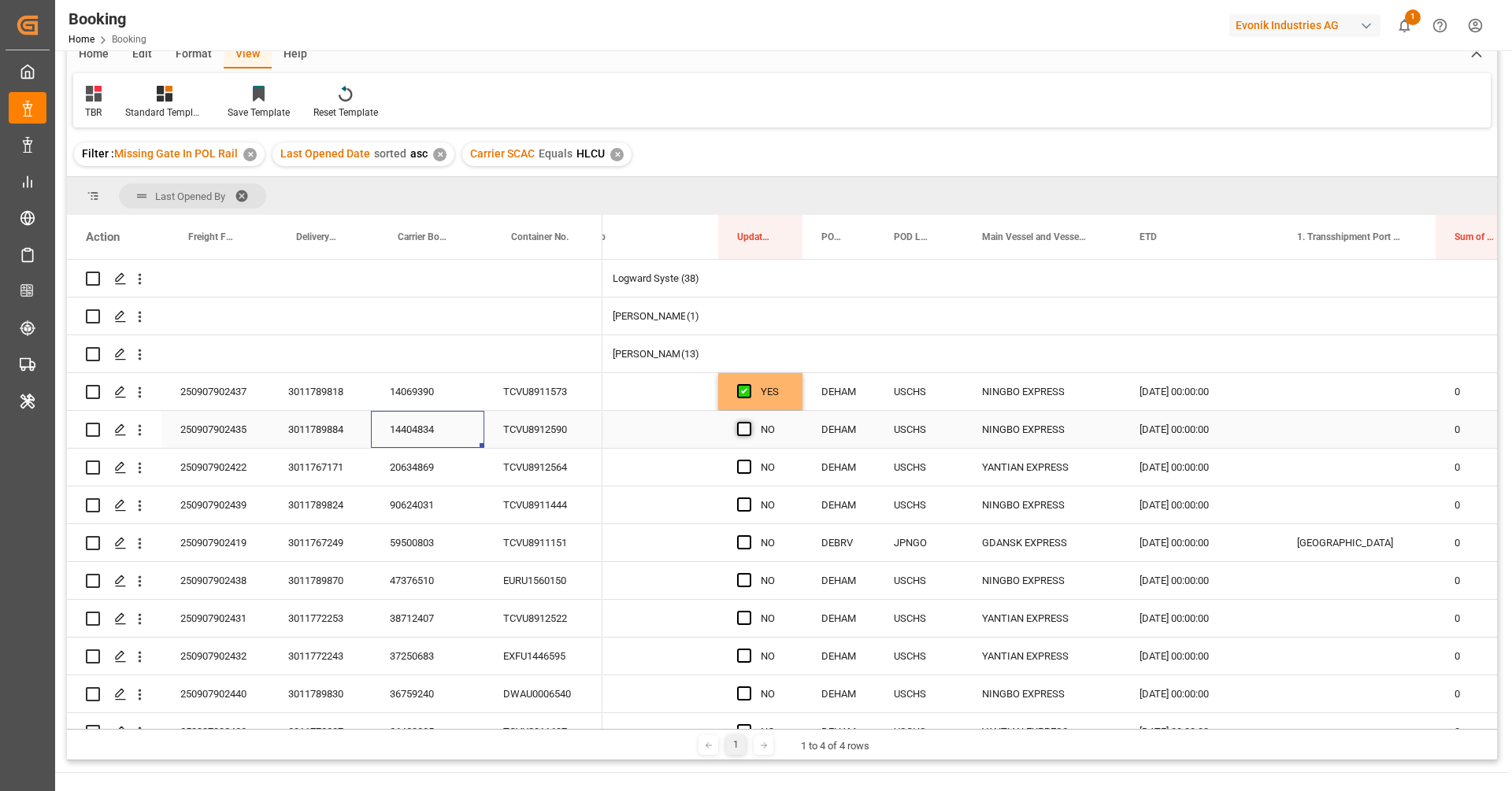
click at [749, 422] on input "Press SPACE to select this row." at bounding box center [749, 422] width 0 height 0
click at [410, 472] on div "20634869" at bounding box center [428, 468] width 114 height 37
click at [742, 472] on span "Press SPACE to select this row." at bounding box center [743, 467] width 14 height 14
click at [749, 460] on input "Press SPACE to select this row." at bounding box center [749, 460] width 0 height 0
click at [440, 504] on div "90624031" at bounding box center [428, 505] width 114 height 37
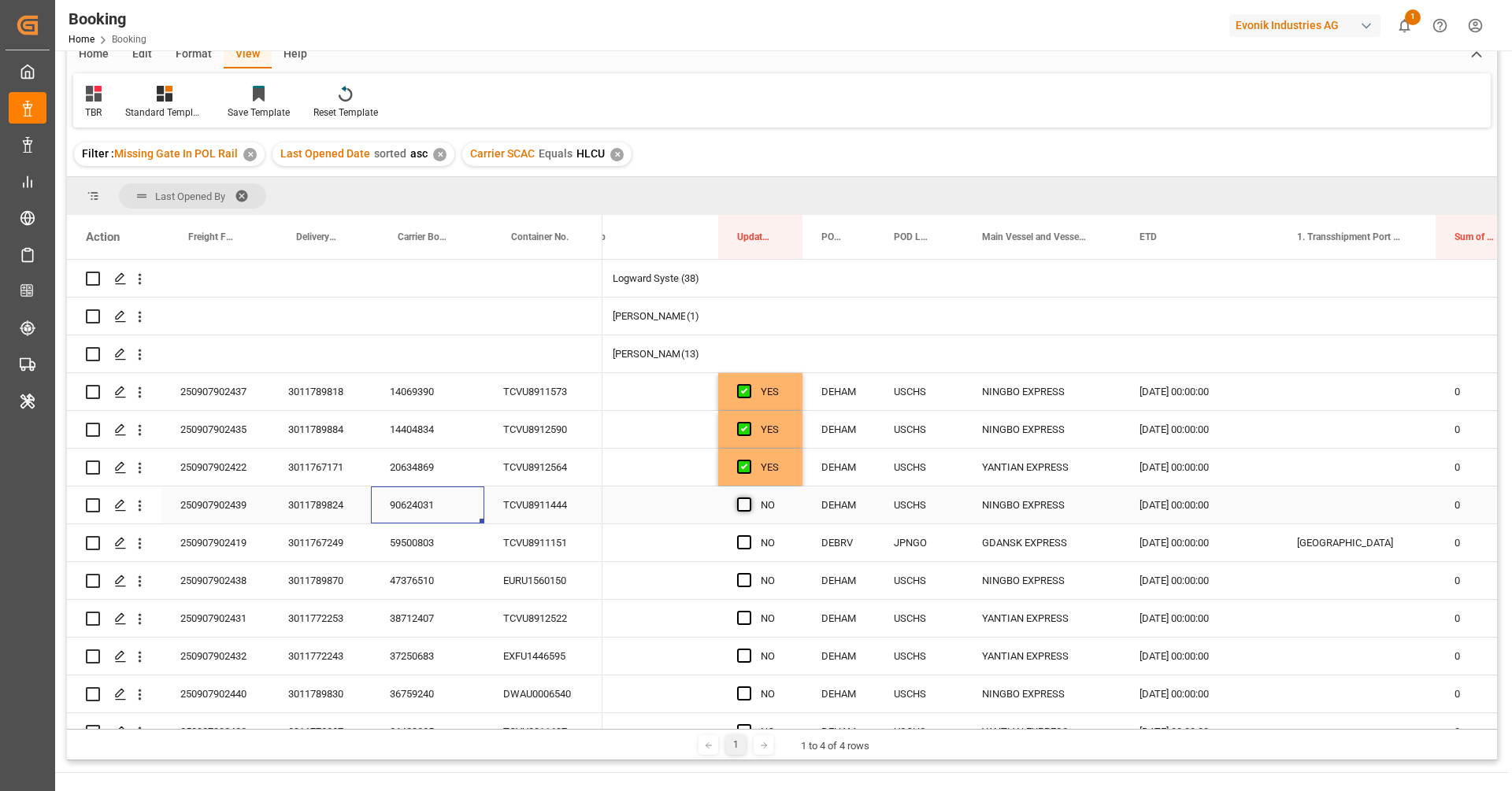
click at [745, 503] on span "Press SPACE to select this row." at bounding box center [743, 504] width 14 height 14
click at [749, 498] on input "Press SPACE to select this row." at bounding box center [749, 498] width 0 height 0
click at [432, 548] on div "59500803" at bounding box center [428, 543] width 114 height 37
click at [743, 542] on span "Press SPACE to select this row." at bounding box center [743, 542] width 14 height 14
click at [749, 536] on input "Press SPACE to select this row." at bounding box center [749, 536] width 0 height 0
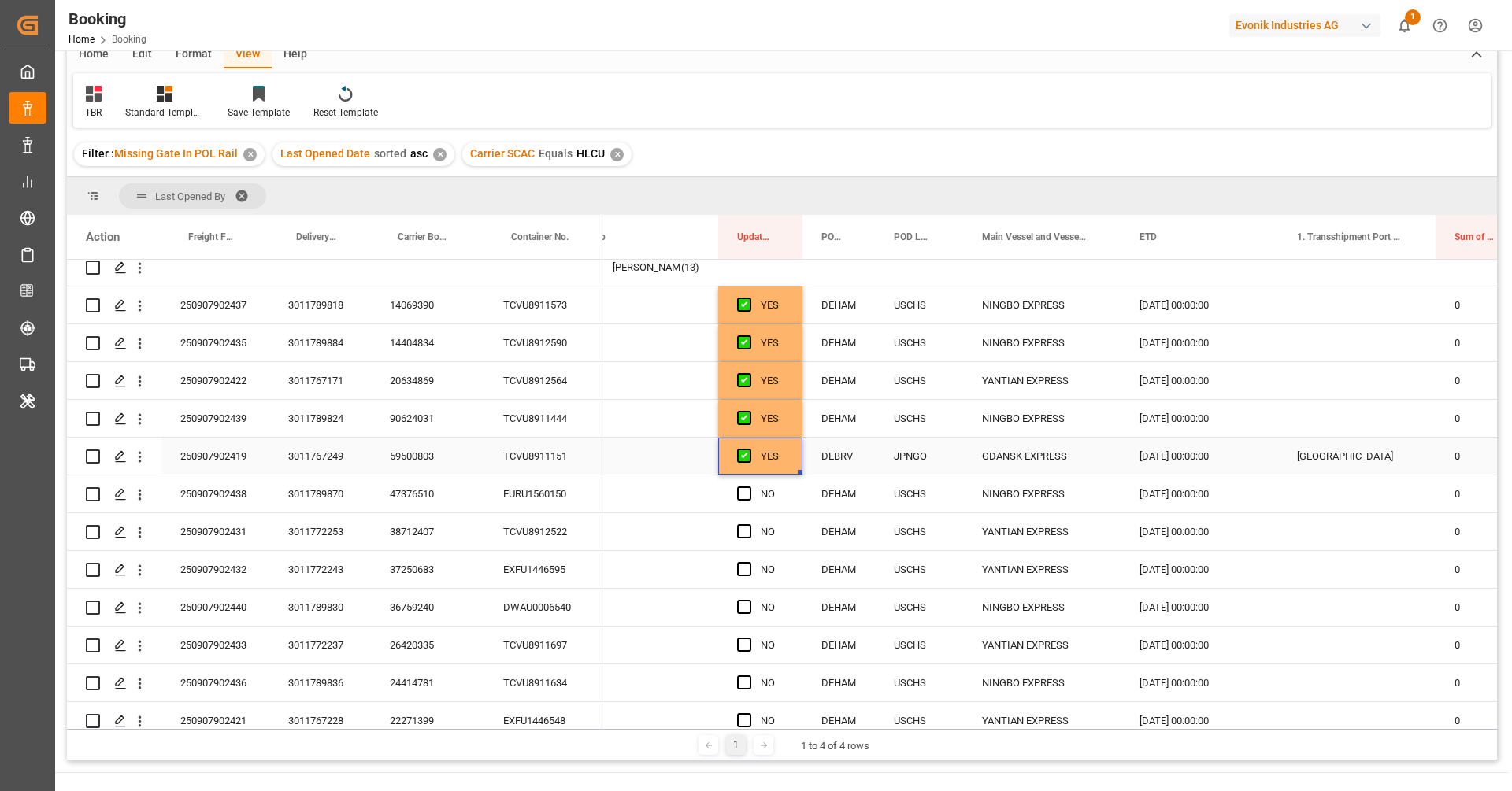
scroll to position [119, 0]
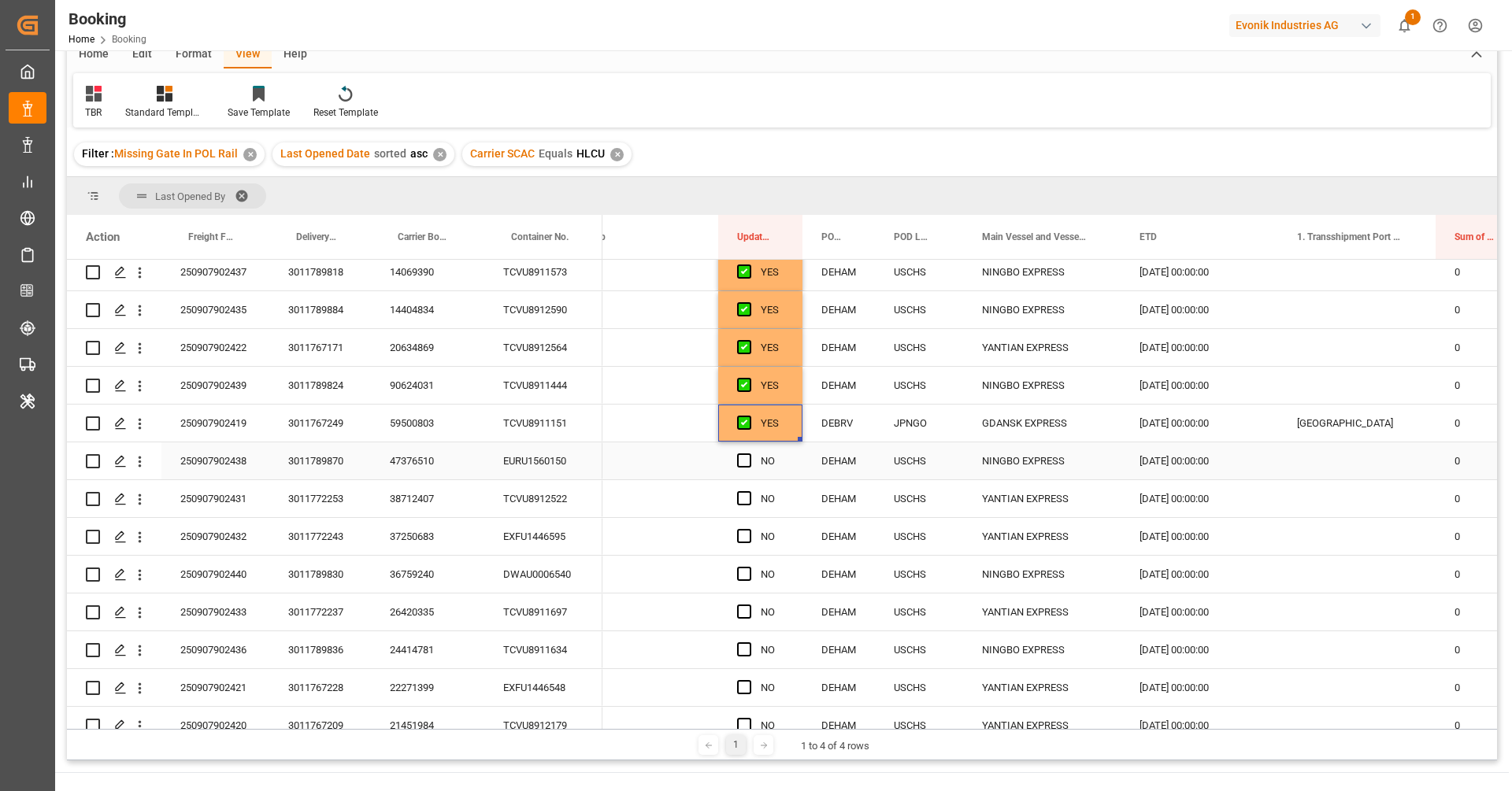
click at [456, 460] on div "47376510" at bounding box center [428, 461] width 114 height 37
click at [742, 461] on span "Press SPACE to select this row." at bounding box center [743, 460] width 14 height 14
click at [749, 454] on input "Press SPACE to select this row." at bounding box center [749, 454] width 0 height 0
click at [410, 498] on div "38712407" at bounding box center [428, 499] width 114 height 37
click at [742, 497] on span "Press SPACE to select this row." at bounding box center [743, 498] width 14 height 14
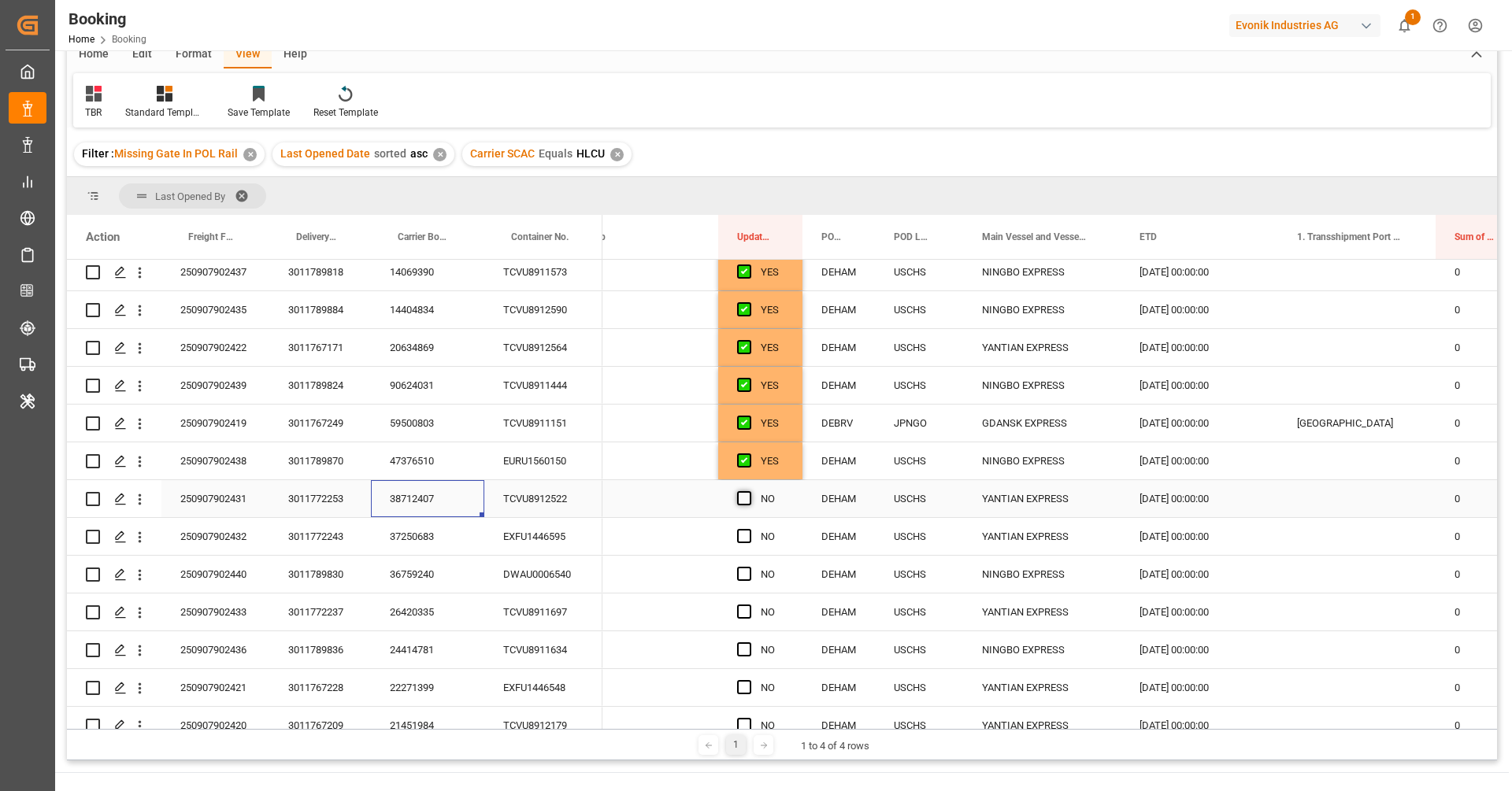
click at [749, 491] on input "Press SPACE to select this row." at bounding box center [749, 491] width 0 height 0
click at [420, 539] on div "37250683" at bounding box center [428, 537] width 114 height 37
click at [745, 537] on span "Press SPACE to select this row." at bounding box center [743, 536] width 14 height 14
click at [749, 529] on input "Press SPACE to select this row." at bounding box center [749, 529] width 0 height 0
click at [425, 584] on div "36759240" at bounding box center [428, 575] width 114 height 37
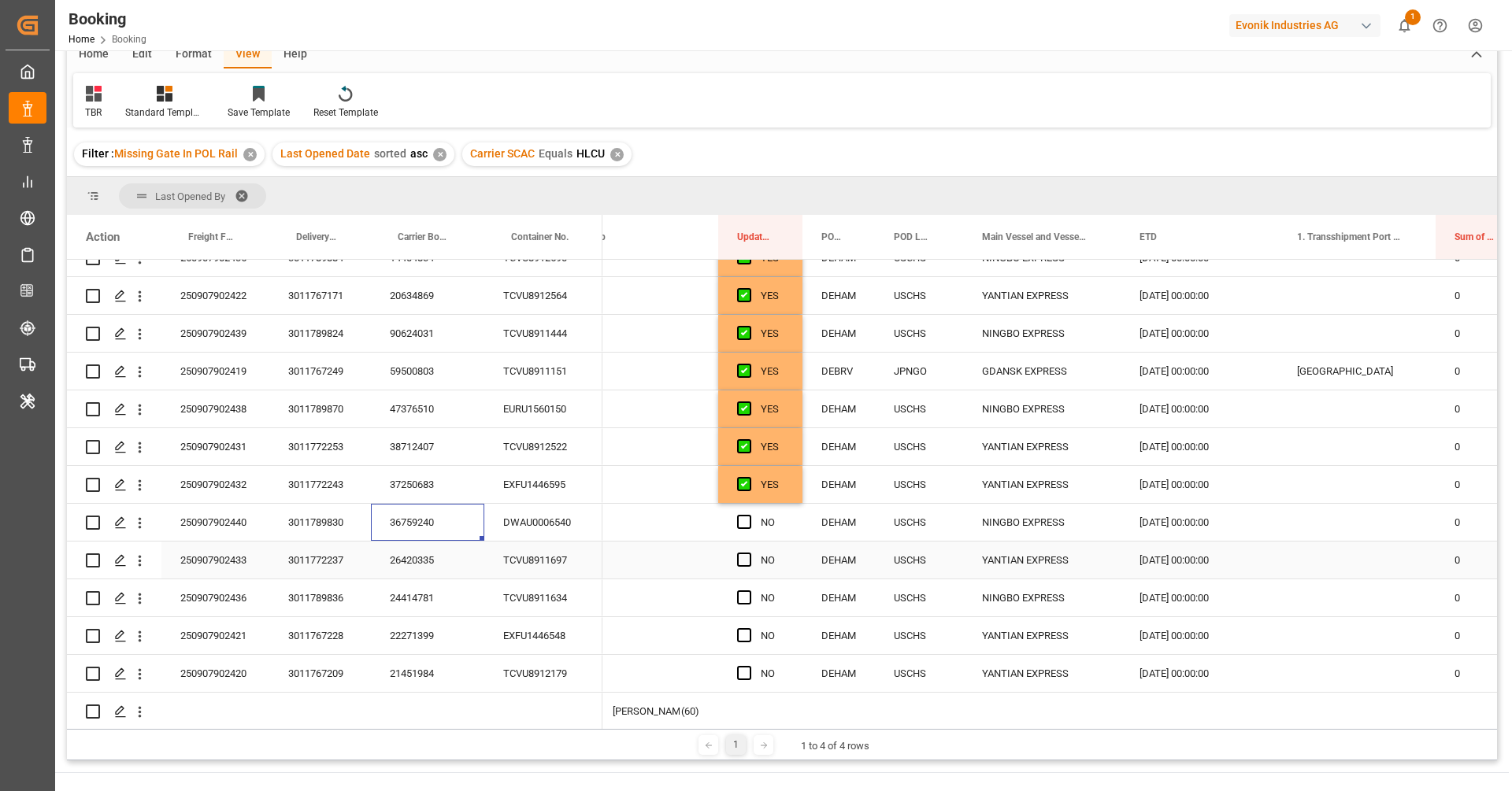
scroll to position [172, 0]
click at [749, 520] on span "Press SPACE to select this row." at bounding box center [743, 521] width 14 height 14
click at [749, 514] on input "Press SPACE to select this row." at bounding box center [749, 514] width 0 height 0
click at [406, 568] on div "26420335" at bounding box center [428, 560] width 114 height 37
click at [744, 557] on span "Press SPACE to select this row." at bounding box center [743, 558] width 14 height 14
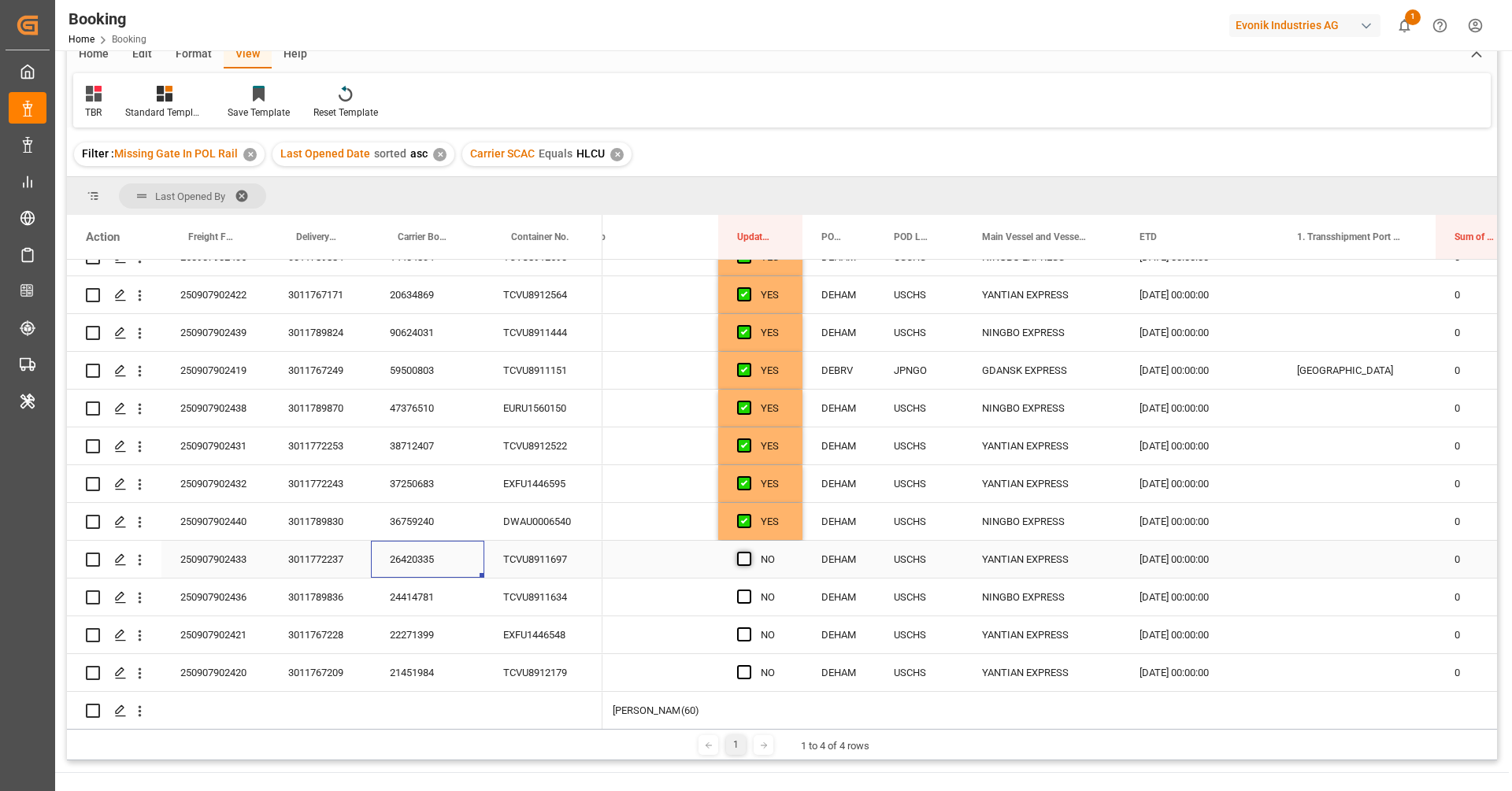
click at [749, 552] on input "Press SPACE to select this row." at bounding box center [749, 552] width 0 height 0
click at [412, 606] on div "24414781" at bounding box center [428, 597] width 114 height 37
click at [745, 593] on span "Press SPACE to select this row." at bounding box center [743, 596] width 14 height 14
click at [749, 590] on input "Press SPACE to select this row." at bounding box center [749, 590] width 0 height 0
click at [429, 624] on div "22271399" at bounding box center [428, 635] width 114 height 37
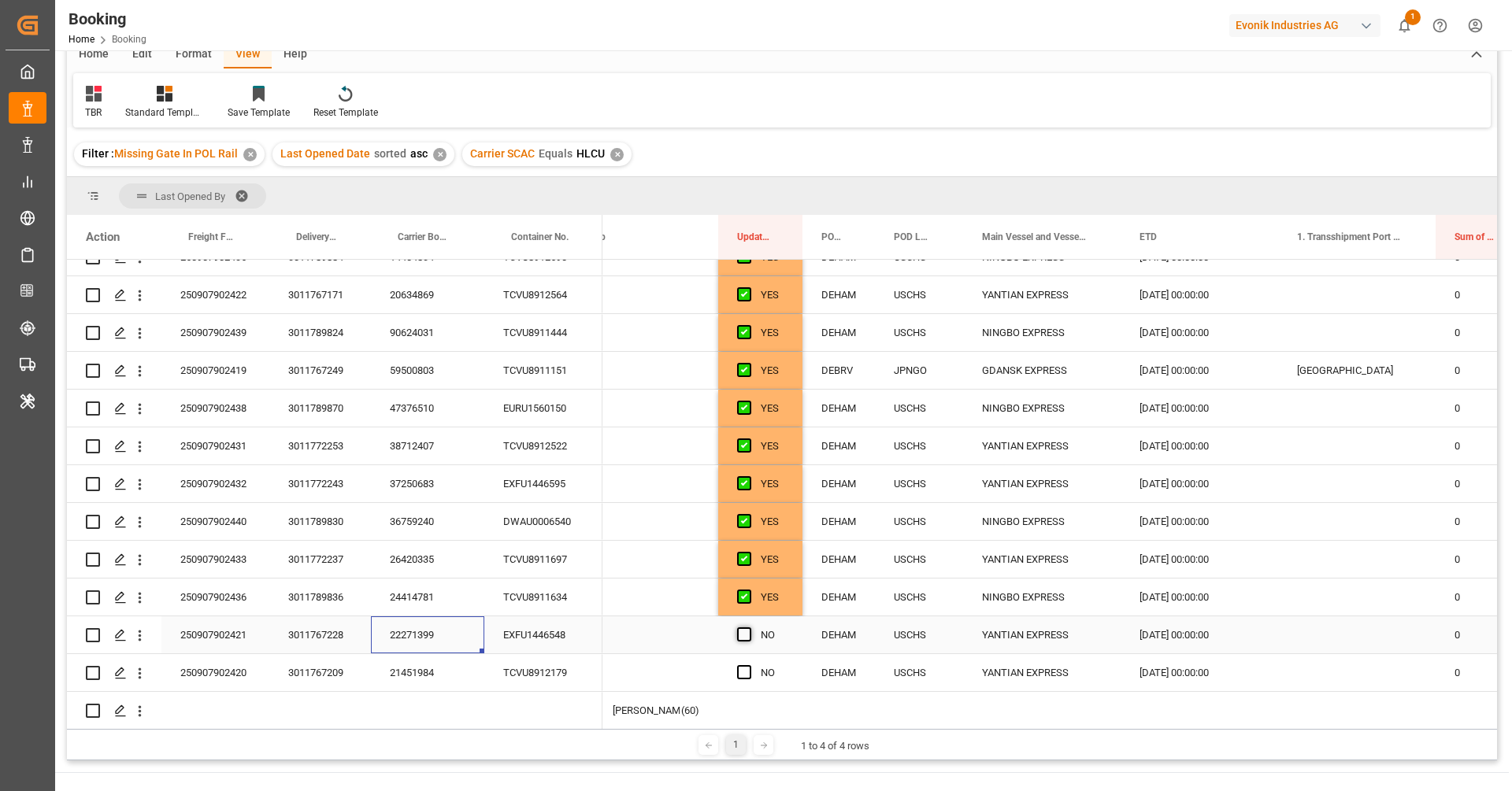
click at [743, 633] on span "Press SPACE to select this row." at bounding box center [743, 634] width 14 height 14
click at [749, 628] on input "Press SPACE to select this row." at bounding box center [749, 628] width 0 height 0
click at [425, 675] on div "21451984" at bounding box center [428, 673] width 114 height 37
click at [744, 670] on span "Press SPACE to select this row." at bounding box center [743, 672] width 14 height 14
click at [749, 665] on input "Press SPACE to select this row." at bounding box center [749, 665] width 0 height 0
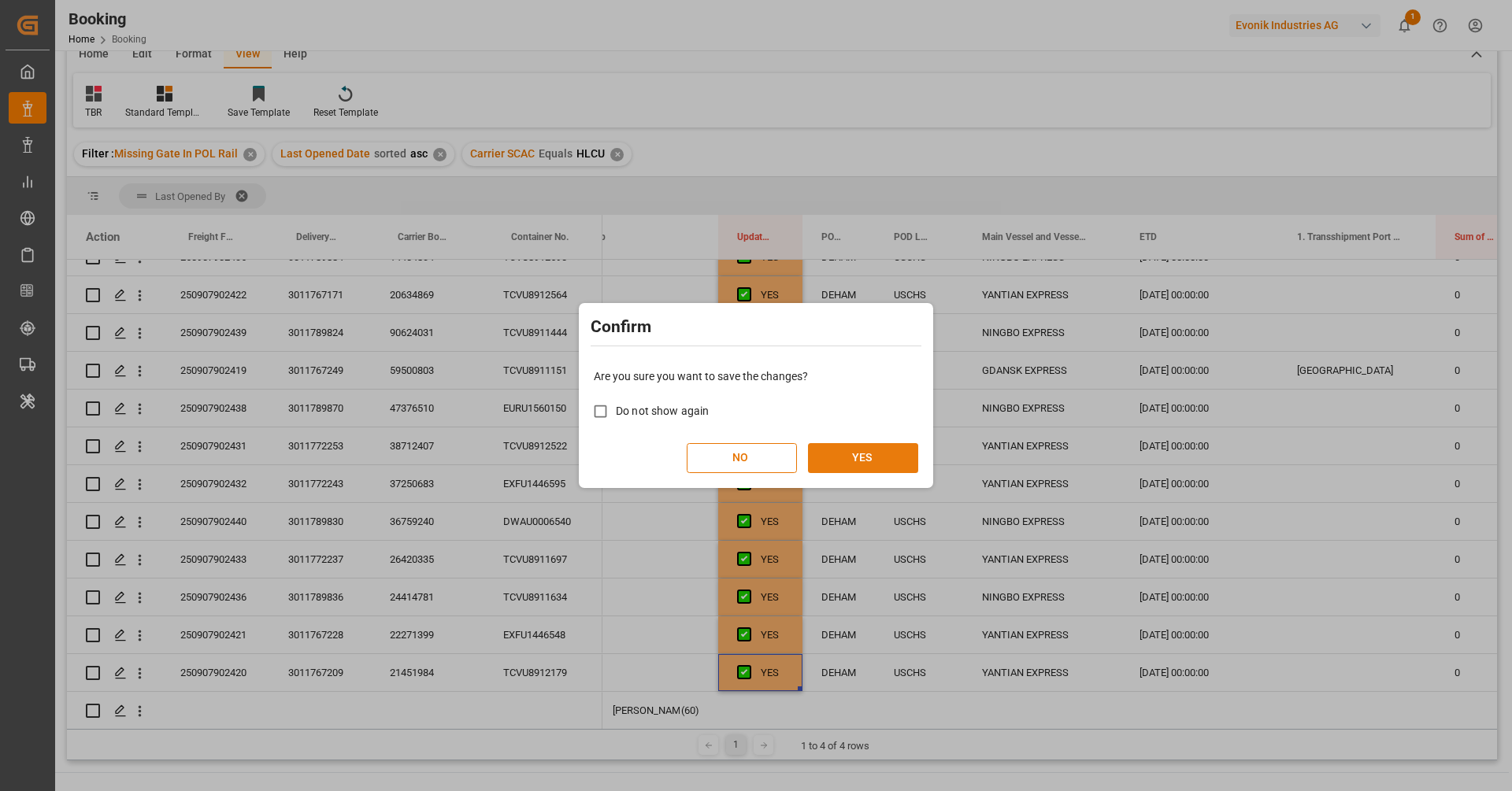
click at [855, 450] on button "YES" at bounding box center [863, 458] width 110 height 30
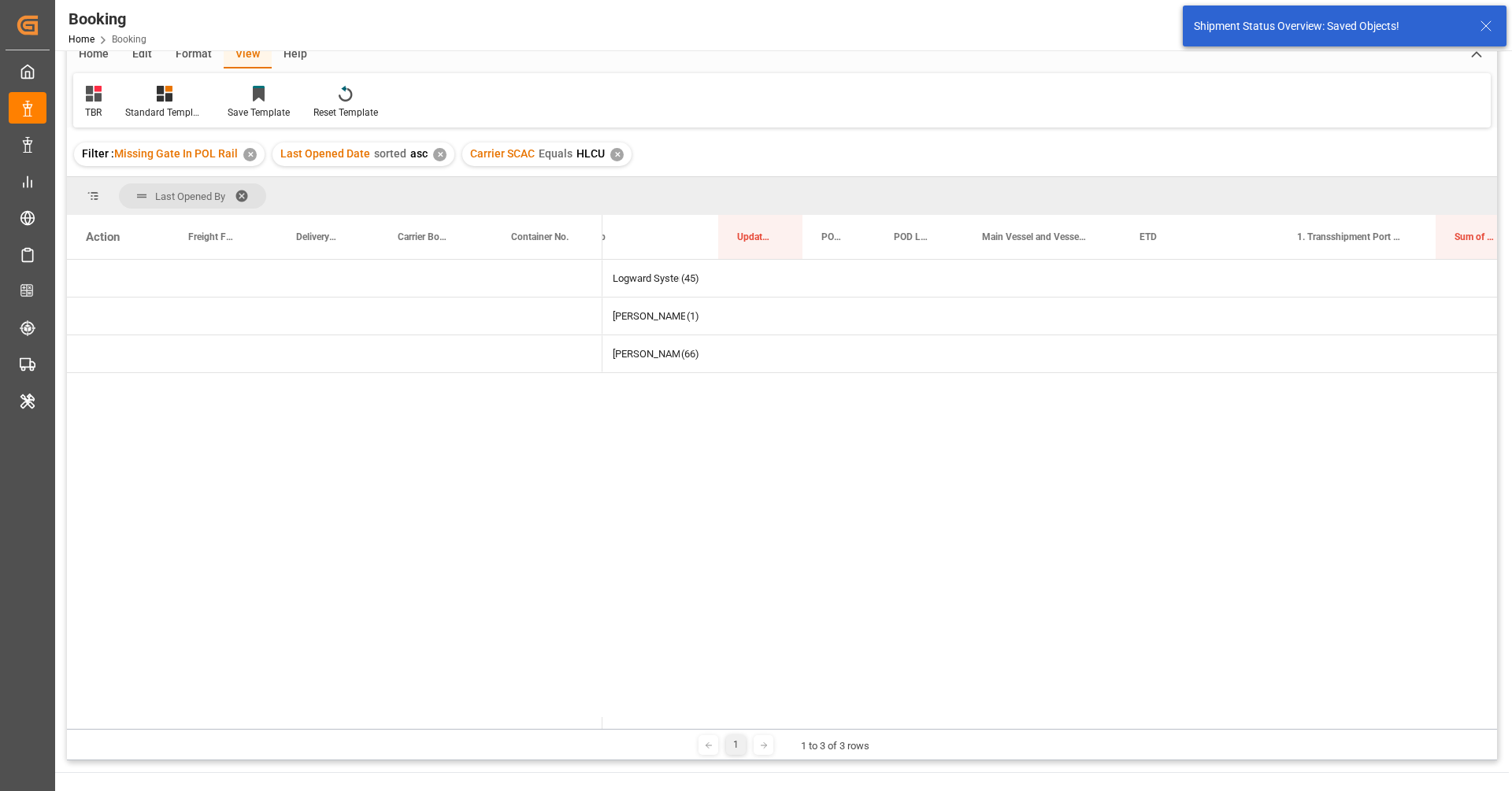
scroll to position [0, 0]
